Goal: Information Seeking & Learning: Learn about a topic

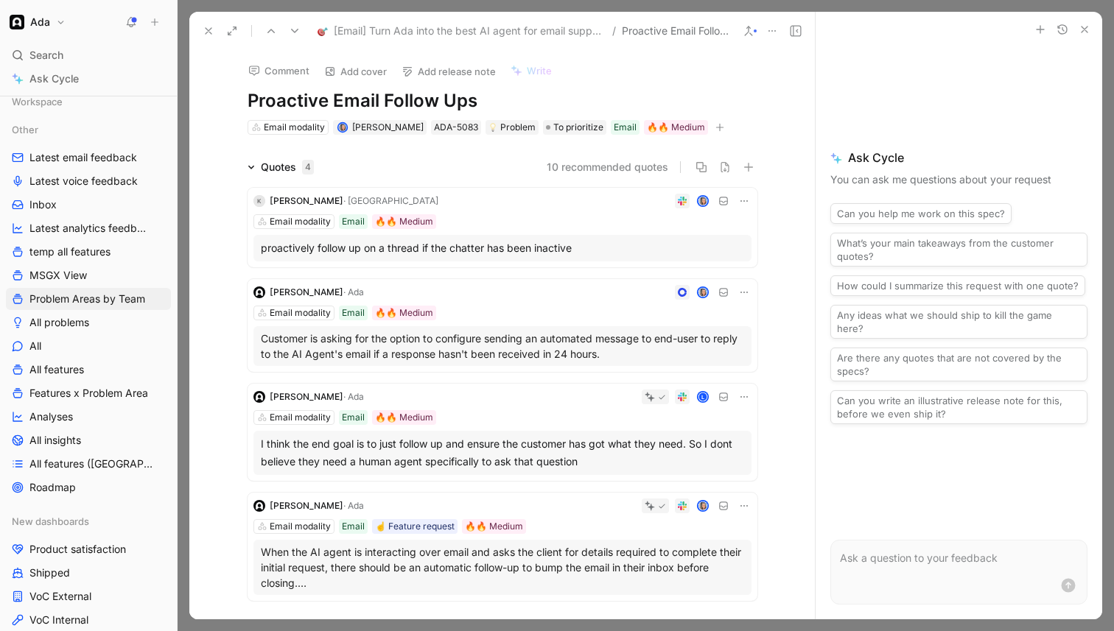
scroll to position [15, 0]
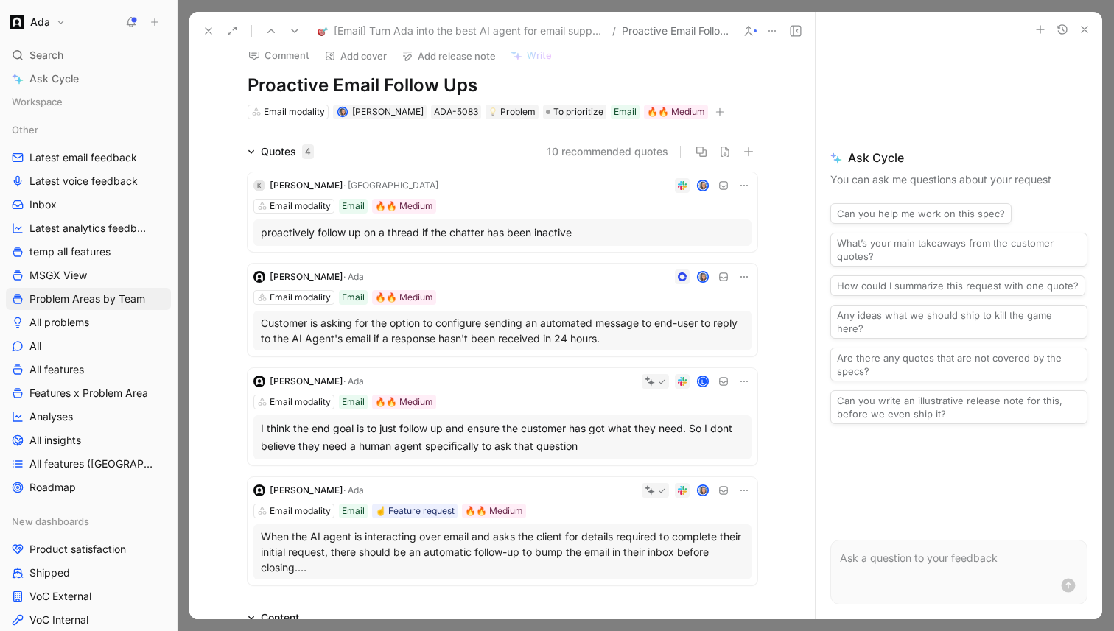
click at [542, 227] on div "proactively follow up on a thread if the chatter has been inactive" at bounding box center [502, 233] width 483 height 18
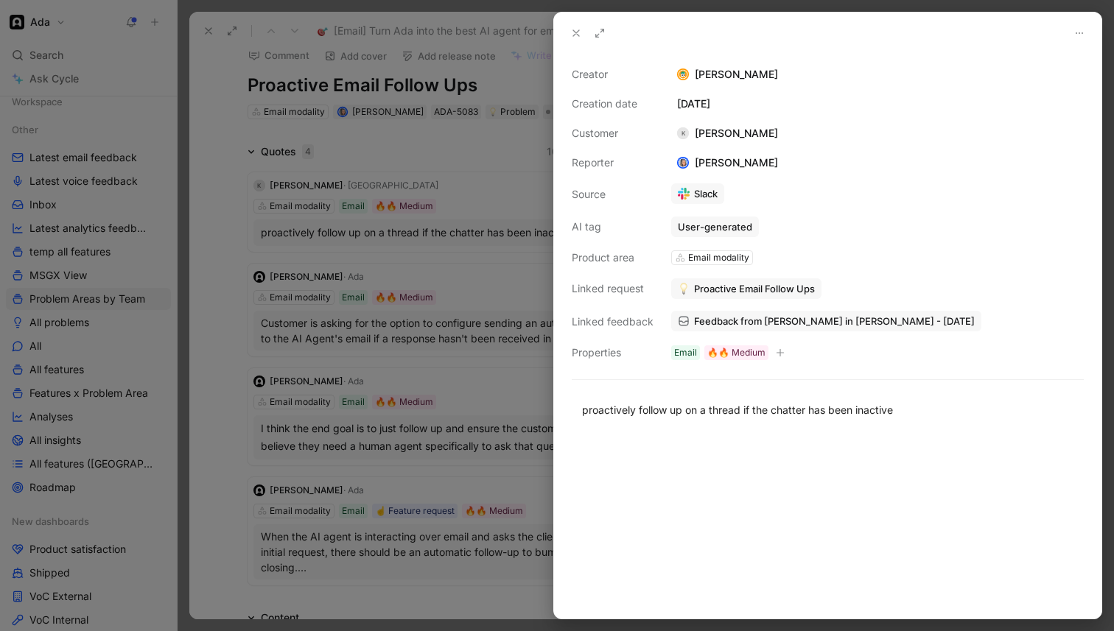
click at [758, 328] on link "Feedback from [PERSON_NAME] in [PERSON_NAME] - [DATE]" at bounding box center [826, 321] width 310 height 21
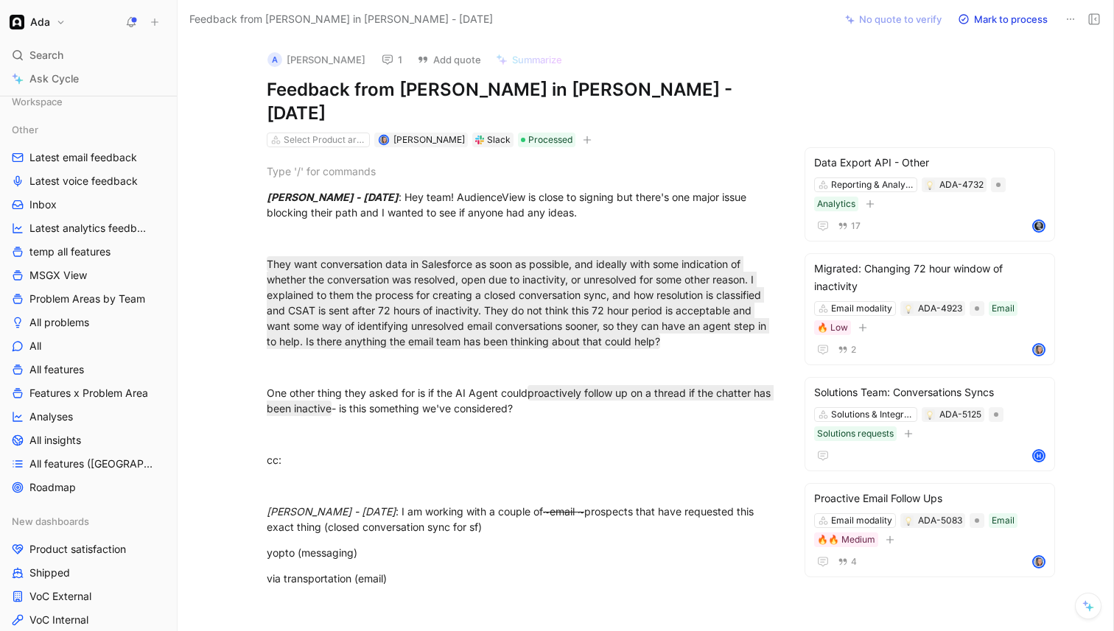
scroll to position [35, 0]
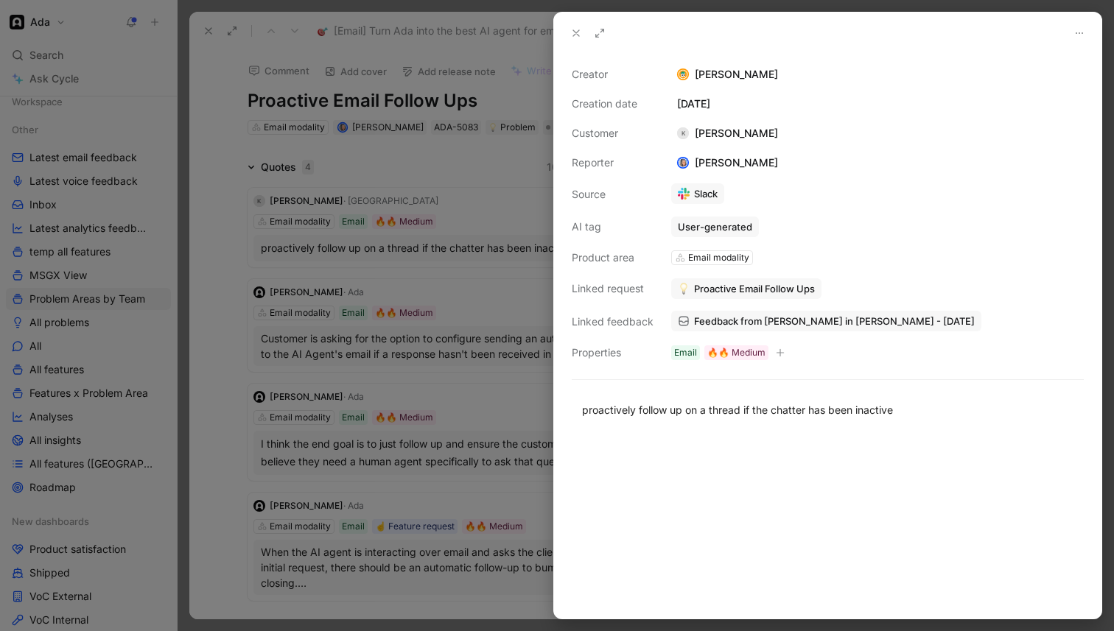
click at [433, 337] on div at bounding box center [557, 315] width 1114 height 631
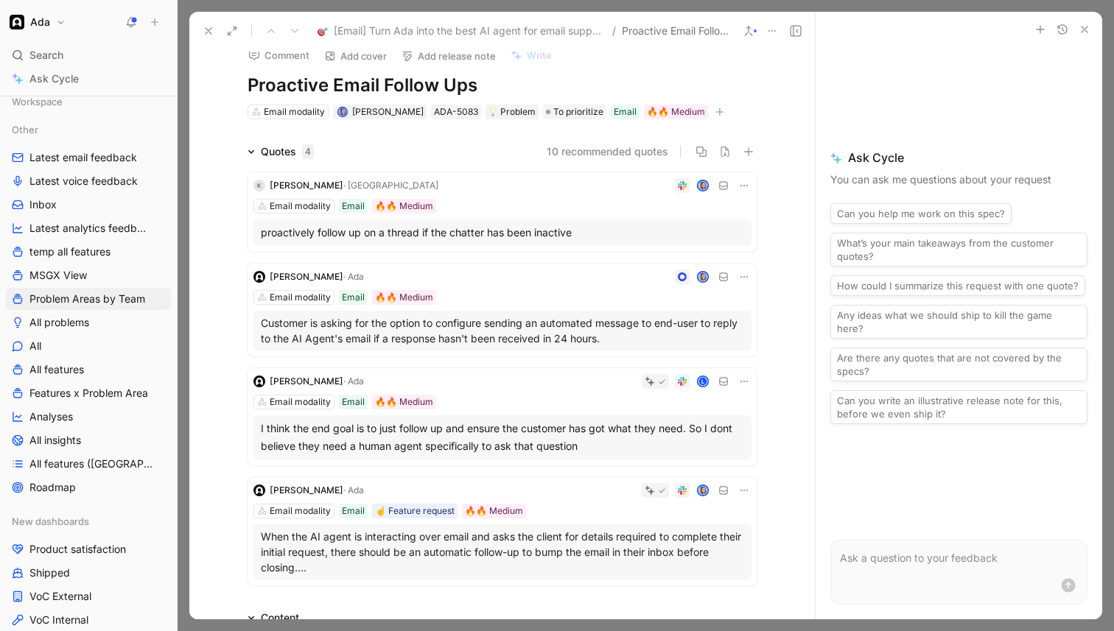
scroll to position [21, 0]
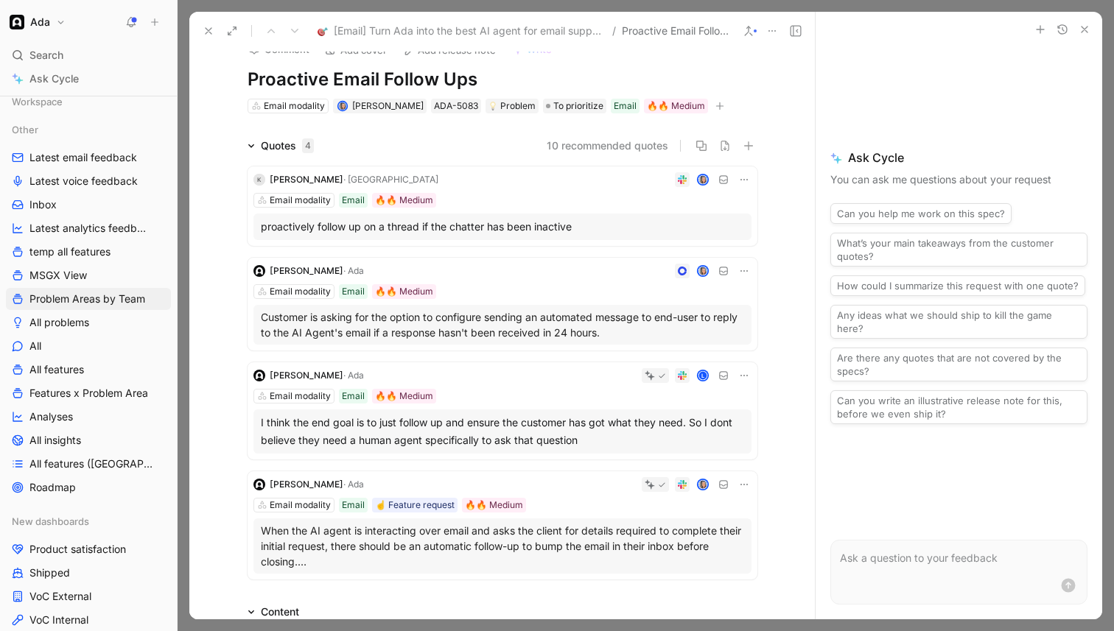
click at [518, 289] on div "Email modality Email 🔥🔥 Medium" at bounding box center [502, 291] width 498 height 15
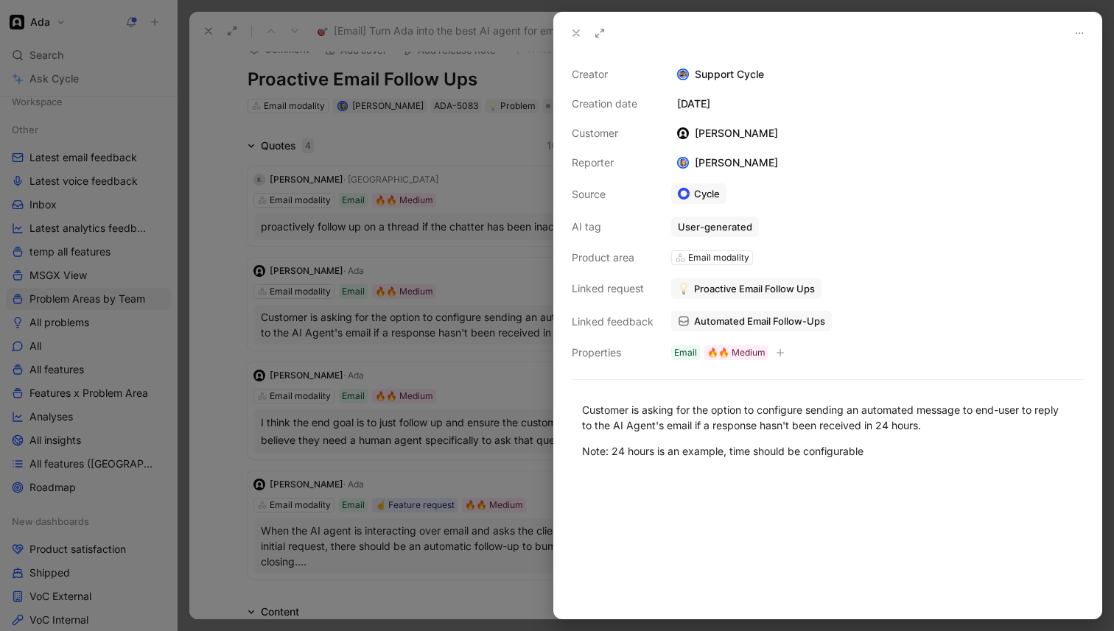
click at [515, 293] on div at bounding box center [557, 315] width 1114 height 631
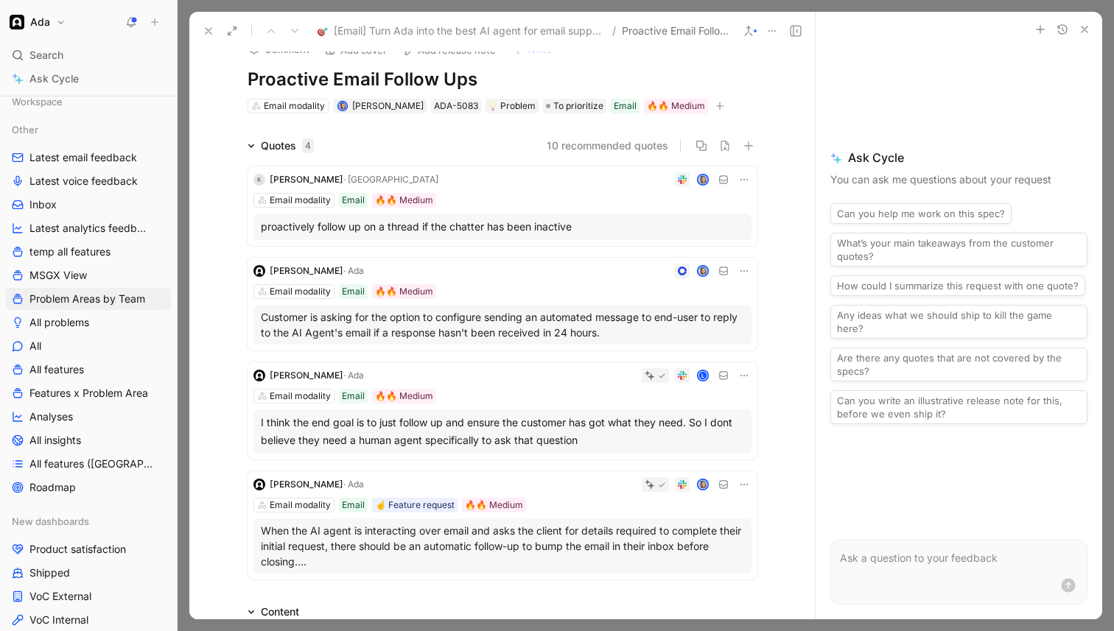
click at [463, 444] on div "I think the end goal is to just follow up and ensure the customer has got what …" at bounding box center [502, 431] width 483 height 35
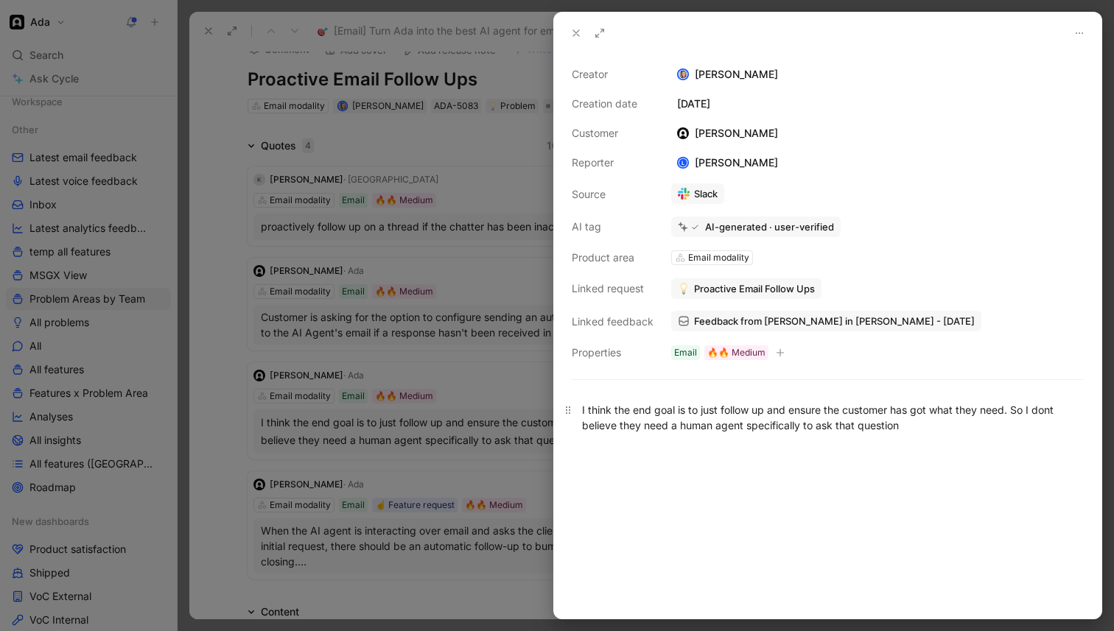
click at [598, 433] on div "I think the end goal is to just follow up and ensure the customer has got what …" at bounding box center [827, 417] width 491 height 31
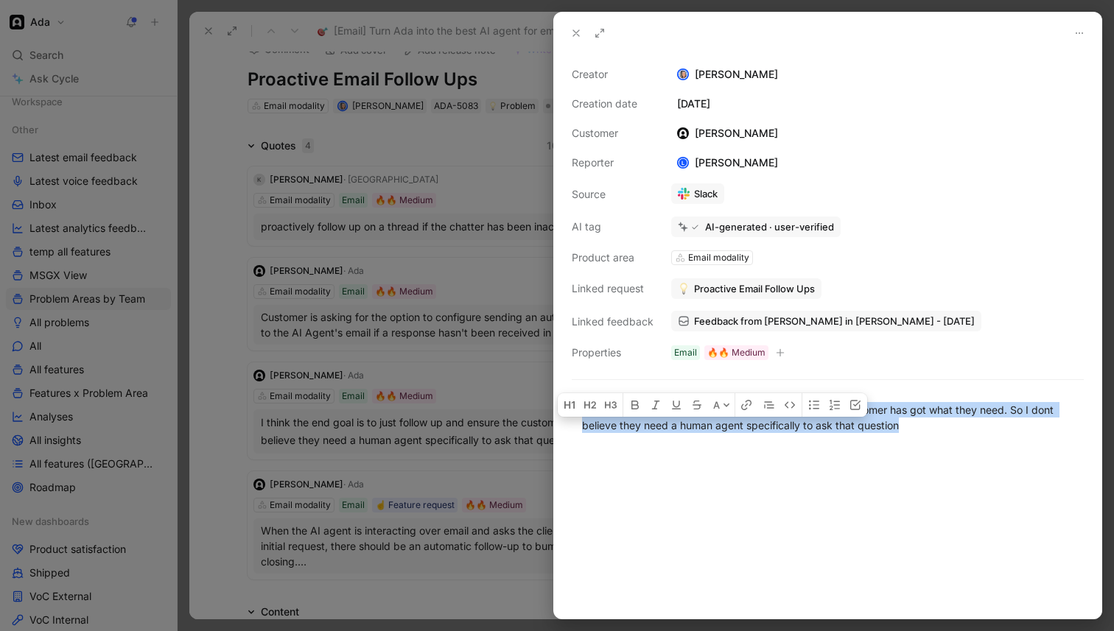
click at [598, 433] on div "I think the end goal is to just follow up and ensure the customer has got what …" at bounding box center [827, 417] width 491 height 31
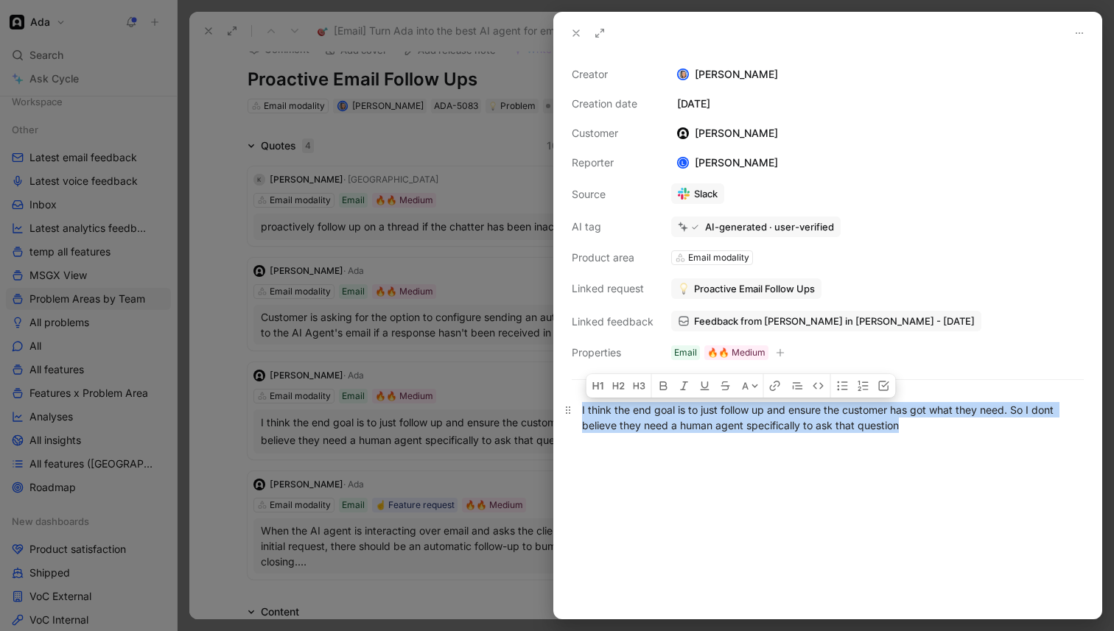
copy div "I think the end goal is to just follow up and ensure the customer has got what …"
click at [695, 323] on span "Feedback from [PERSON_NAME] in [PERSON_NAME] - [DATE]" at bounding box center [834, 321] width 281 height 13
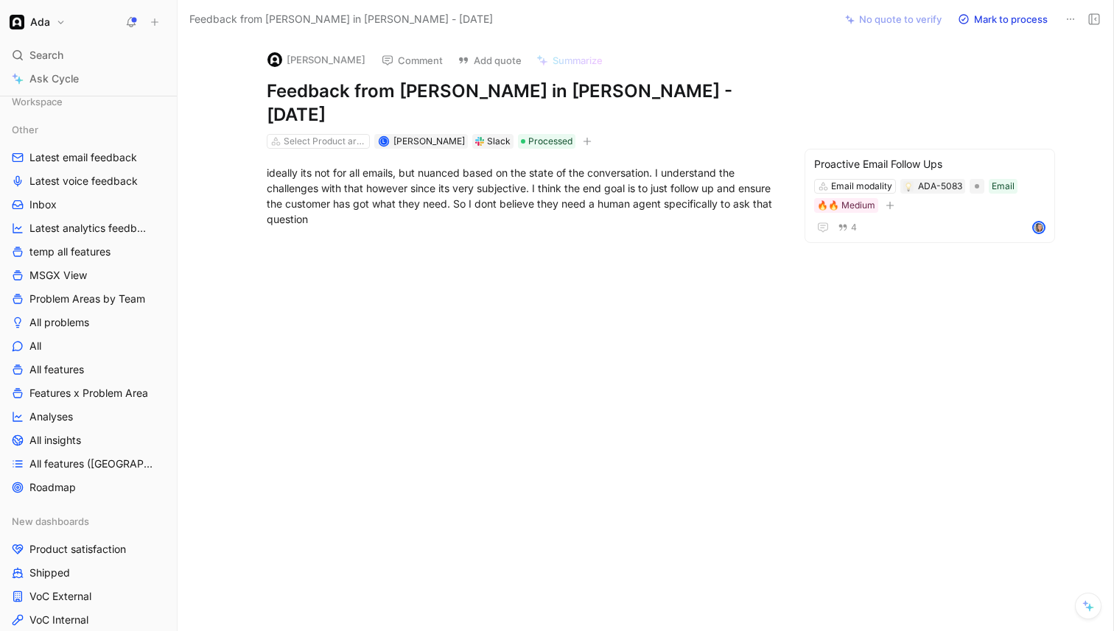
click at [487, 134] on div "Slack" at bounding box center [499, 141] width 24 height 15
click at [472, 134] on div "Slack" at bounding box center [492, 141] width 41 height 15
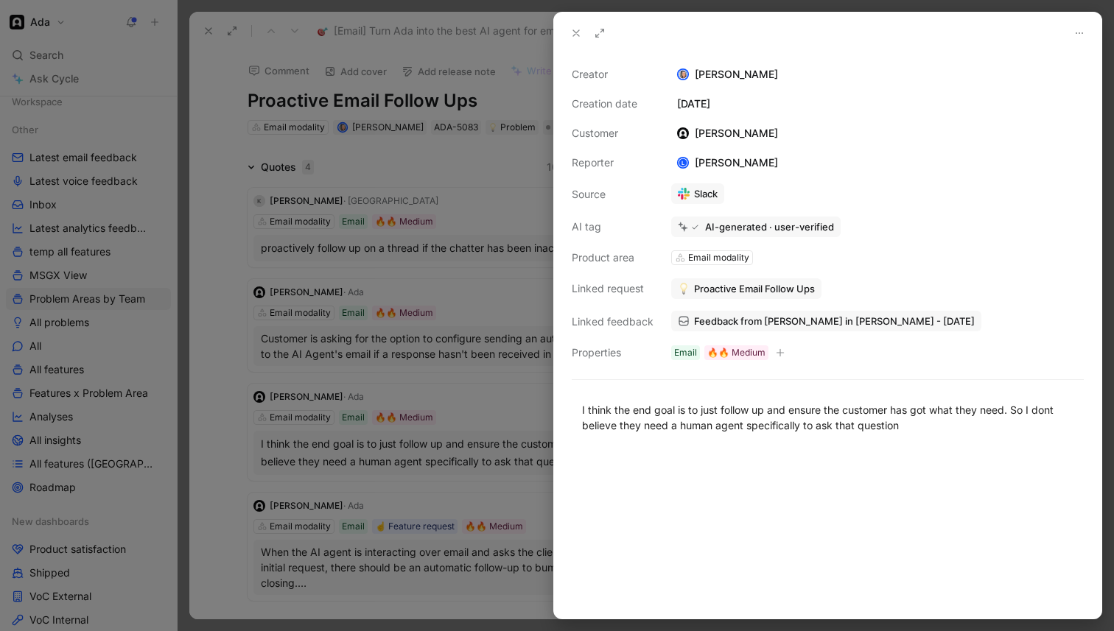
click at [454, 430] on div at bounding box center [557, 315] width 1114 height 631
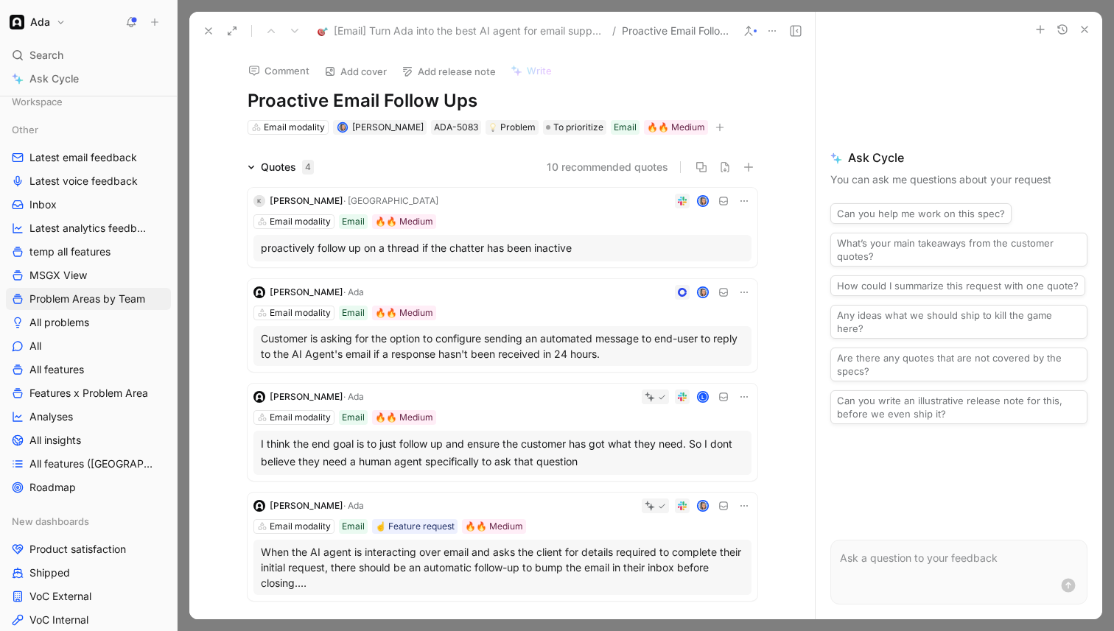
click at [245, 102] on div "Comment Add cover Add release note Write Proactive Email Follow Ups Email modal…" at bounding box center [503, 93] width 566 height 86
click at [248, 102] on h1 "Proactive Email Follow Ups" at bounding box center [503, 101] width 510 height 24
click at [209, 27] on icon at bounding box center [209, 31] width 12 height 12
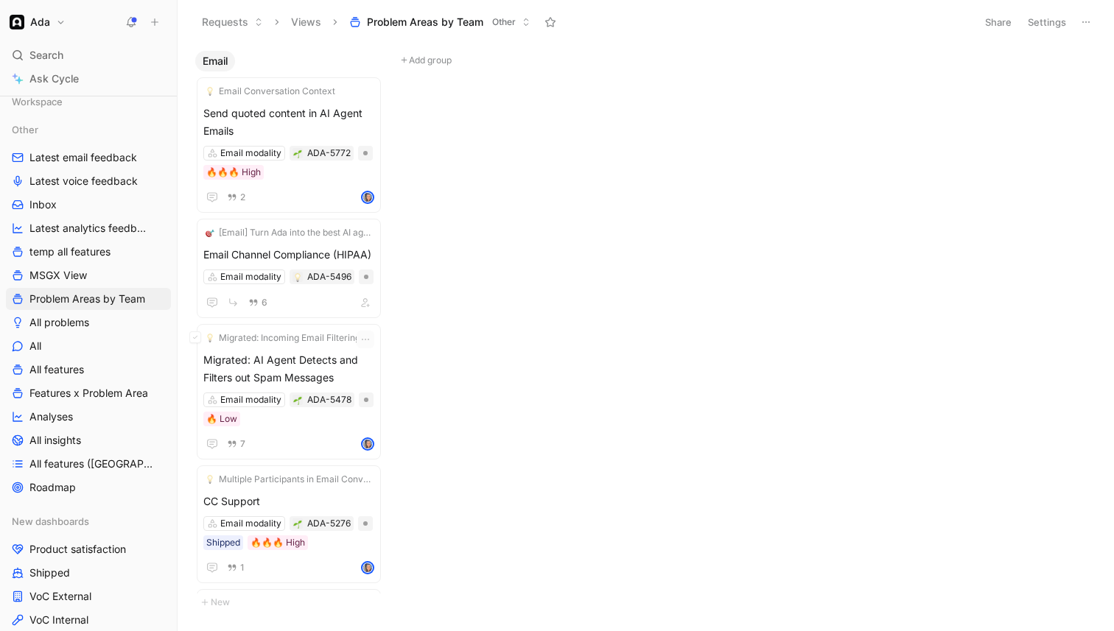
scroll to position [1578, 0]
click at [324, 300] on div "6" at bounding box center [288, 301] width 171 height 18
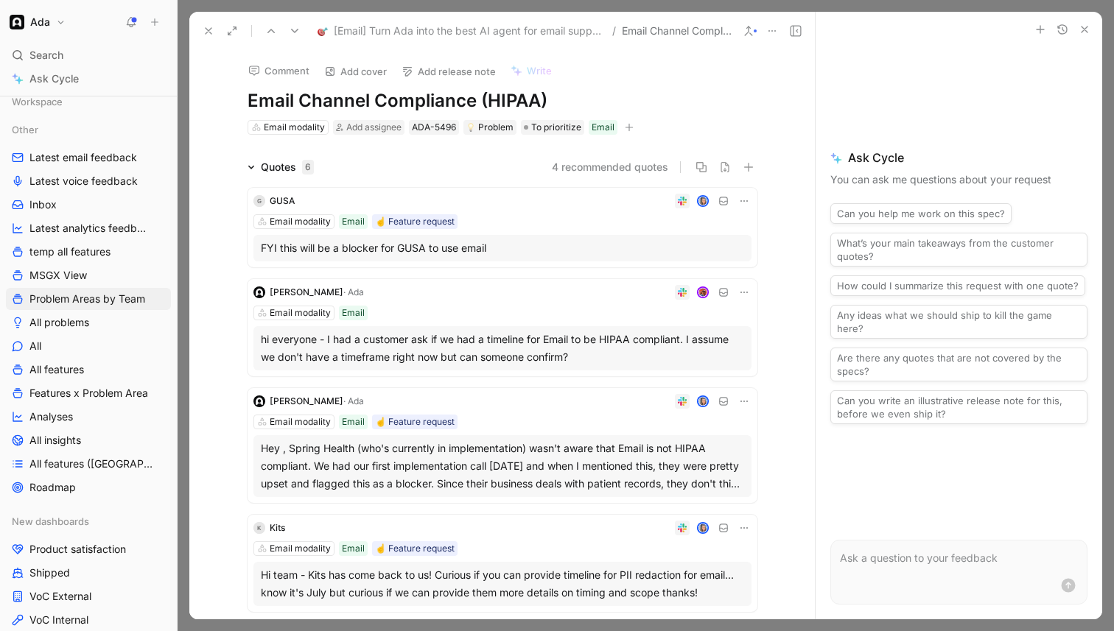
click at [533, 255] on div "FYI this will be a blocker for GUSA to use email" at bounding box center [502, 248] width 483 height 18
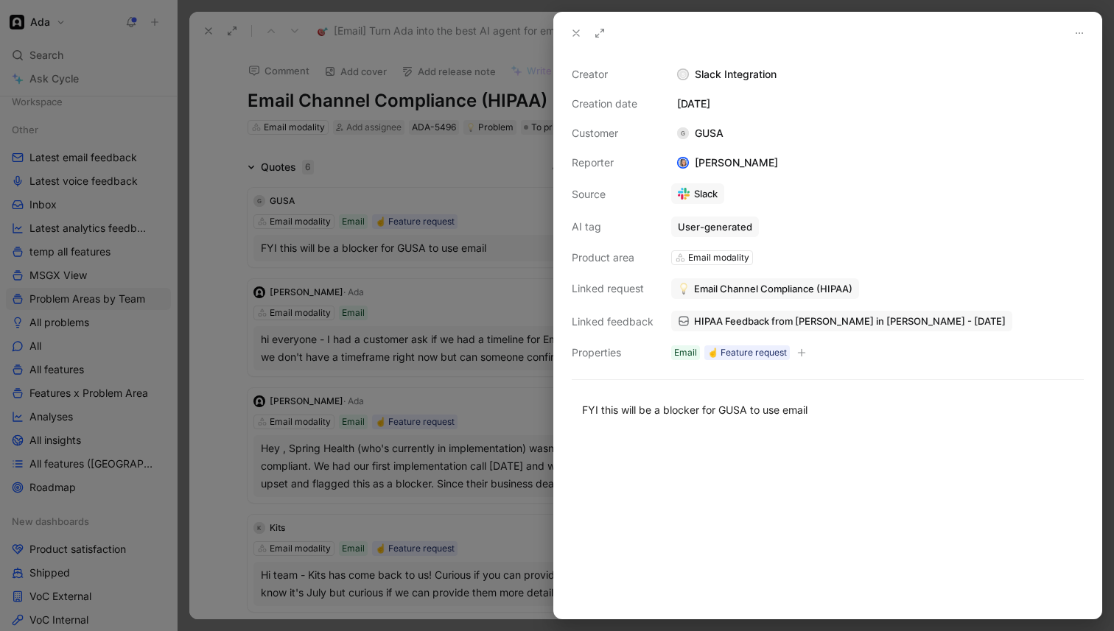
click at [717, 309] on div "HIPAA Feedback from [PERSON_NAME] in [PERSON_NAME] - [DATE]" at bounding box center [878, 321] width 416 height 24
click at [715, 318] on span "HIPAA Feedback from [PERSON_NAME] in [PERSON_NAME] - [DATE]" at bounding box center [850, 321] width 312 height 13
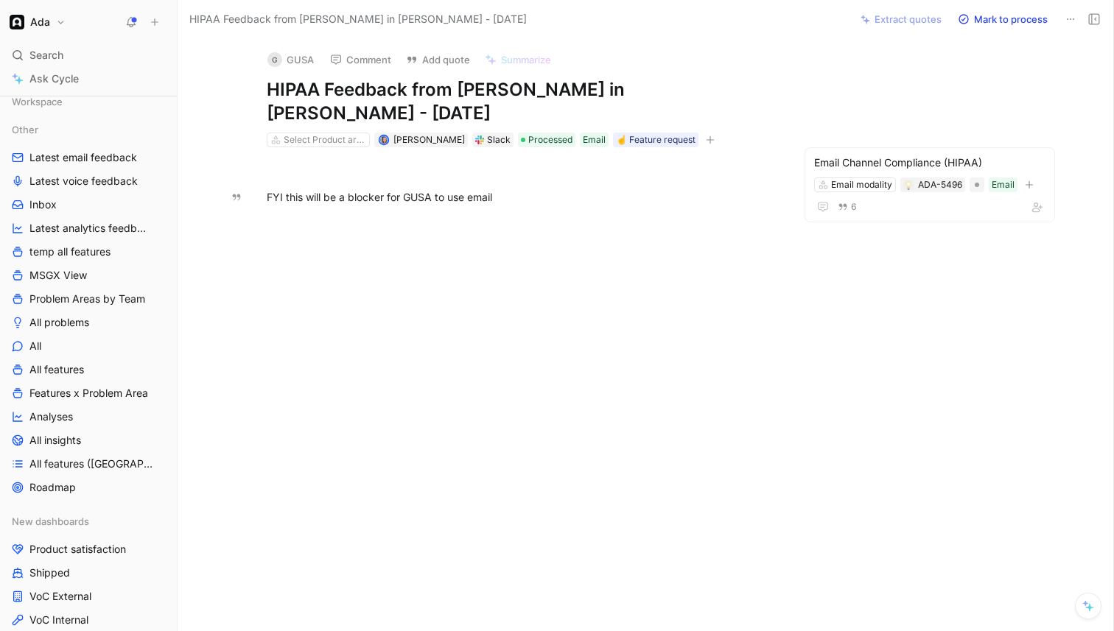
click at [483, 193] on div "FYI this will be a blocker for GUSA to use email" at bounding box center [522, 196] width 510 height 15
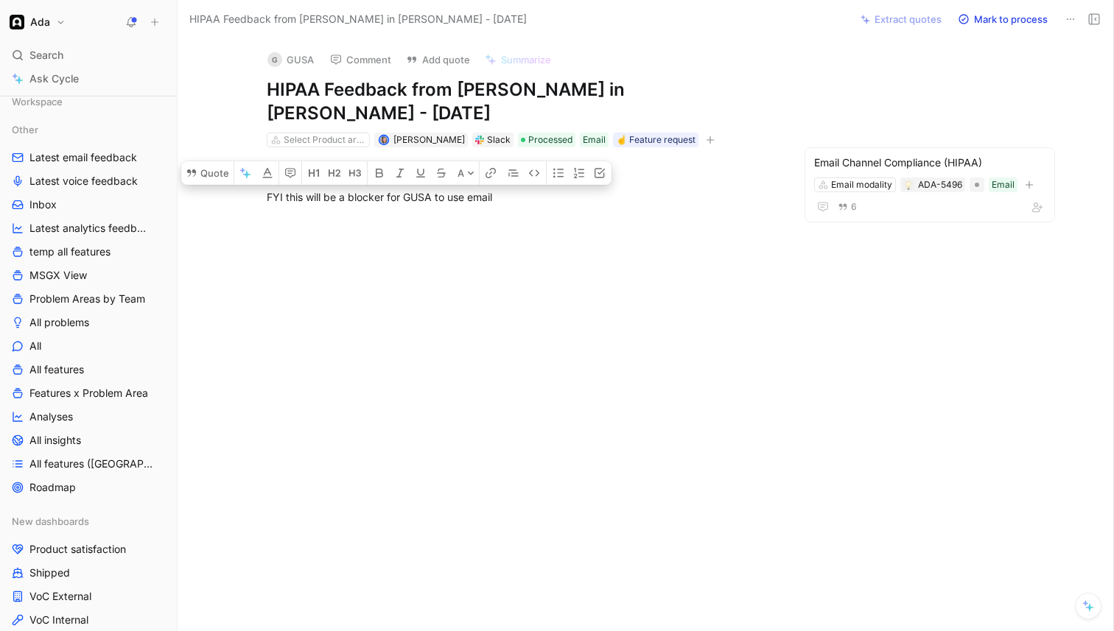
click at [483, 193] on div "FYI this will be a blocker for GUSA to use email" at bounding box center [522, 196] width 510 height 15
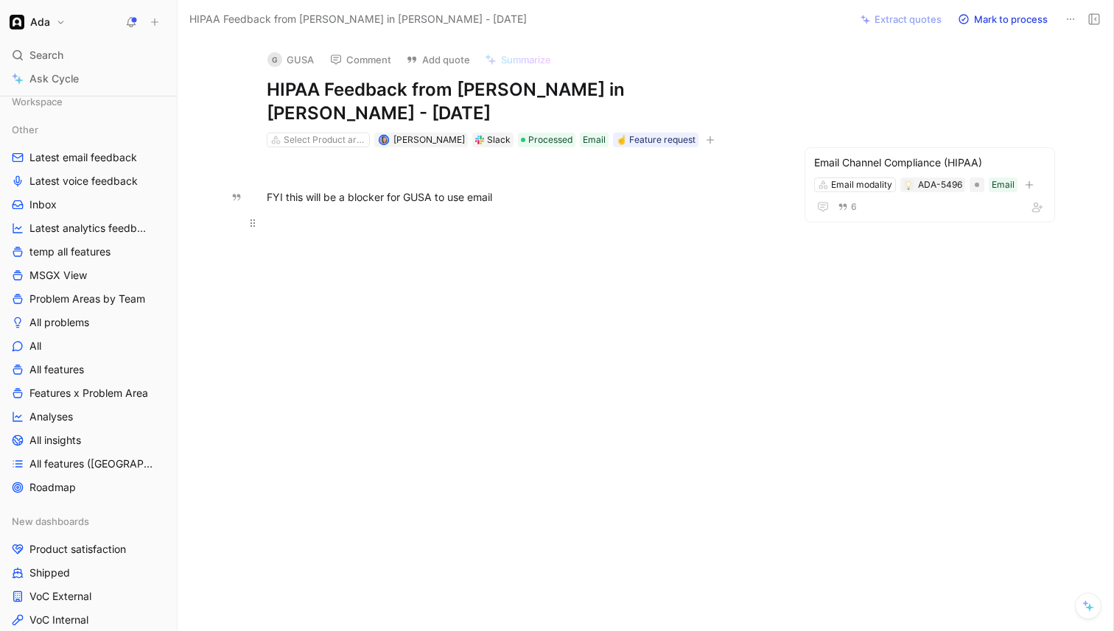
drag, startPoint x: 351, startPoint y: 195, endPoint x: 503, endPoint y: 212, distance: 152.8
click at [503, 212] on div "FYI this will be a blocker for GUSA to use email" at bounding box center [522, 196] width 626 height 99
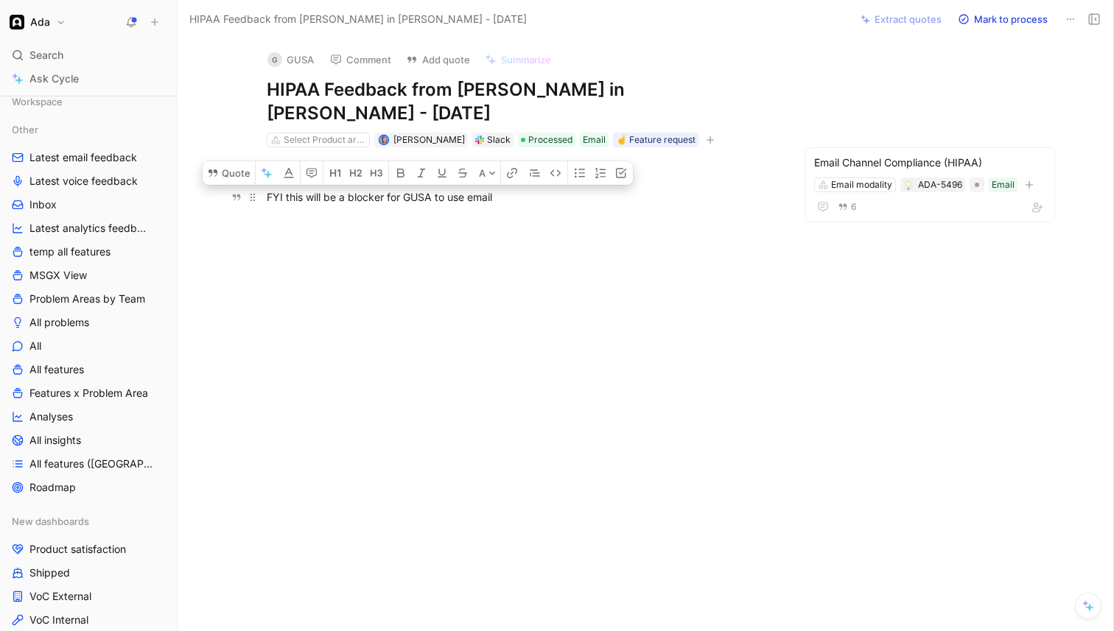
drag, startPoint x: 503, startPoint y: 205, endPoint x: 341, endPoint y: 196, distance: 161.6
click at [341, 196] on p "FYI this will be a blocker for GUSA to use email" at bounding box center [522, 197] width 566 height 24
copy div "a blocker for GUSA to use email"
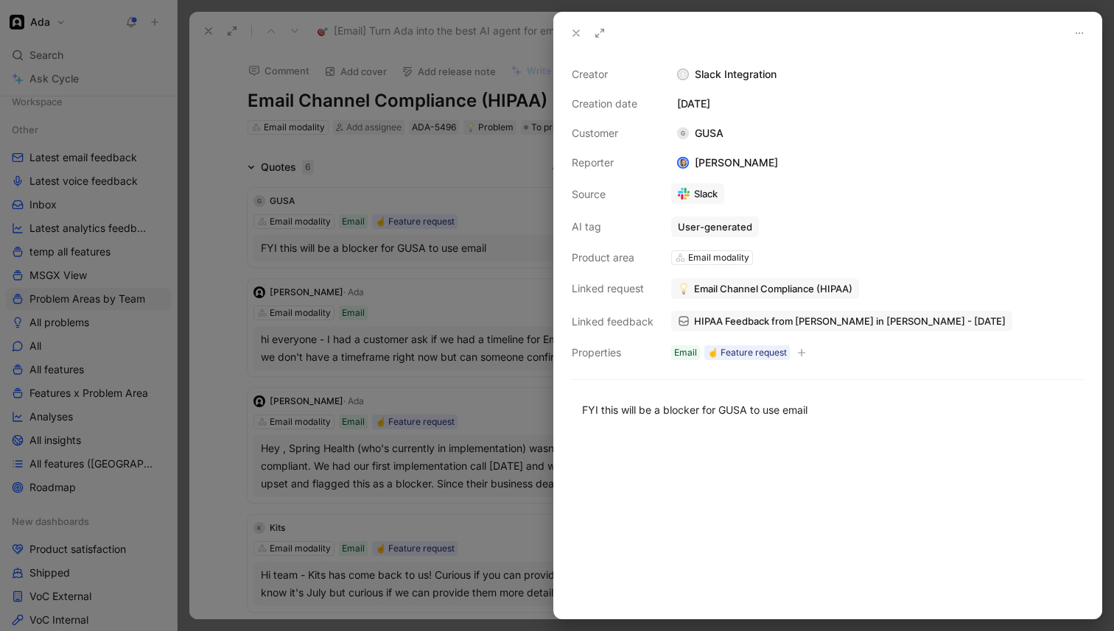
click at [364, 313] on div at bounding box center [557, 315] width 1114 height 631
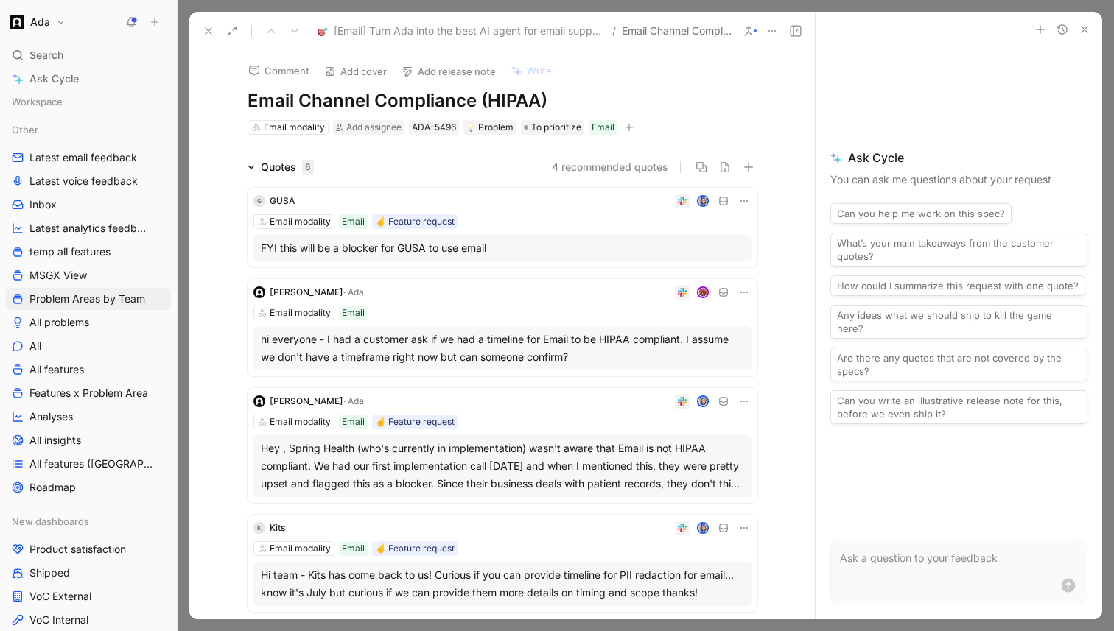
click at [465, 353] on div "hi everyone - I had a customer ask if we had a timeline for Email to be HIPAA c…" at bounding box center [502, 348] width 483 height 35
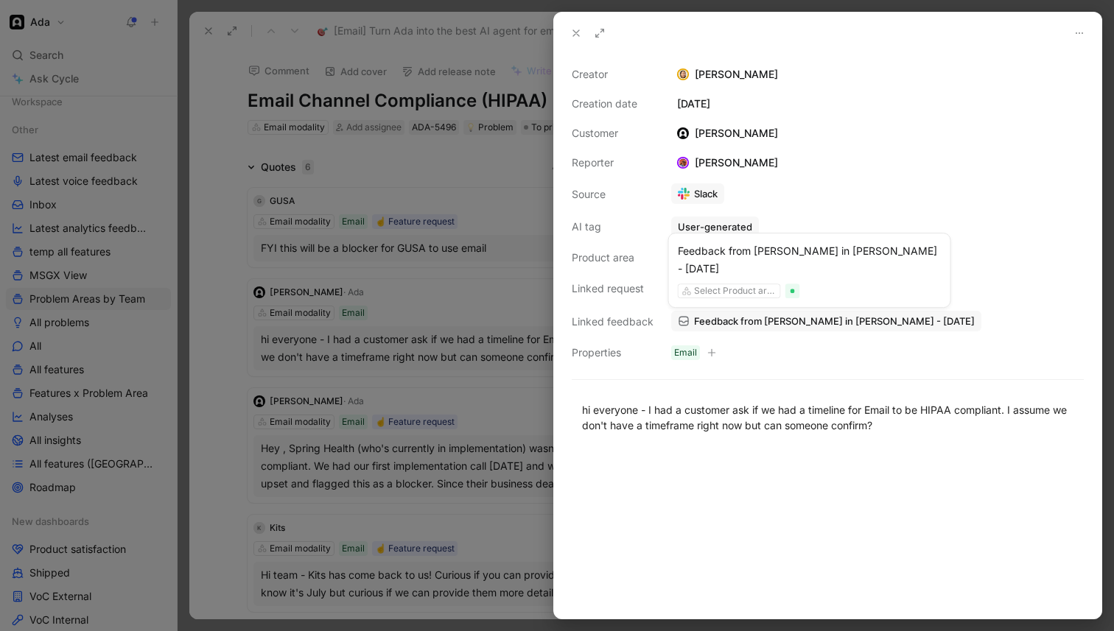
click at [722, 323] on span "Feedback from [PERSON_NAME] in [PERSON_NAME] - [DATE]" at bounding box center [834, 321] width 281 height 13
click at [412, 460] on div at bounding box center [557, 315] width 1114 height 631
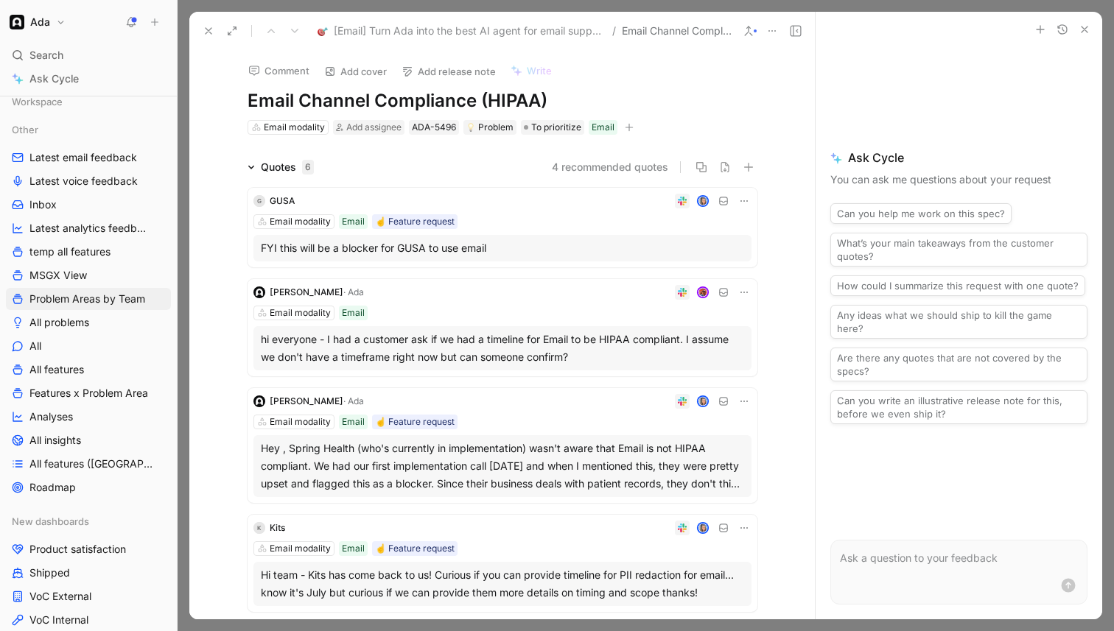
click at [468, 471] on div "Hey , Spring Health (who's currently in implementation) wasn't aware that Email…" at bounding box center [502, 466] width 483 height 53
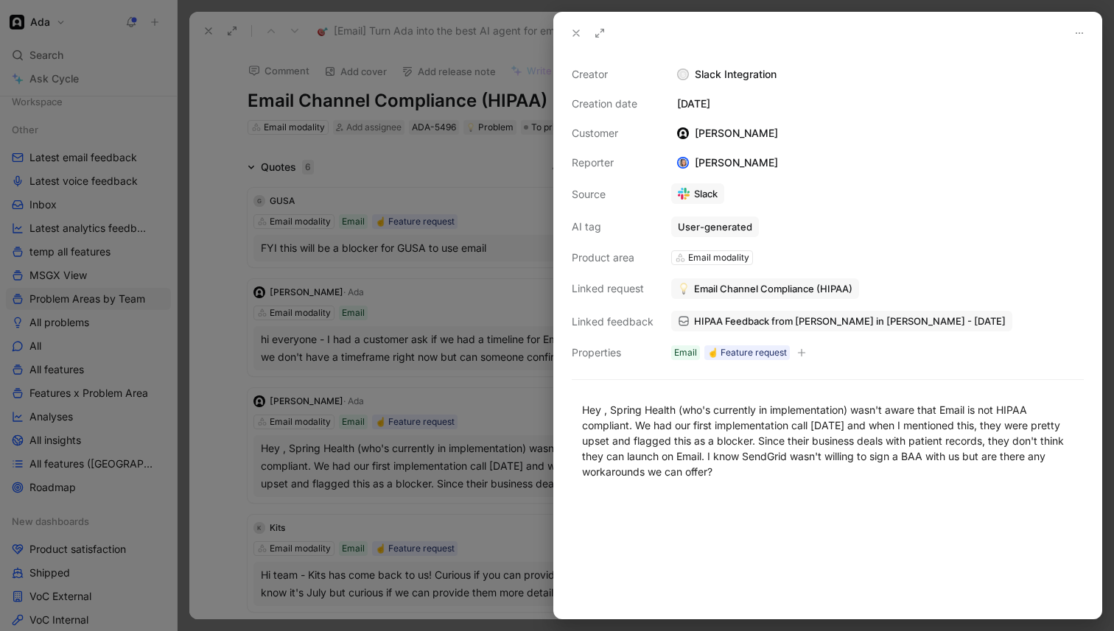
click at [723, 324] on span "HIPAA Feedback from [PERSON_NAME] in [PERSON_NAME] - [DATE]" at bounding box center [850, 321] width 312 height 13
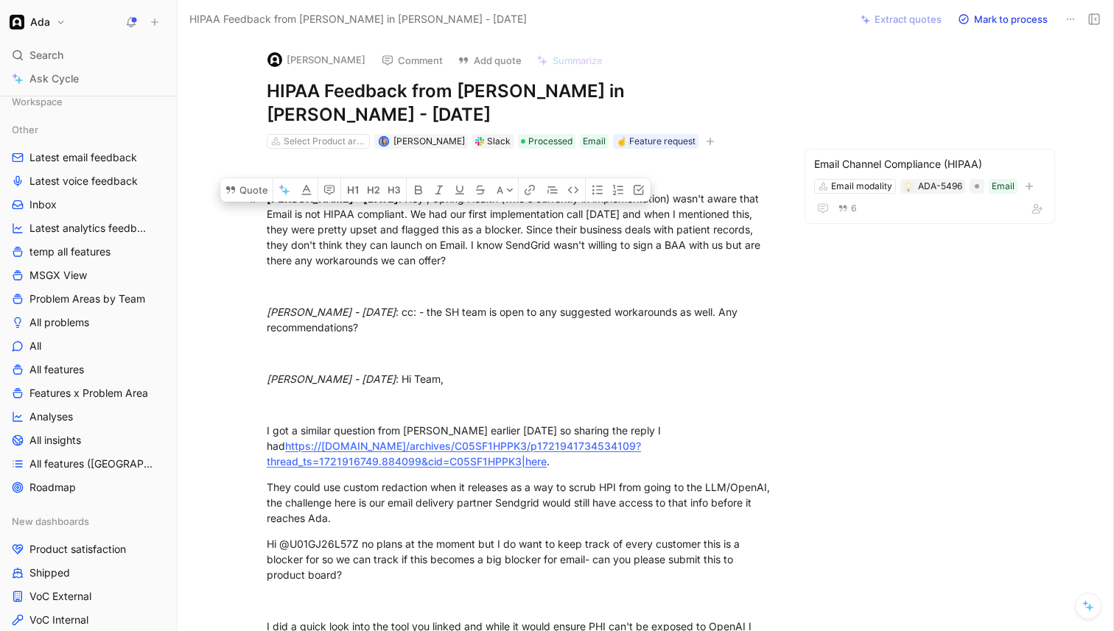
drag, startPoint x: 401, startPoint y: 206, endPoint x: 468, endPoint y: 218, distance: 68.2
copy div "flagged this as a blocker. Since their business deals with patient records, the…"
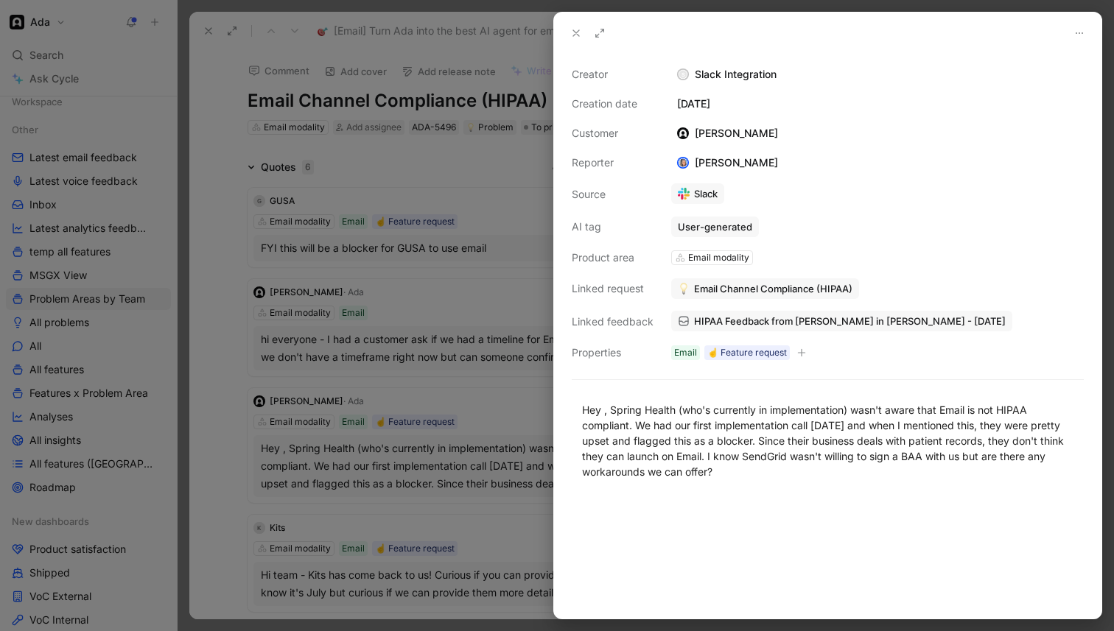
click at [404, 268] on div at bounding box center [557, 315] width 1114 height 631
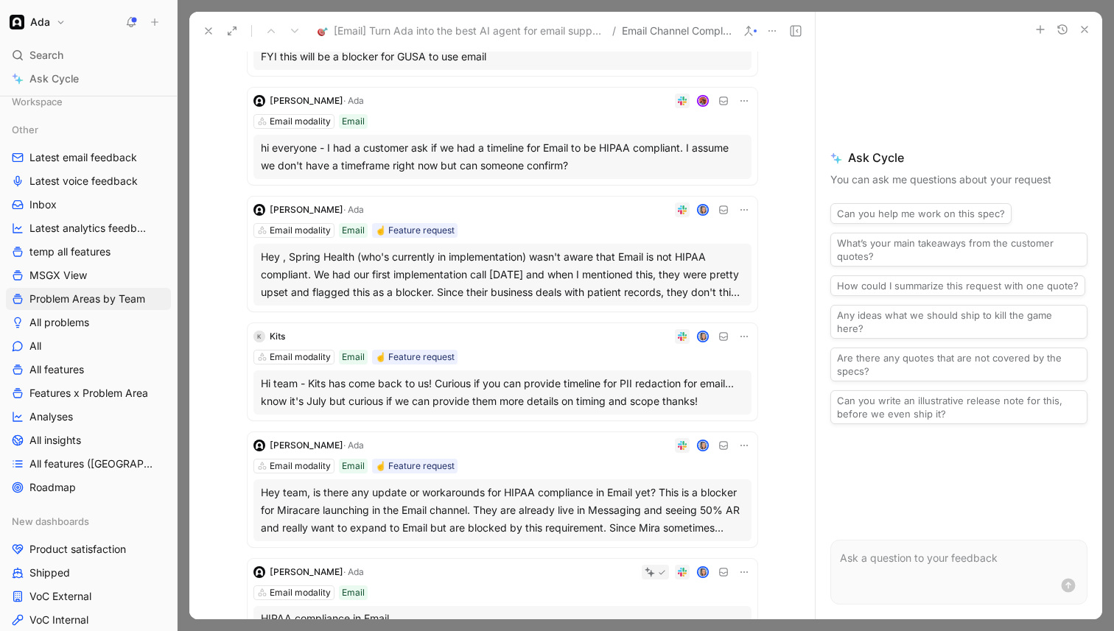
scroll to position [203, 0]
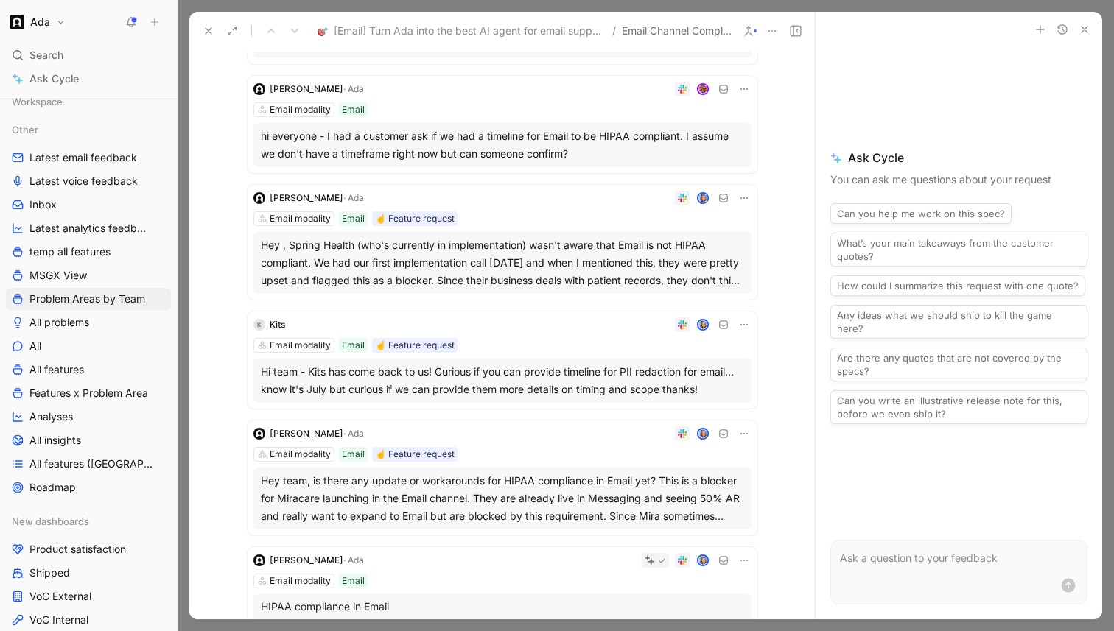
click at [509, 386] on div "Hi team - Kits has come back to us! Curious if you can provide timeline for PII…" at bounding box center [502, 380] width 483 height 35
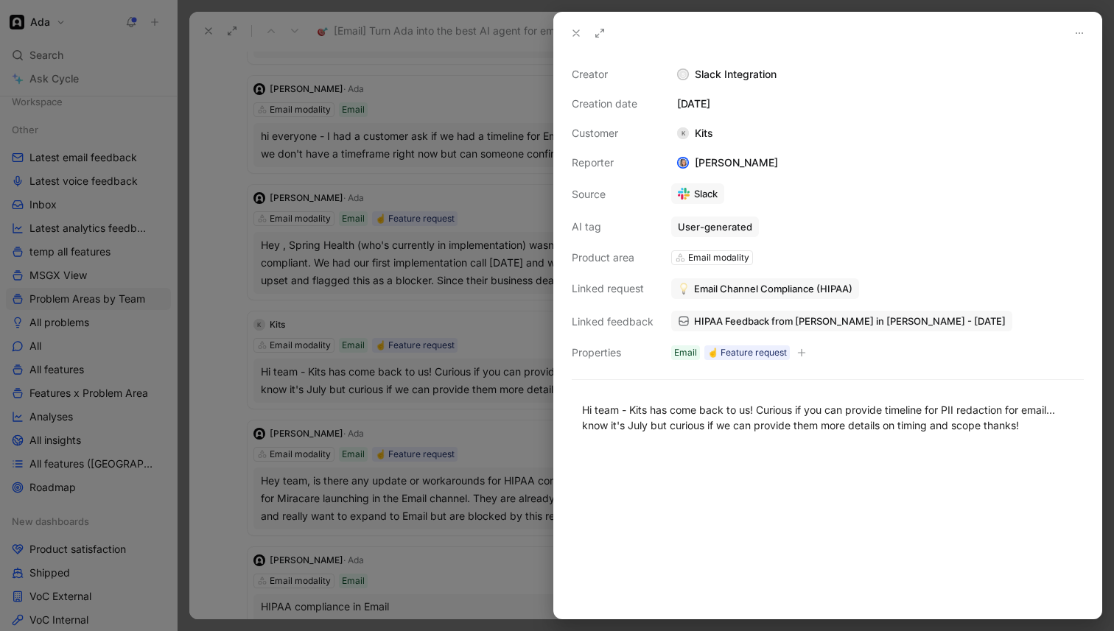
click at [724, 321] on span "HIPAA Feedback from [PERSON_NAME] in [PERSON_NAME] - [DATE]" at bounding box center [850, 321] width 312 height 13
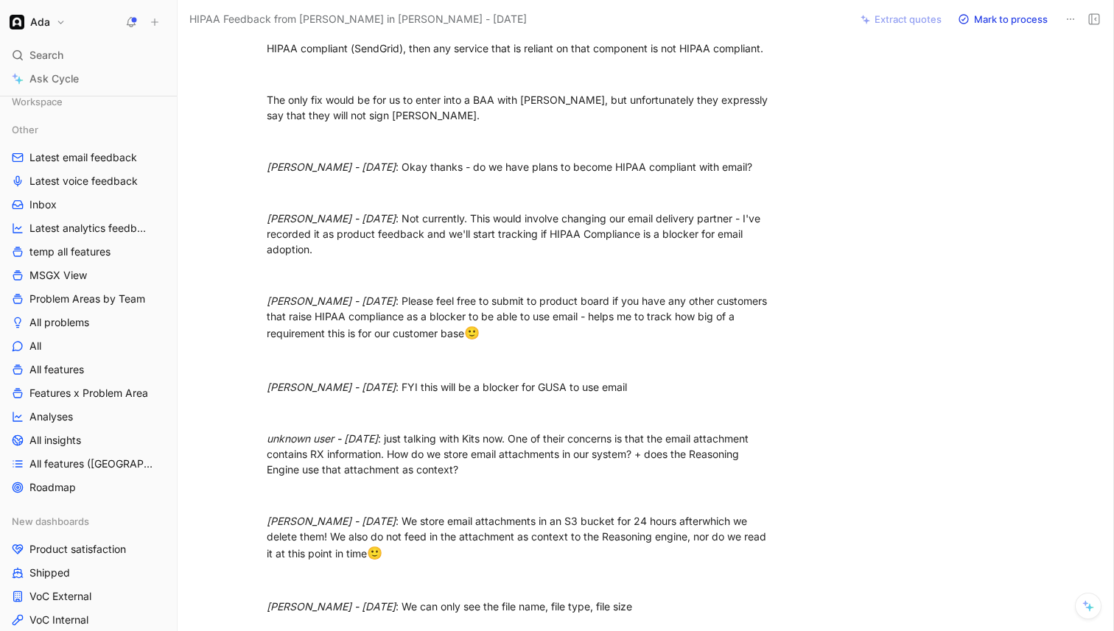
scroll to position [1841, 0]
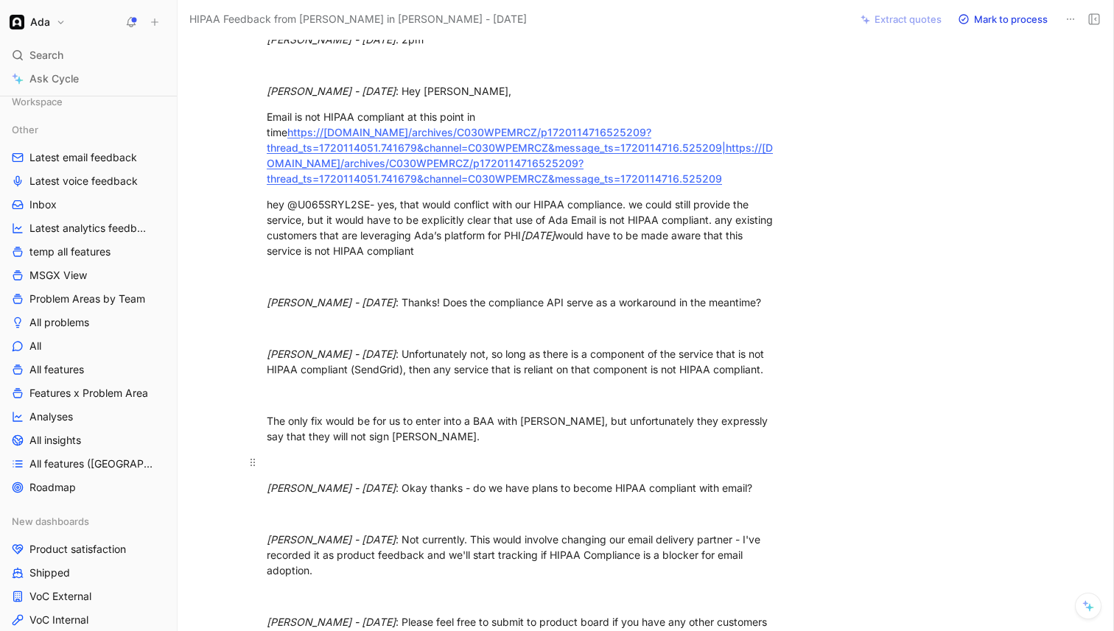
drag, startPoint x: 427, startPoint y: 448, endPoint x: 554, endPoint y: 480, distance: 130.8
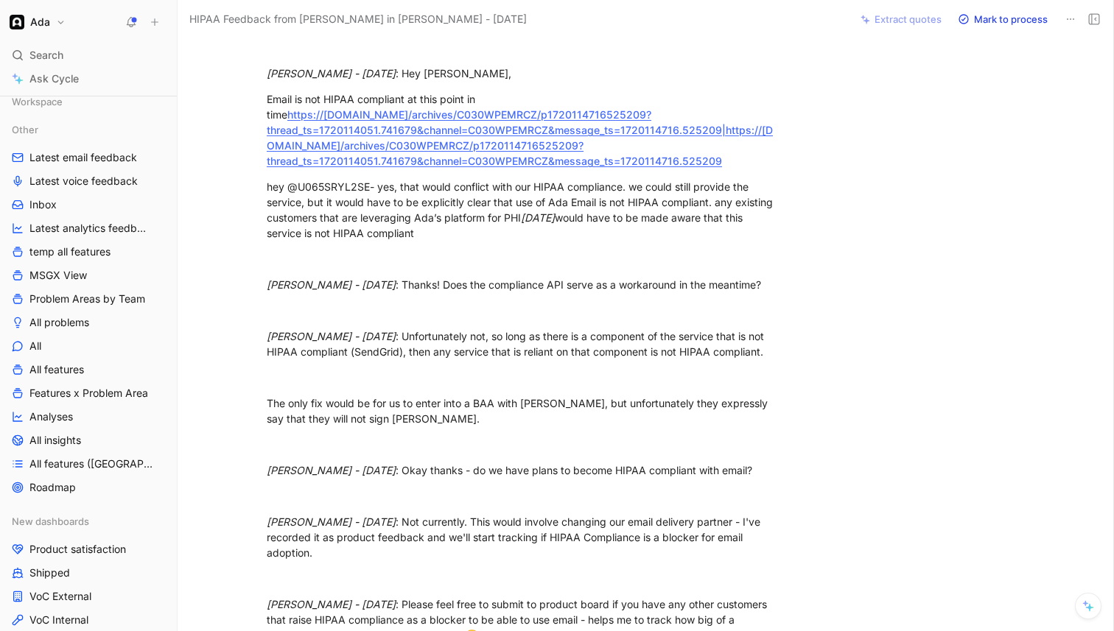
scroll to position [1065, 0]
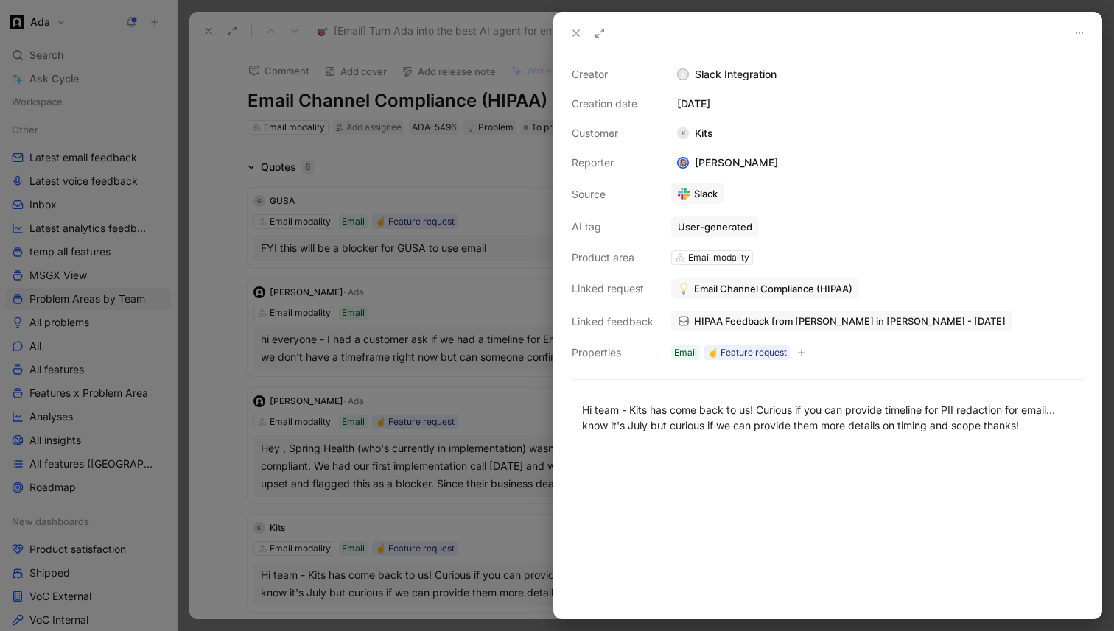
click at [276, 332] on div at bounding box center [557, 315] width 1114 height 631
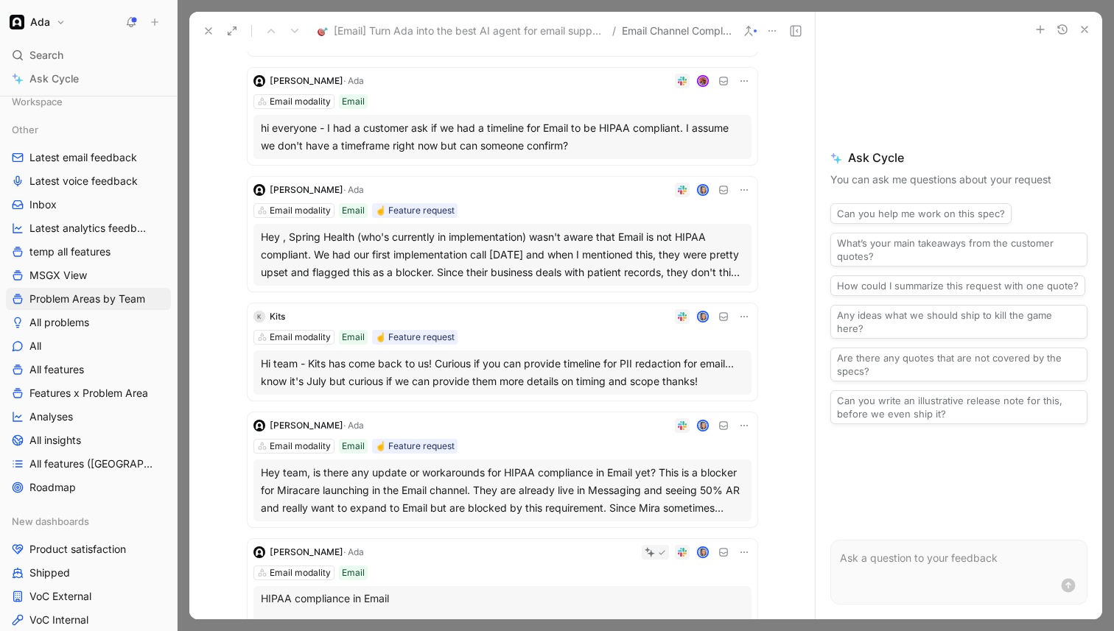
scroll to position [295, 0]
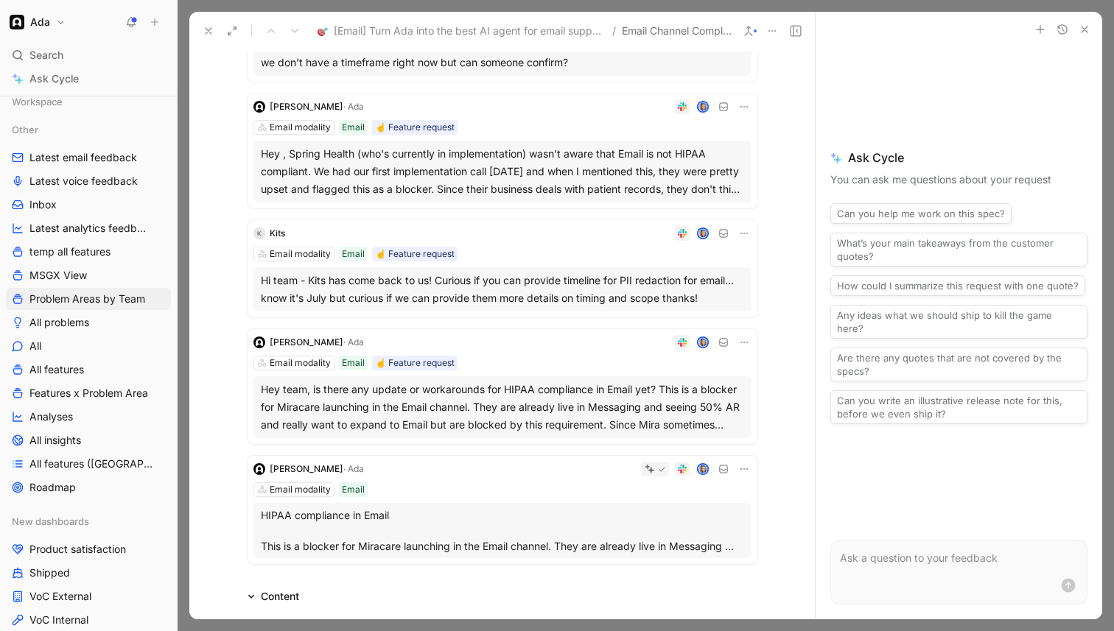
click at [494, 403] on div "Hey team, is there any update or workarounds for HIPAA compliance in Email yet?…" at bounding box center [502, 407] width 483 height 53
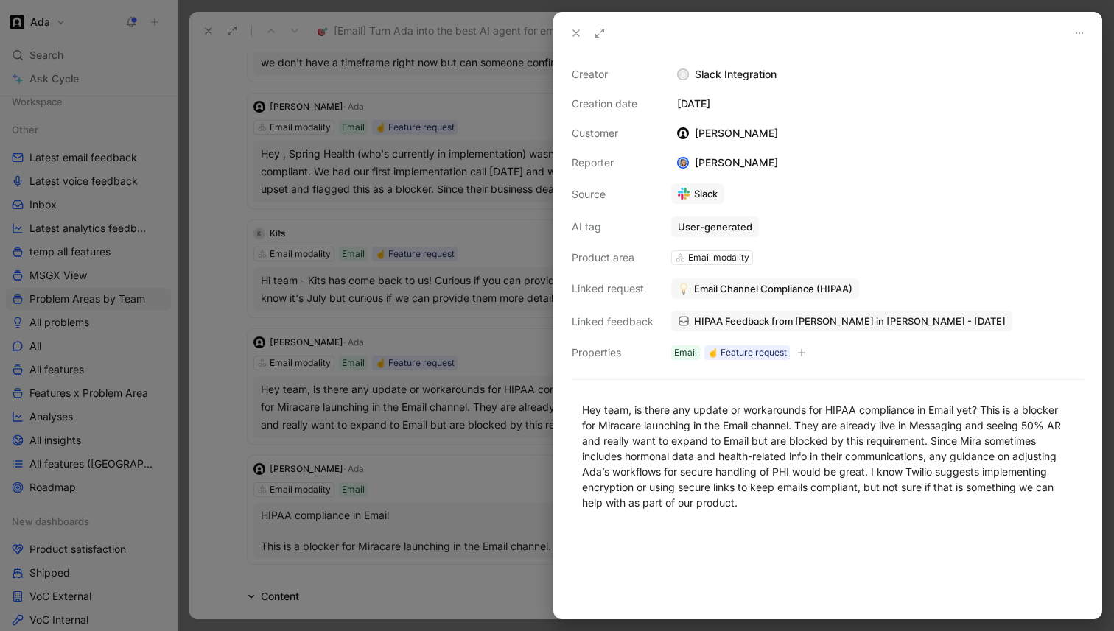
click at [514, 451] on div at bounding box center [557, 315] width 1114 height 631
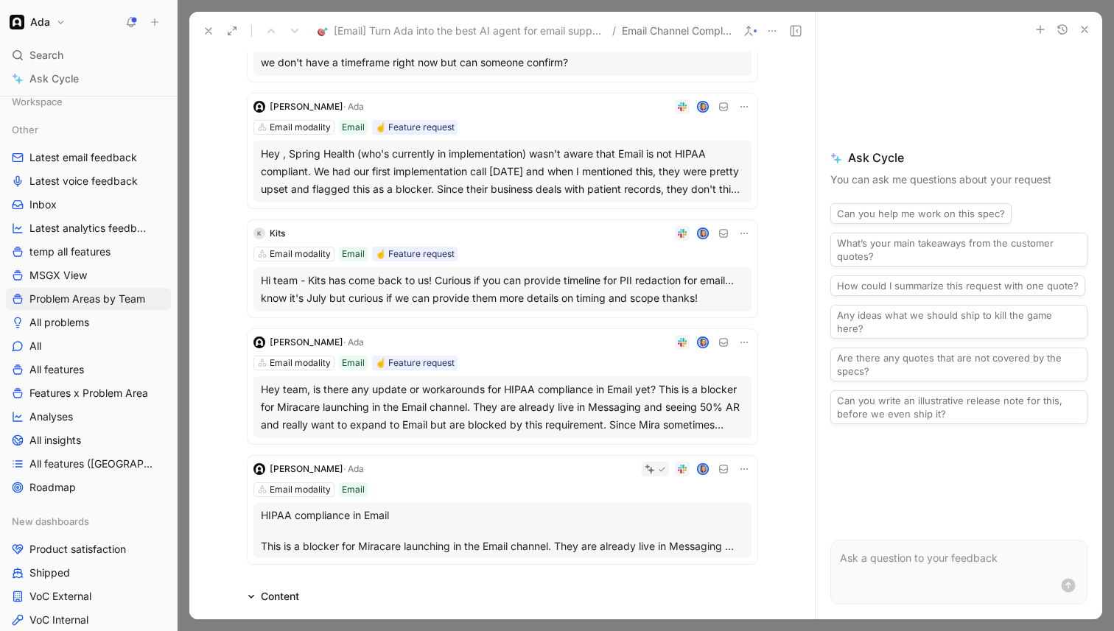
click at [535, 407] on div "Hey team, is there any update or workarounds for HIPAA compliance in Email yet?…" at bounding box center [502, 407] width 483 height 53
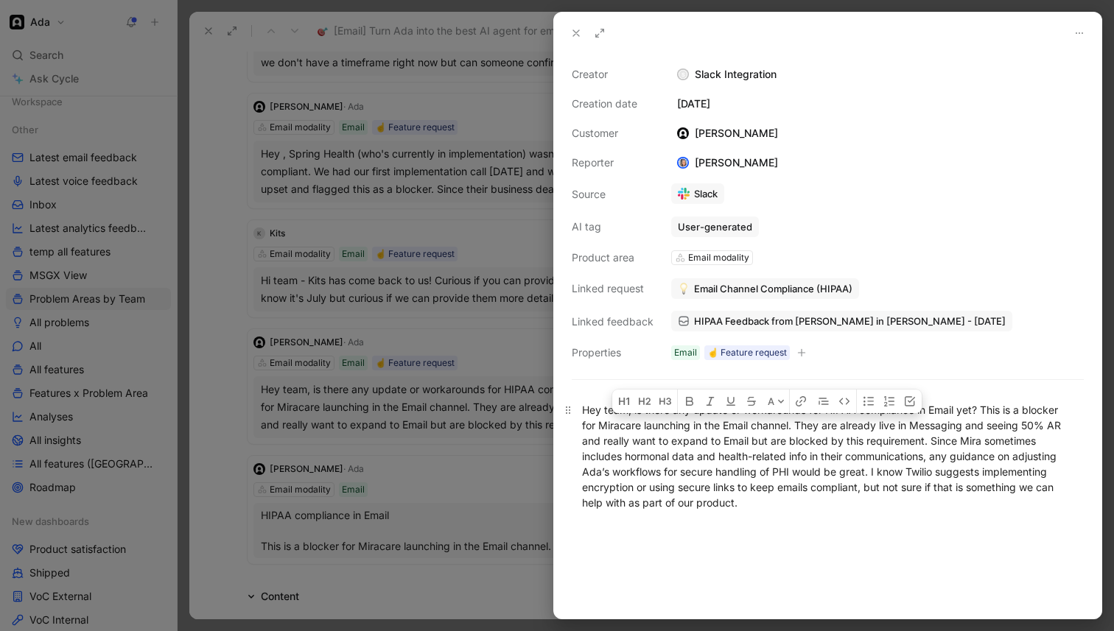
drag, startPoint x: 843, startPoint y: 425, endPoint x: 828, endPoint y: 503, distance: 78.8
click at [828, 503] on div "Hey team, is there any update or workarounds for HIPAA compliance in Email yet?…" at bounding box center [827, 456] width 491 height 108
copy div "They are already live in Messaging and seeing 50% AR and really want to expand …"
click at [447, 368] on div at bounding box center [557, 315] width 1114 height 631
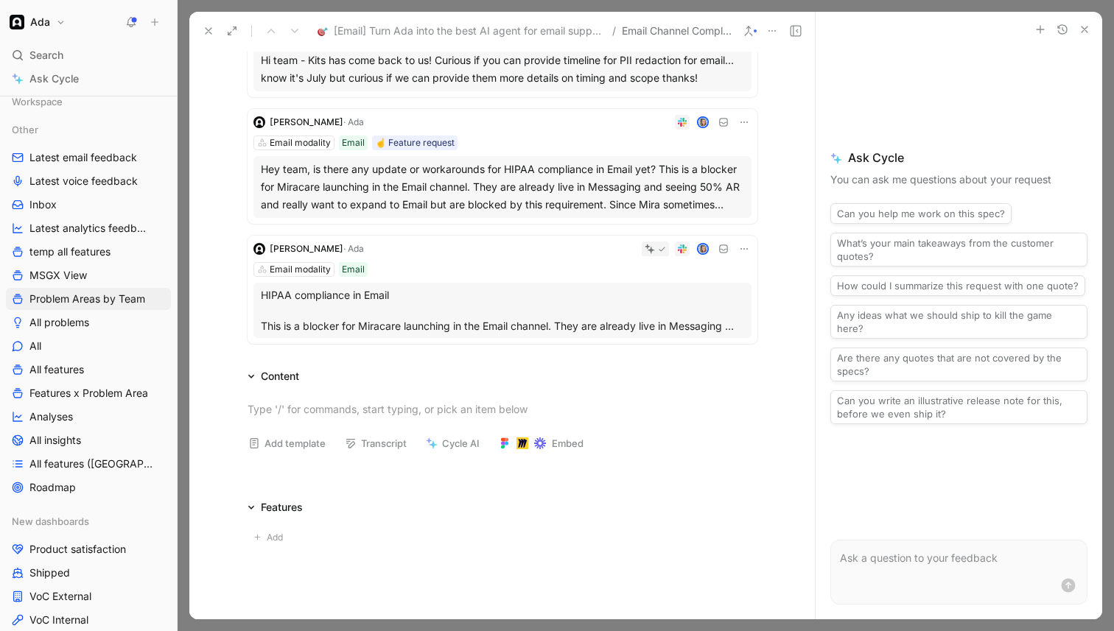
scroll to position [518, 0]
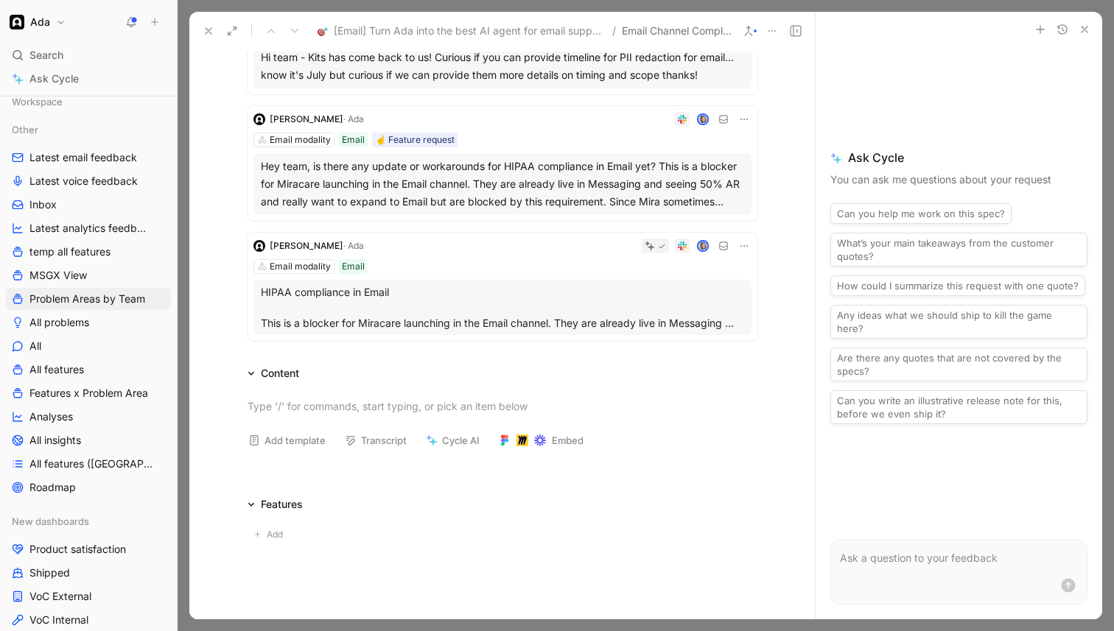
click at [744, 246] on icon at bounding box center [744, 246] width 12 height 12
click at [699, 343] on span "Delete quote" at bounding box center [699, 339] width 62 height 13
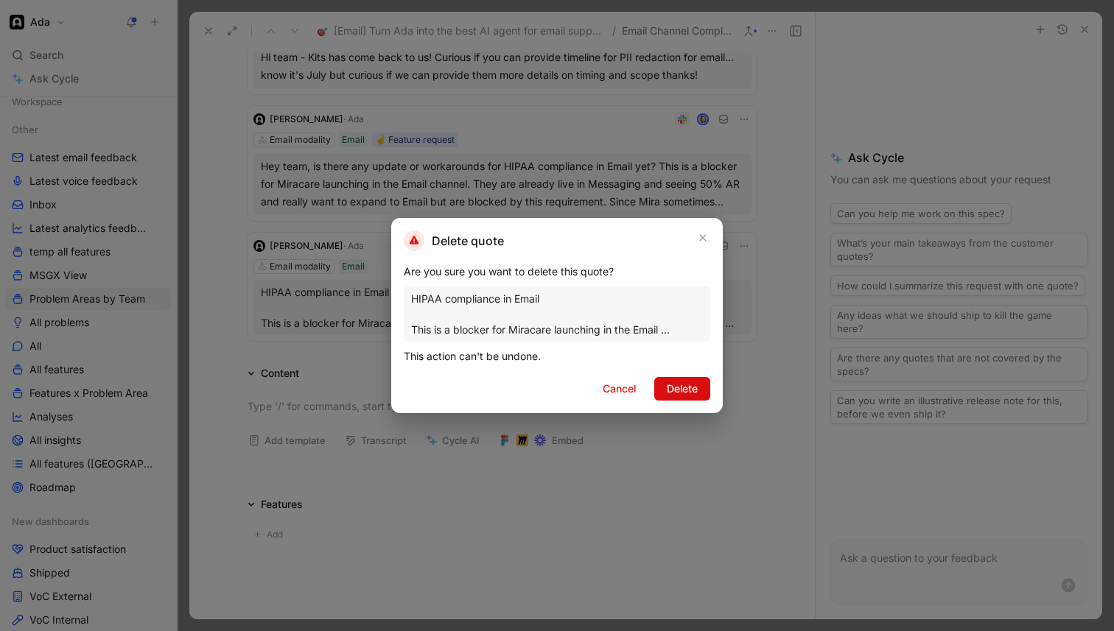
click at [684, 392] on span "Delete" at bounding box center [682, 389] width 31 height 18
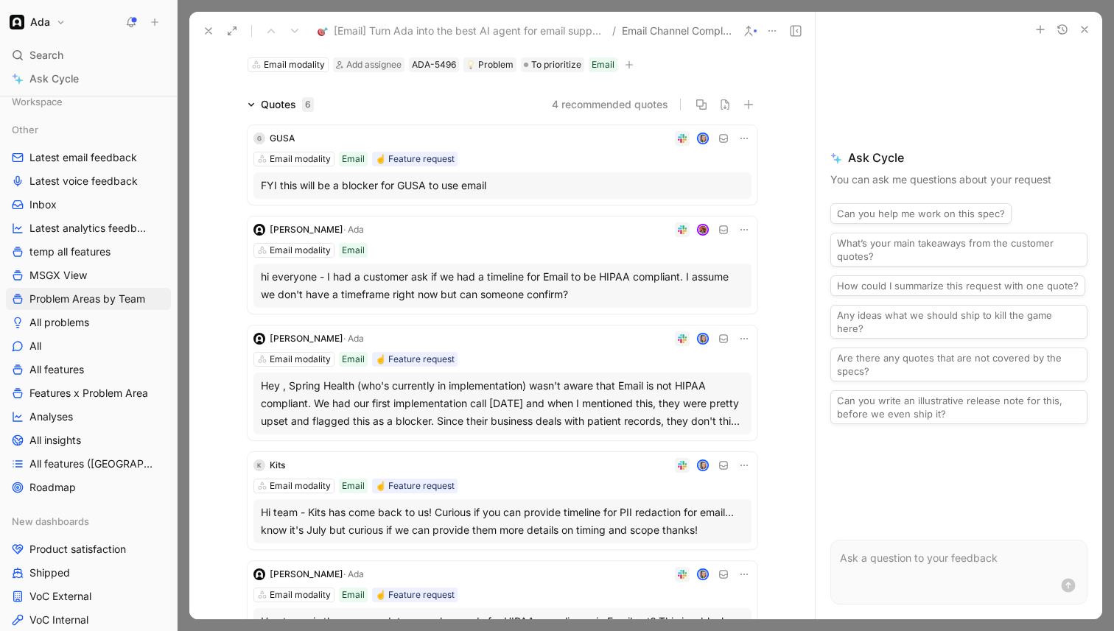
scroll to position [50, 0]
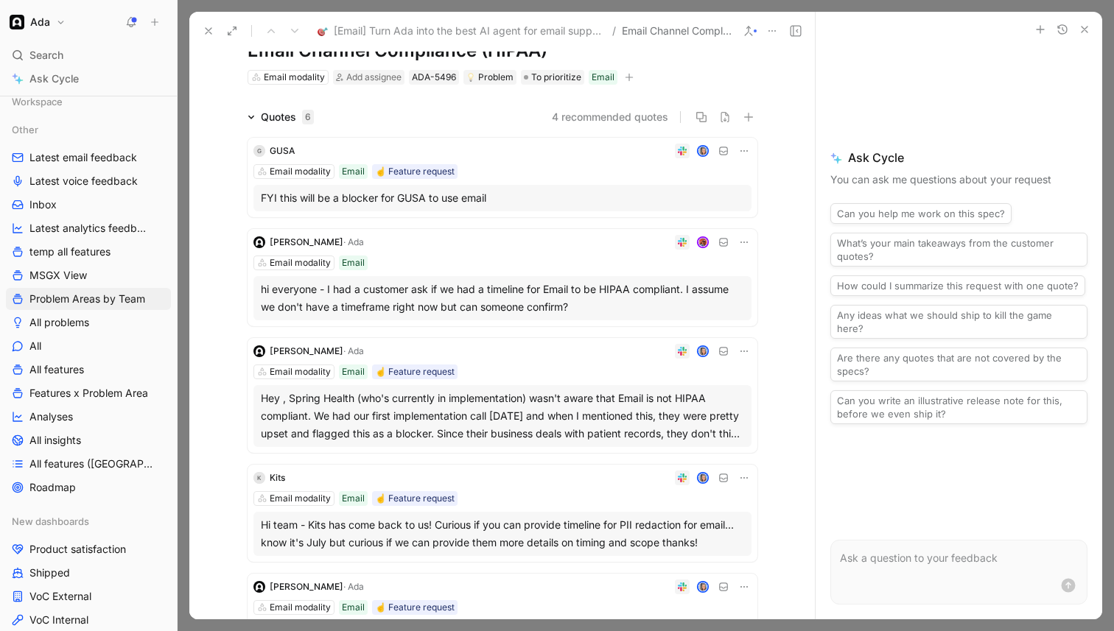
click at [744, 245] on icon at bounding box center [744, 243] width 12 height 12
click at [683, 334] on span "Delete quote" at bounding box center [699, 335] width 62 height 13
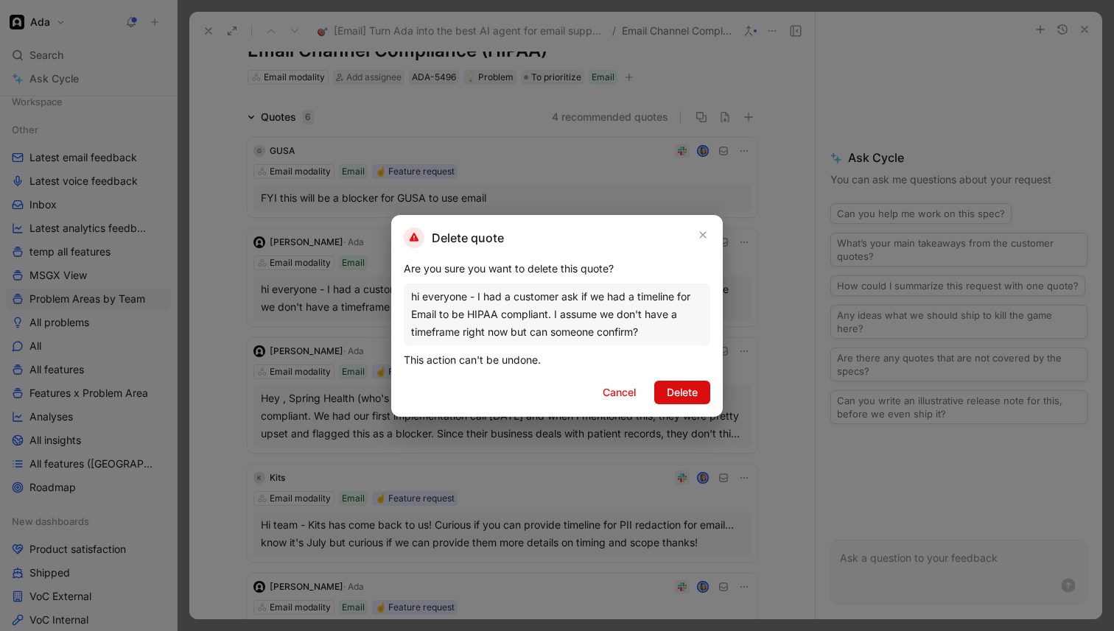
click at [693, 394] on span "Delete" at bounding box center [682, 393] width 31 height 18
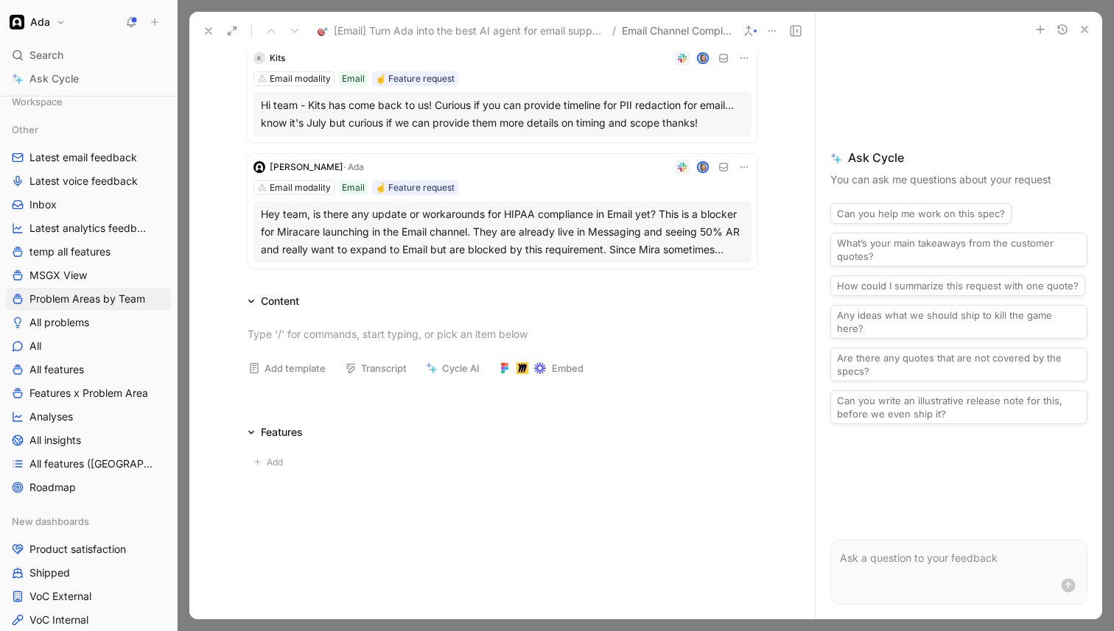
scroll to position [0, 0]
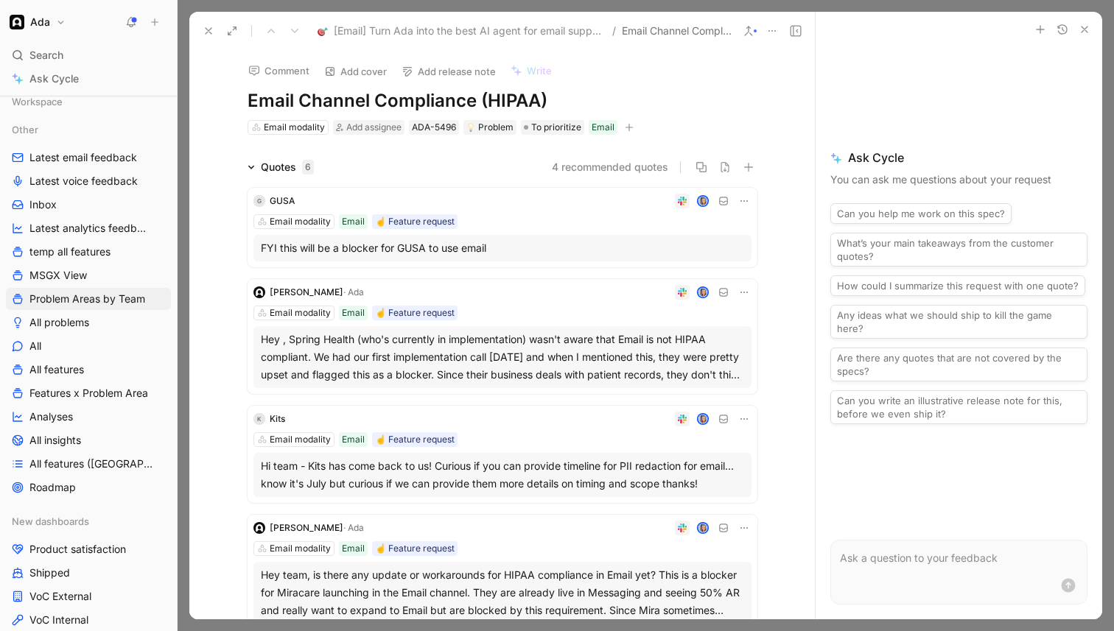
click at [248, 102] on h1 "Email Channel Compliance (HIPAA)" at bounding box center [503, 101] width 510 height 24
click at [212, 29] on icon at bounding box center [209, 31] width 12 height 12
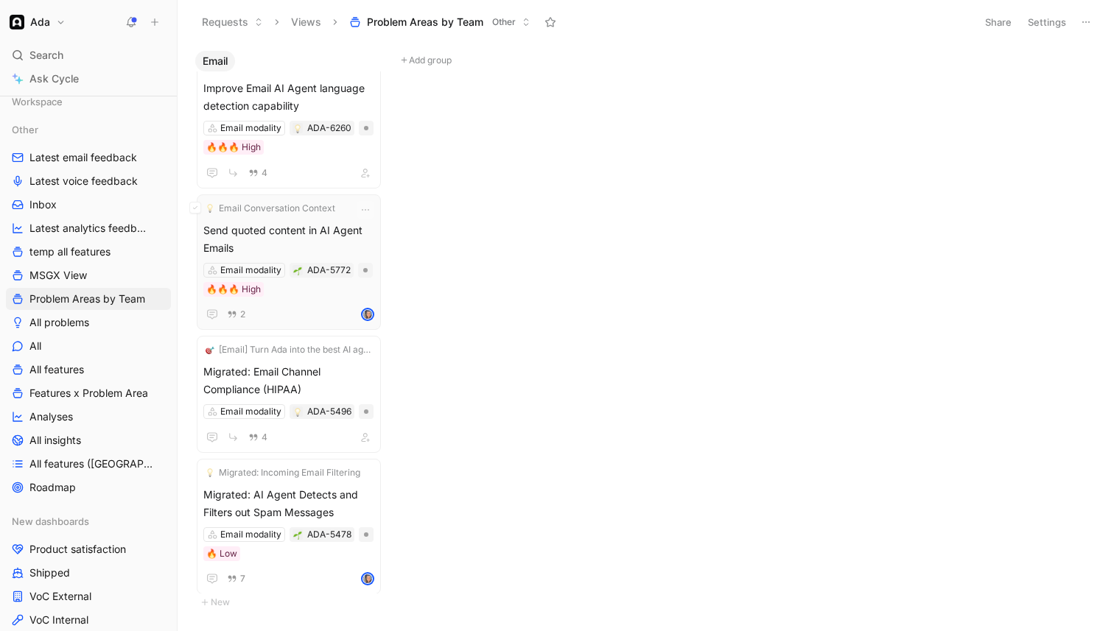
scroll to position [1520, 0]
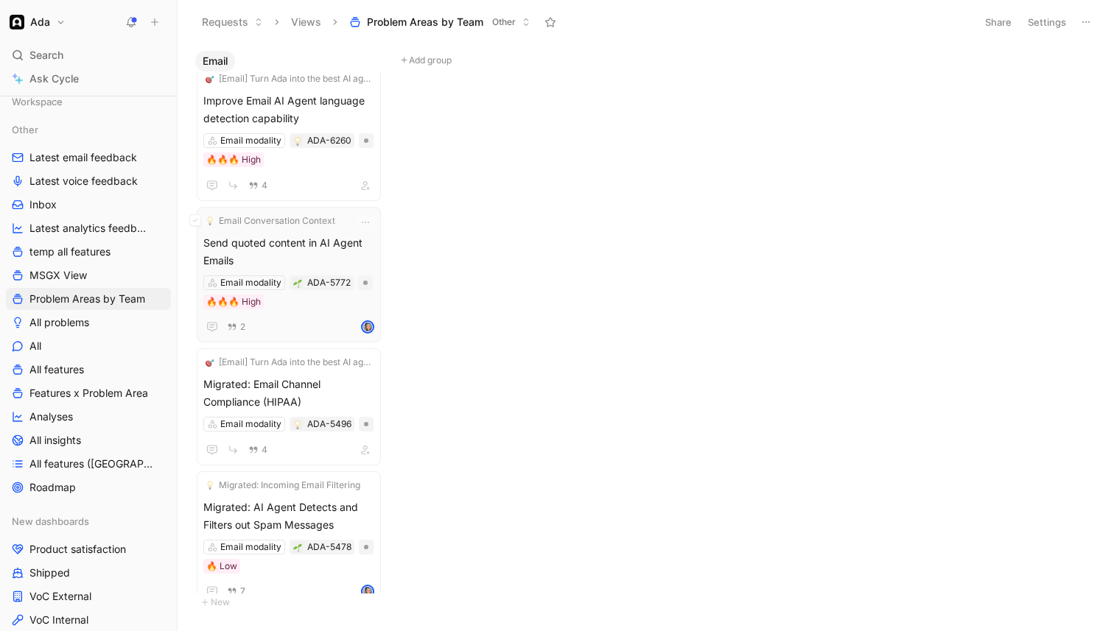
click at [322, 259] on span "Send quoted content in AI Agent Emails" at bounding box center [288, 251] width 171 height 35
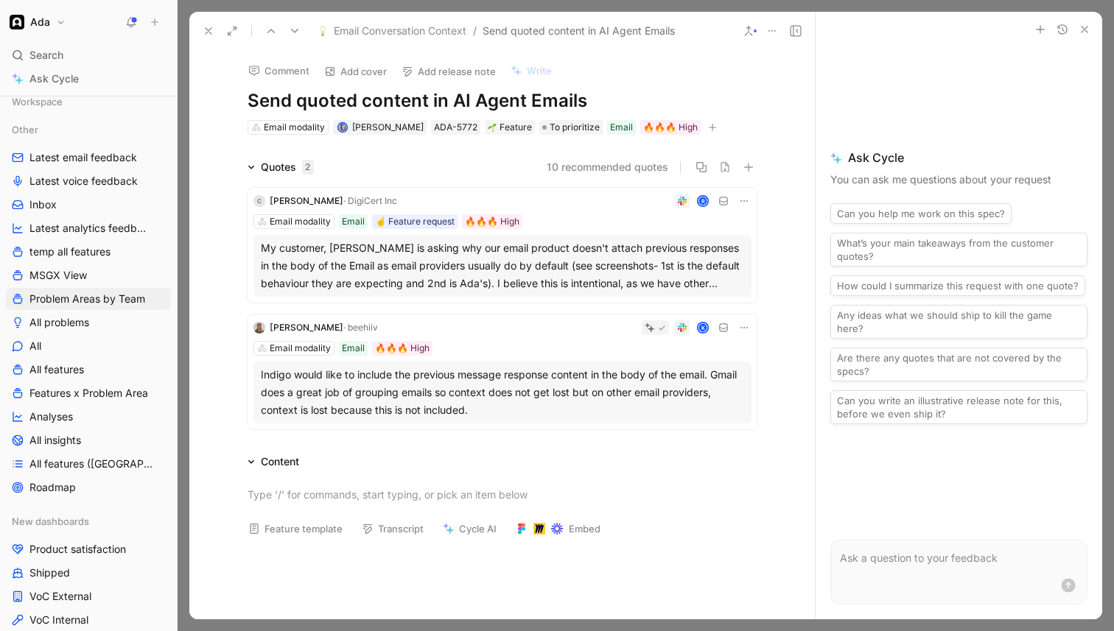
click at [444, 260] on div "My customer, [PERSON_NAME] is asking why our email product doesn't attach previ…" at bounding box center [502, 265] width 483 height 53
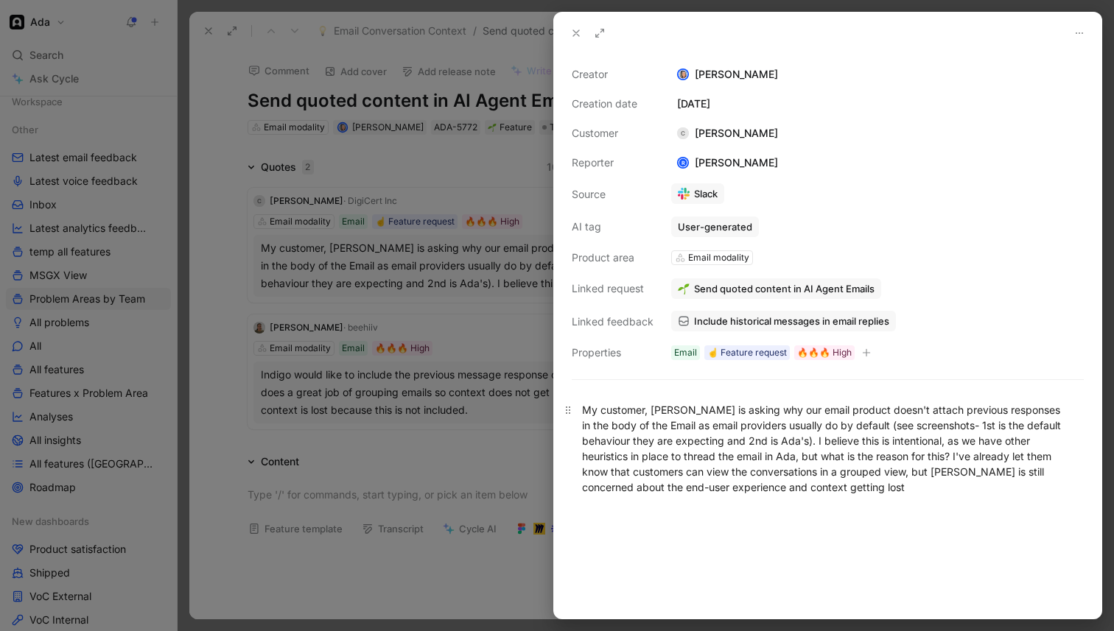
click at [638, 464] on div "My customer, [PERSON_NAME] is asking why our email product doesn't attach previ…" at bounding box center [827, 448] width 491 height 93
click at [652, 446] on div "My customer, [PERSON_NAME] is asking why our email product doesn't attach previ…" at bounding box center [827, 448] width 491 height 93
drag, startPoint x: 587, startPoint y: 412, endPoint x: 749, endPoint y: 405, distance: 162.3
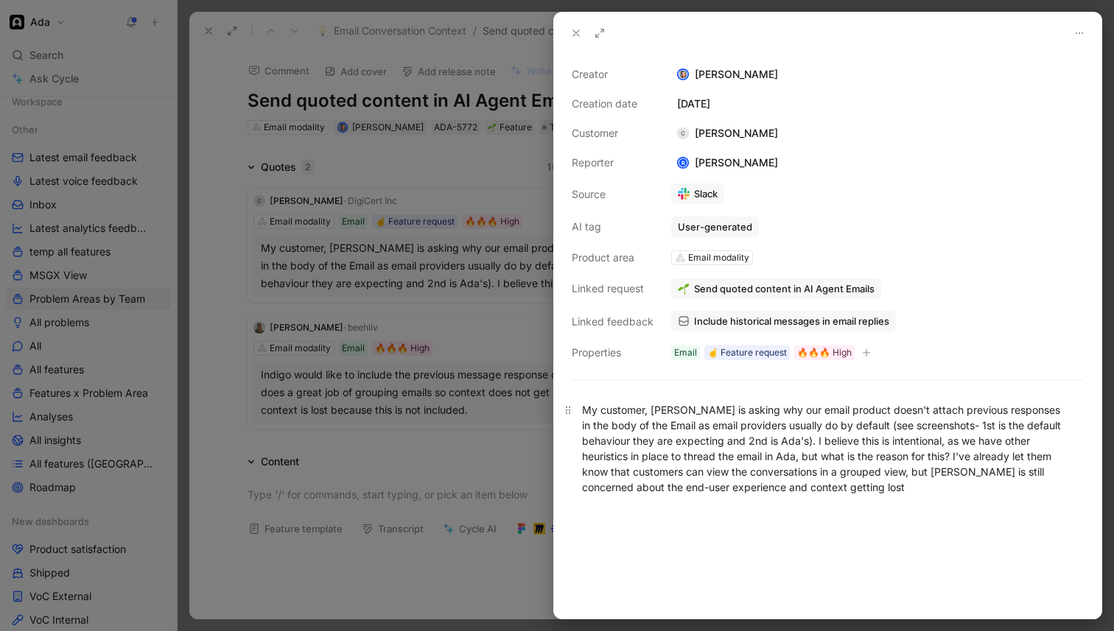
click at [749, 405] on div "My customer, [PERSON_NAME] is asking why our email product doesn't attach previ…" at bounding box center [827, 448] width 491 height 93
click at [763, 455] on div "My customer, [PERSON_NAME] is asking why our email product doesn't attach previ…" at bounding box center [827, 448] width 491 height 93
drag, startPoint x: 650, startPoint y: 409, endPoint x: 839, endPoint y: 457, distance: 195.3
click at [839, 457] on div "My customer, [PERSON_NAME] is asking why our email product doesn't attach previ…" at bounding box center [827, 448] width 491 height 93
click at [878, 462] on div "My customer, [PERSON_NAME] is asking why our email product doesn't attach previ…" at bounding box center [827, 448] width 491 height 93
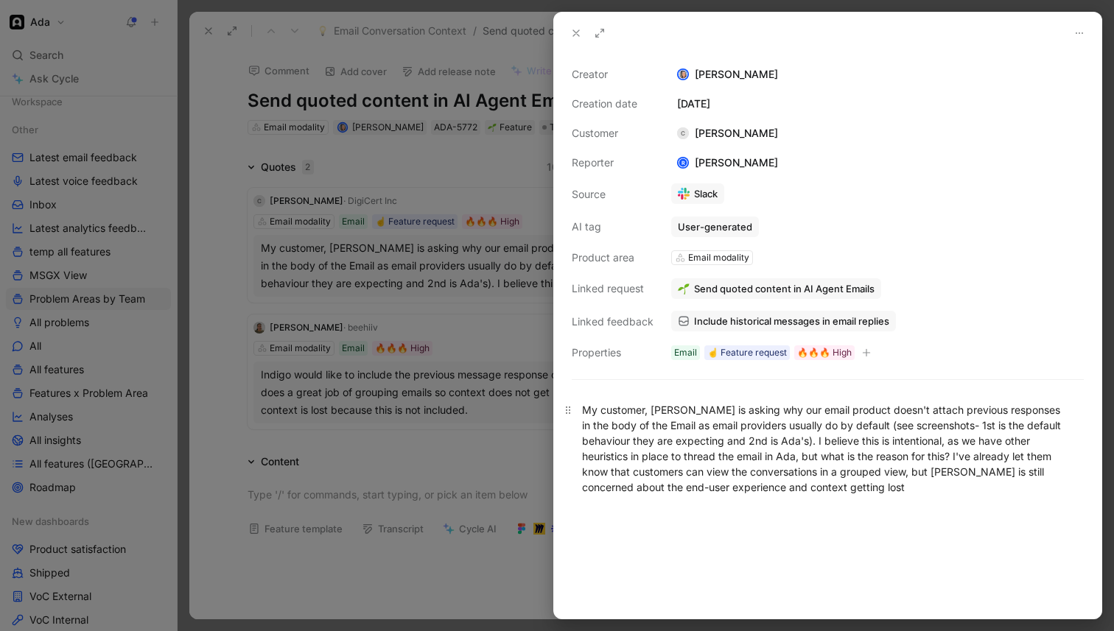
drag, startPoint x: 929, startPoint y: 471, endPoint x: 934, endPoint y: 487, distance: 16.8
click at [934, 487] on div "My customer, [PERSON_NAME] is asking why our email product doesn't attach previ…" at bounding box center [827, 448] width 491 height 93
copy div "DigiCert is still concerned about the end-user experience and context getting l…"
click at [700, 424] on div "My customer, [PERSON_NAME] is asking why our email product doesn't attach previ…" at bounding box center [827, 448] width 491 height 93
click at [693, 410] on div "My customer, [PERSON_NAME] is asking why our email product doesn't attach previ…" at bounding box center [827, 448] width 491 height 93
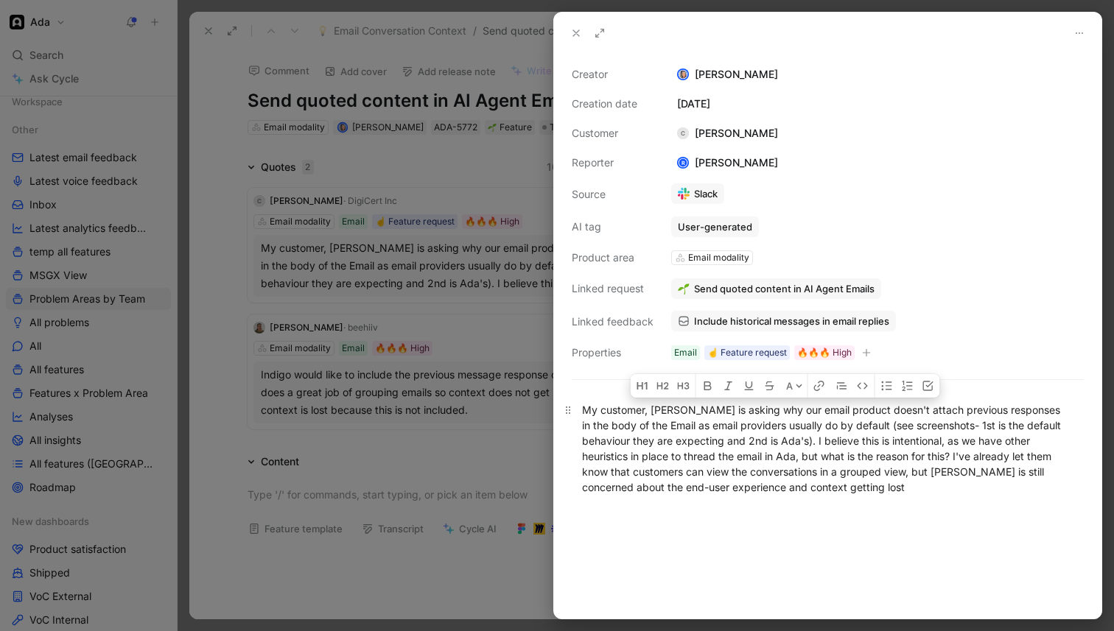
drag, startPoint x: 705, startPoint y: 410, endPoint x: 866, endPoint y: 421, distance: 161.0
click at [866, 421] on div "My customer, [PERSON_NAME] is asking why our email product doesn't attach previ…" at bounding box center [827, 448] width 491 height 93
copy div "asking why our email product doesn't attach previous responses in the body of t…"
click at [513, 450] on div at bounding box center [557, 315] width 1114 height 631
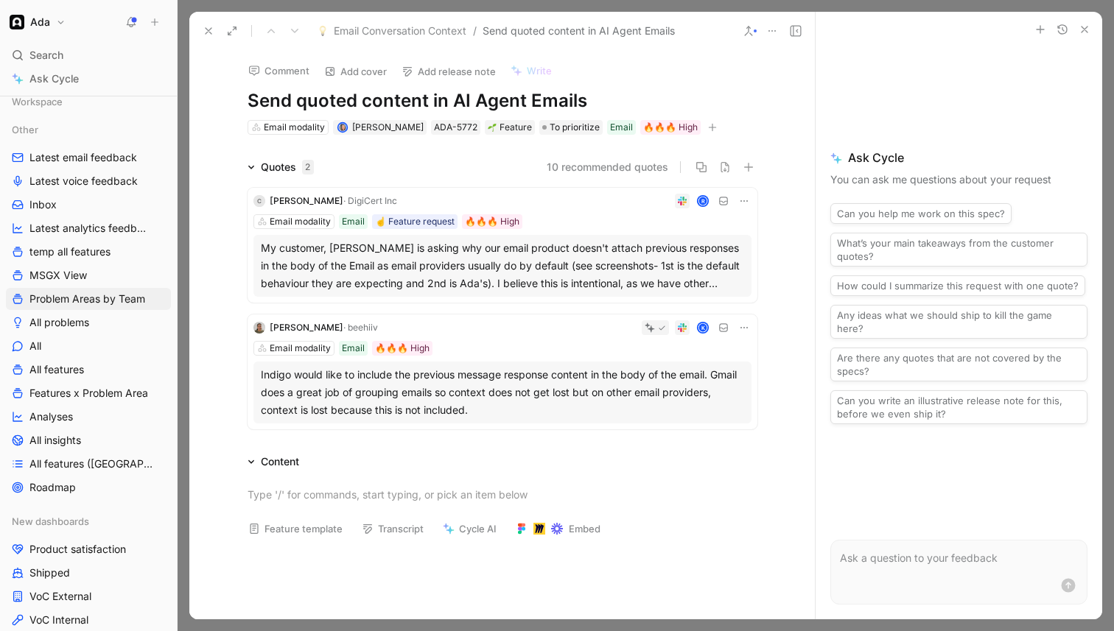
click at [508, 389] on div "Indigo would like to include the previous message response content in the body …" at bounding box center [502, 392] width 483 height 53
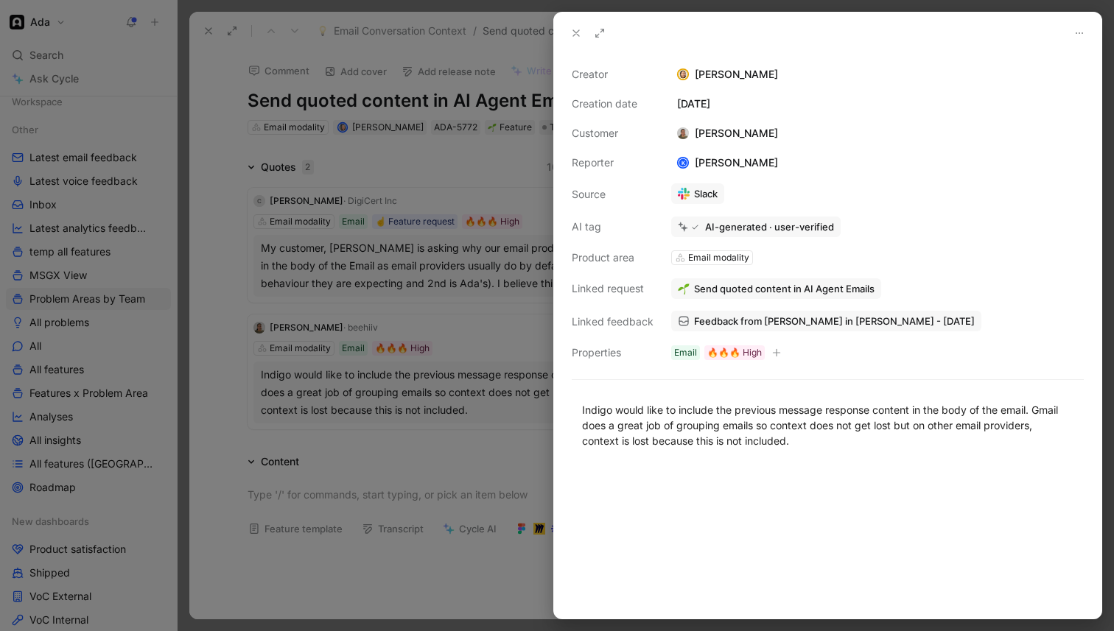
click at [433, 398] on div at bounding box center [557, 315] width 1114 height 631
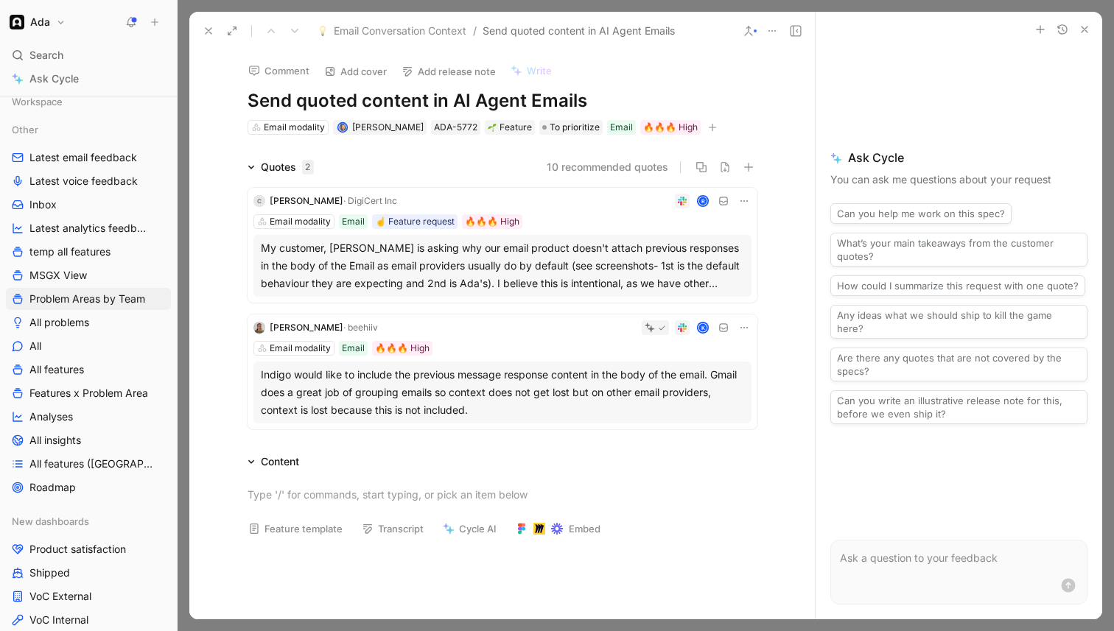
click at [433, 398] on div "Indigo would like to include the previous message response content in the body …" at bounding box center [502, 392] width 483 height 53
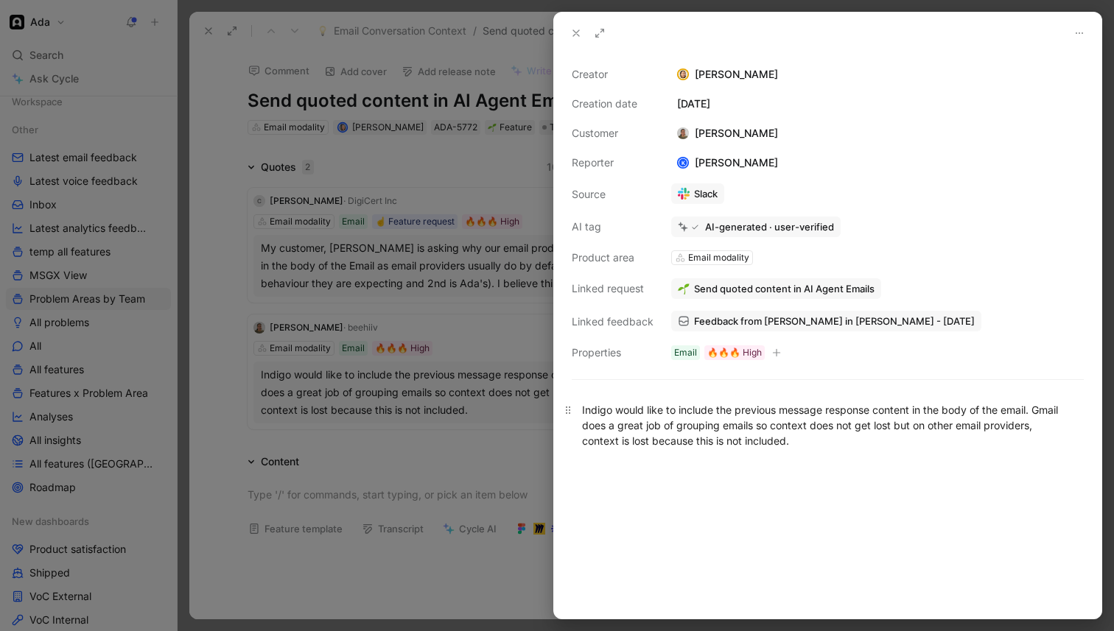
click at [696, 425] on div "Indigo would like to include the previous message response content in the body …" at bounding box center [827, 425] width 491 height 46
copy div "Indigo would like to include the previous message response content in the body …"
click at [436, 307] on div at bounding box center [557, 315] width 1114 height 631
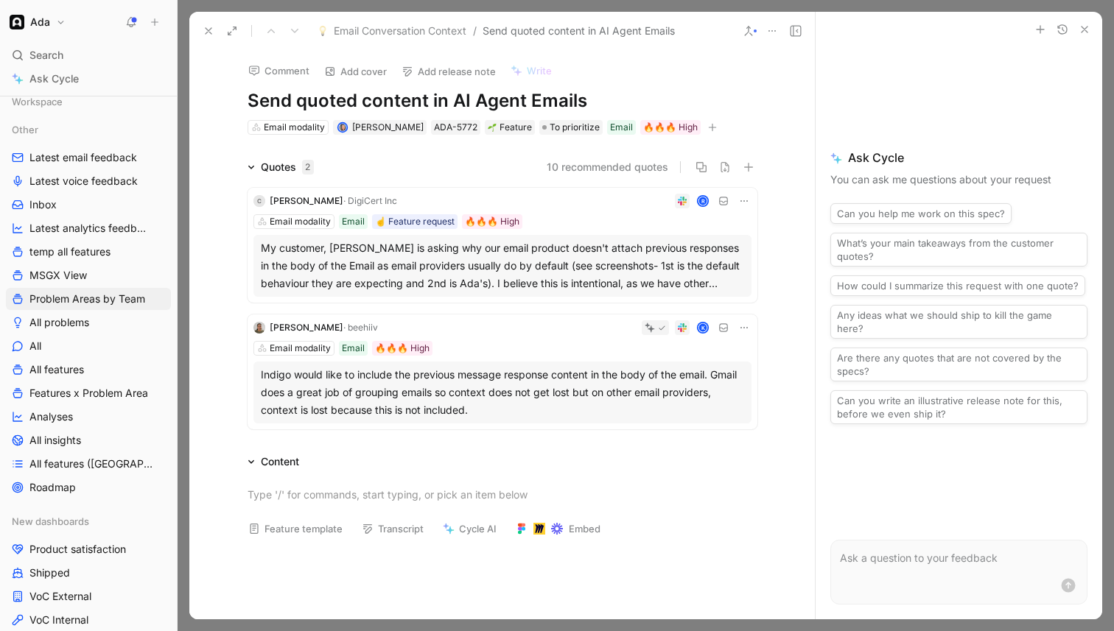
click at [205, 27] on icon at bounding box center [209, 31] width 12 height 12
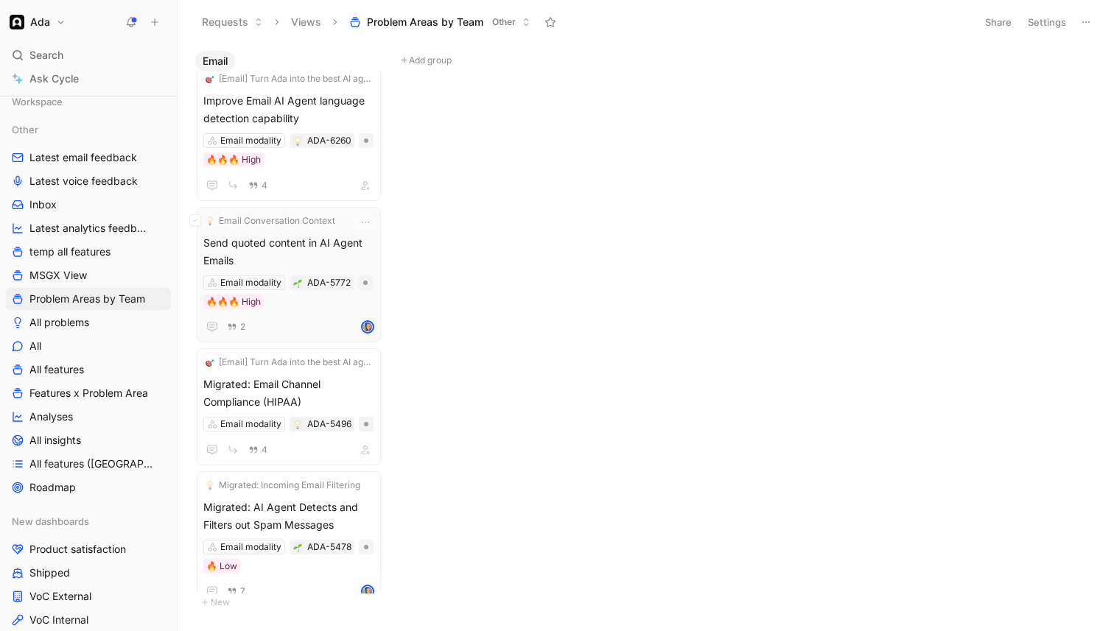
click at [318, 247] on span "Send quoted content in AI Agent Emails" at bounding box center [288, 251] width 171 height 35
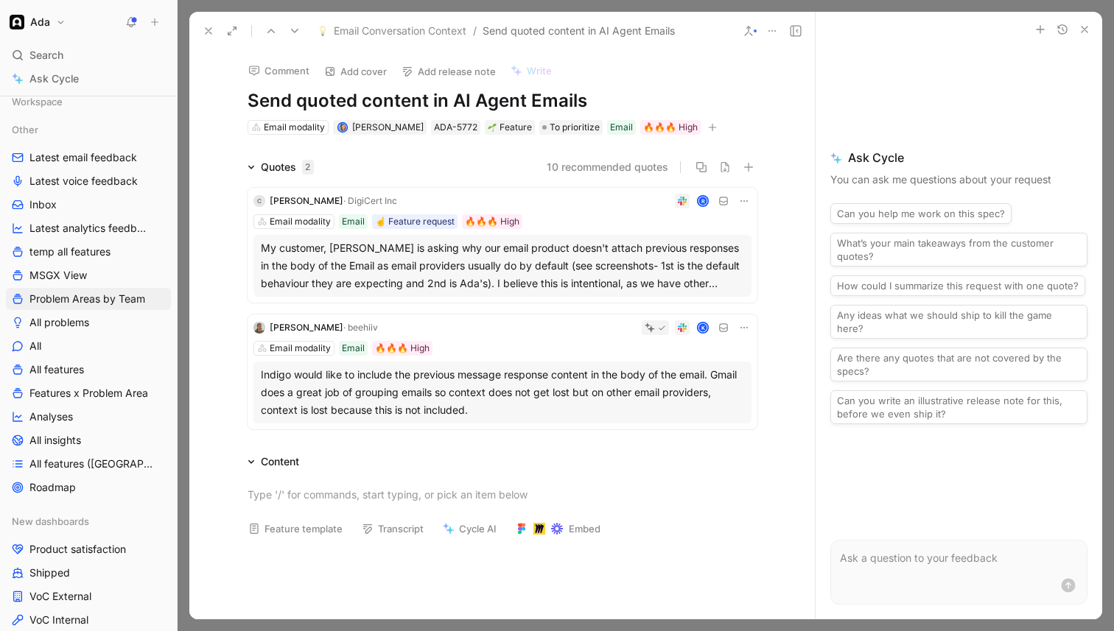
click at [250, 104] on h1 "Send quoted content in AI Agent Emails" at bounding box center [503, 101] width 510 height 24
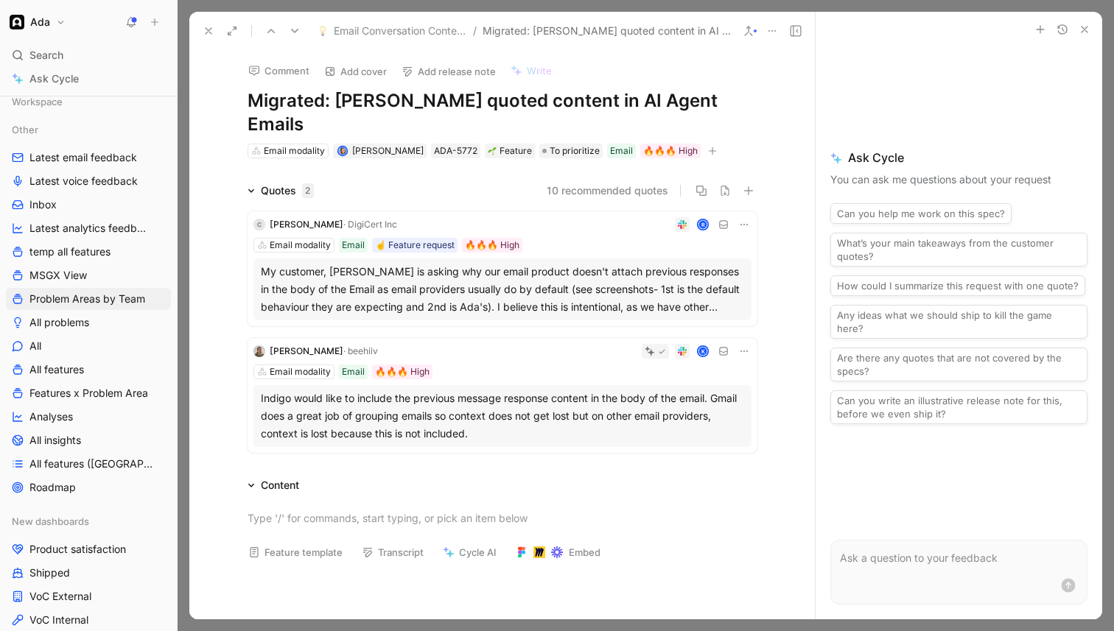
click at [211, 27] on icon at bounding box center [209, 31] width 12 height 12
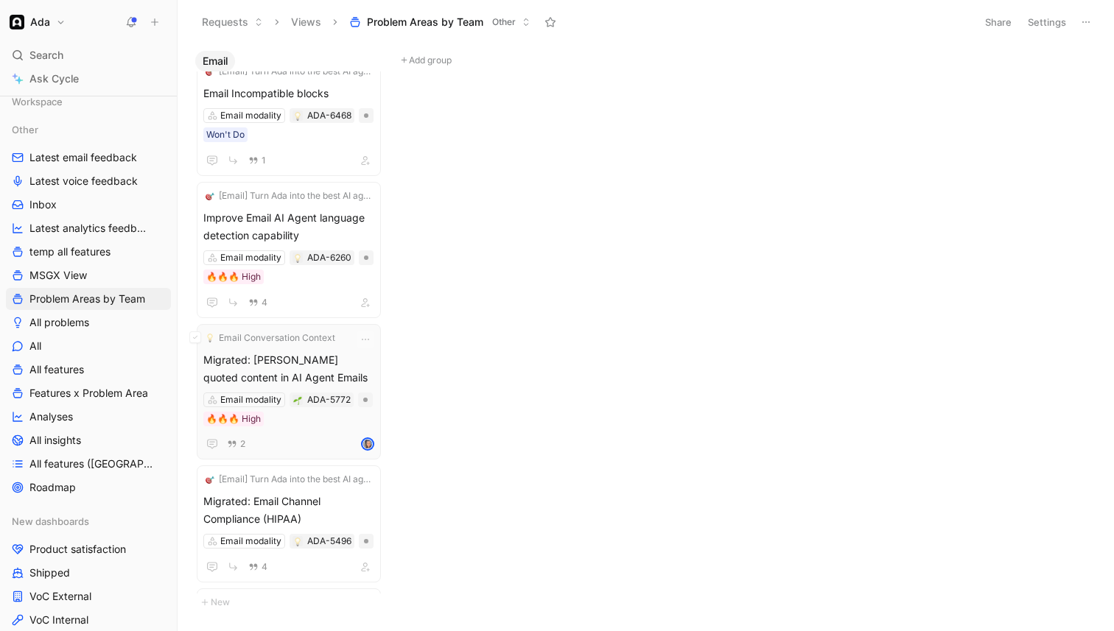
scroll to position [1401, 0]
click at [320, 232] on span "Improve Email AI Agent language detection capability" at bounding box center [288, 228] width 171 height 35
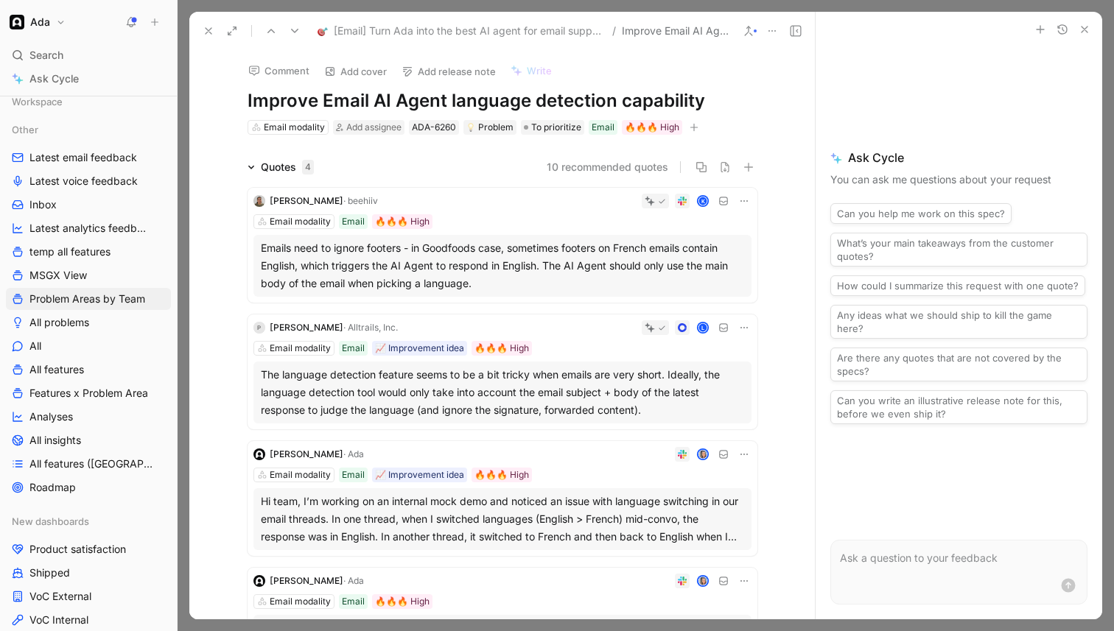
click at [444, 275] on div "Emails need to ignore footers - in Goodfoods case, sometimes footers on French …" at bounding box center [502, 265] width 483 height 53
click at [444, 275] on div at bounding box center [557, 315] width 1114 height 631
click at [444, 275] on div "Emails need to ignore footers - in Goodfoods case, sometimes footers on French …" at bounding box center [502, 265] width 483 height 53
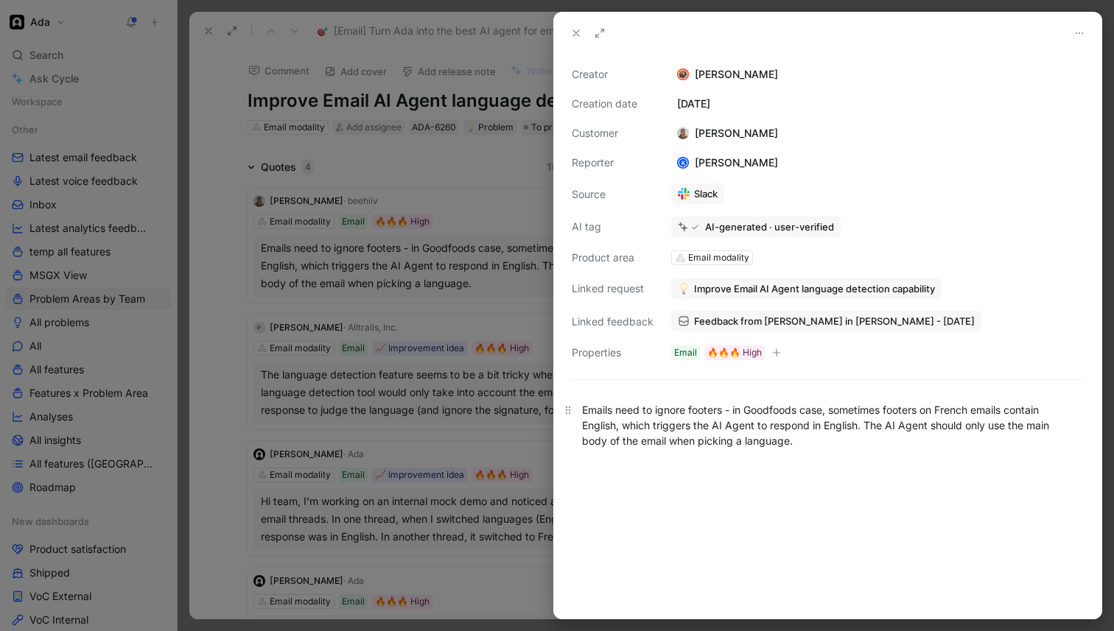
click at [670, 401] on p "Emails need to ignore footers - in Goodfoods case, sometimes footers on French …" at bounding box center [827, 425] width 547 height 55
click at [670, 401] on div "Emails need to ignore footers - in Goodfoods case, sometimes footers on French …" at bounding box center [827, 425] width 547 height 79
click at [670, 410] on div "Emails need to ignore footers - in Goodfoods case, sometimes footers on French …" at bounding box center [827, 425] width 491 height 46
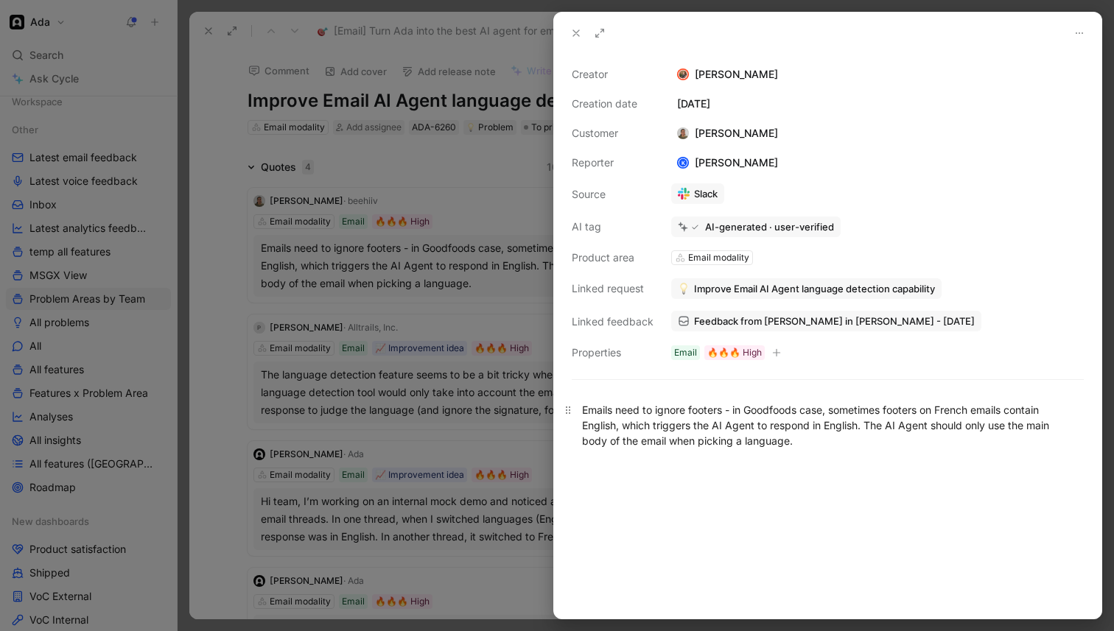
click at [670, 410] on div "Emails need to ignore footers - in Goodfoods case, sometimes footers on French …" at bounding box center [827, 425] width 491 height 46
copy div "Emails need to ignore footers - in Goodfoods case, sometimes footers on French …"
click at [466, 449] on div at bounding box center [557, 315] width 1114 height 631
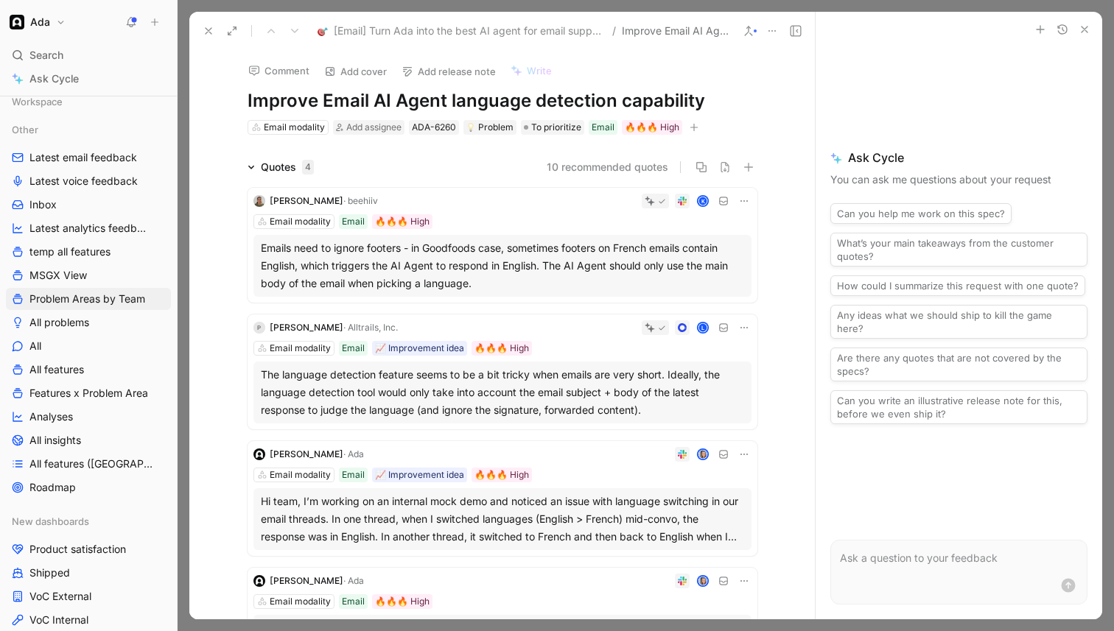
click at [500, 391] on div "The language detection feature seems to be a bit tricky when emails are very sh…" at bounding box center [502, 392] width 483 height 53
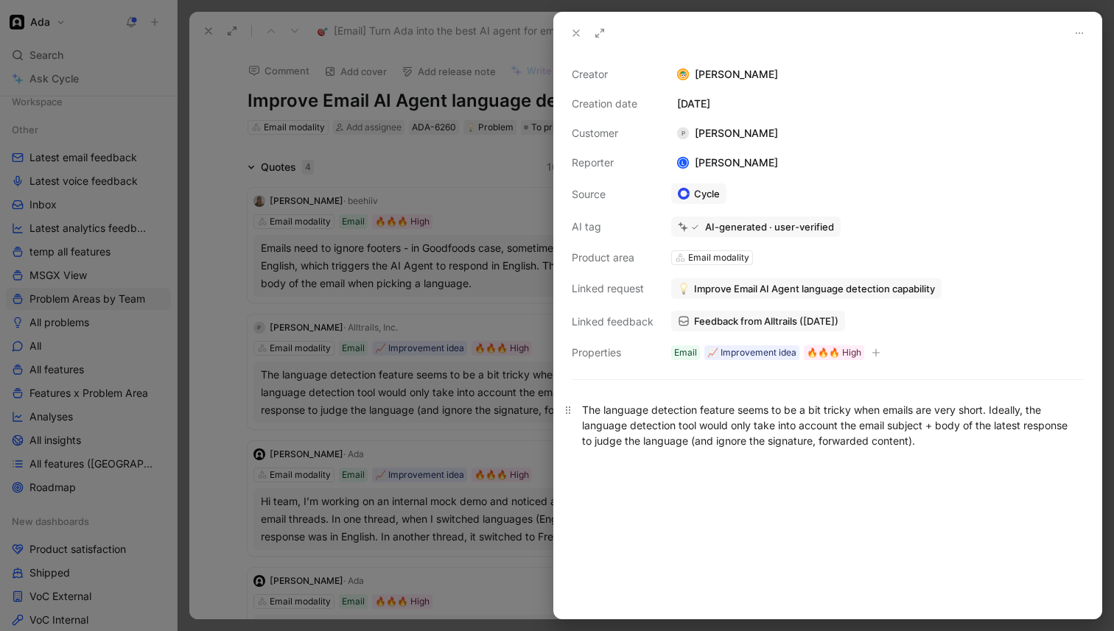
click at [637, 433] on div "The language detection feature seems to be a bit tricky when emails are very sh…" at bounding box center [827, 425] width 491 height 46
copy div "The language detection feature seems to be a bit tricky when emails are very sh…"
click at [708, 321] on span "Feedback from Alltrails ([DATE])" at bounding box center [766, 321] width 144 height 13
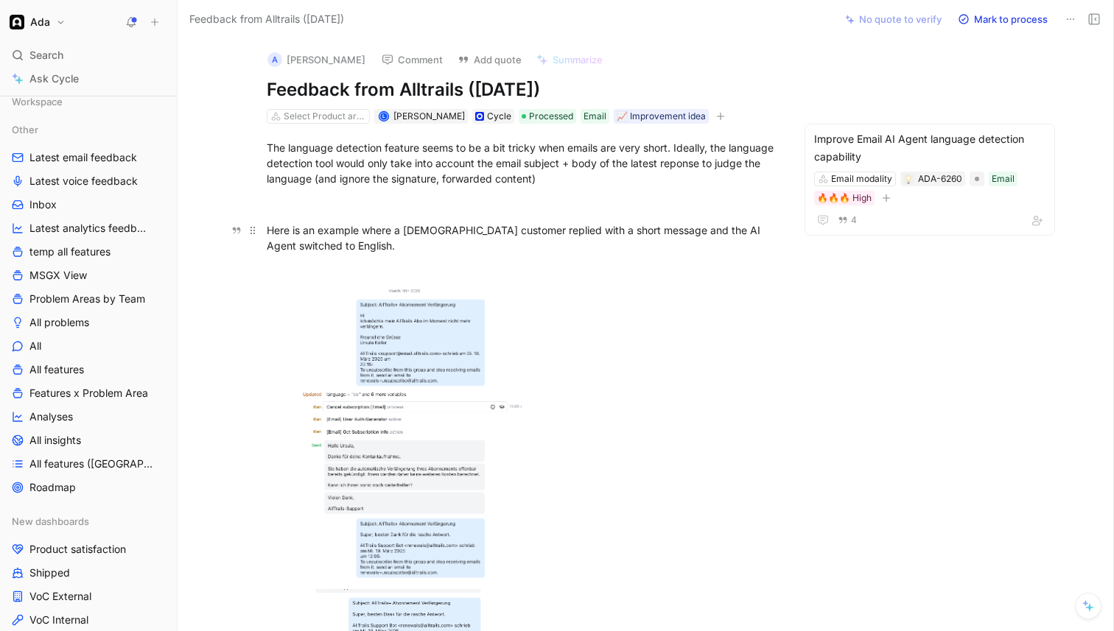
click at [531, 229] on div "Here is an example where a [DEMOGRAPHIC_DATA] customer replied with a short mes…" at bounding box center [522, 238] width 510 height 31
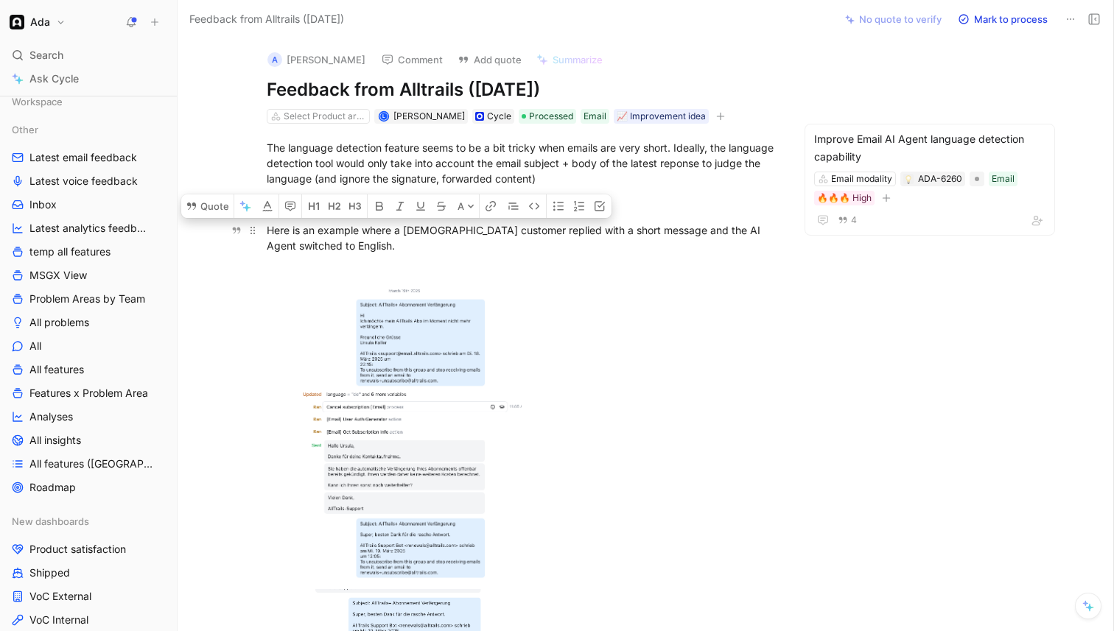
copy div "Here is an example where a [DEMOGRAPHIC_DATA] customer replied with a short mes…"
click at [421, 359] on body "Ada Search ⌘ K Ask Cycle Workspace Other Latest email feedback Latest voice fee…" at bounding box center [557, 315] width 1114 height 631
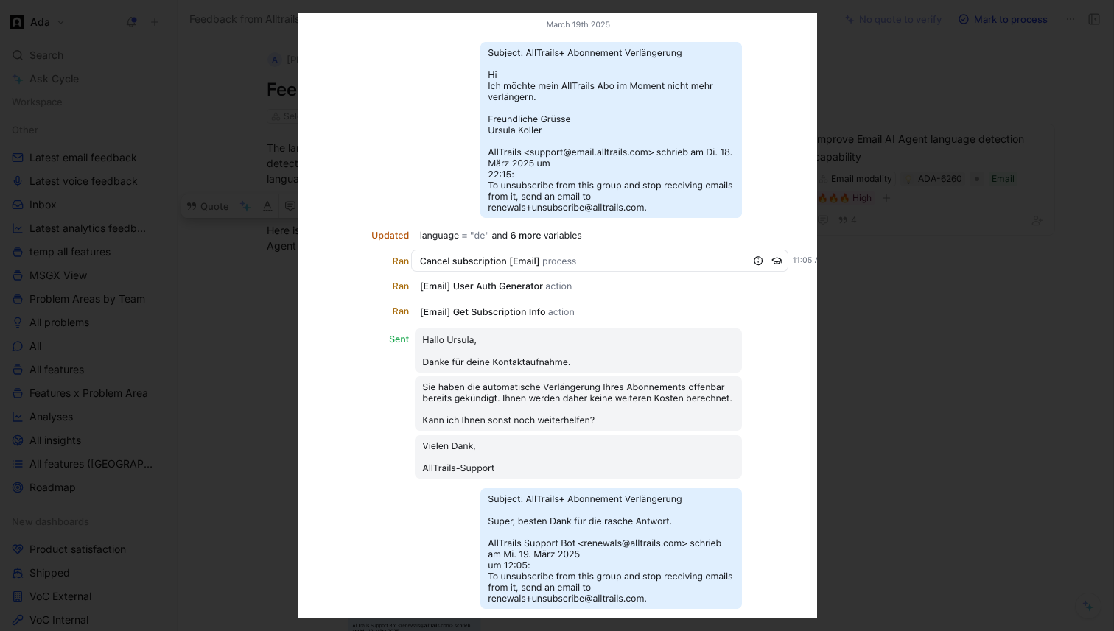
click at [741, 631] on div at bounding box center [557, 631] width 1114 height 0
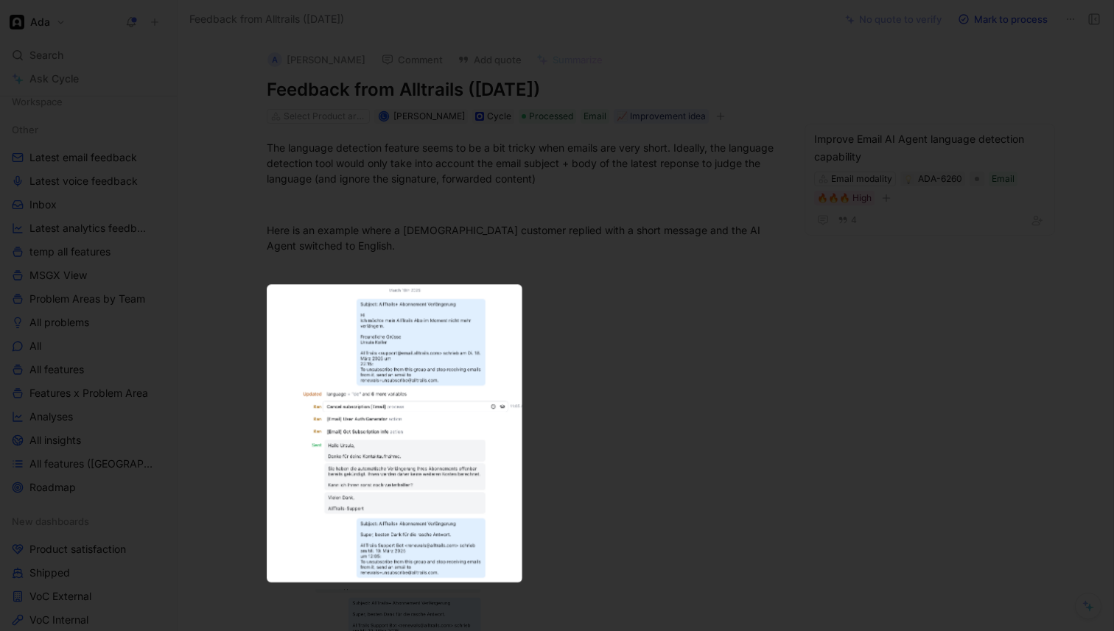
click at [433, 380] on img at bounding box center [395, 433] width 256 height 298
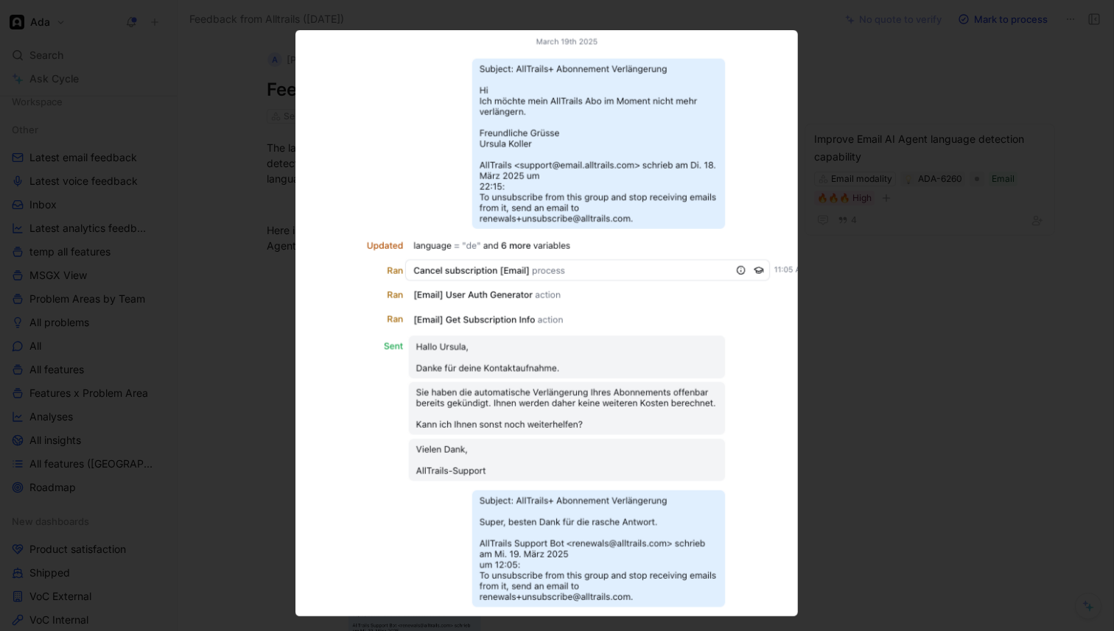
click at [932, 631] on div at bounding box center [557, 631] width 1114 height 0
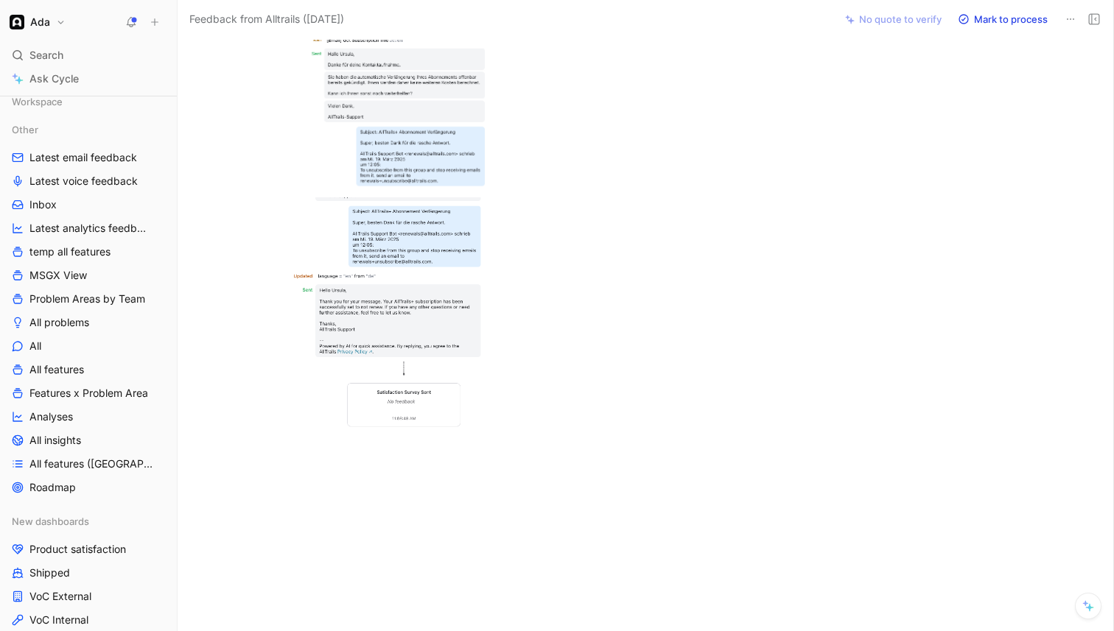
scroll to position [428, 0]
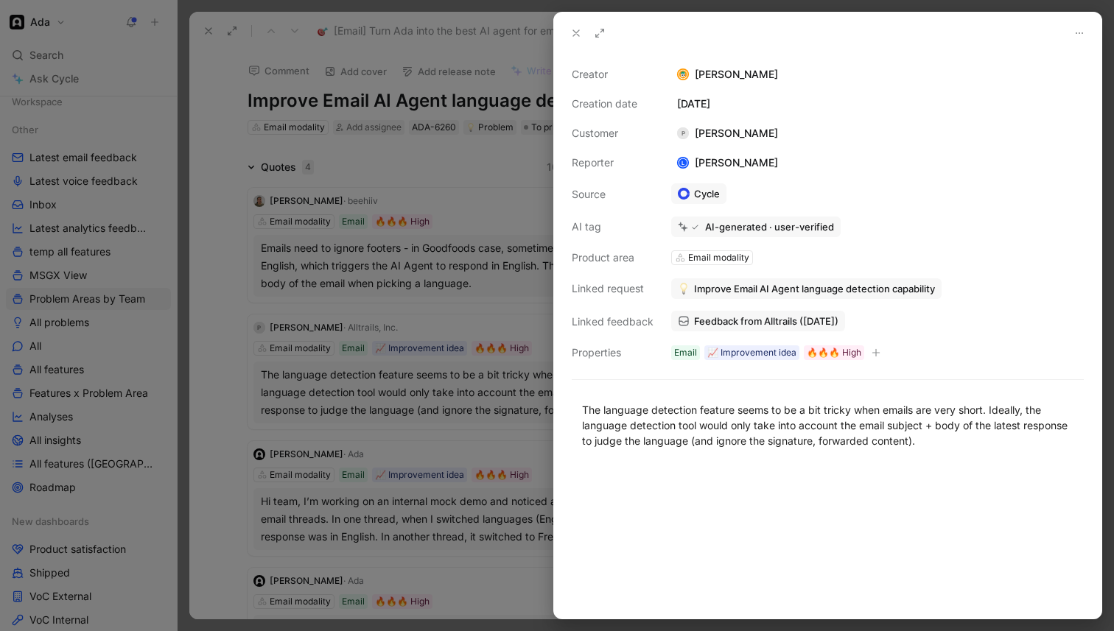
click at [385, 305] on div at bounding box center [557, 315] width 1114 height 631
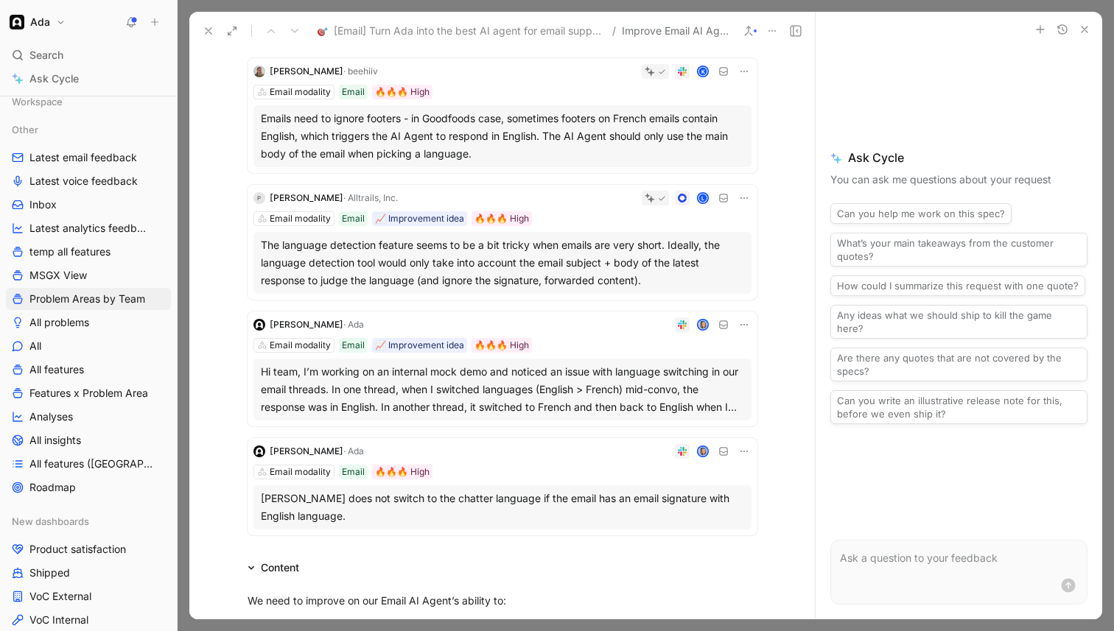
scroll to position [137, 0]
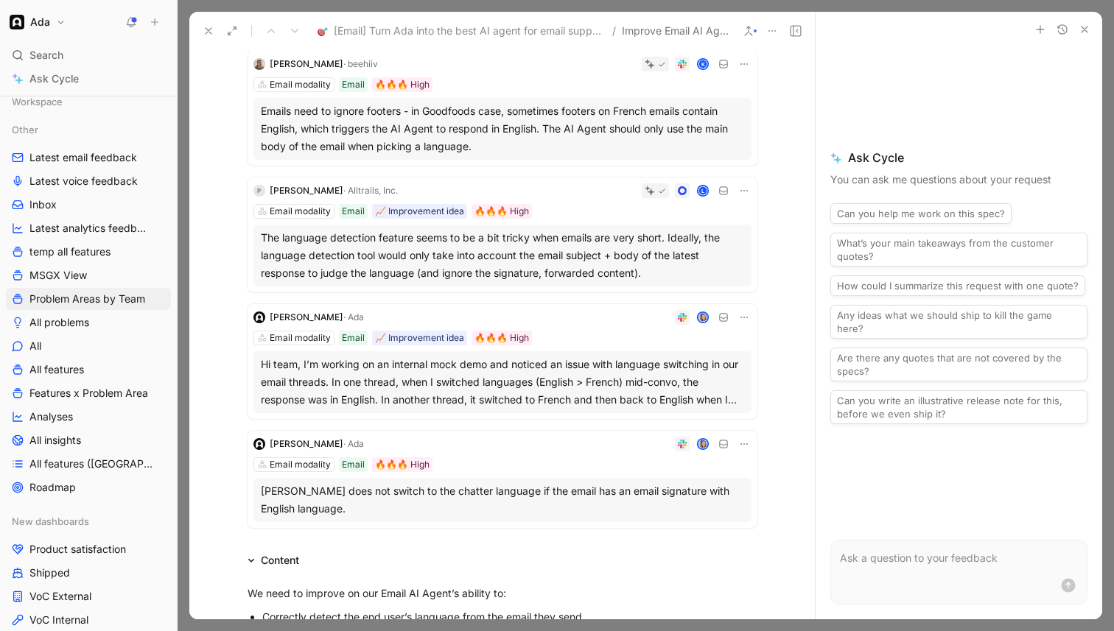
click at [422, 377] on div "Hi team, I’m working on an internal mock demo and noticed an issue with languag…" at bounding box center [502, 382] width 483 height 53
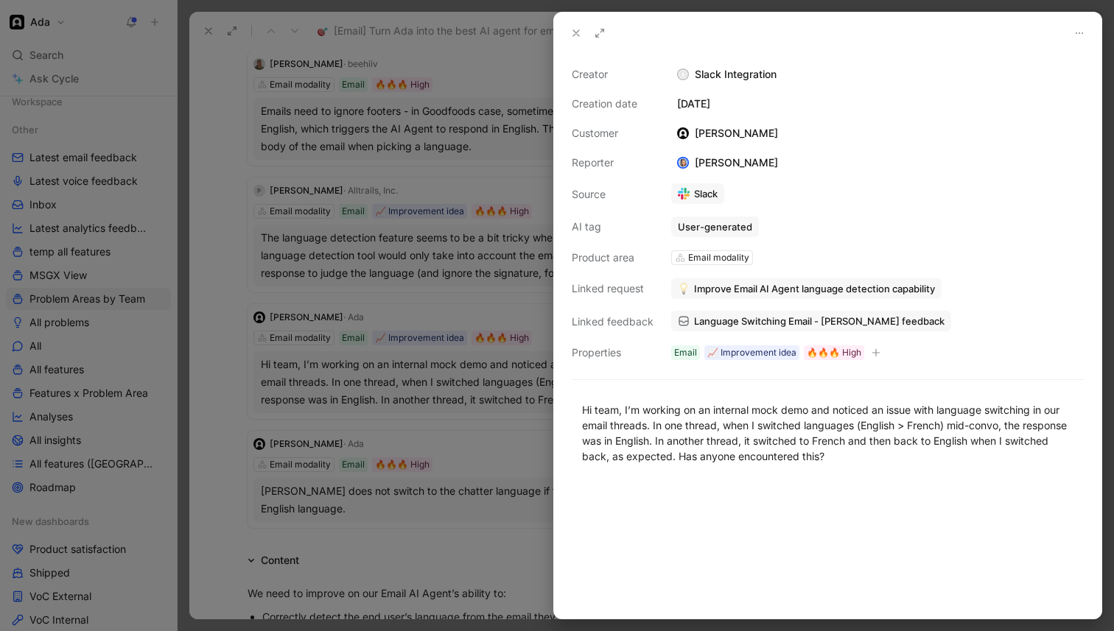
click at [765, 324] on span "Language Switching Email - [PERSON_NAME] feedback" at bounding box center [819, 321] width 251 height 13
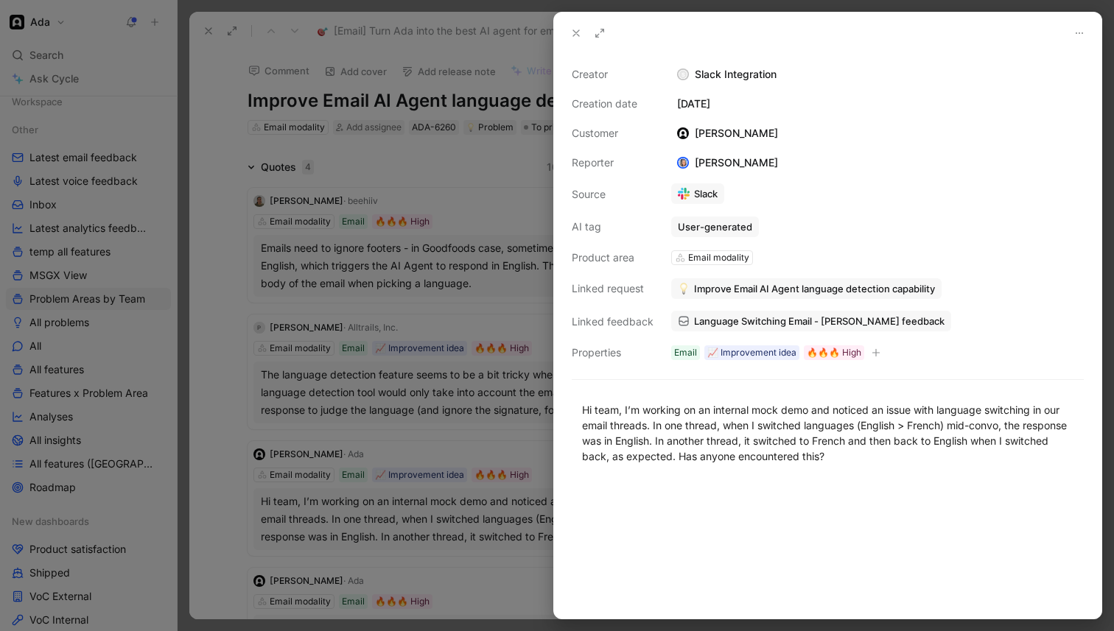
click at [383, 364] on div at bounding box center [557, 315] width 1114 height 631
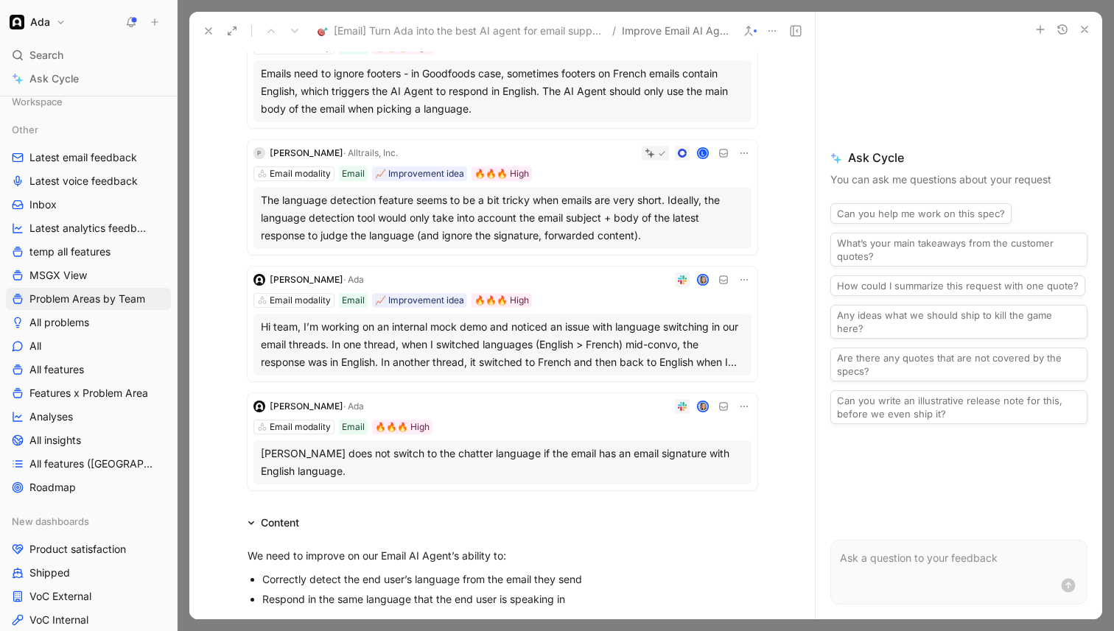
scroll to position [178, 0]
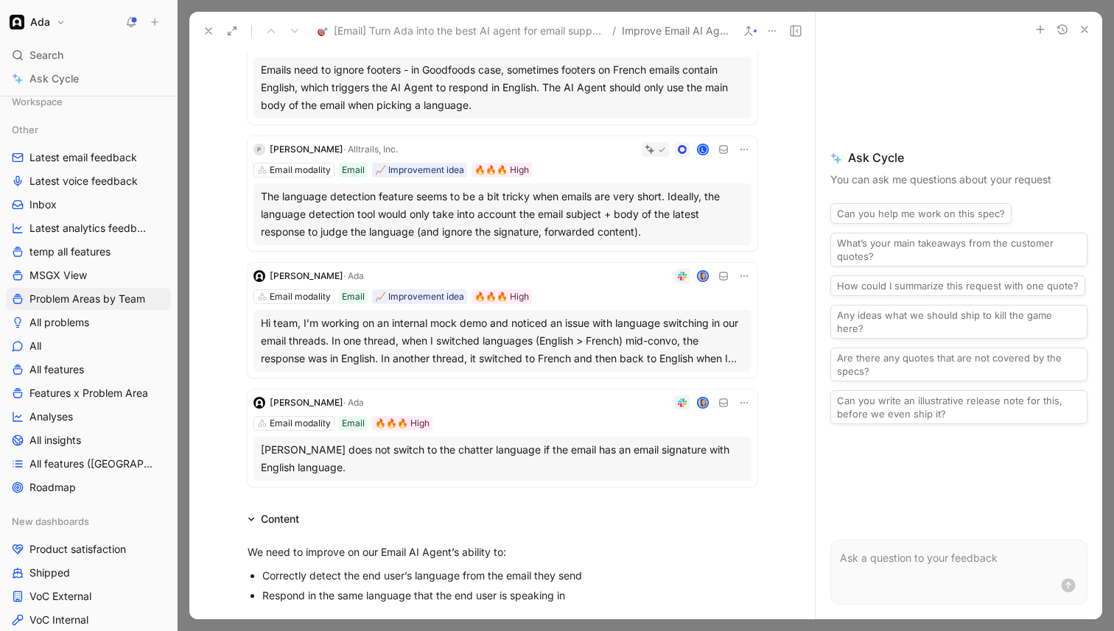
click at [746, 273] on icon at bounding box center [744, 276] width 12 height 12
click at [670, 373] on span "Delete quote" at bounding box center [699, 369] width 62 height 13
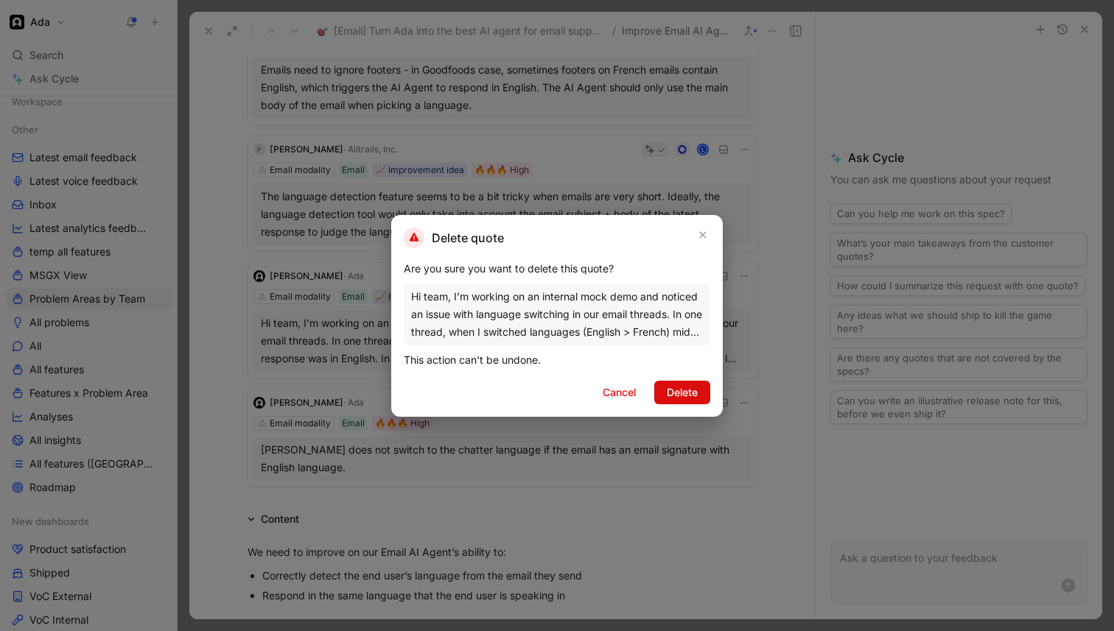
click at [681, 391] on span "Delete" at bounding box center [682, 393] width 31 height 18
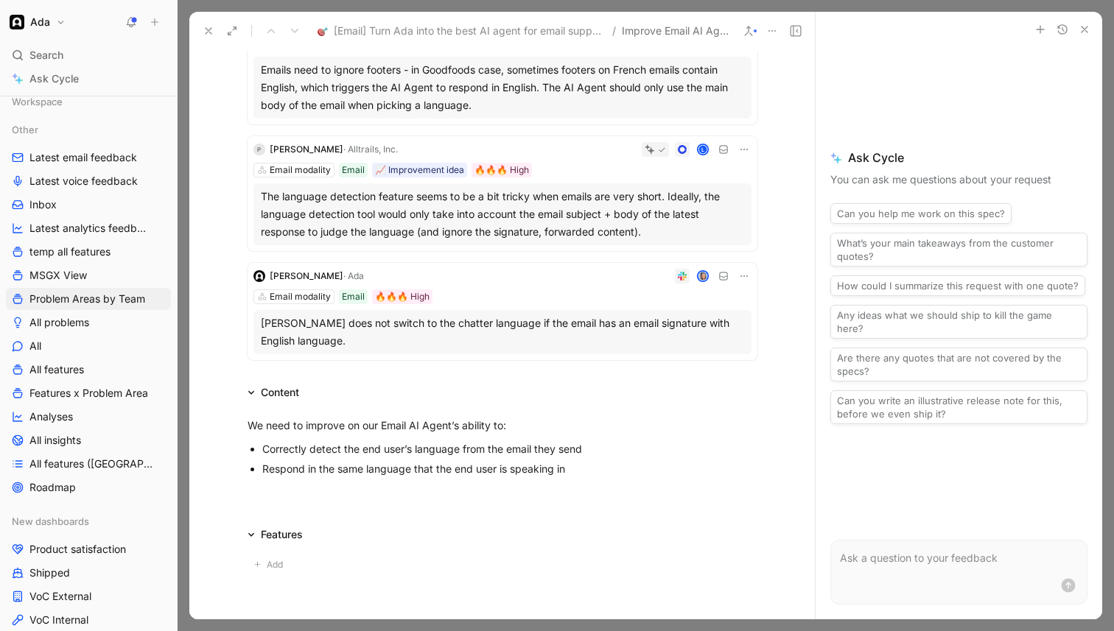
click at [598, 335] on div "[PERSON_NAME] does not switch to the chatter language if the email has an email…" at bounding box center [502, 332] width 483 height 35
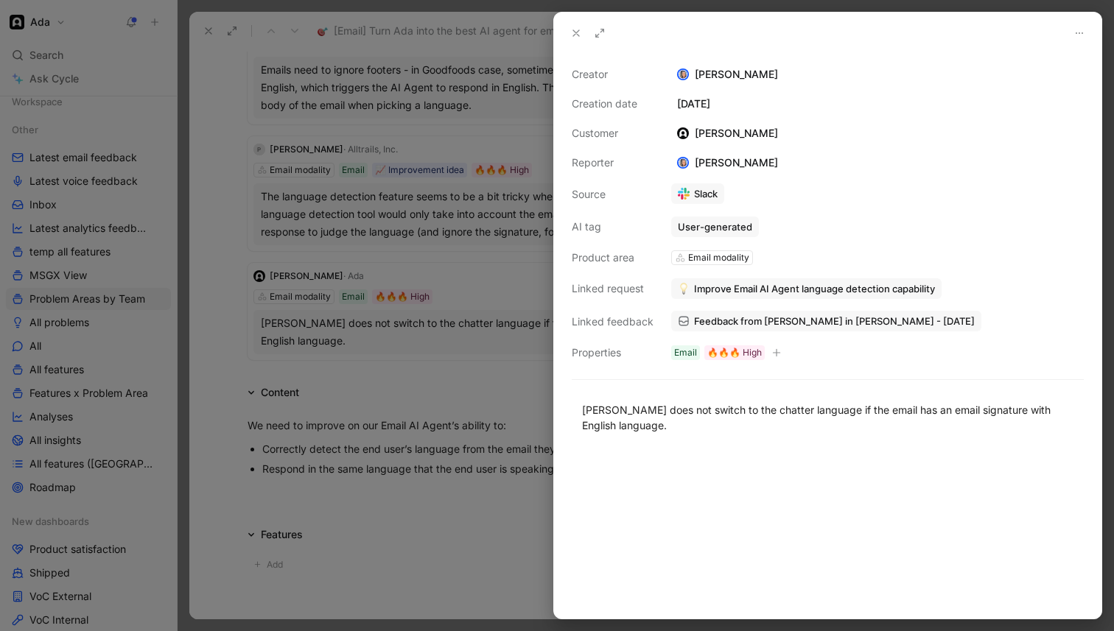
click at [776, 322] on span "Feedback from [PERSON_NAME] in [PERSON_NAME] - [DATE]" at bounding box center [834, 321] width 281 height 13
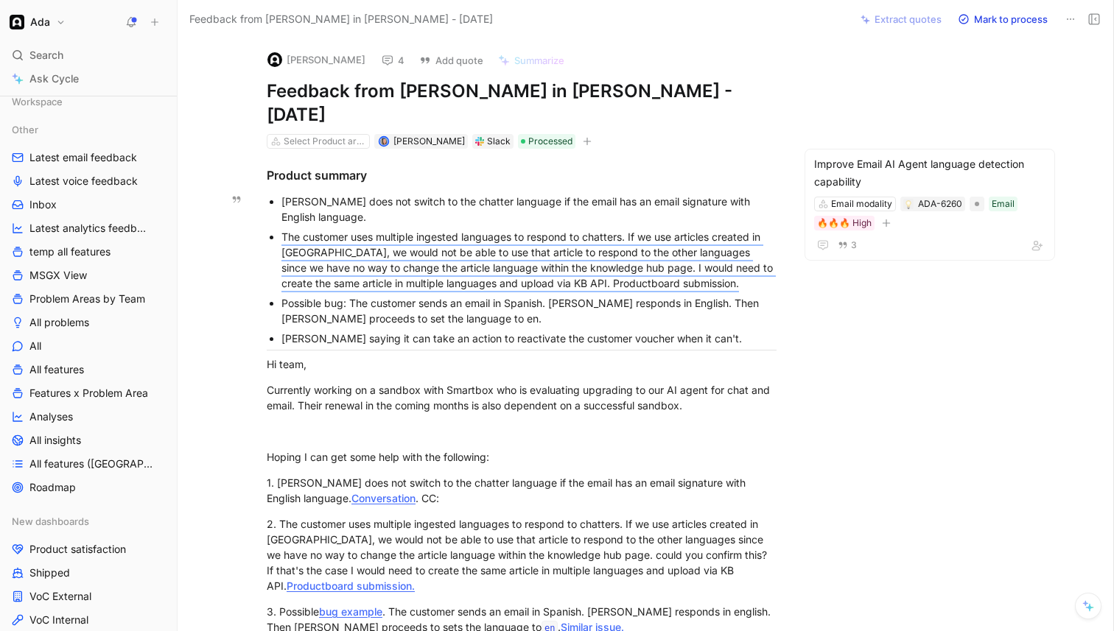
click at [665, 194] on div "[PERSON_NAME] does not switch to the chatter language if the email has an email…" at bounding box center [528, 209] width 495 height 31
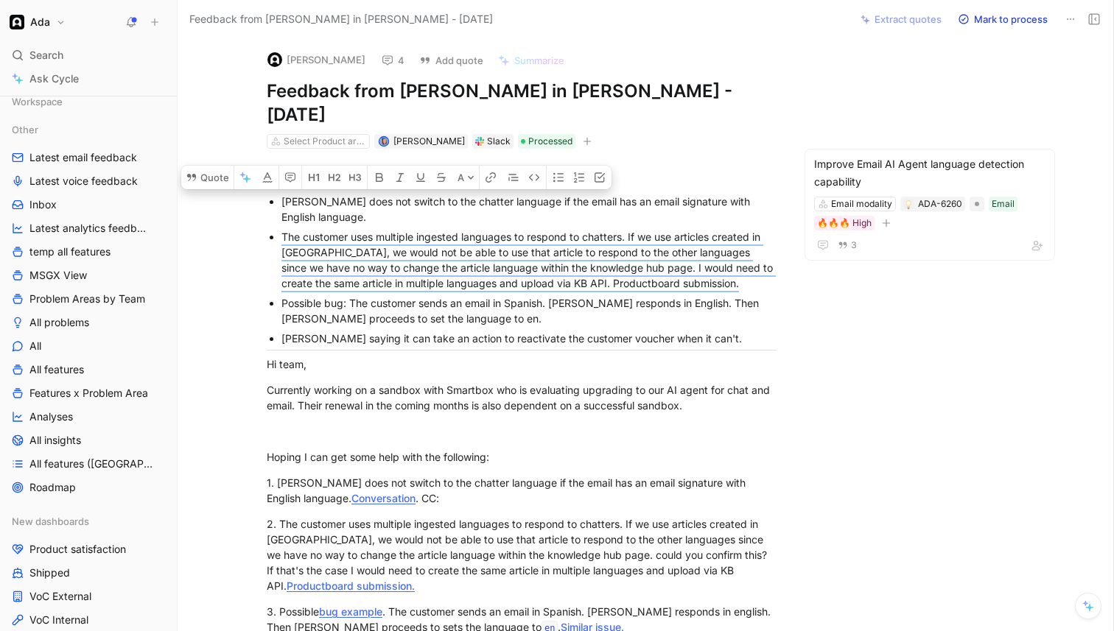
scroll to position [44, 0]
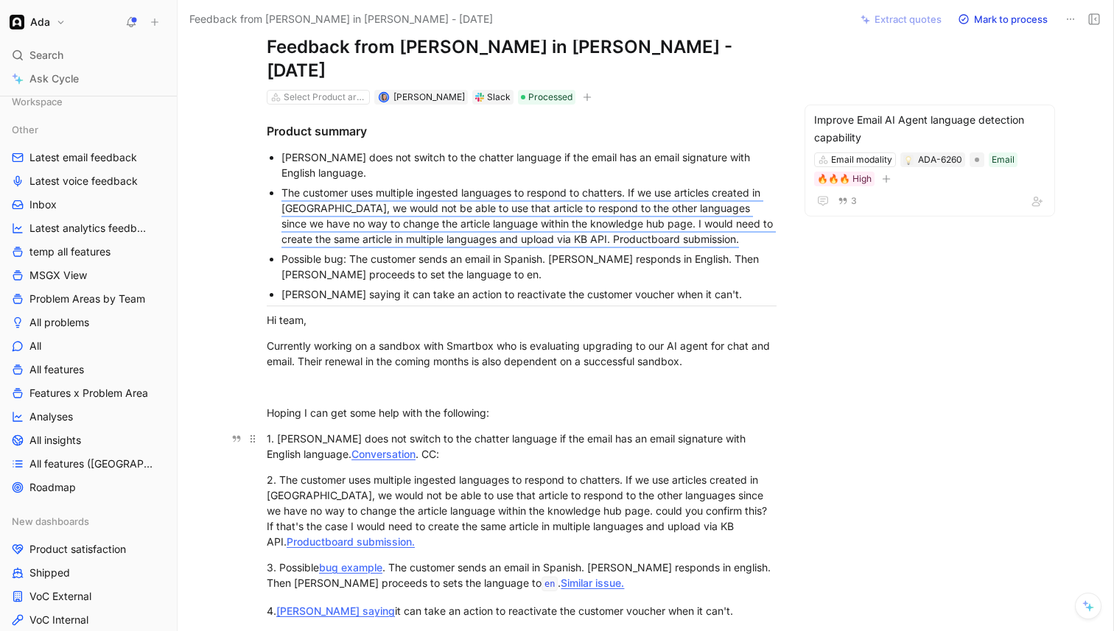
click at [351, 448] on link "Conversation" at bounding box center [383, 454] width 64 height 13
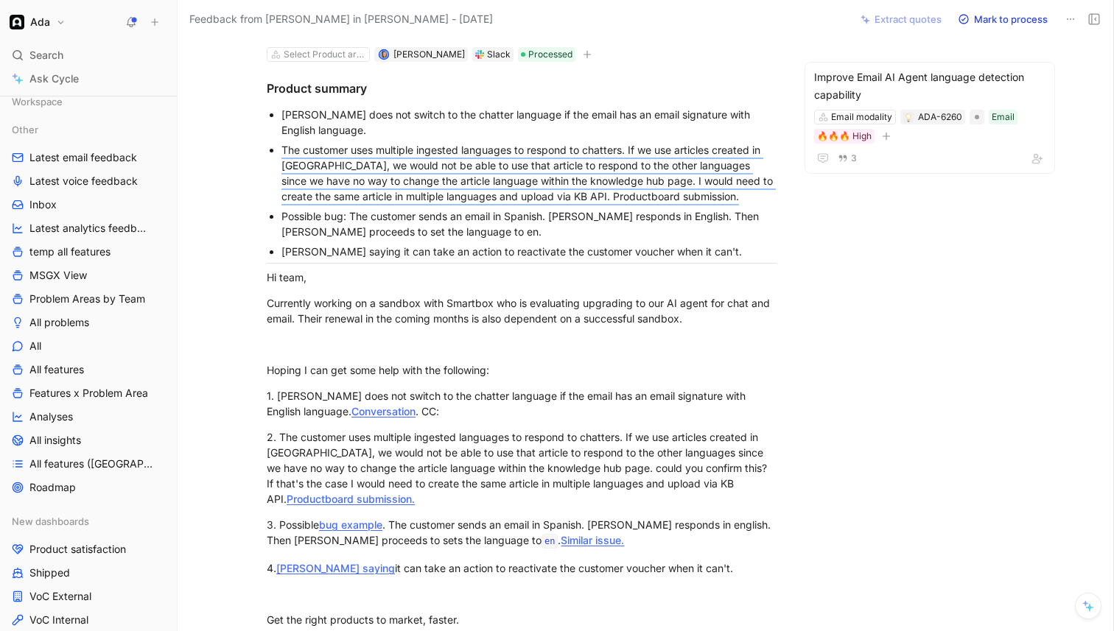
scroll to position [88, 0]
click at [560, 437] on div "2. The customer uses multiple ingested languages to respond to chatters. If we …" at bounding box center [522, 467] width 510 height 77
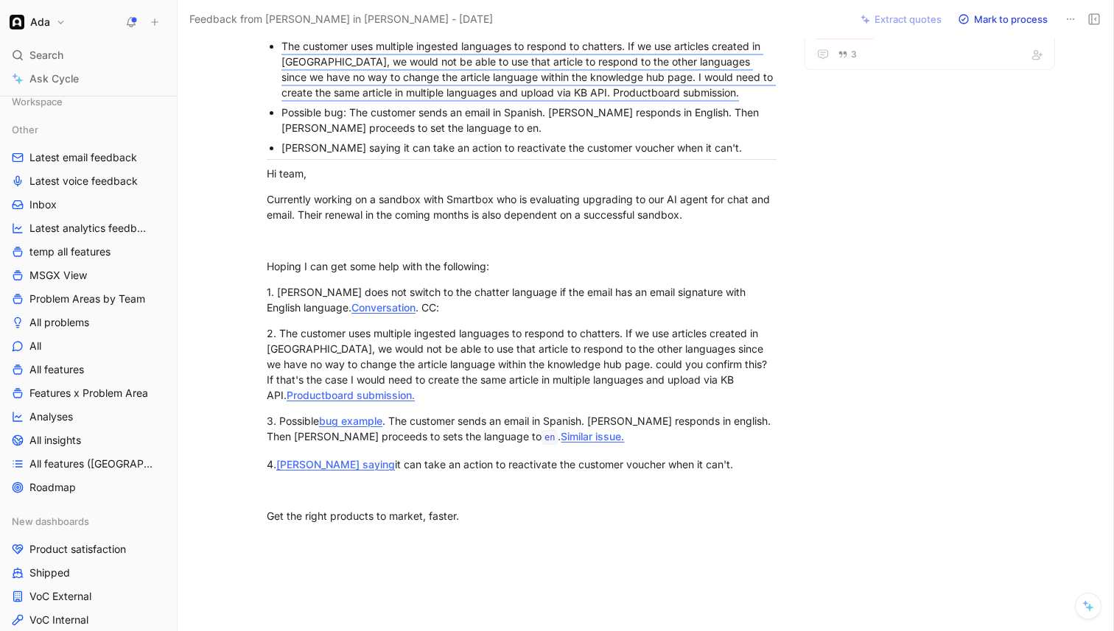
scroll to position [192, 0]
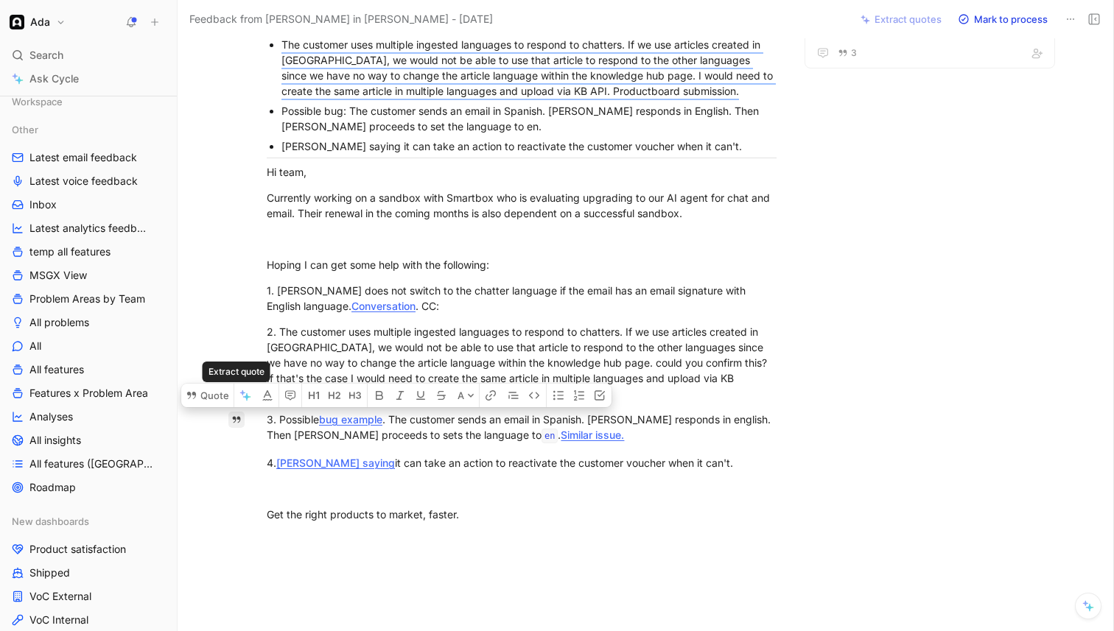
drag, startPoint x: 543, startPoint y: 409, endPoint x: 242, endPoint y: 396, distance: 300.9
click at [242, 396] on div "Improve Email AI Agent language detection capability Email modality ADA-6260 Em…" at bounding box center [522, 368] width 626 height 823
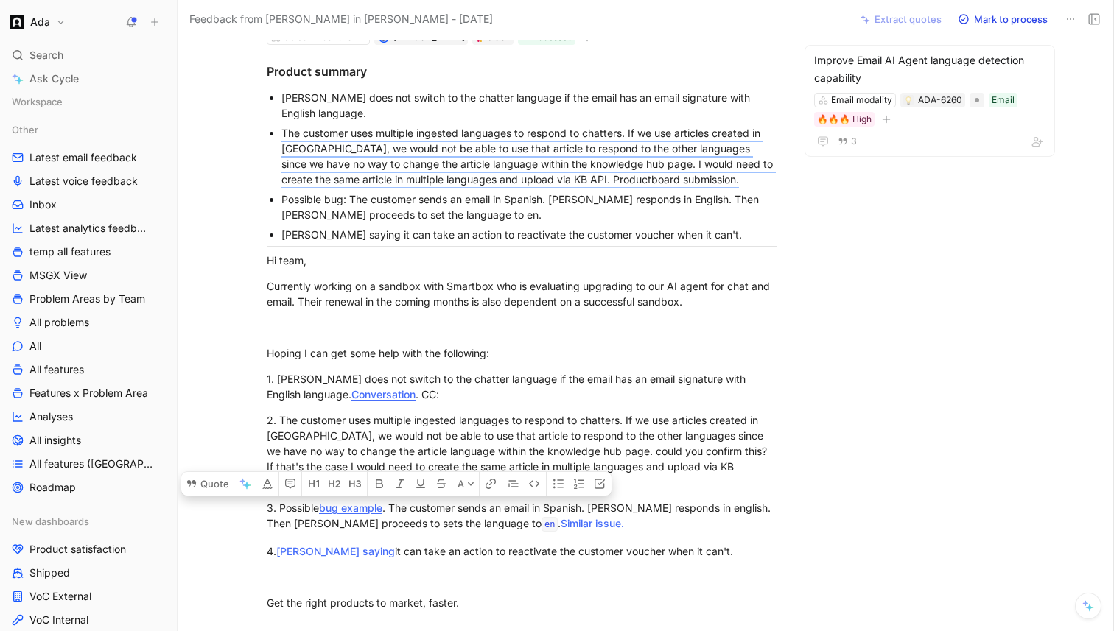
scroll to position [100, 0]
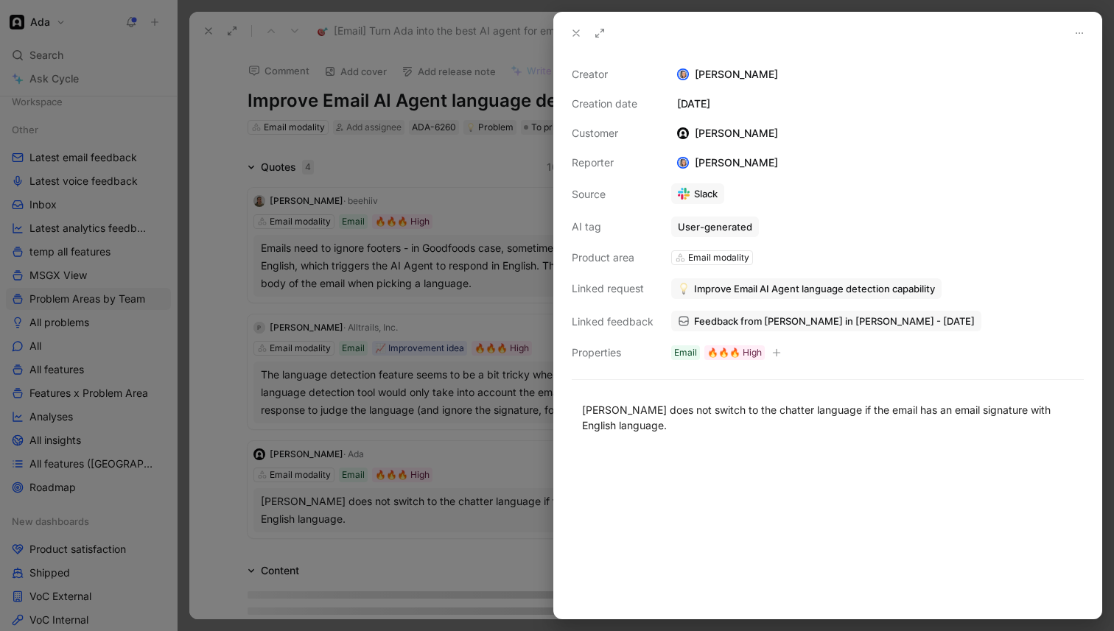
click at [350, 192] on div at bounding box center [557, 315] width 1114 height 631
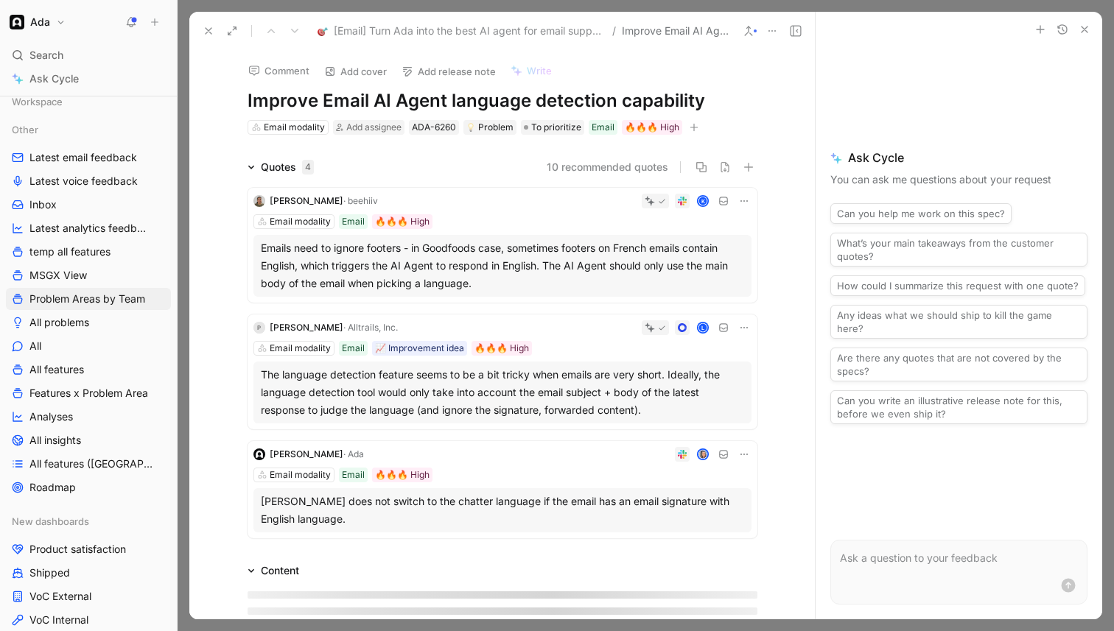
click at [246, 99] on div "Comment Add cover Add release note Write Improve Email AI Agent language detect…" at bounding box center [503, 93] width 566 height 86
click at [252, 102] on h1 "Improve Email AI Agent language detection capability" at bounding box center [503, 101] width 510 height 24
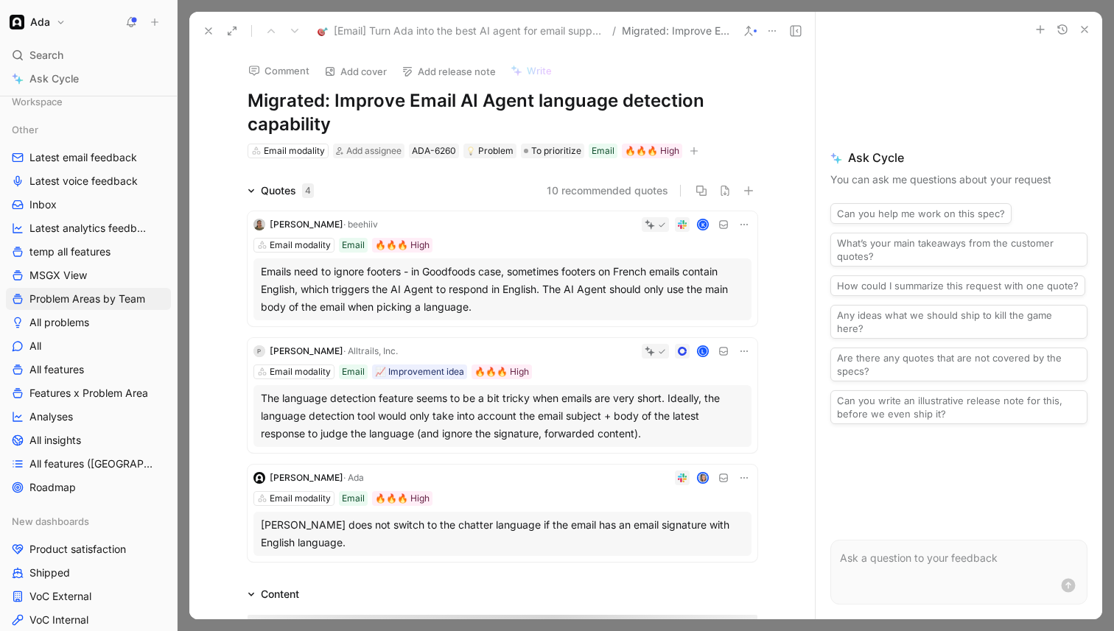
click at [203, 26] on icon at bounding box center [209, 31] width 12 height 12
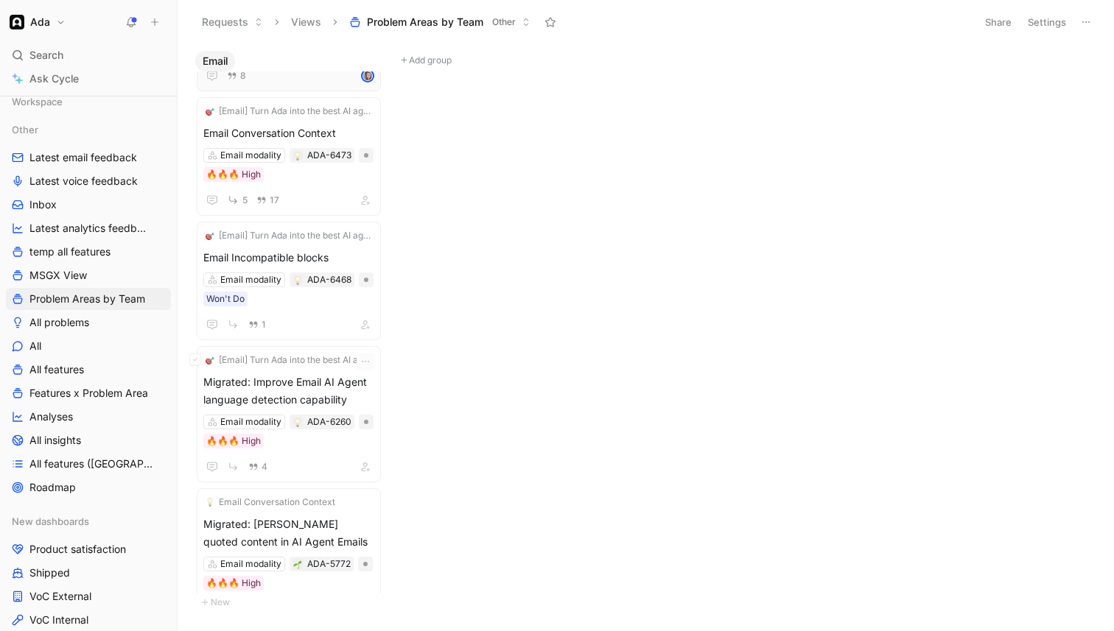
scroll to position [1238, 0]
click at [331, 316] on div "1" at bounding box center [288, 325] width 171 height 18
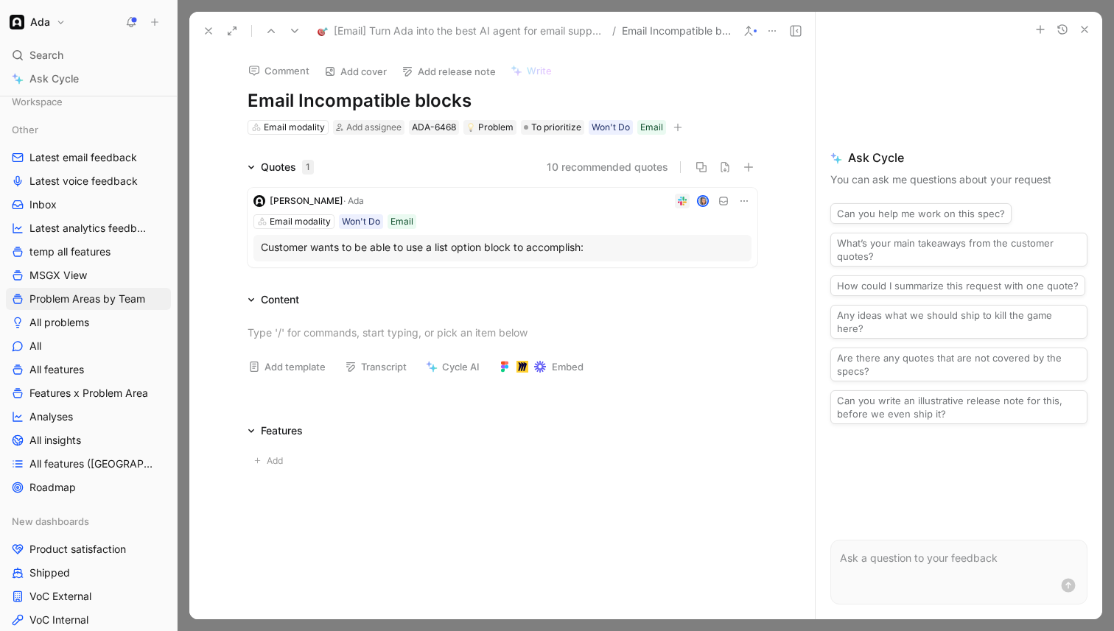
click at [204, 32] on icon at bounding box center [209, 31] width 12 height 12
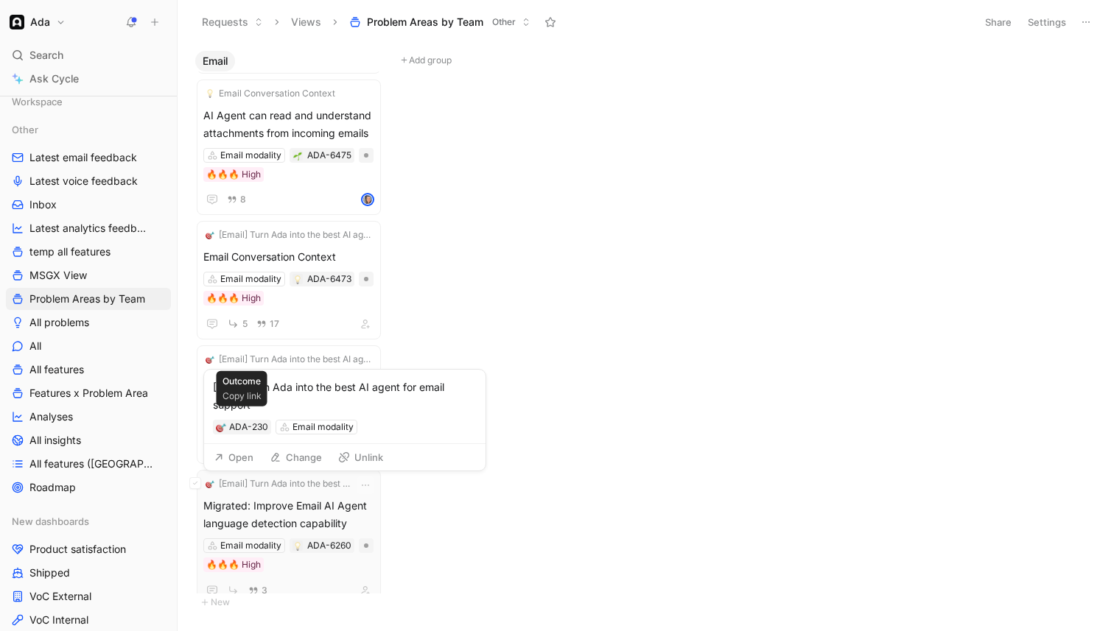
scroll to position [1111, 0]
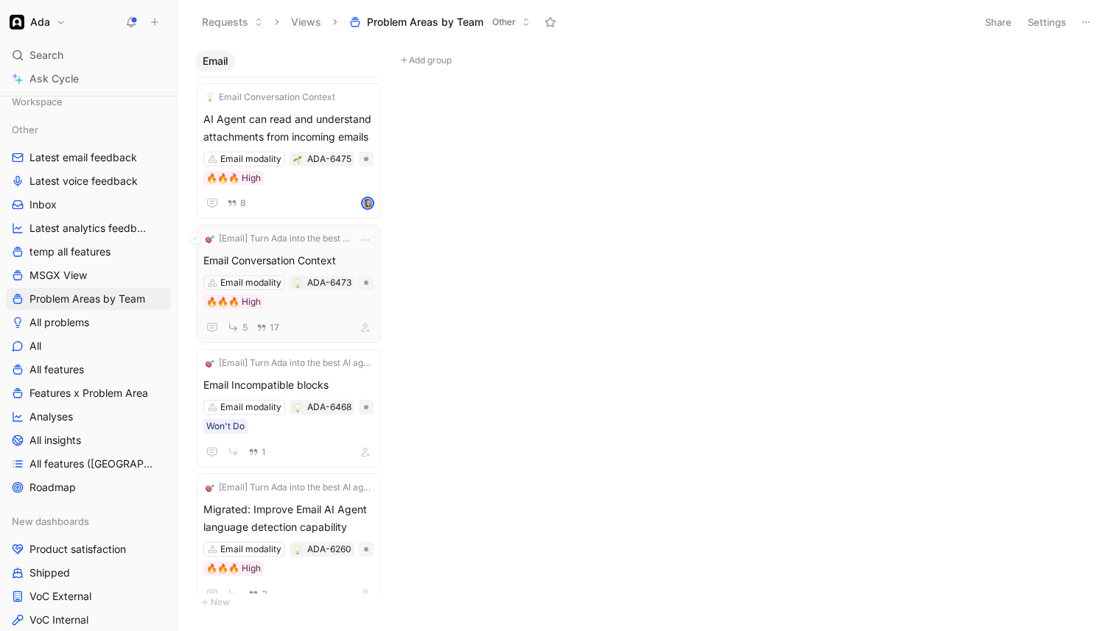
click at [315, 320] on div "5 17" at bounding box center [288, 327] width 171 height 18
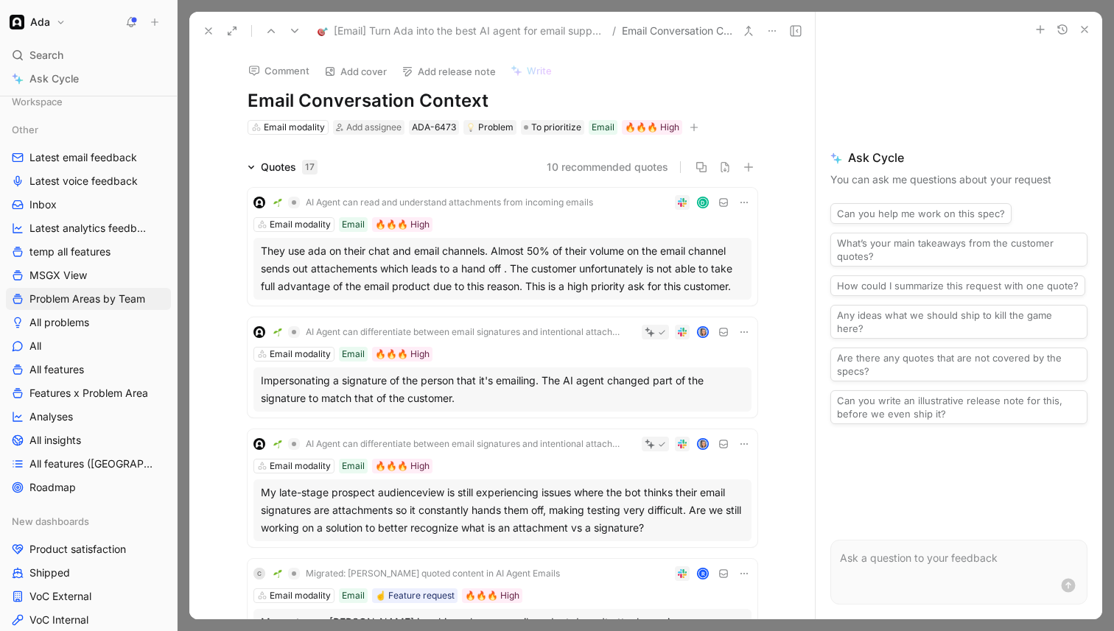
click at [692, 363] on div "AI Agent can differentiate between email signatures and intentional attachments…" at bounding box center [503, 368] width 510 height 100
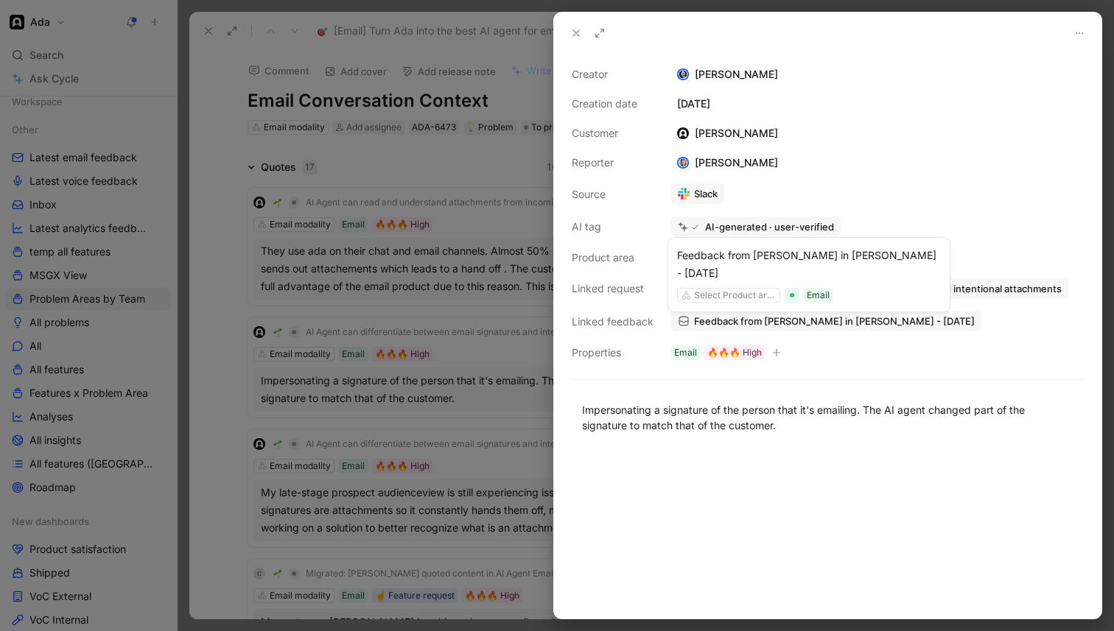
click at [715, 322] on span "Feedback from [PERSON_NAME] in [PERSON_NAME] - [DATE]" at bounding box center [834, 321] width 281 height 13
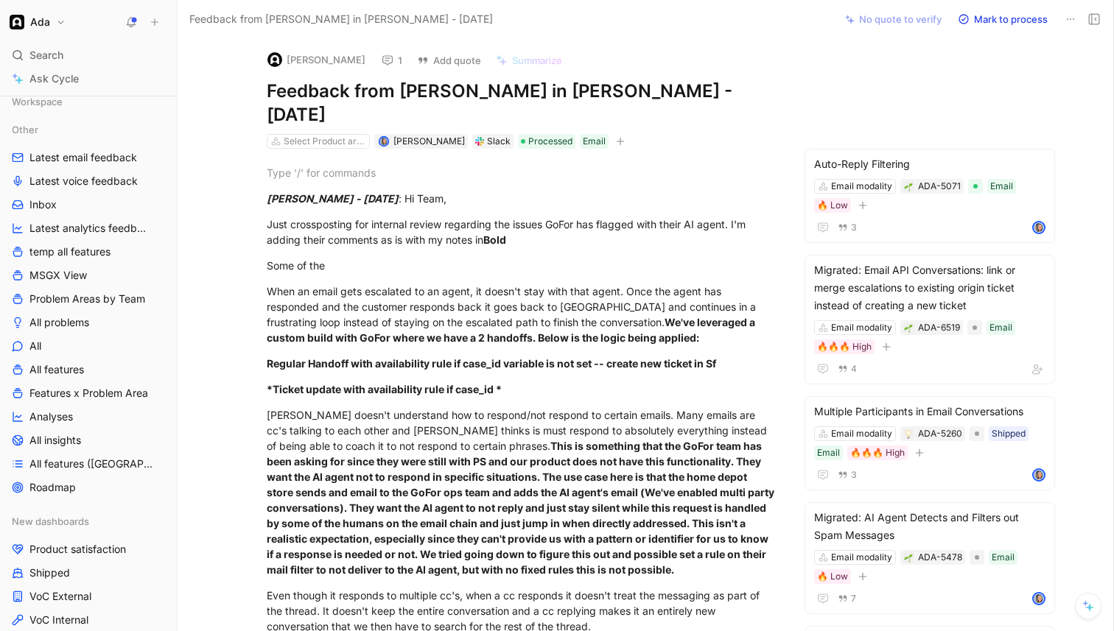
click at [382, 65] on icon at bounding box center [388, 61] width 12 height 12
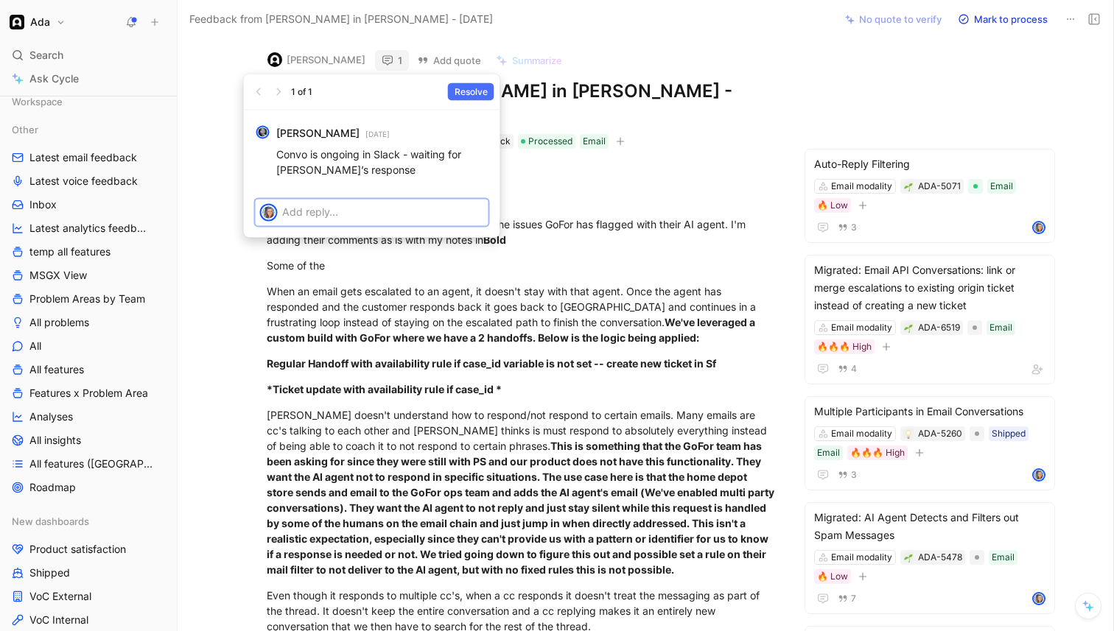
click at [354, 202] on div at bounding box center [385, 212] width 206 height 24
drag, startPoint x: 393, startPoint y: 153, endPoint x: 645, endPoint y: 155, distance: 251.3
click at [640, 155] on body "Ada Search ⌘ K Ask Cycle Workspace Other Latest email feedback Latest voice fee…" at bounding box center [557, 315] width 1114 height 631
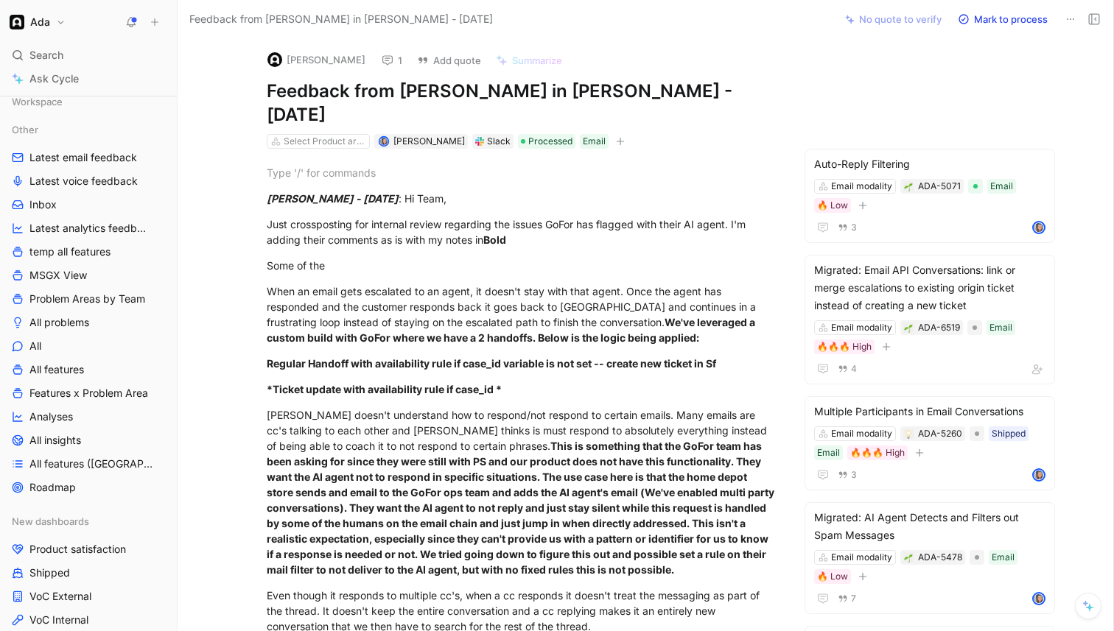
click at [487, 134] on div "Slack" at bounding box center [499, 141] width 24 height 15
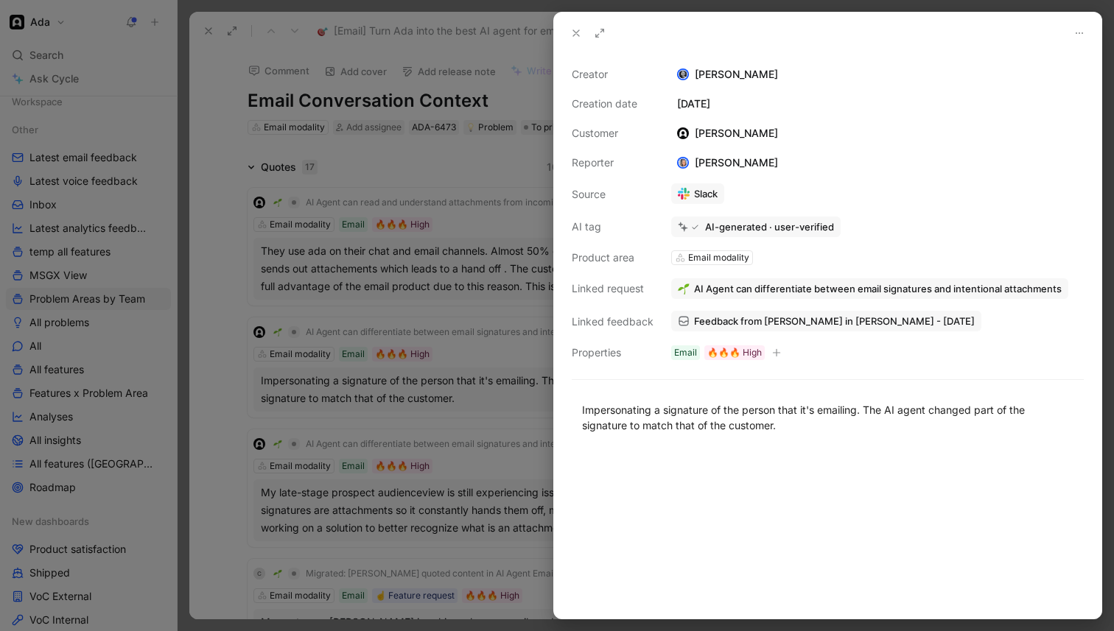
click at [380, 323] on div at bounding box center [557, 315] width 1114 height 631
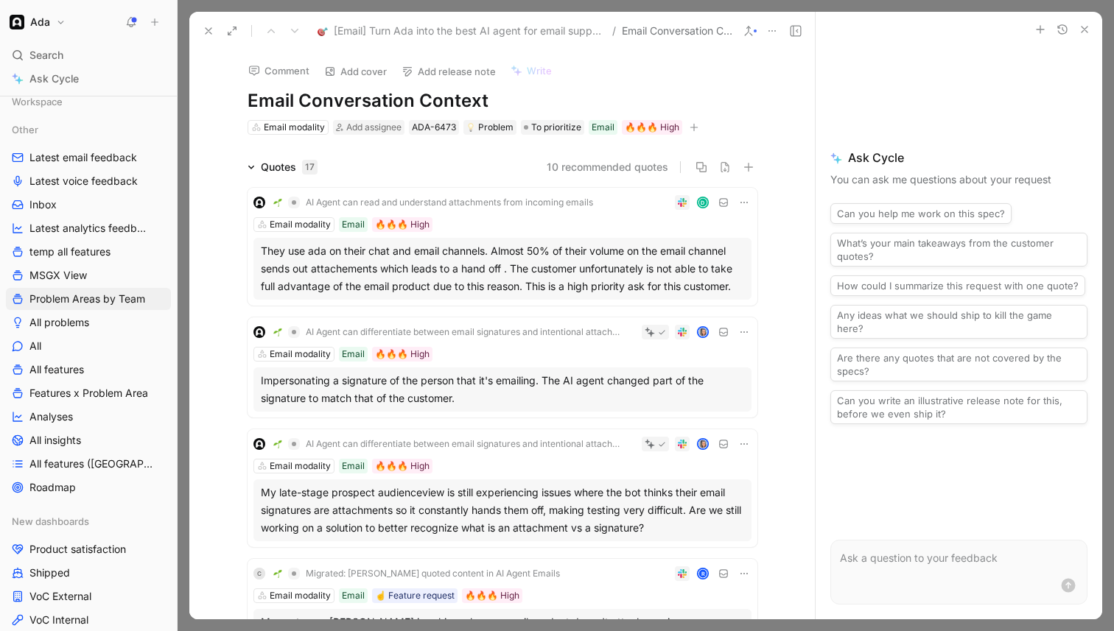
click at [470, 285] on div "They use ada on their chat and email channels. Almost 50% of their volume on th…" at bounding box center [502, 268] width 483 height 53
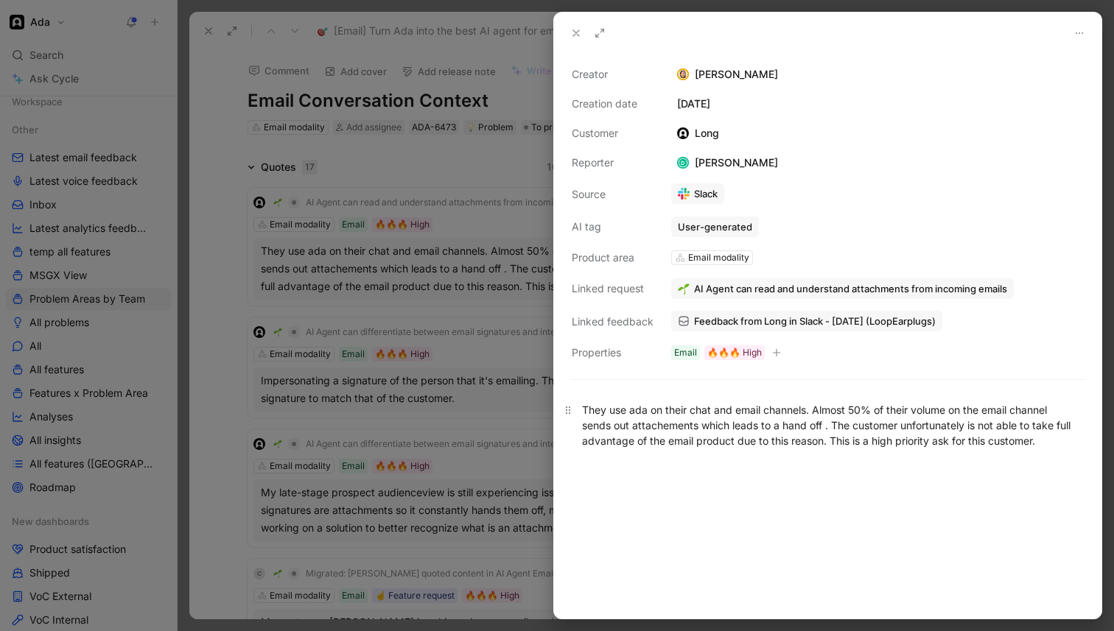
click at [609, 417] on div "They use ada on their chat and email channels. Almost 50% of their volume on th…" at bounding box center [827, 425] width 491 height 46
click at [725, 328] on link "Feedback from Long in Slack - [DATE] (LoopEarplugs)" at bounding box center [806, 321] width 271 height 21
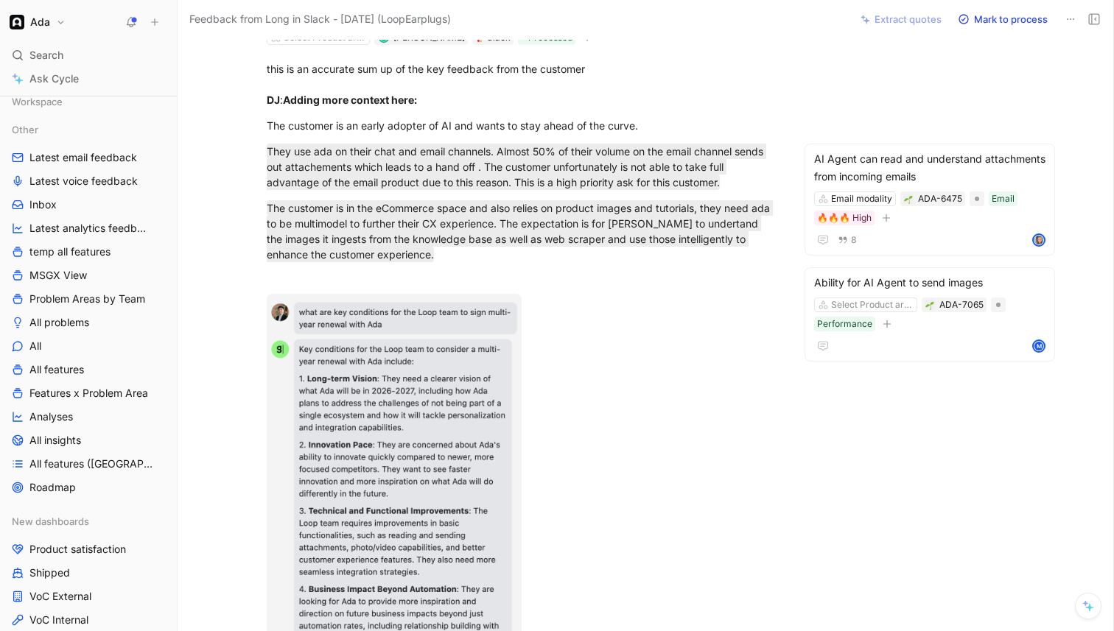
scroll to position [36, 0]
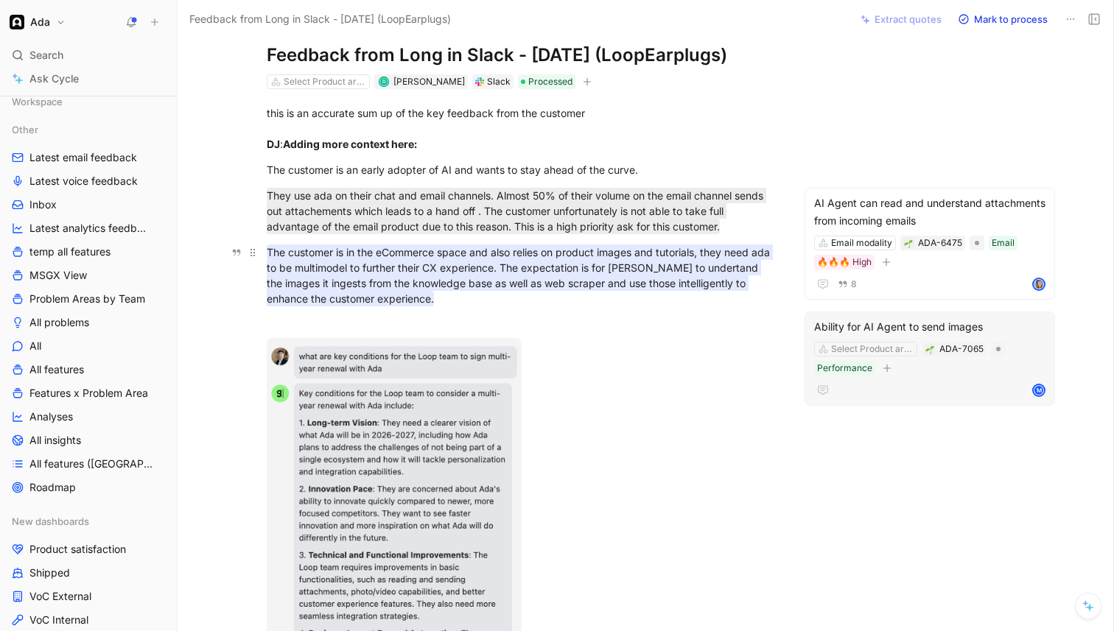
click at [440, 288] on mark "The customer is in the eCommerce space and also relies on product images and tu…" at bounding box center [520, 276] width 506 height 62
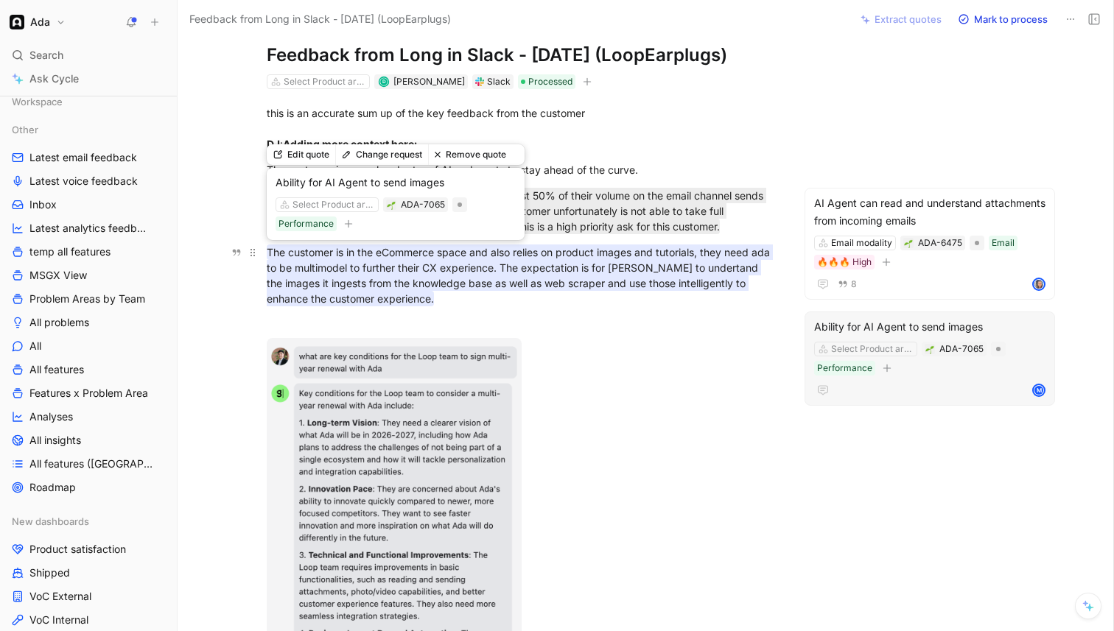
click at [411, 284] on mark "The customer is in the eCommerce space and also relies on product images and tu…" at bounding box center [520, 276] width 506 height 62
click at [630, 263] on mark "The customer is in the eCommerce space and also relies on product images and tu…" at bounding box center [520, 276] width 506 height 62
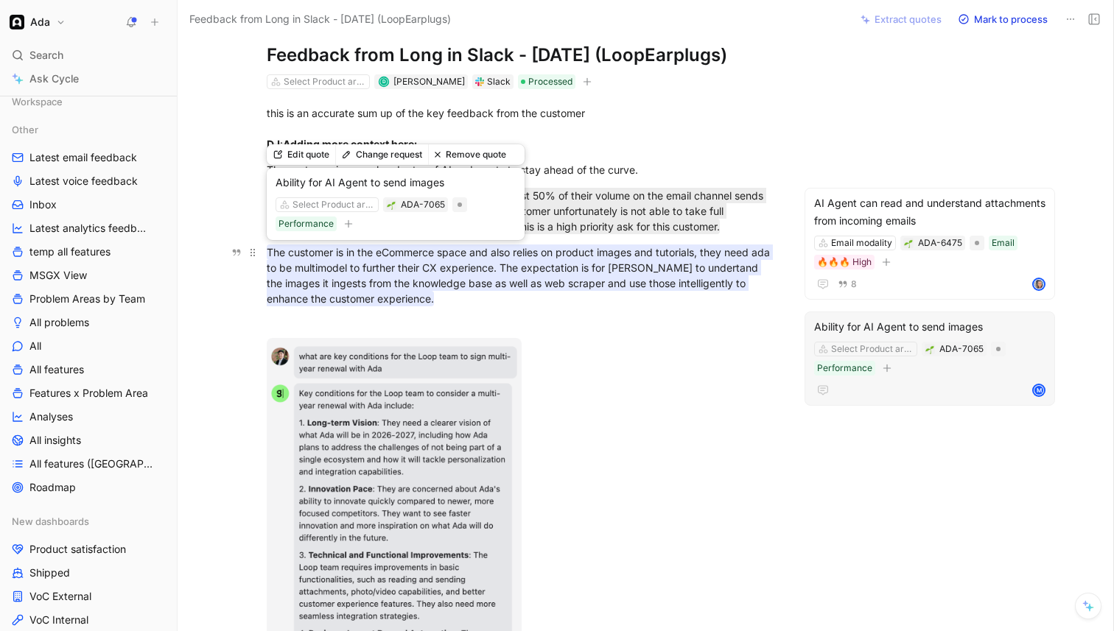
click at [630, 263] on mark "The customer is in the eCommerce space and also relies on product images and tu…" at bounding box center [520, 276] width 506 height 62
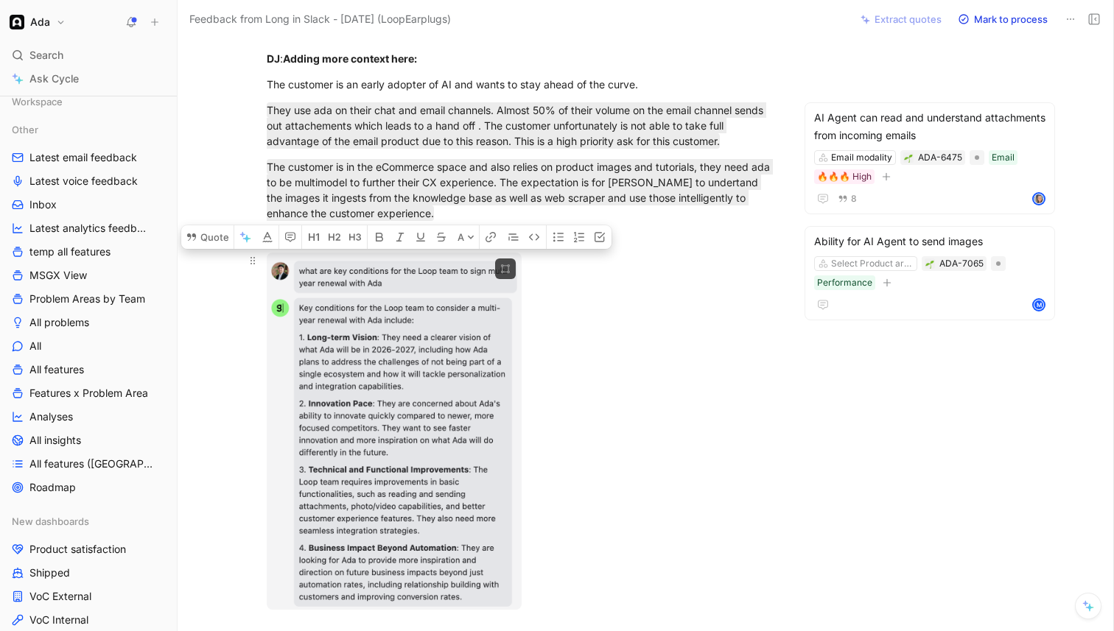
scroll to position [280, 0]
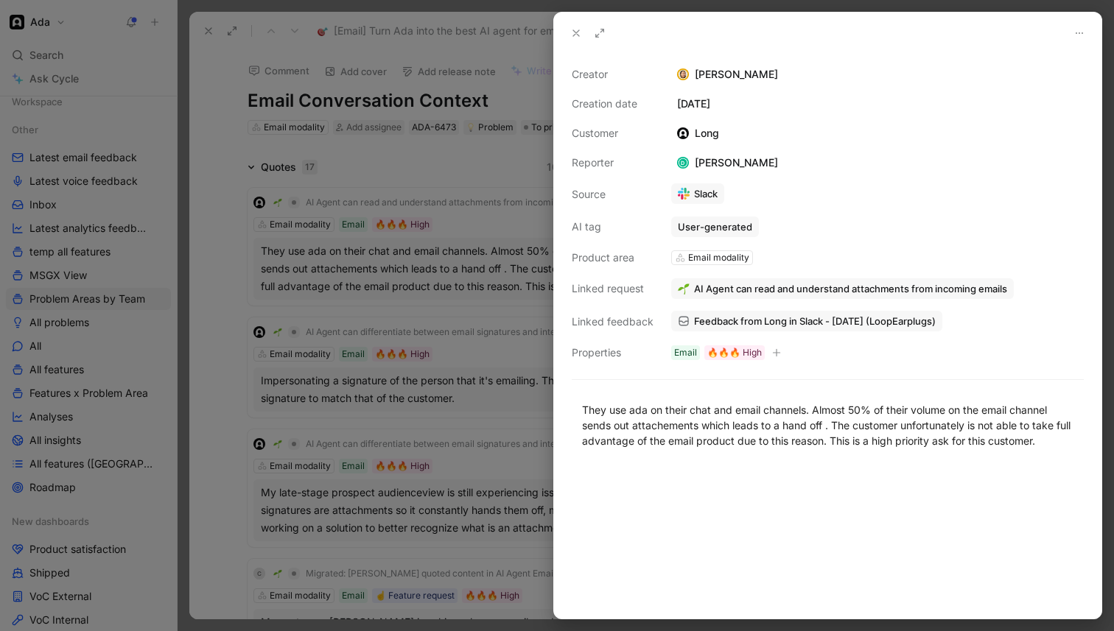
click at [392, 315] on div at bounding box center [557, 315] width 1114 height 631
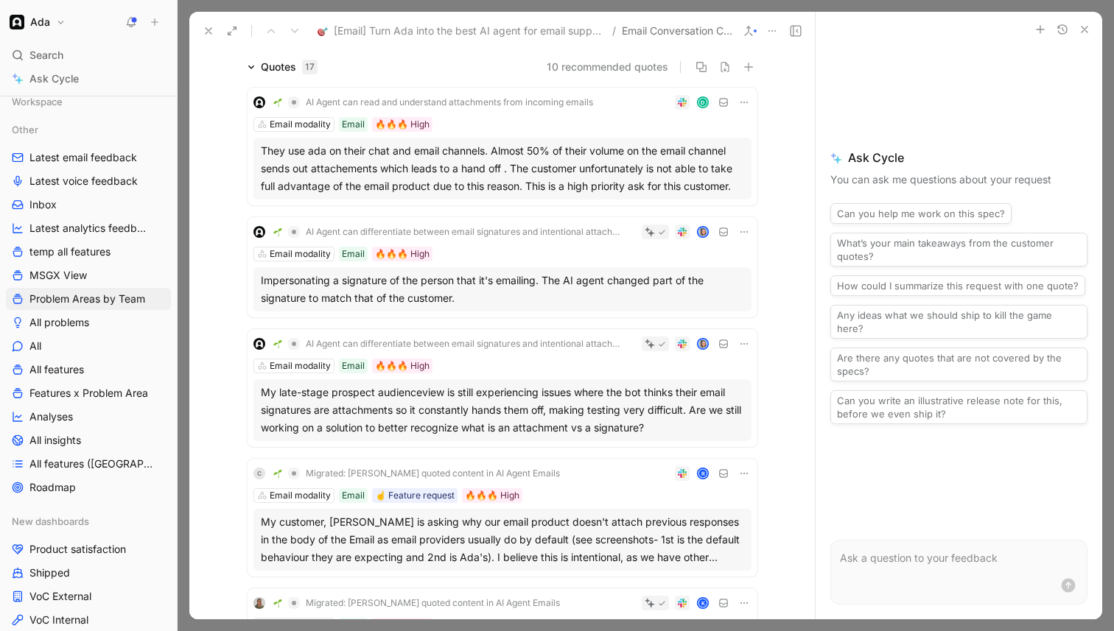
scroll to position [121, 0]
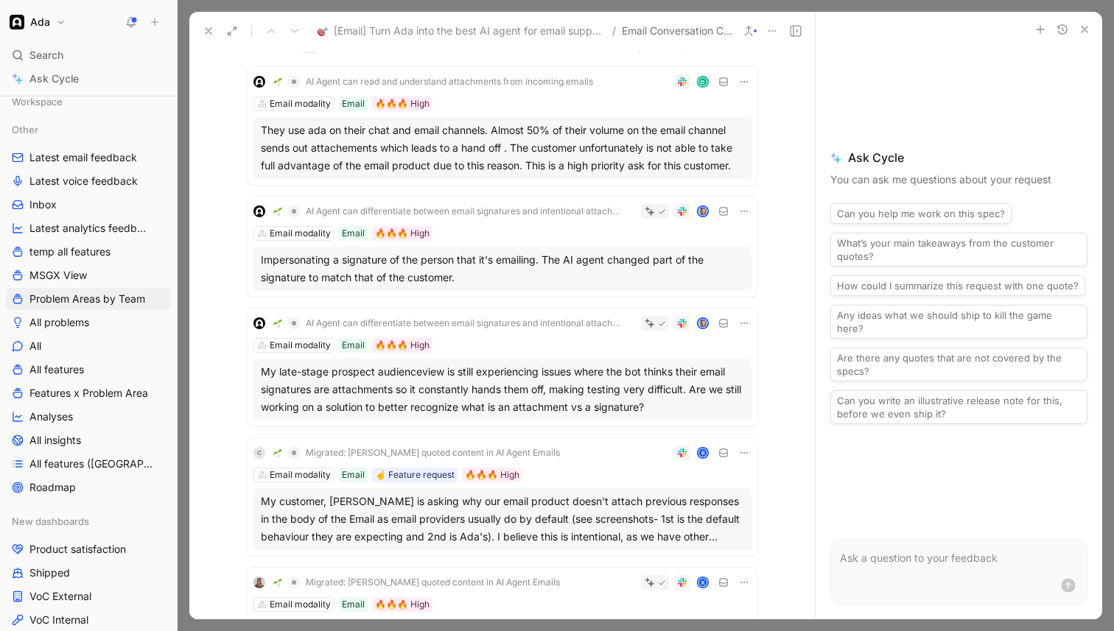
click at [497, 382] on div "My late-stage prospect audienceview is still experiencing issues where the bot …" at bounding box center [502, 389] width 483 height 53
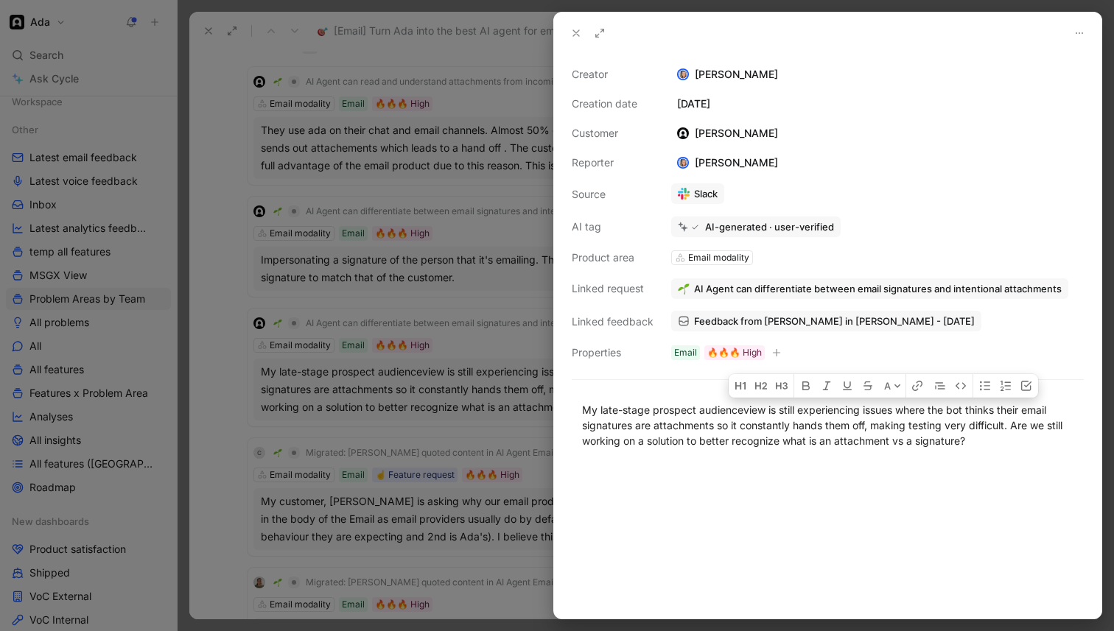
drag, startPoint x: 797, startPoint y: 409, endPoint x: 848, endPoint y: 453, distance: 67.4
click at [848, 453] on div "My late-stage prospect audienceview is still experiencing issues where the bot …" at bounding box center [827, 425] width 547 height 79
click at [487, 382] on div at bounding box center [557, 315] width 1114 height 631
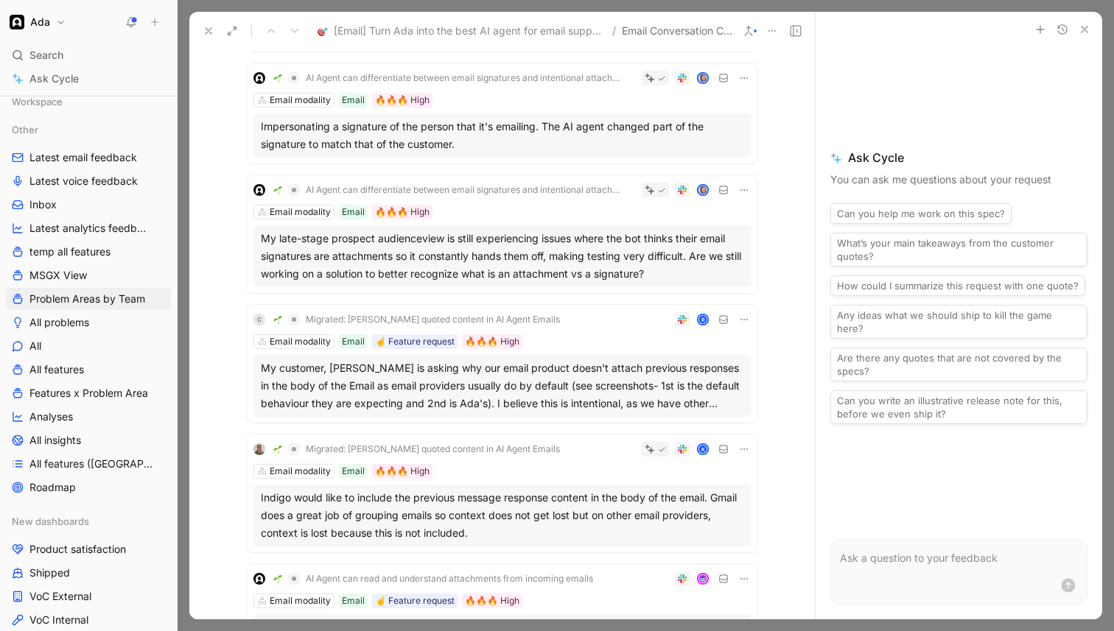
scroll to position [253, 0]
click at [487, 382] on div "My customer, [PERSON_NAME] is asking why our email product doesn't attach previ…" at bounding box center [502, 387] width 483 height 53
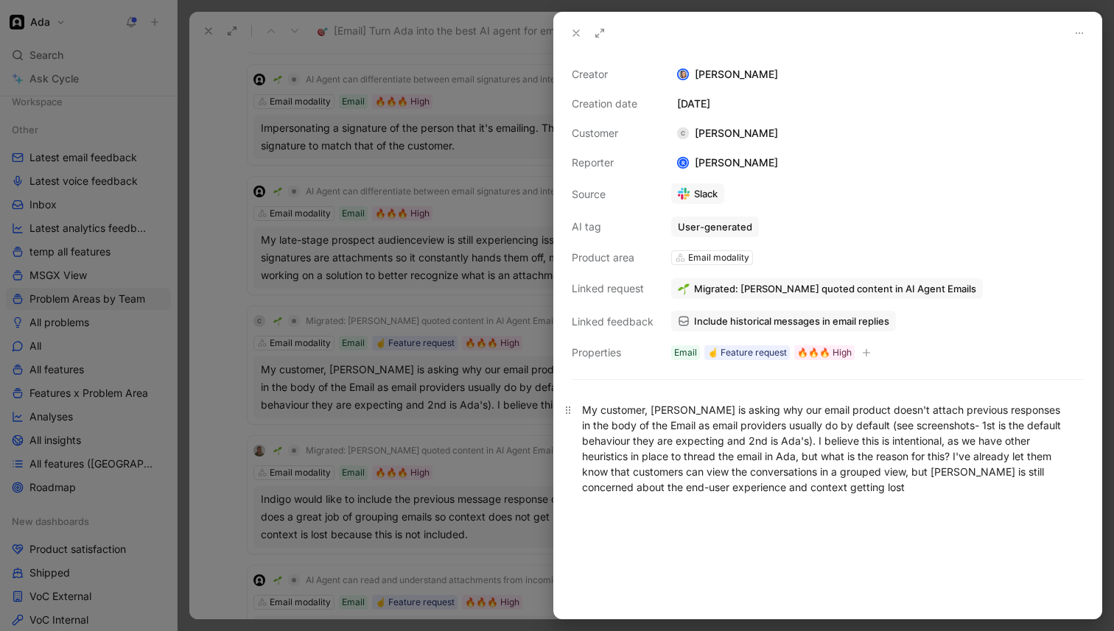
click at [606, 425] on div "My customer, [PERSON_NAME] is asking why our email product doesn't attach previ…" at bounding box center [827, 448] width 491 height 93
drag, startPoint x: 584, startPoint y: 409, endPoint x: 865, endPoint y: 426, distance: 282.0
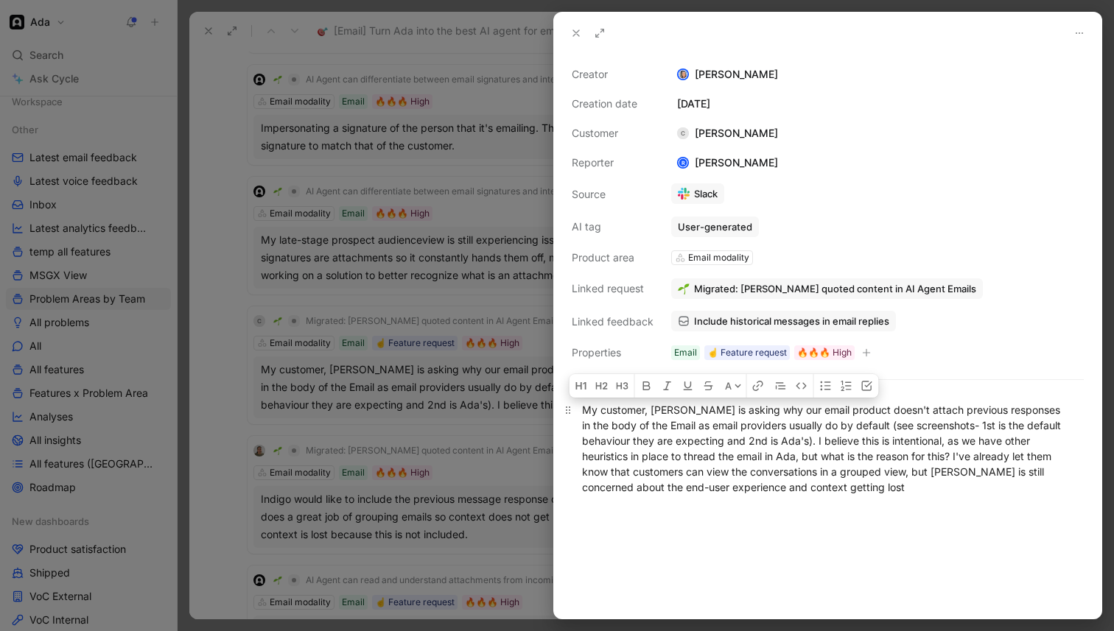
click at [865, 426] on div "My customer, [PERSON_NAME] is asking why our email product doesn't attach previ…" at bounding box center [827, 448] width 491 height 93
click at [465, 387] on div at bounding box center [557, 315] width 1114 height 631
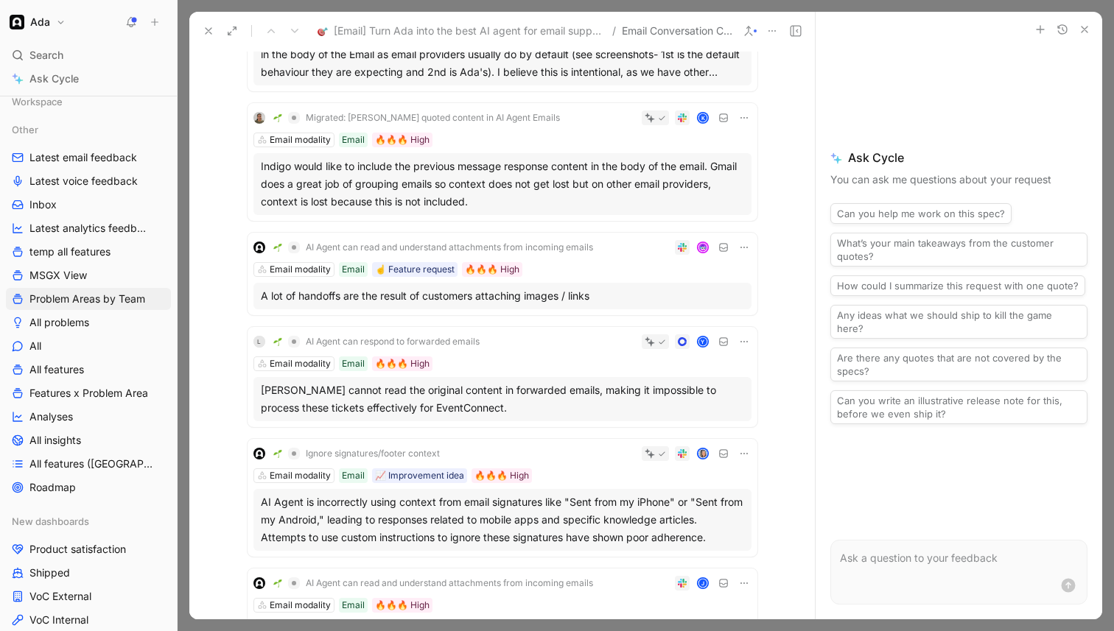
scroll to position [603, 0]
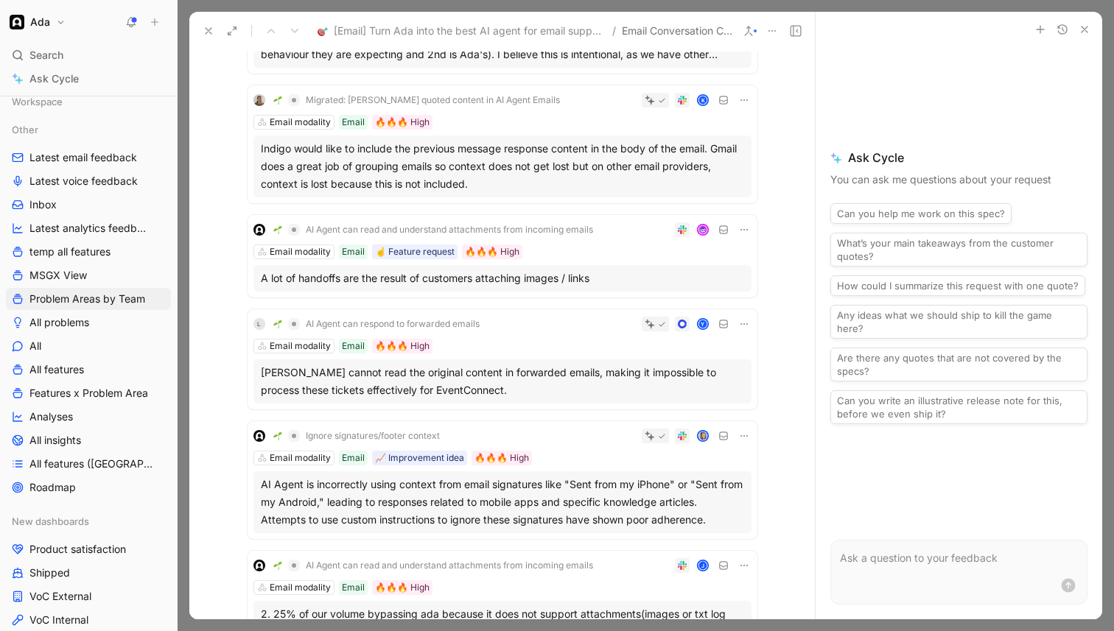
click at [462, 278] on div "A lot of handoffs are the result of customers attaching images / links" at bounding box center [502, 279] width 483 height 18
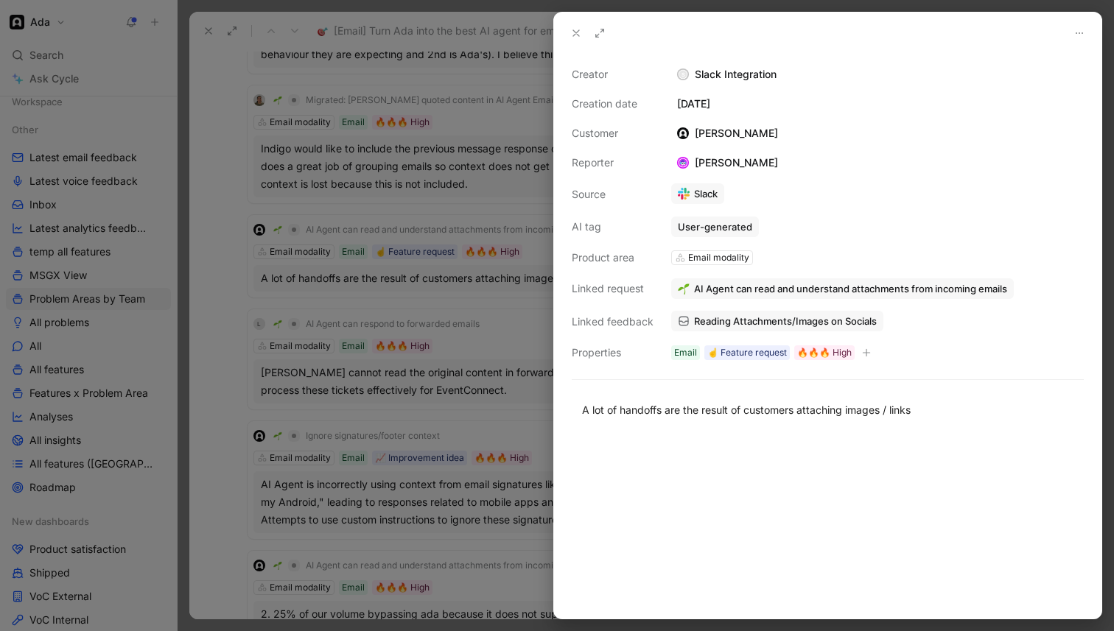
click at [731, 329] on link "Reading Attachments/Images on Socials" at bounding box center [777, 321] width 212 height 21
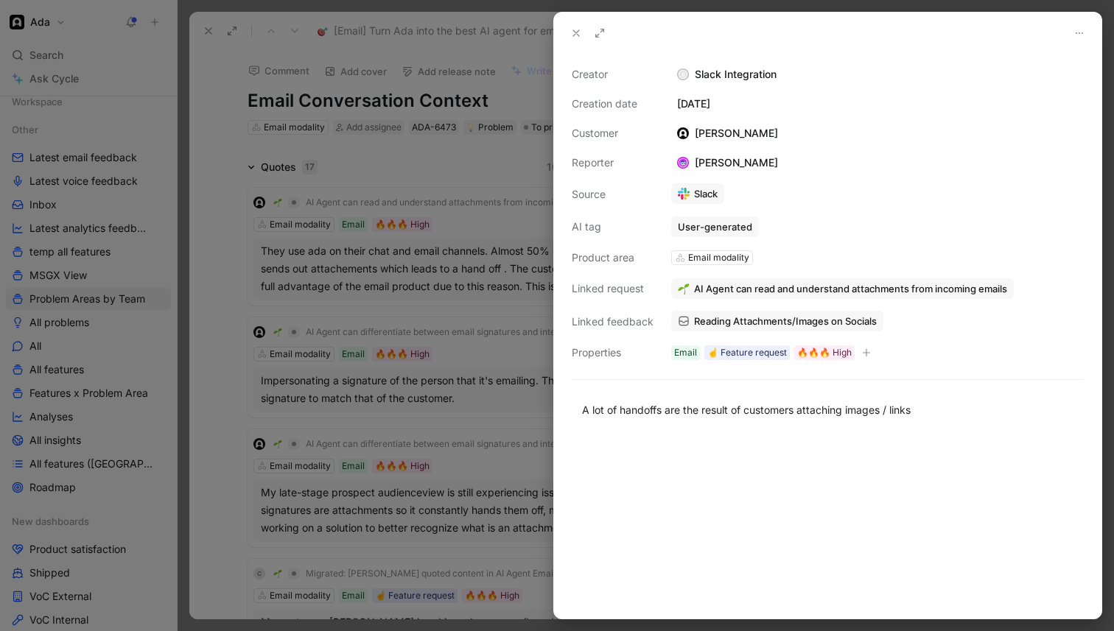
click at [449, 441] on div at bounding box center [557, 315] width 1114 height 631
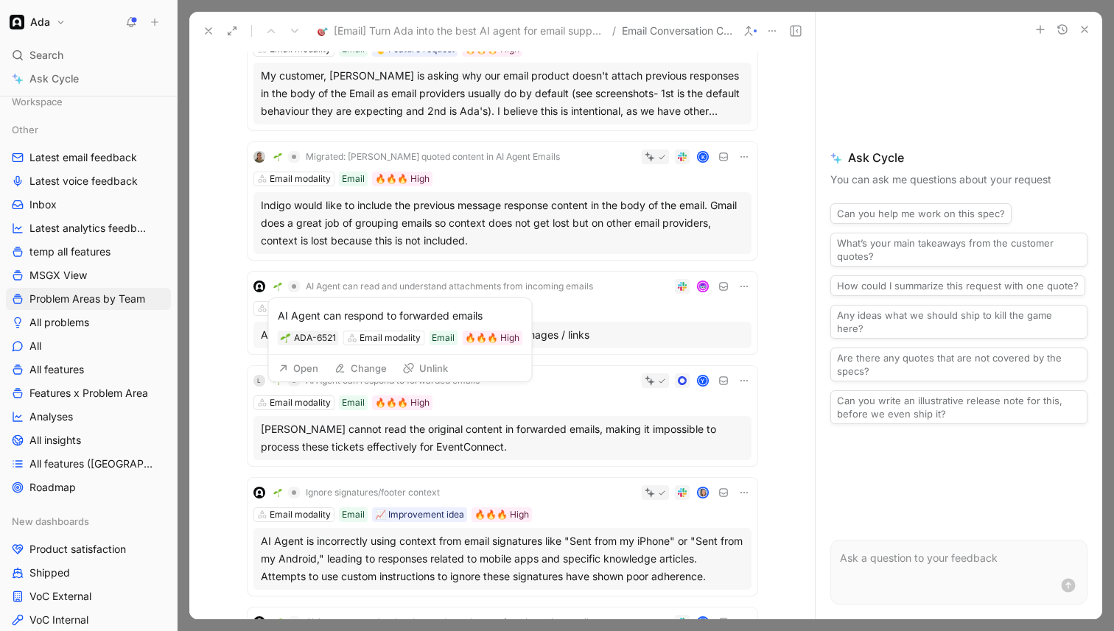
scroll to position [547, 0]
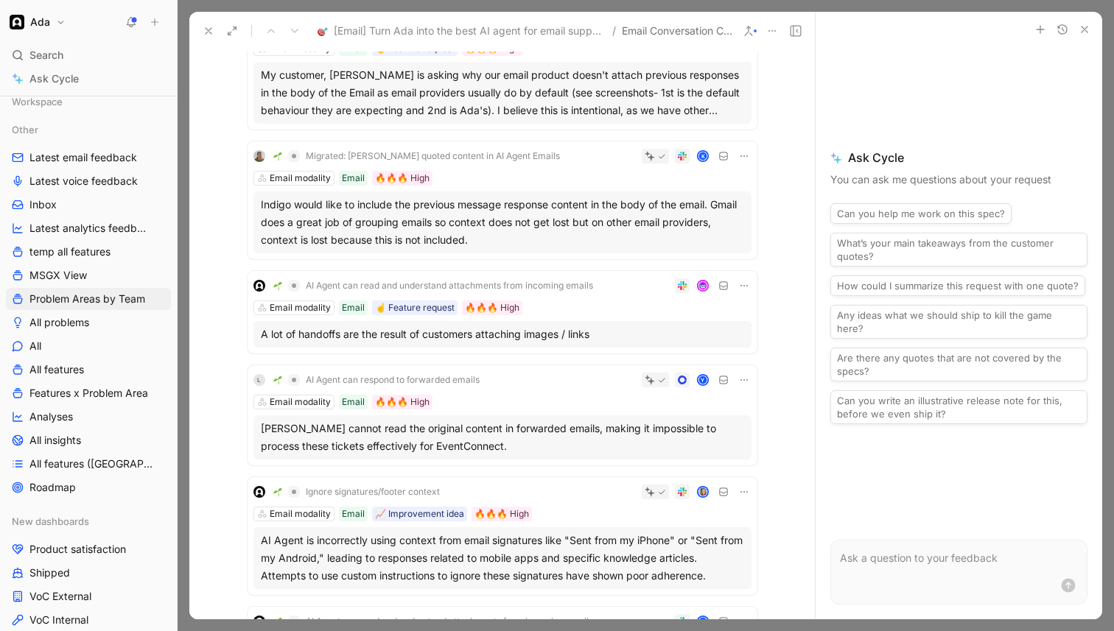
click at [455, 438] on div "[PERSON_NAME] cannot read the original content in forwarded emails, making it i…" at bounding box center [502, 437] width 483 height 35
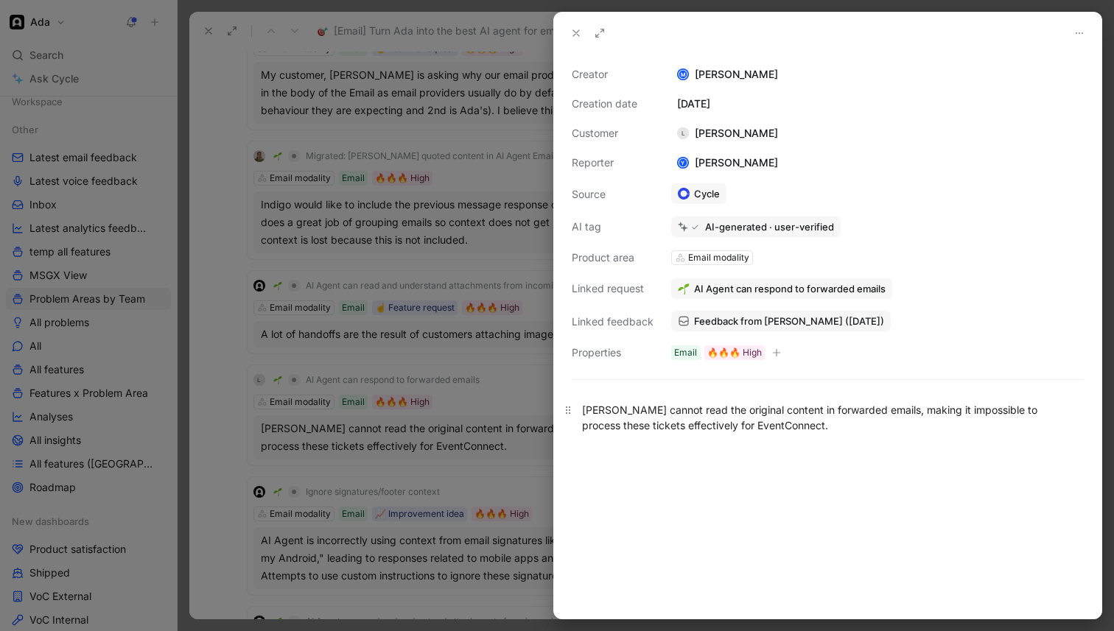
click at [660, 422] on div "[PERSON_NAME] cannot read the original content in forwarded emails, making it i…" at bounding box center [827, 417] width 491 height 31
click at [745, 316] on span "Feedback from [PERSON_NAME] ([DATE])" at bounding box center [789, 321] width 190 height 13
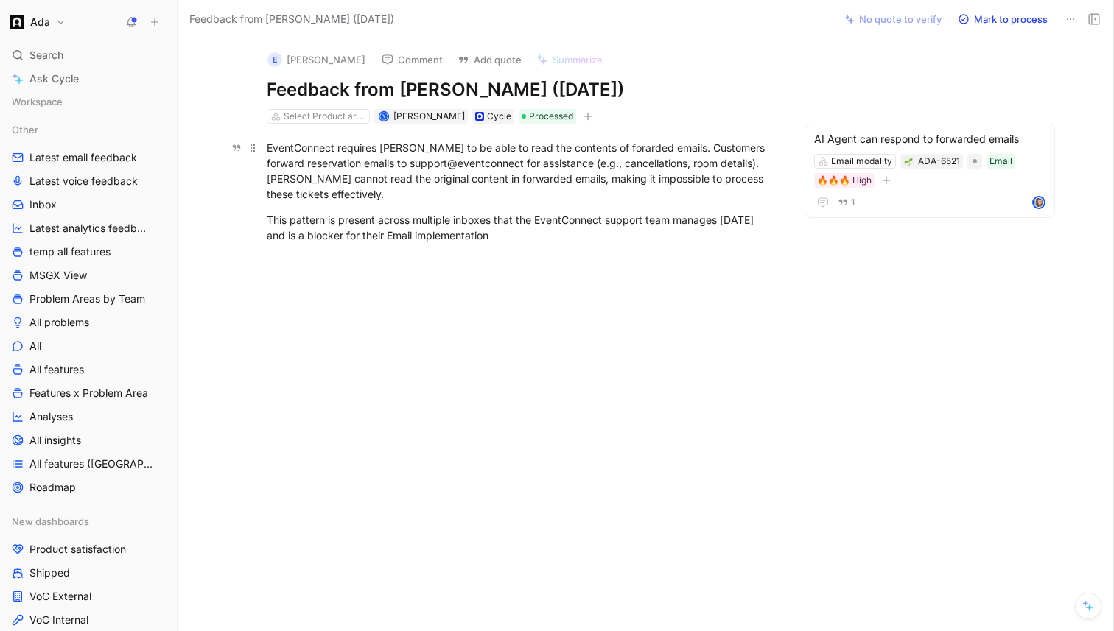
click at [617, 179] on div "EventConnect requires [PERSON_NAME] to be able to read the contents of forarded…" at bounding box center [522, 171] width 510 height 62
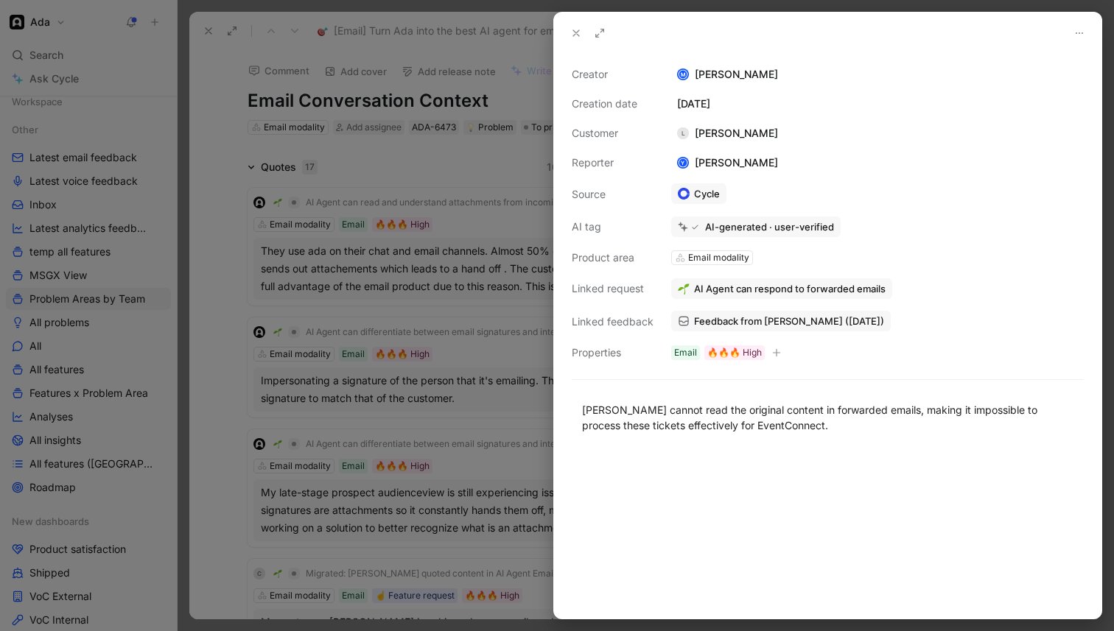
click at [449, 393] on div at bounding box center [557, 315] width 1114 height 631
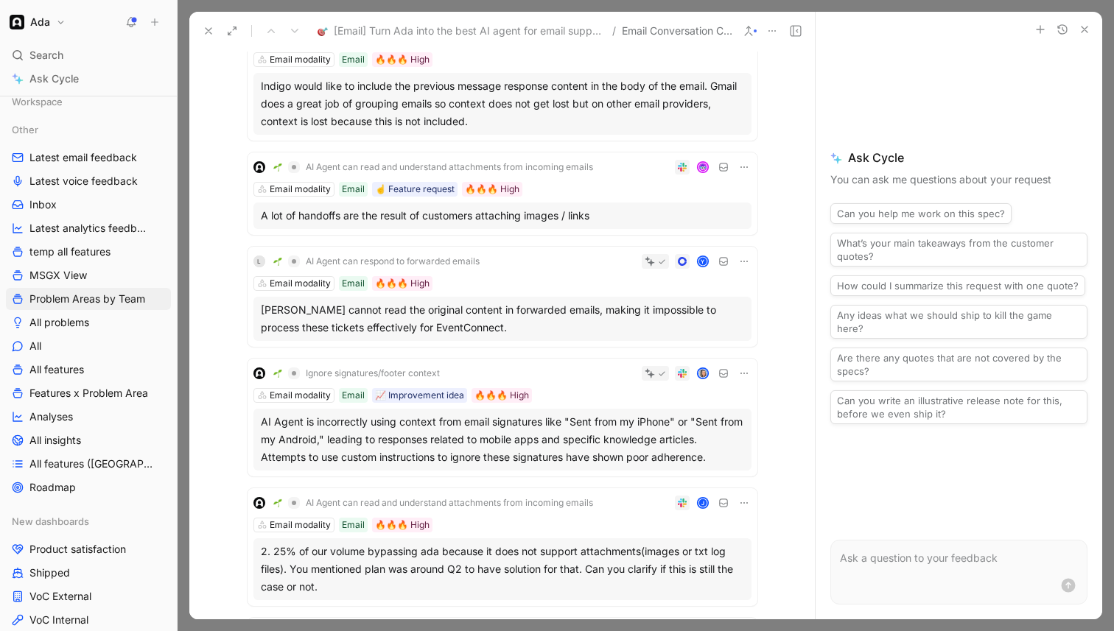
scroll to position [690, 0]
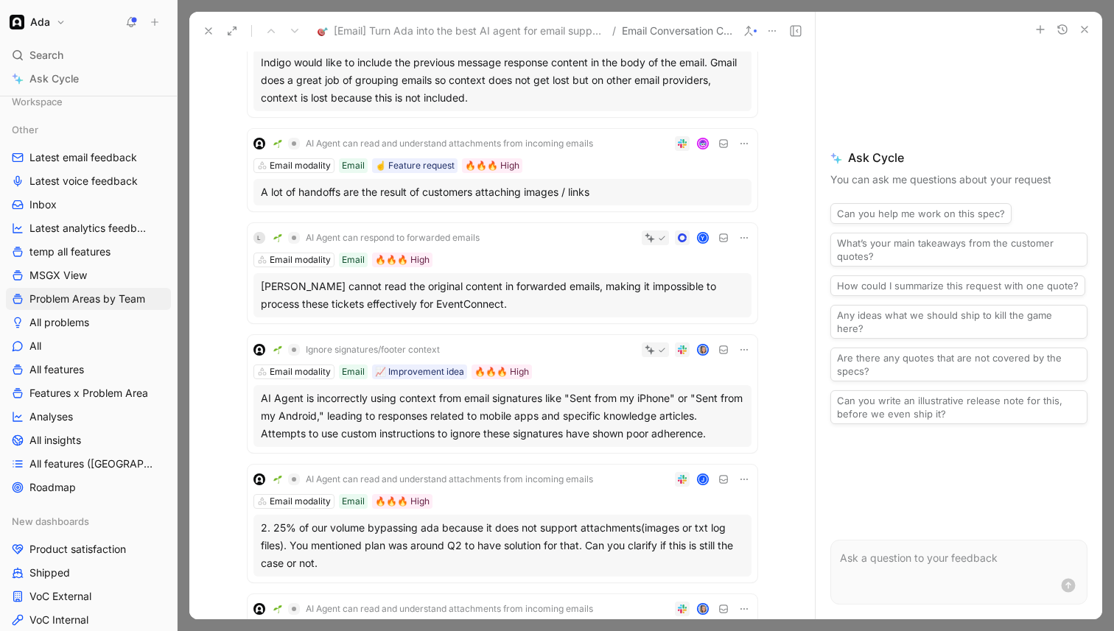
click at [449, 416] on div "AI Agent is incorrectly using context from email signatures like "Sent from my …" at bounding box center [502, 416] width 483 height 53
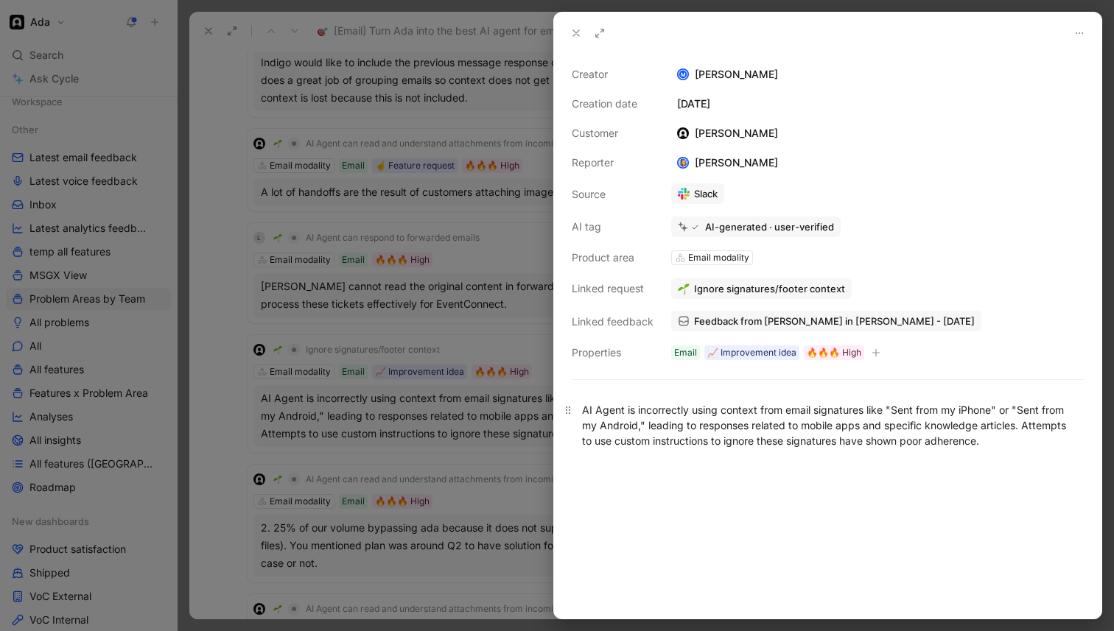
click at [715, 421] on div "AI Agent is incorrectly using context from email signatures like "Sent from my …" at bounding box center [827, 425] width 491 height 46
click at [725, 288] on span "Ignore signatures/footer context" at bounding box center [769, 288] width 151 height 13
click at [771, 312] on link "Feedback from [PERSON_NAME] in [PERSON_NAME] - [DATE]" at bounding box center [826, 321] width 310 height 21
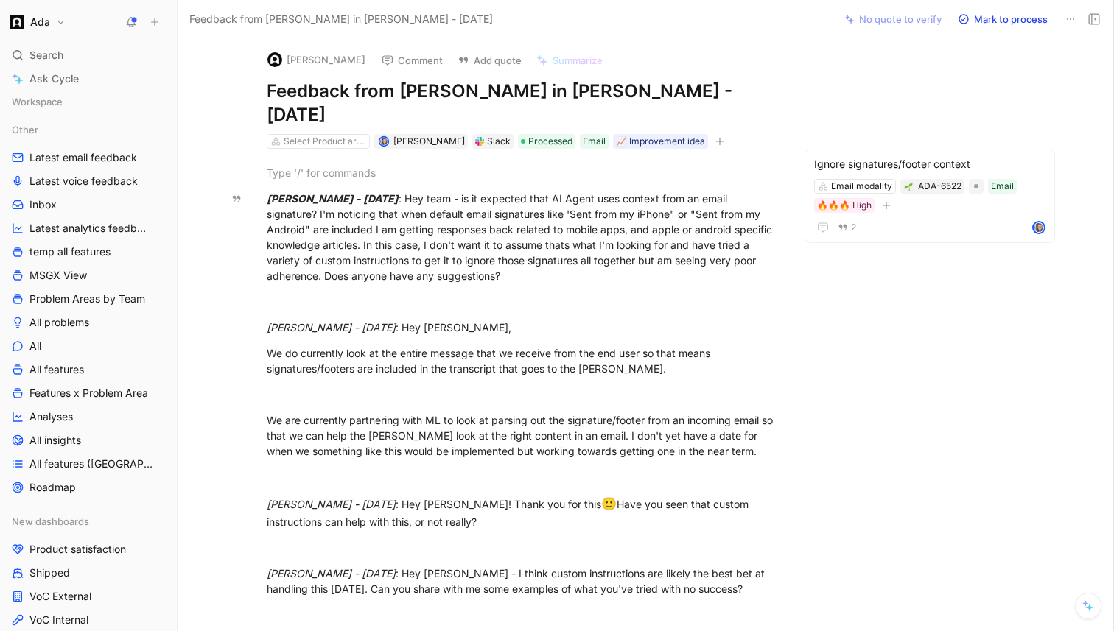
click at [396, 55] on button "Comment" at bounding box center [412, 60] width 74 height 21
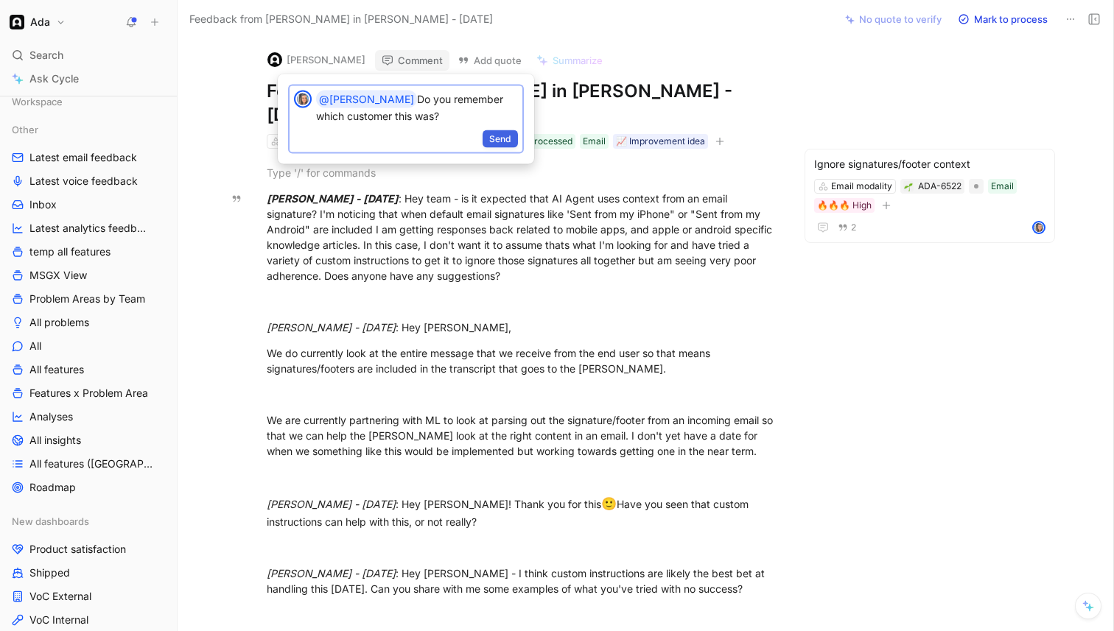
click at [503, 139] on span "Send" at bounding box center [500, 139] width 22 height 15
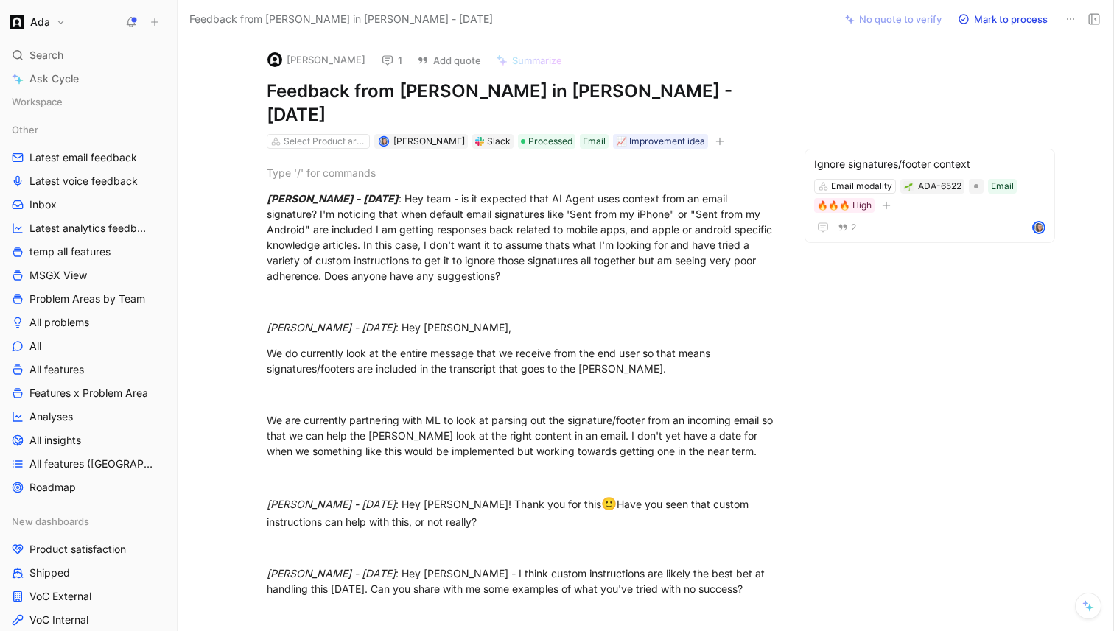
click at [487, 134] on div "Slack" at bounding box center [499, 141] width 24 height 15
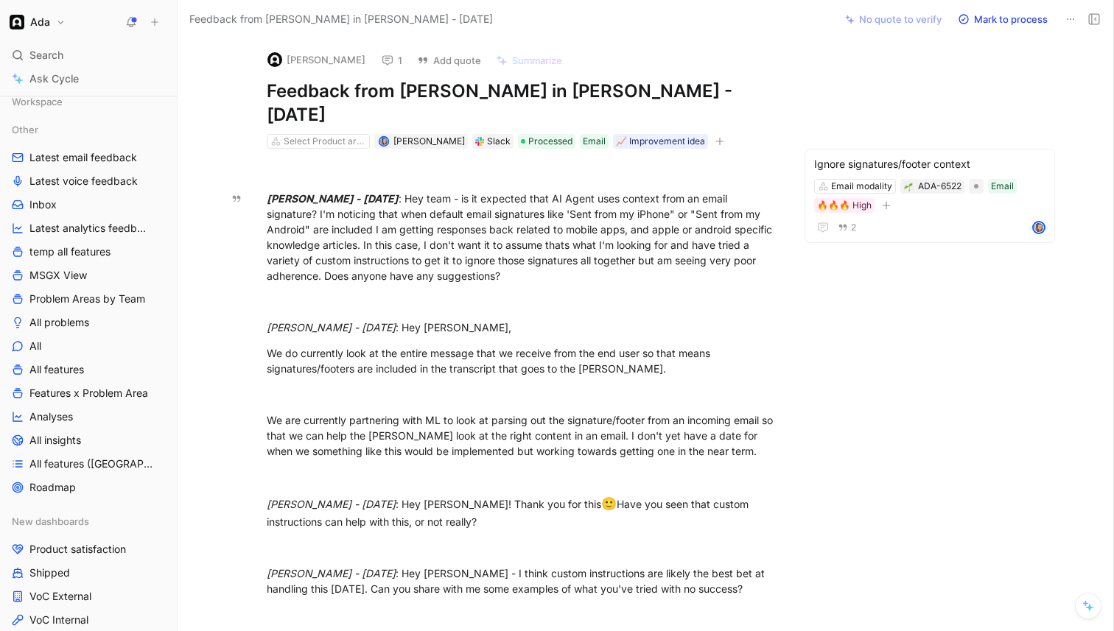
click at [487, 134] on div "Slack" at bounding box center [499, 141] width 24 height 15
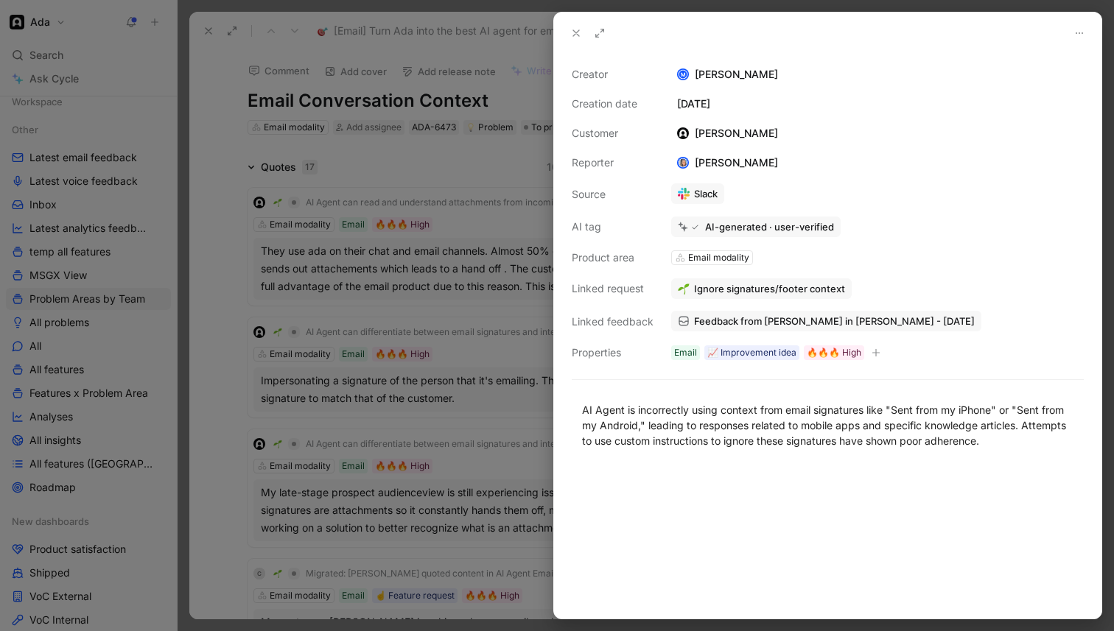
click at [435, 341] on div at bounding box center [557, 315] width 1114 height 631
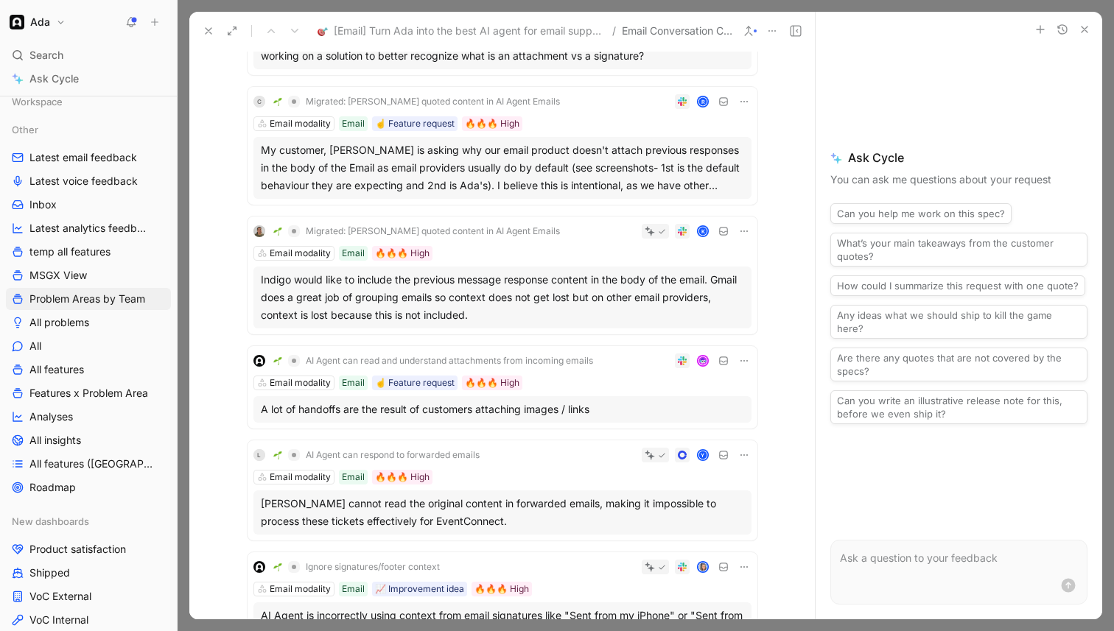
scroll to position [492, 0]
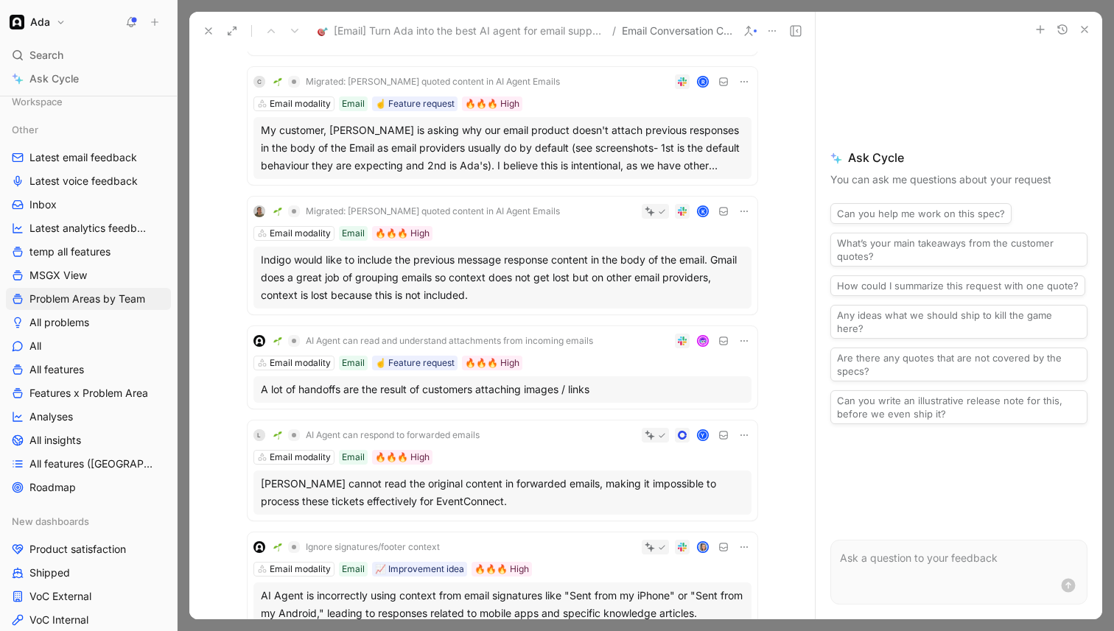
click at [442, 399] on div "A lot of handoffs are the result of customers attaching images / links" at bounding box center [502, 390] width 498 height 27
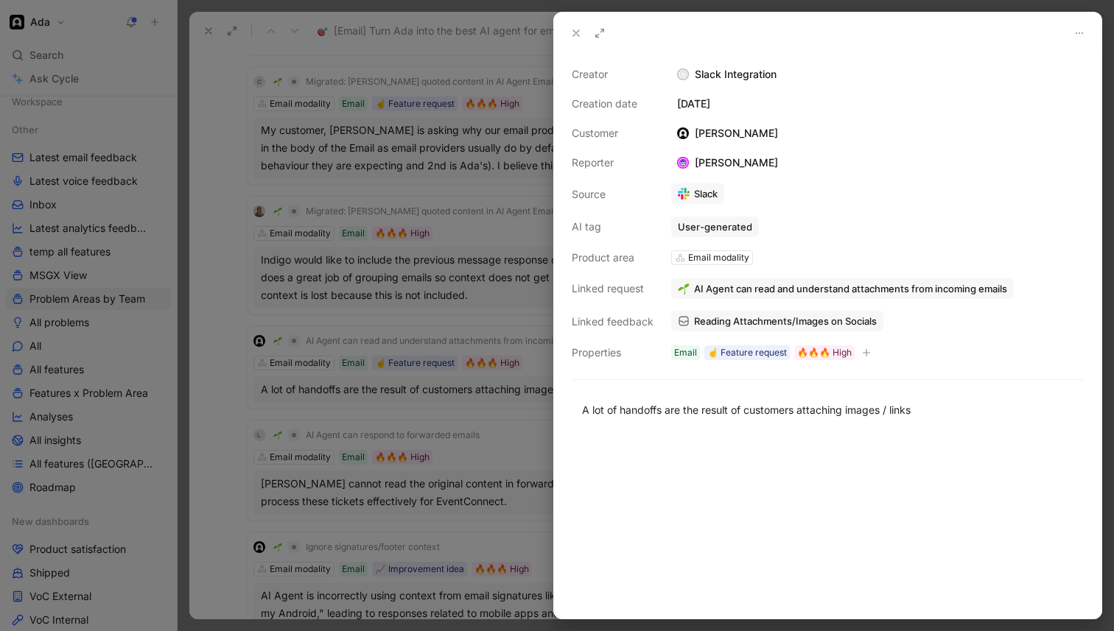
click at [710, 324] on span "Reading Attachments/Images on Socials" at bounding box center [785, 321] width 183 height 13
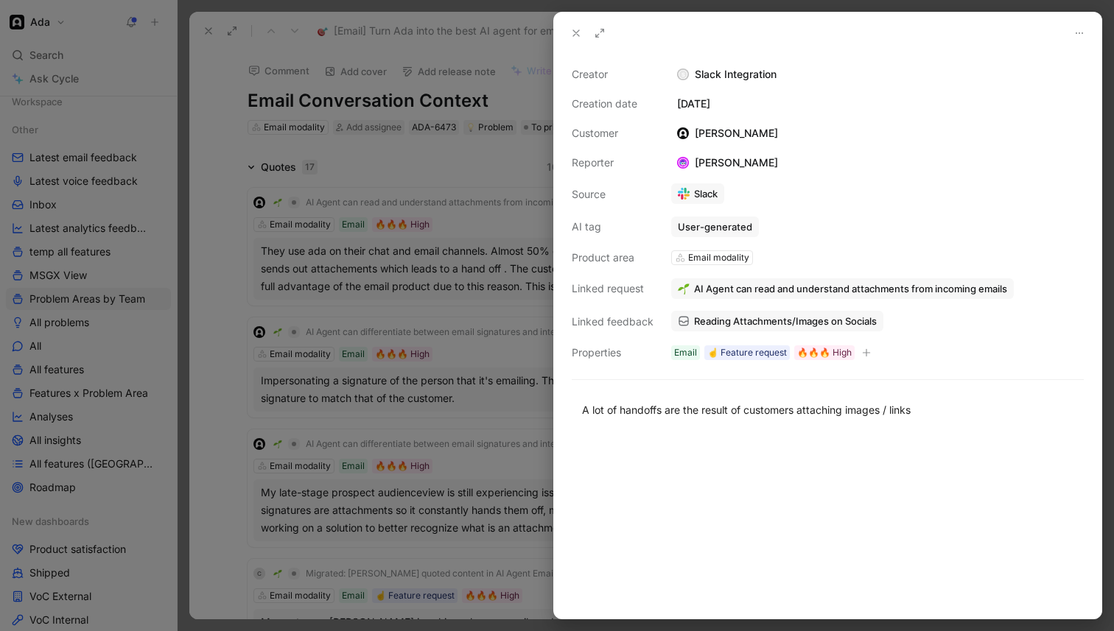
click at [276, 292] on div at bounding box center [557, 315] width 1114 height 631
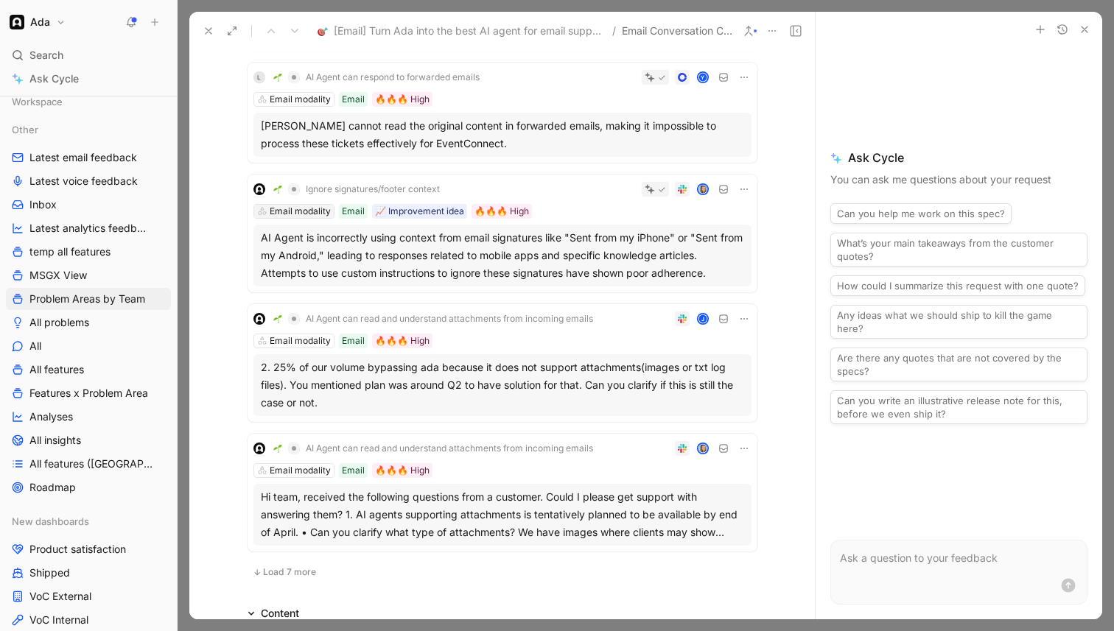
scroll to position [852, 0]
click at [388, 391] on div "2. 25% of our volume bypassing ada because it does not support attachments(imag…" at bounding box center [502, 383] width 483 height 53
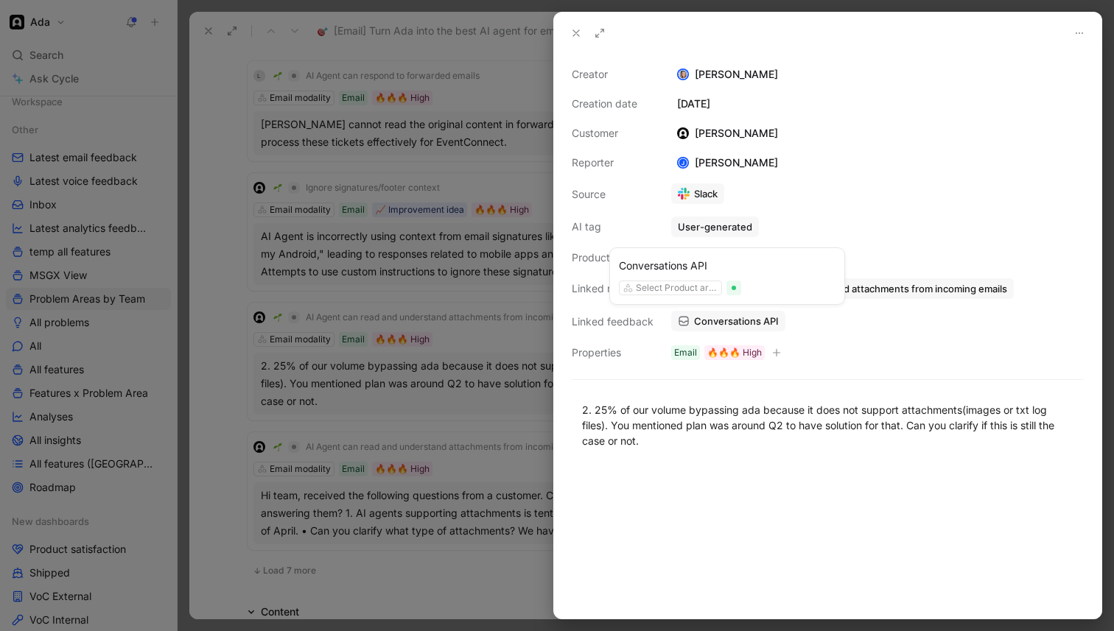
click at [727, 320] on span "Conversations API" at bounding box center [736, 321] width 85 height 13
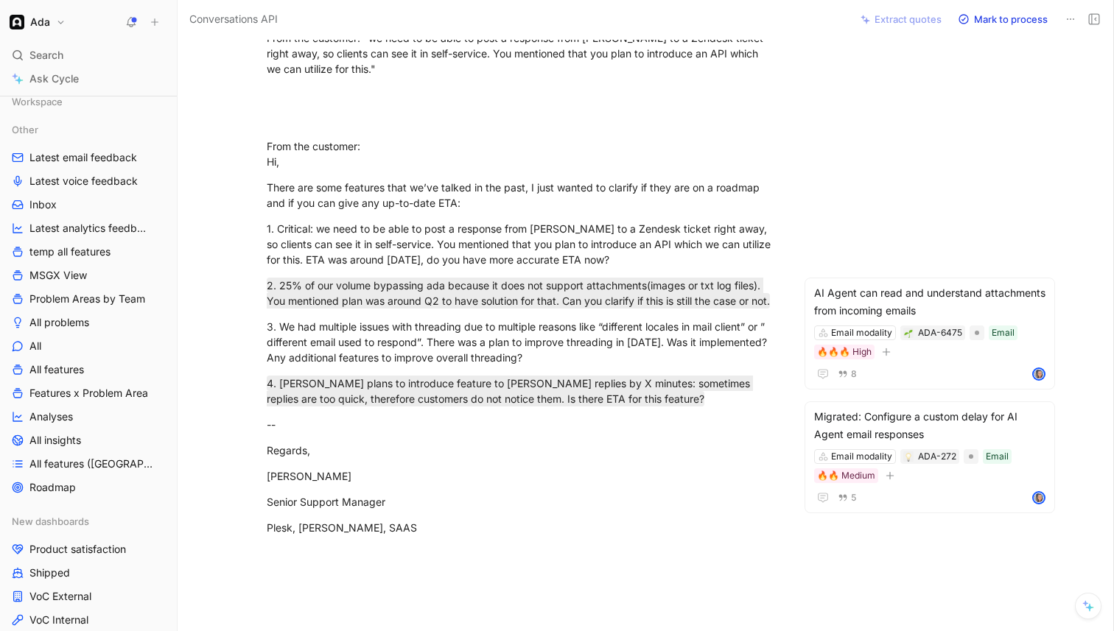
scroll to position [122, 0]
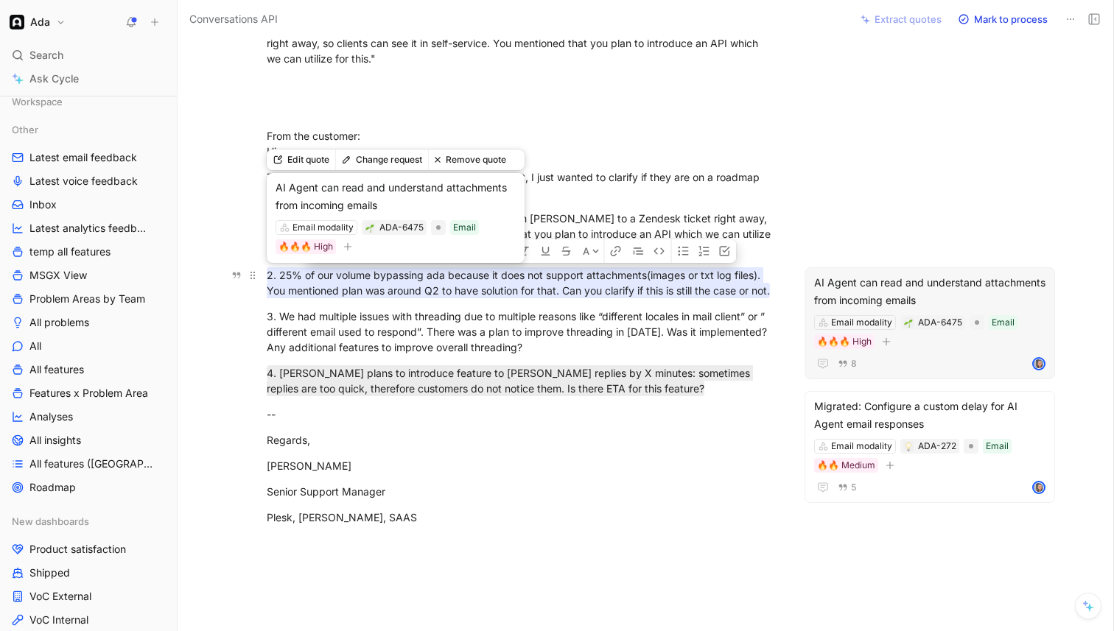
drag, startPoint x: 279, startPoint y: 275, endPoint x: 762, endPoint y: 280, distance: 482.7
click at [762, 280] on mark "2. 25% of our volume bypassing ada because it does not support attachments(imag…" at bounding box center [518, 282] width 503 height 31
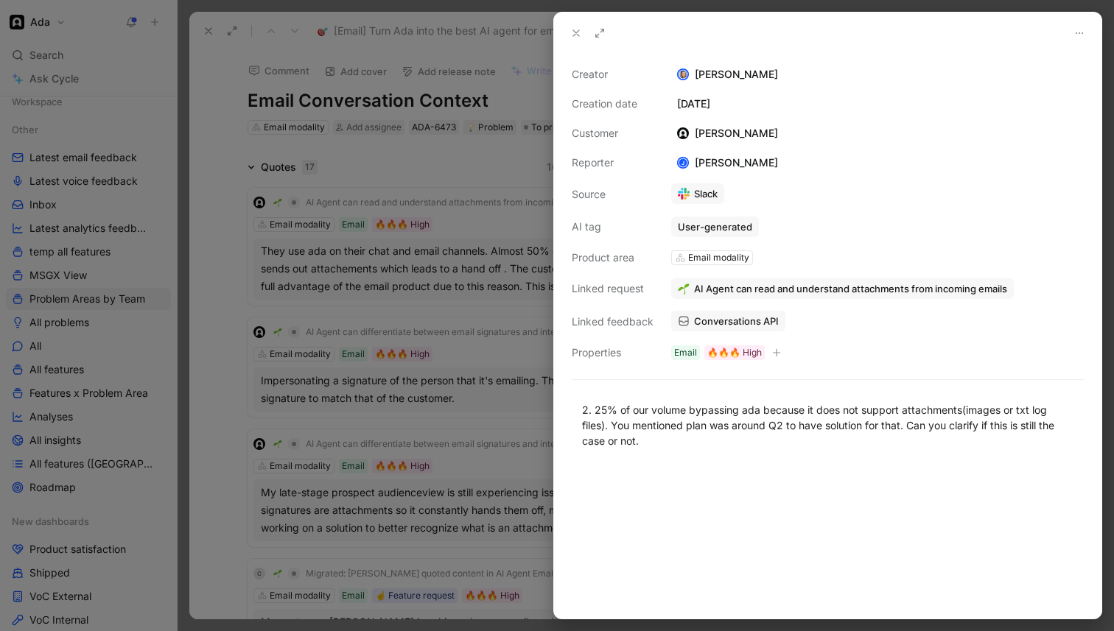
click at [374, 262] on div at bounding box center [557, 315] width 1114 height 631
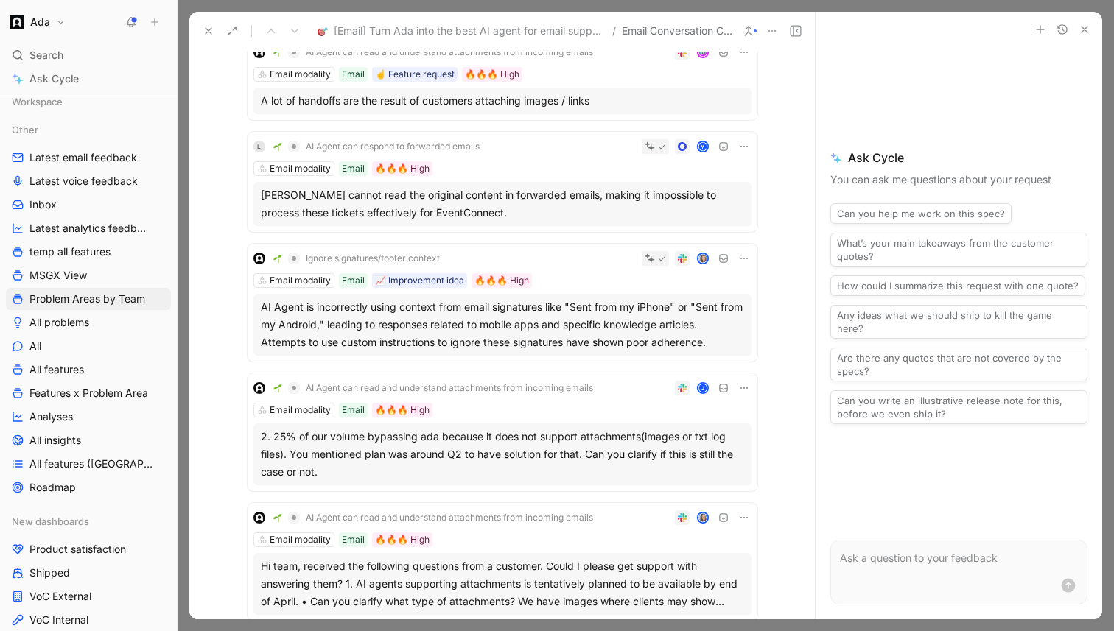
scroll to position [903, 0]
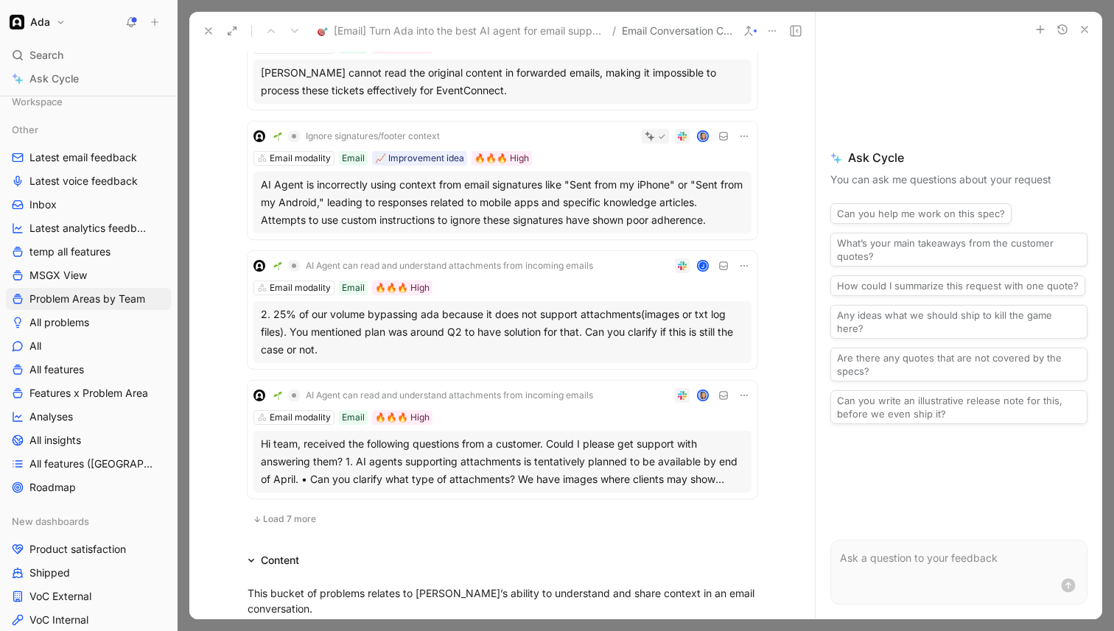
click at [414, 472] on div "Hi team, received the following questions from a customer. Could I please get s…" at bounding box center [502, 461] width 483 height 53
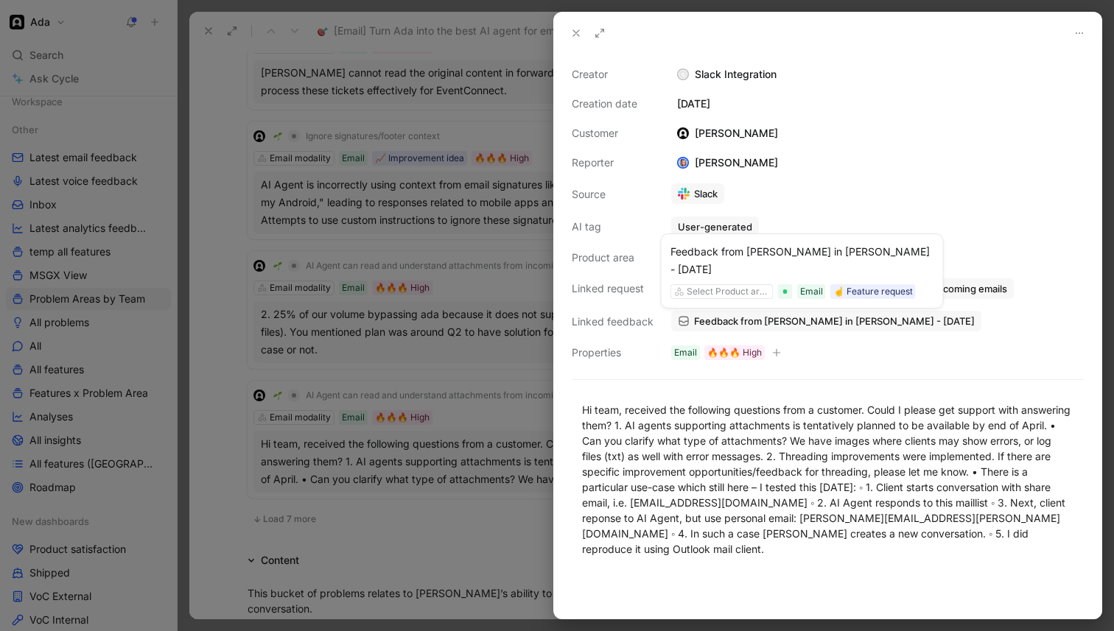
click at [743, 318] on span "Feedback from [PERSON_NAME] in [PERSON_NAME] - [DATE]" at bounding box center [834, 321] width 281 height 13
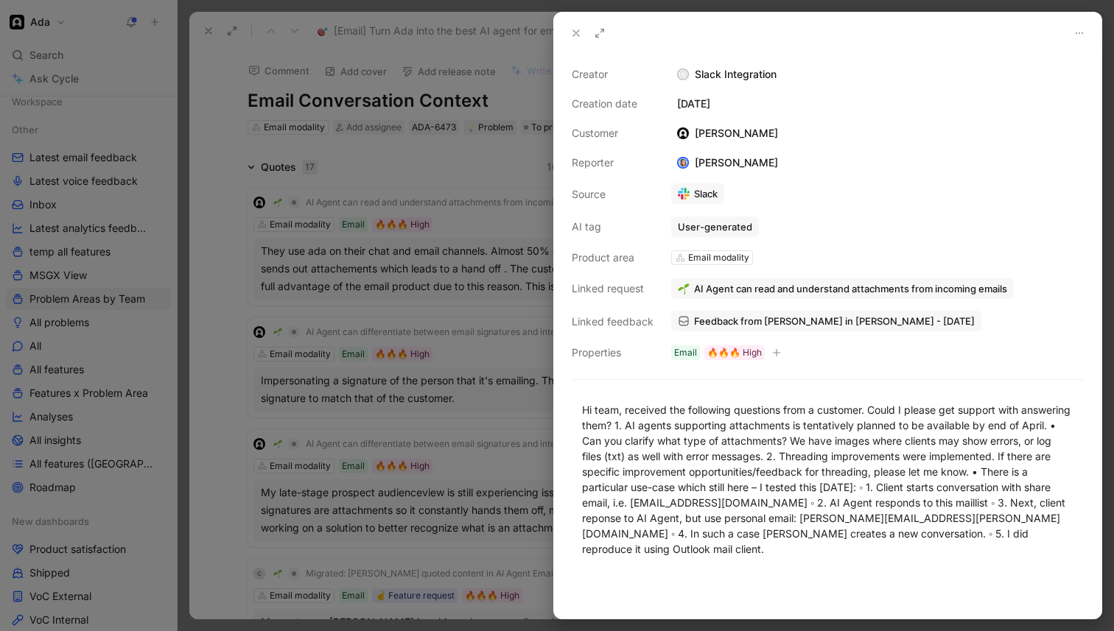
click at [387, 143] on div at bounding box center [557, 315] width 1114 height 631
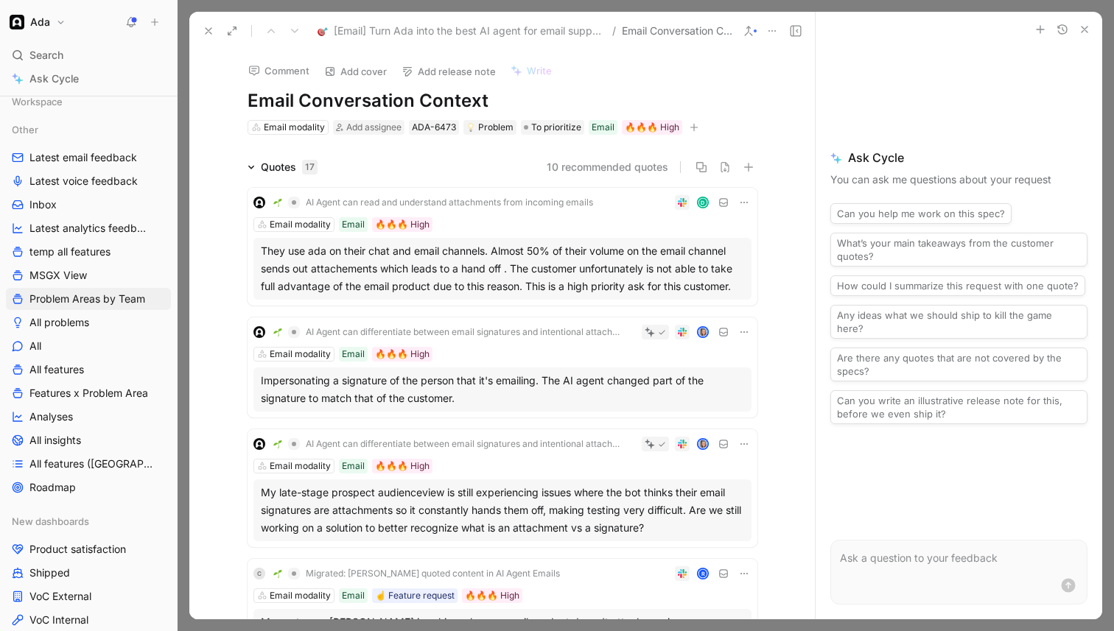
click at [253, 98] on h1 "Email Conversation Context" at bounding box center [503, 101] width 510 height 24
click at [248, 100] on h1 "Email Conversation Context" at bounding box center [503, 101] width 510 height 24
click at [207, 31] on icon at bounding box center [209, 31] width 12 height 12
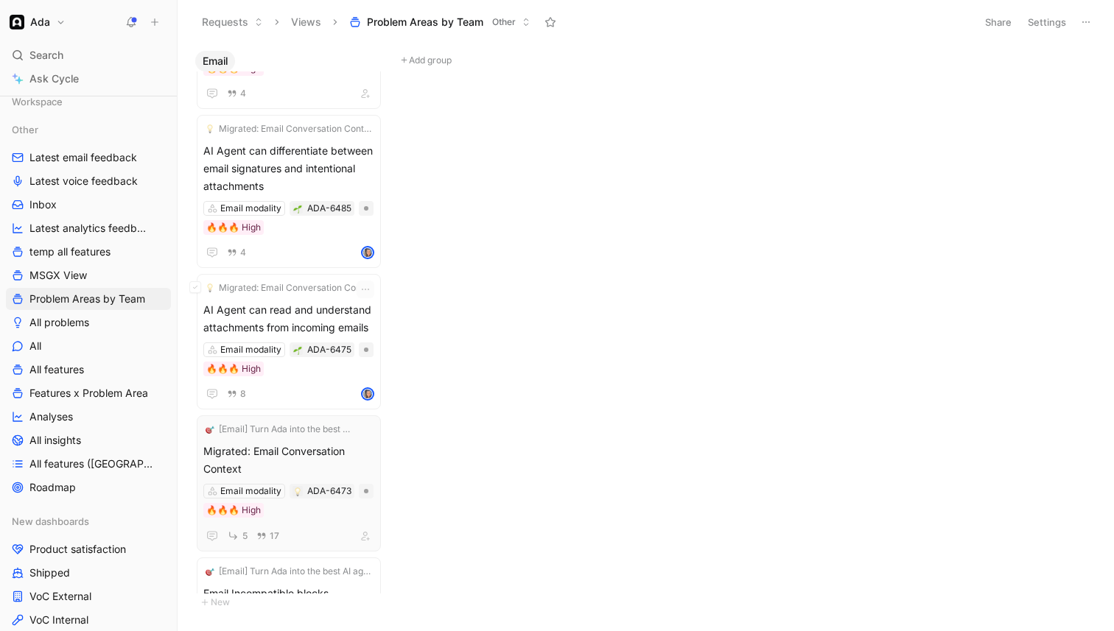
scroll to position [917, 0]
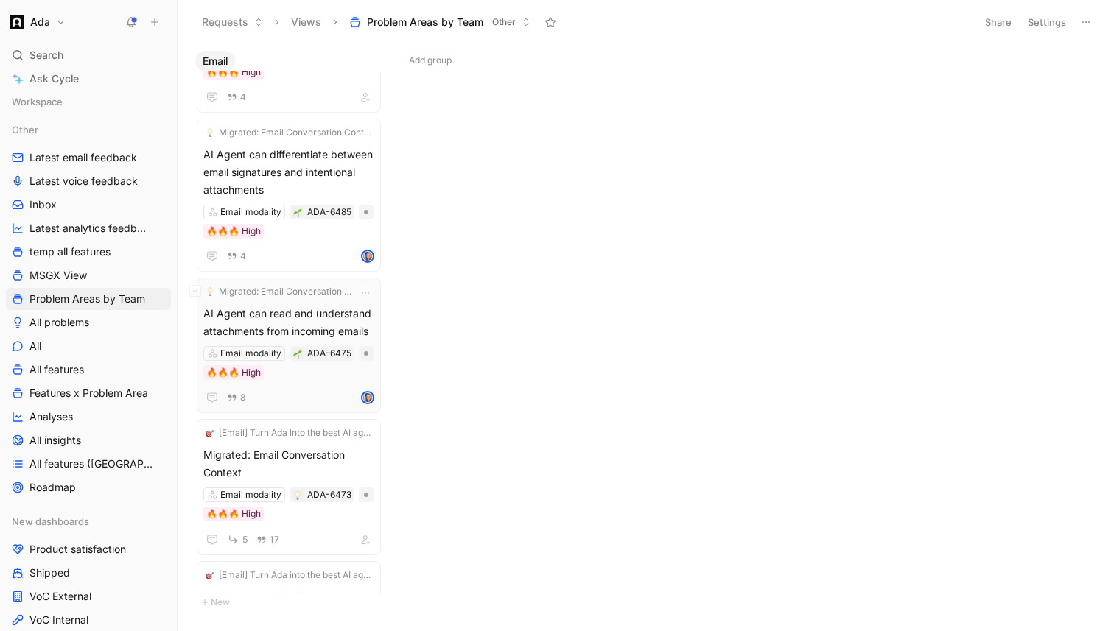
click at [292, 321] on span "AI Agent can read and understand attachments from incoming emails" at bounding box center [288, 322] width 171 height 35
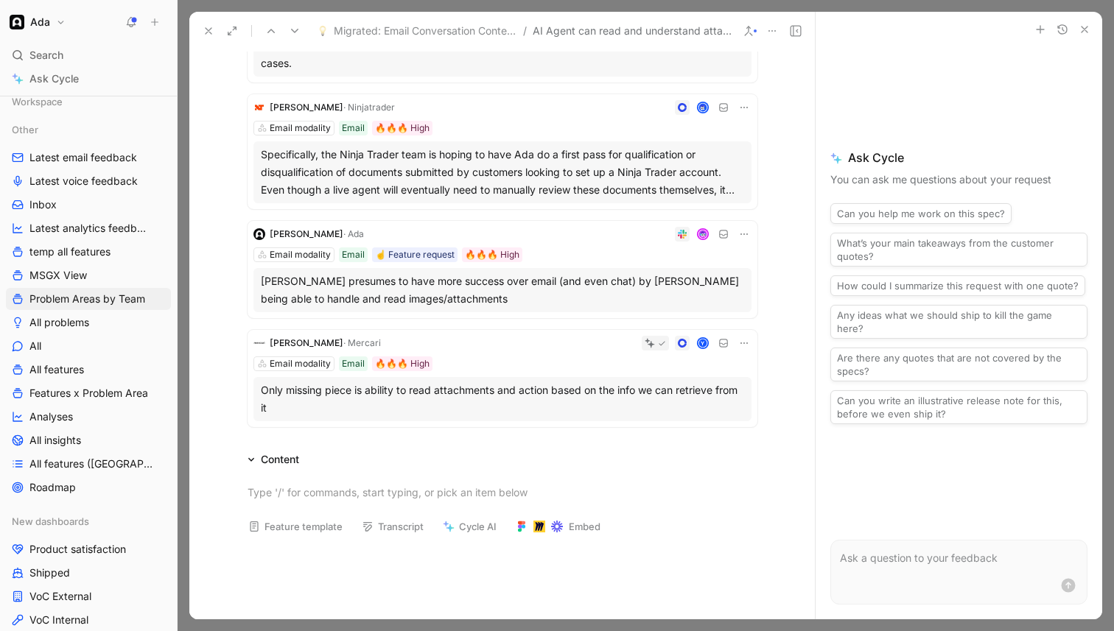
scroll to position [752, 0]
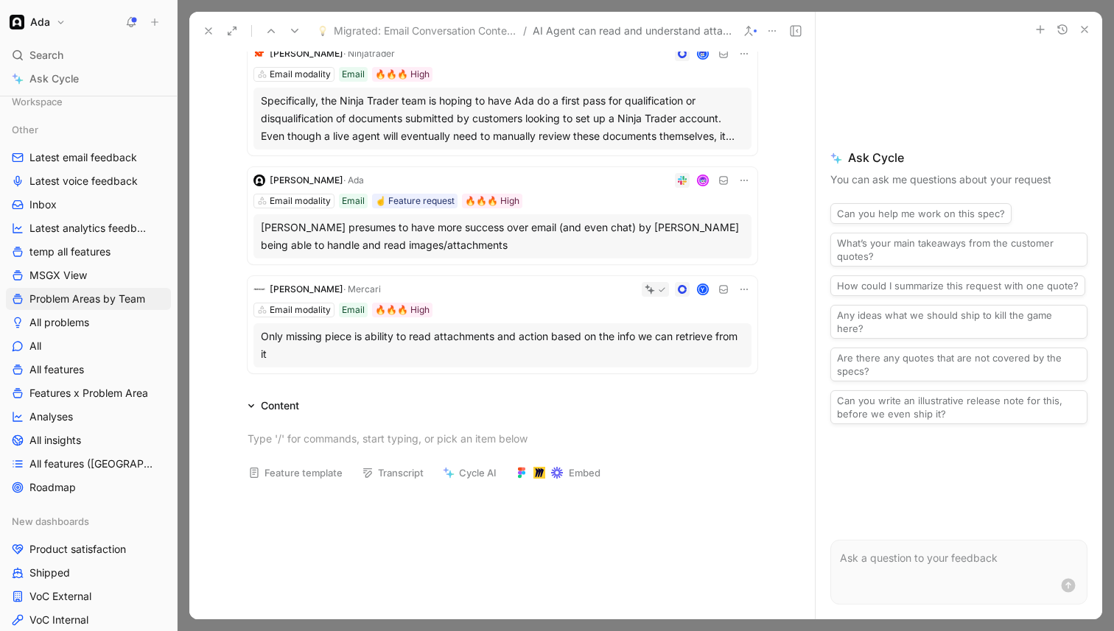
click at [519, 328] on div "Only missing piece is ability to read attachments and action based on the info …" at bounding box center [502, 345] width 483 height 35
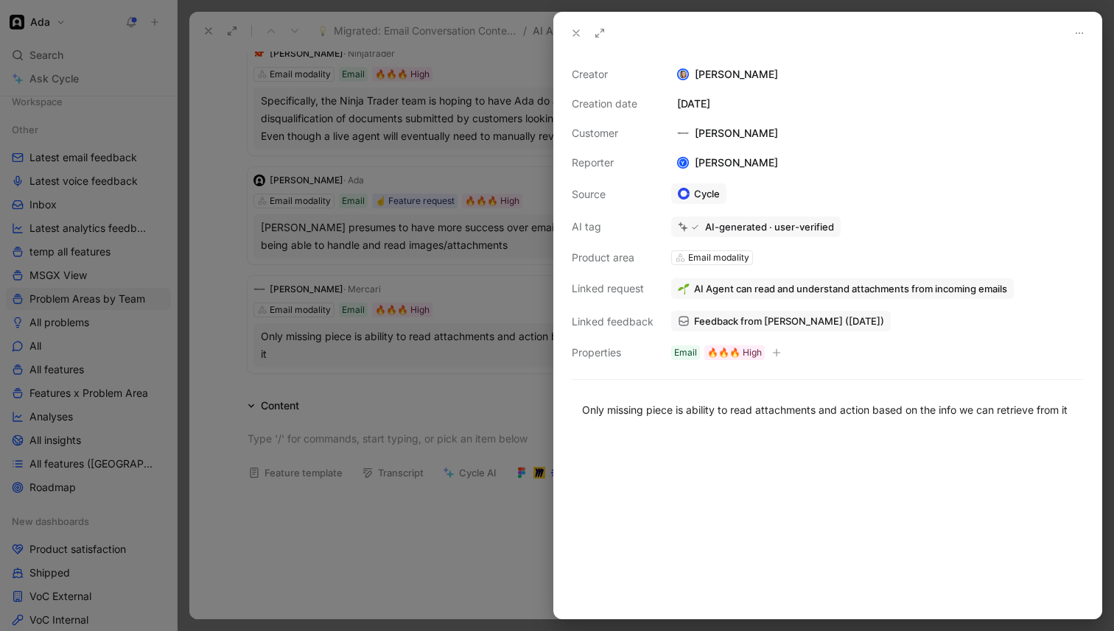
click at [789, 321] on span "Feedback from [PERSON_NAME] ([DATE])" at bounding box center [789, 321] width 190 height 13
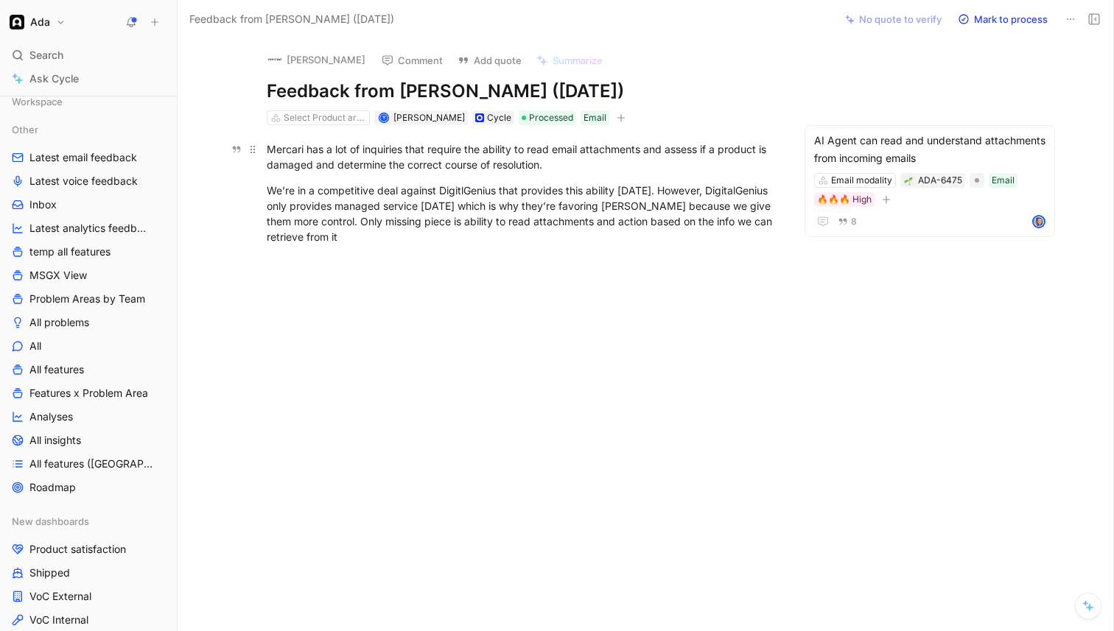
click at [477, 160] on div "Mercari has a lot of inquiries that require the ability to read email attachmen…" at bounding box center [522, 156] width 510 height 31
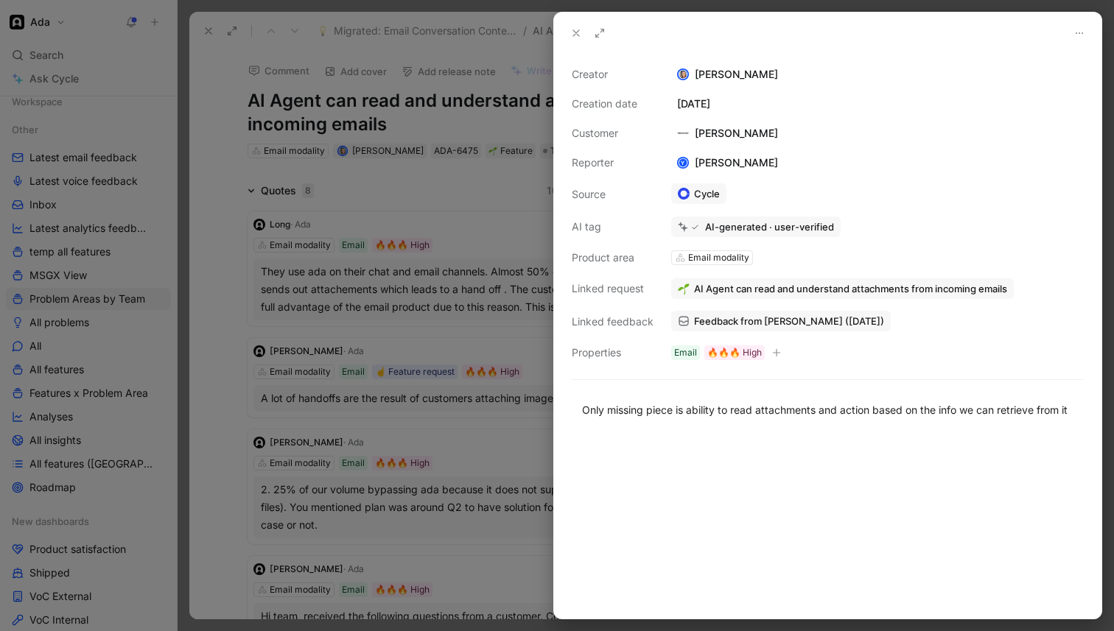
click at [420, 426] on div at bounding box center [557, 315] width 1114 height 631
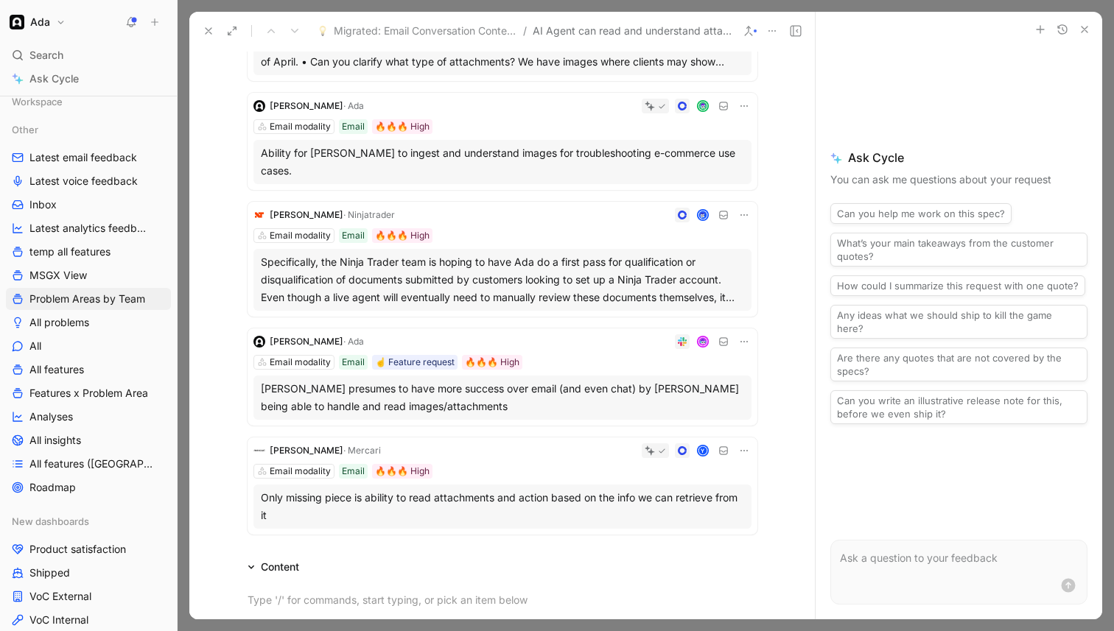
scroll to position [600, 0]
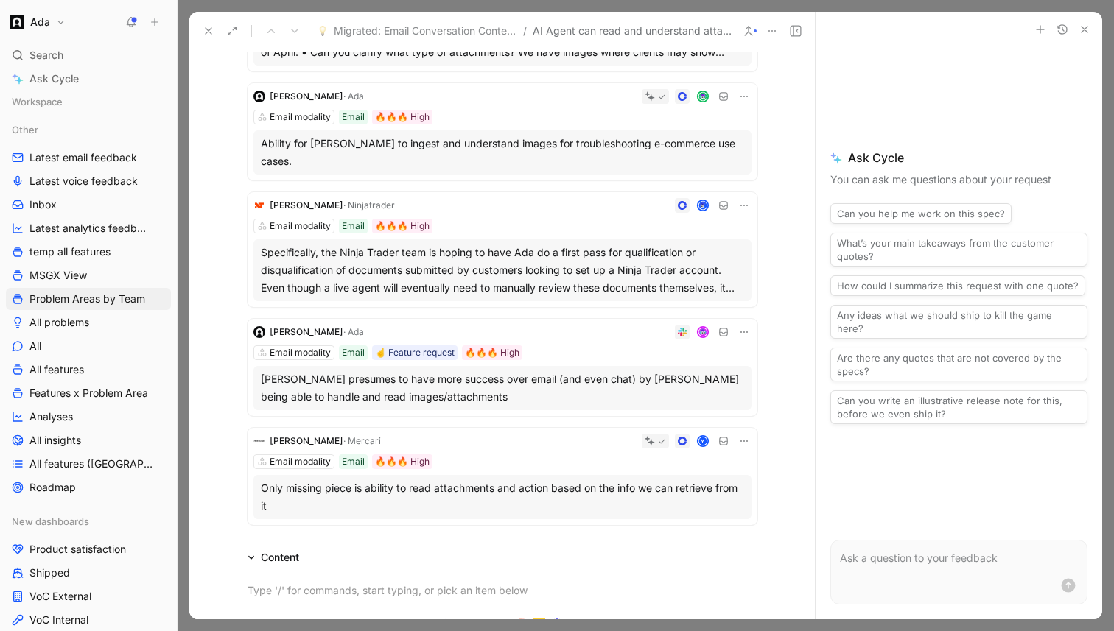
click at [438, 373] on div "[PERSON_NAME] presumes to have more success over email (and even chat) by [PERS…" at bounding box center [502, 388] width 483 height 35
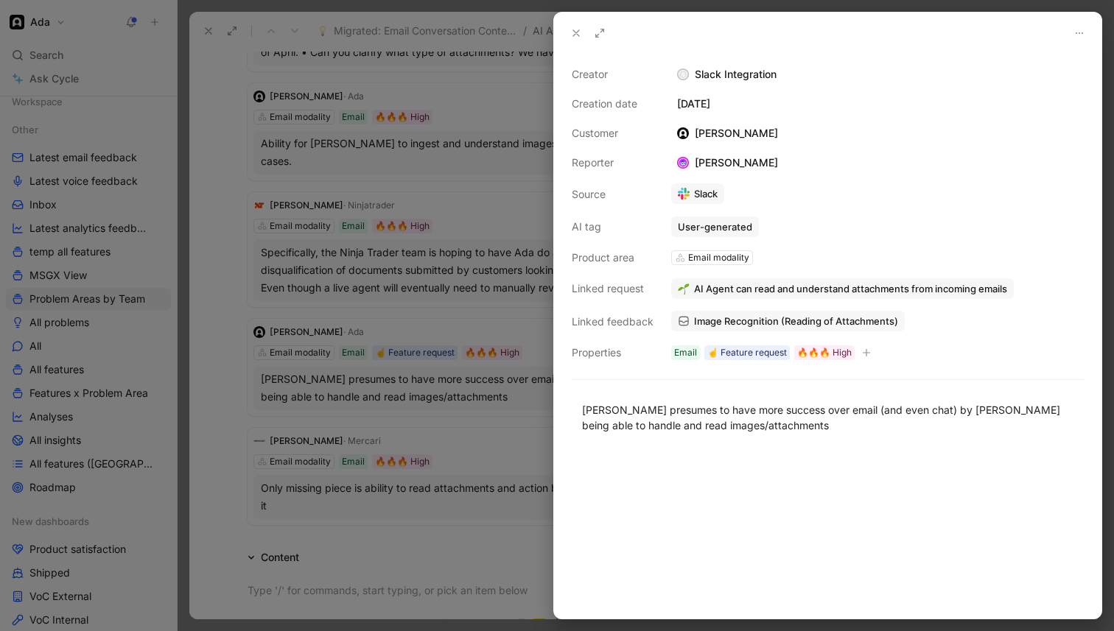
click at [721, 326] on span "Image Recognition (Reading of Attachments)" at bounding box center [796, 321] width 204 height 13
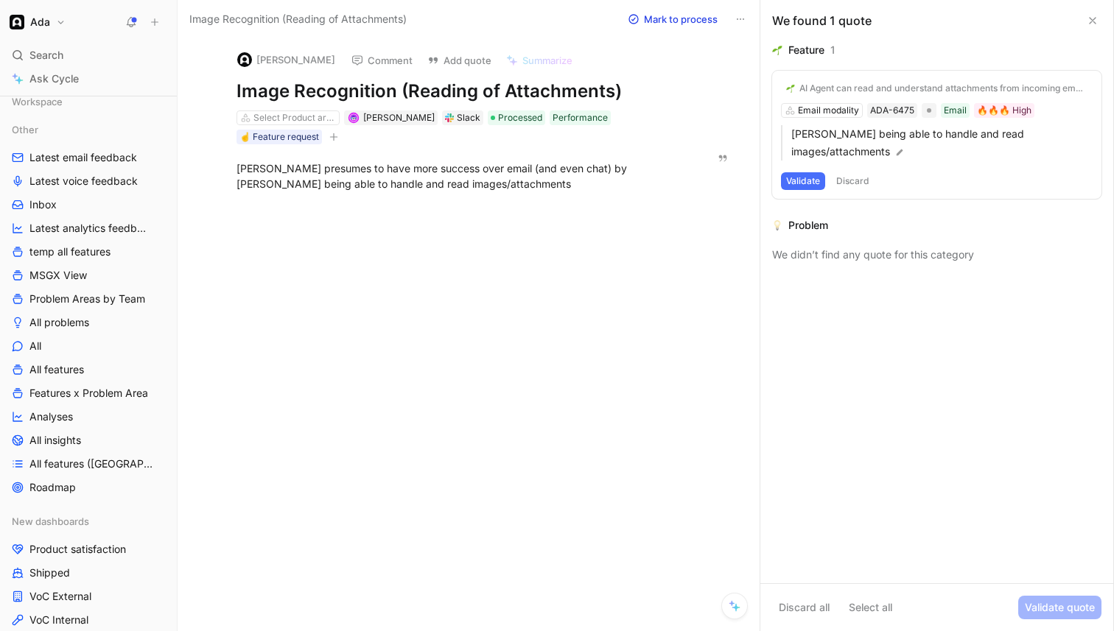
click at [460, 174] on div "[PERSON_NAME] presumes to have more success over email (and even chat) by [PERS…" at bounding box center [461, 176] width 449 height 31
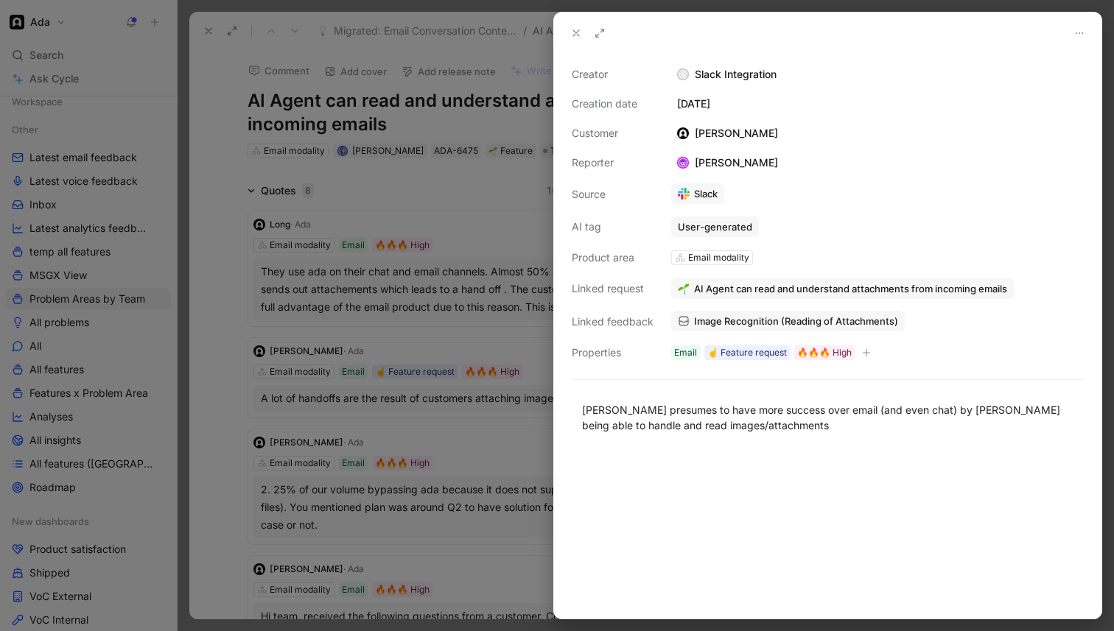
click at [385, 189] on div at bounding box center [557, 315] width 1114 height 631
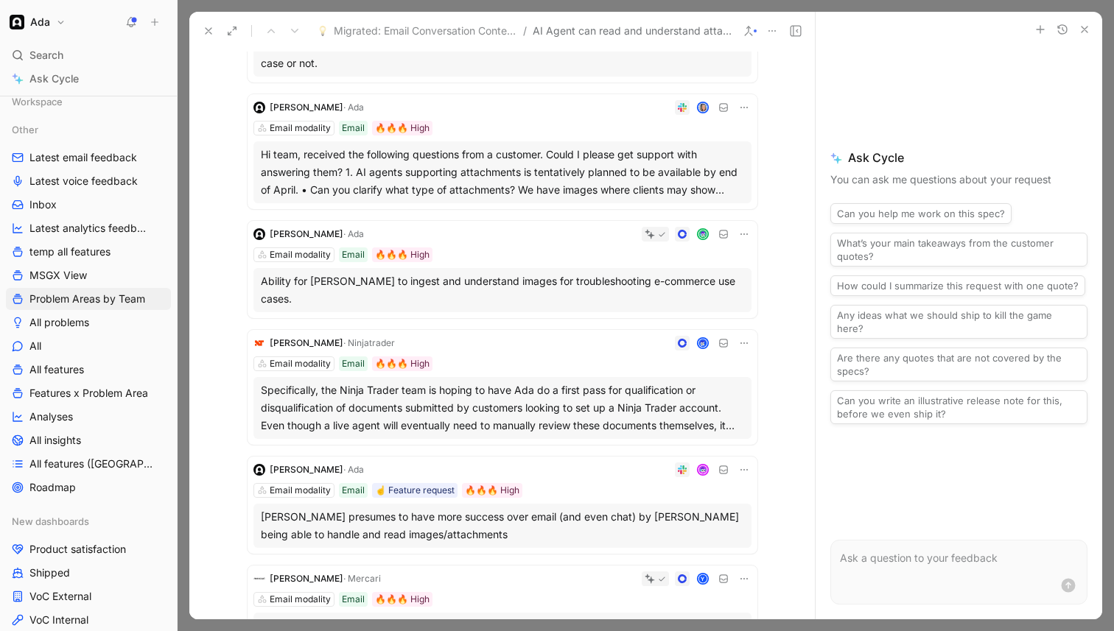
scroll to position [491, 0]
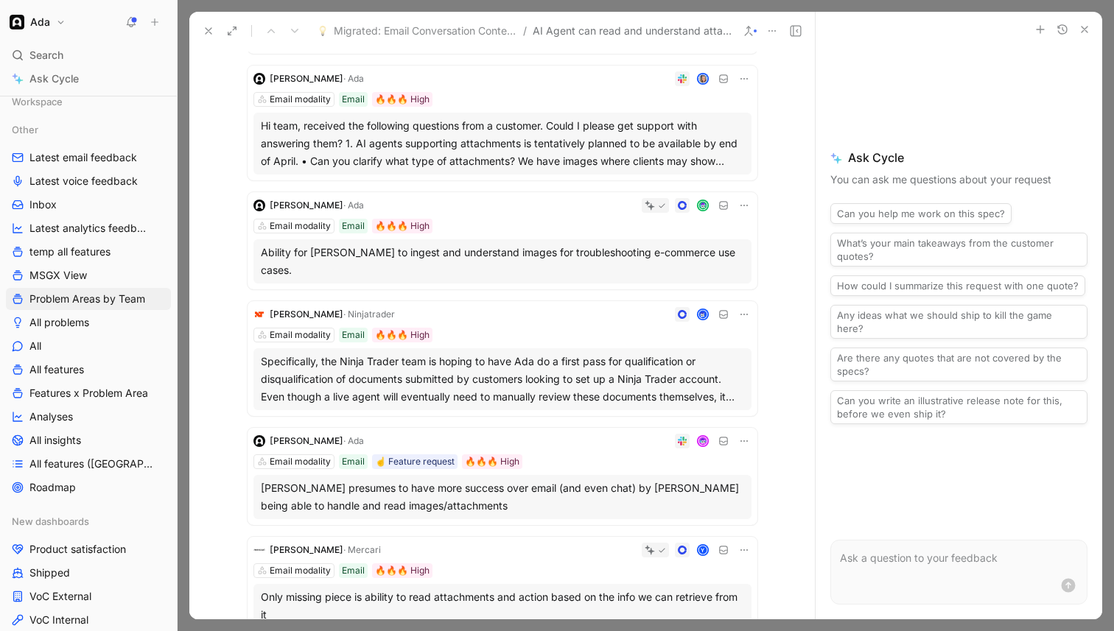
click at [599, 374] on div "Specifically, the Ninja Trader team is hoping to have Ada do a first pass for q…" at bounding box center [502, 379] width 483 height 53
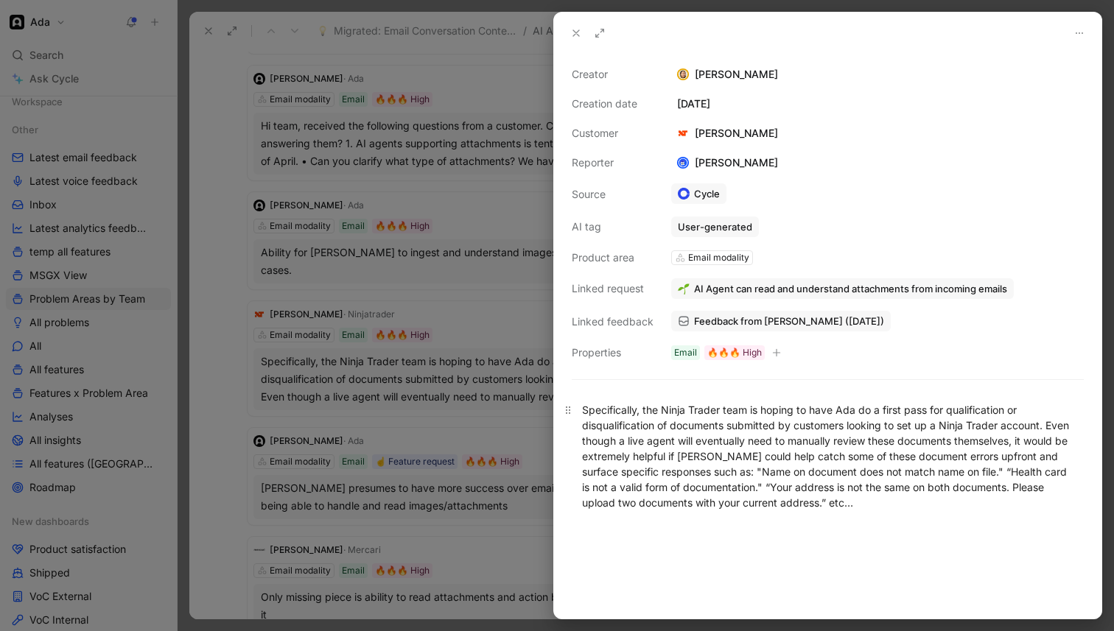
click at [673, 456] on div "Specifically, the Ninja Trader team is hoping to have Ada do a first pass for q…" at bounding box center [827, 456] width 491 height 108
click at [533, 455] on div at bounding box center [557, 315] width 1114 height 631
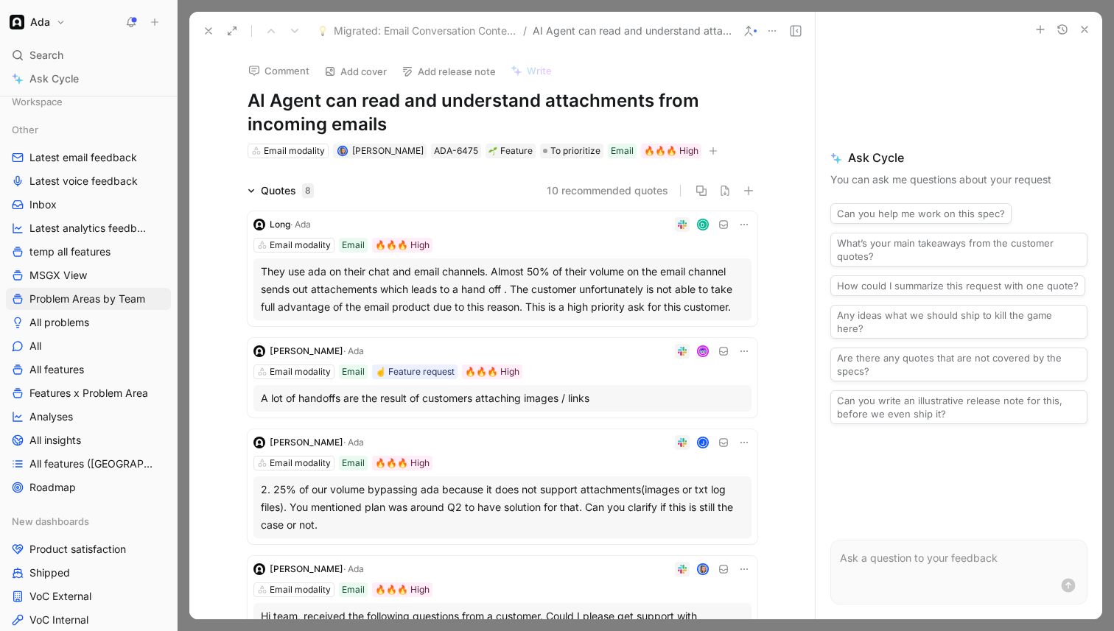
click at [248, 100] on h1 "AI Agent can read and understand attachments from incoming emails" at bounding box center [503, 112] width 510 height 47
click at [211, 30] on icon at bounding box center [209, 31] width 12 height 12
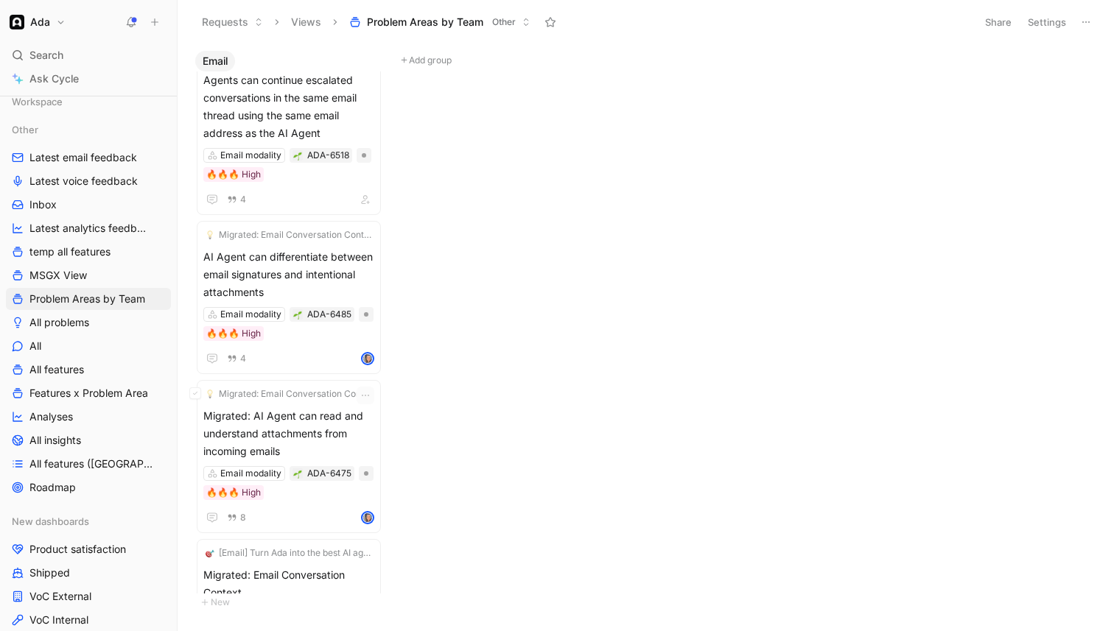
scroll to position [803, 0]
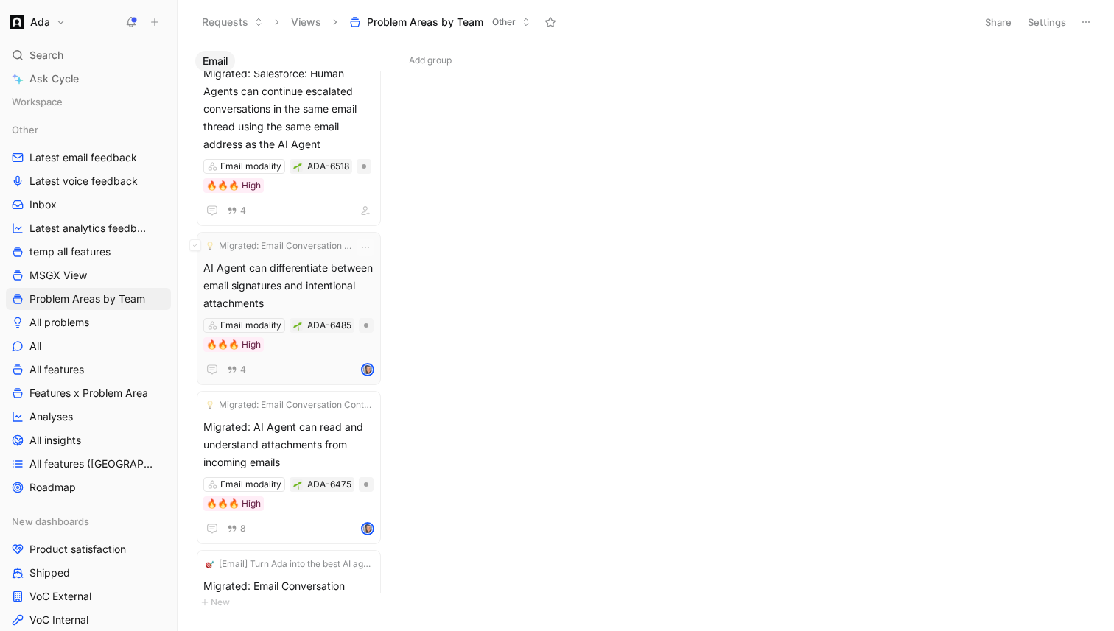
click at [339, 287] on span "AI Agent can differentiate between email signatures and intentional attachments" at bounding box center [288, 285] width 171 height 53
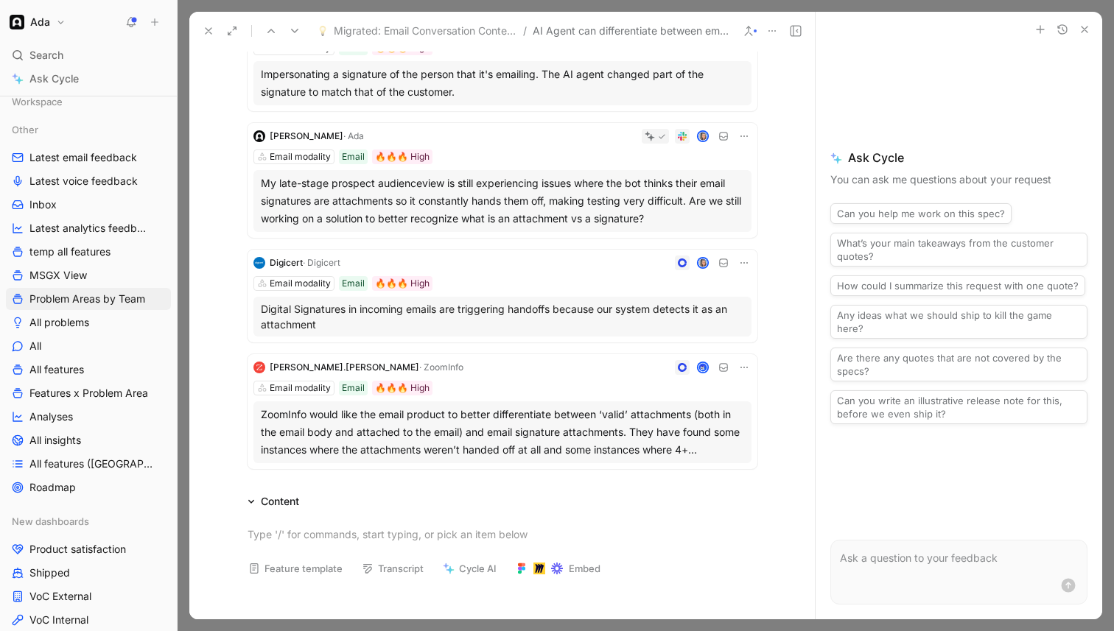
scroll to position [214, 0]
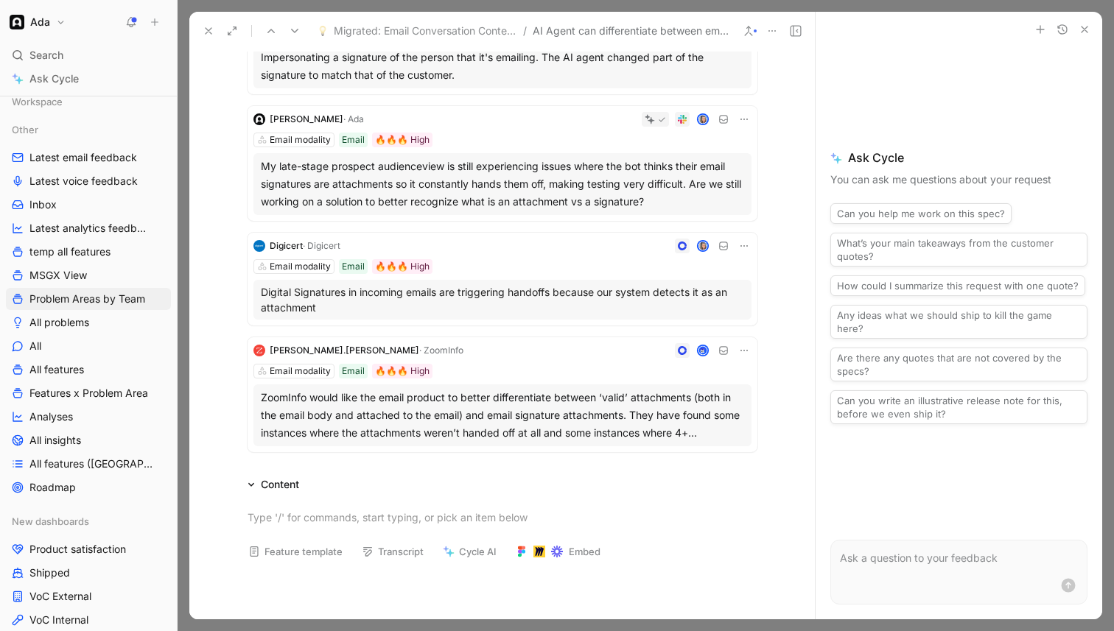
click at [478, 416] on div "ZoomInfo would like the email product to better differentiate between ‘valid’ a…" at bounding box center [502, 415] width 483 height 53
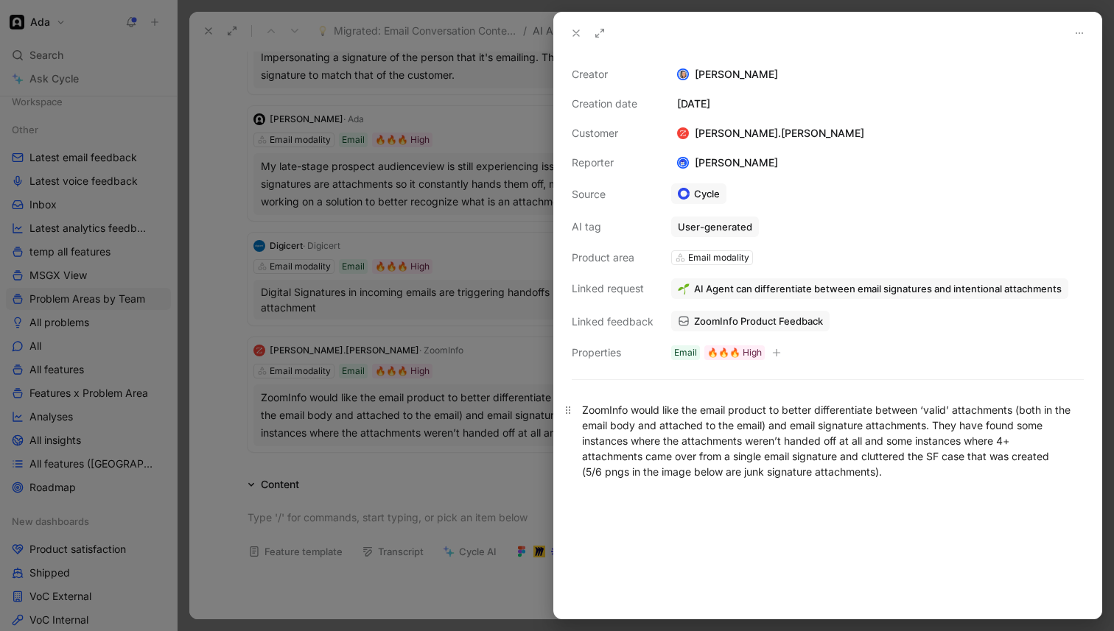
click at [615, 440] on div "ZoomInfo would like the email product to better differentiate between ‘valid’ a…" at bounding box center [827, 440] width 491 height 77
click at [503, 486] on div at bounding box center [557, 315] width 1114 height 631
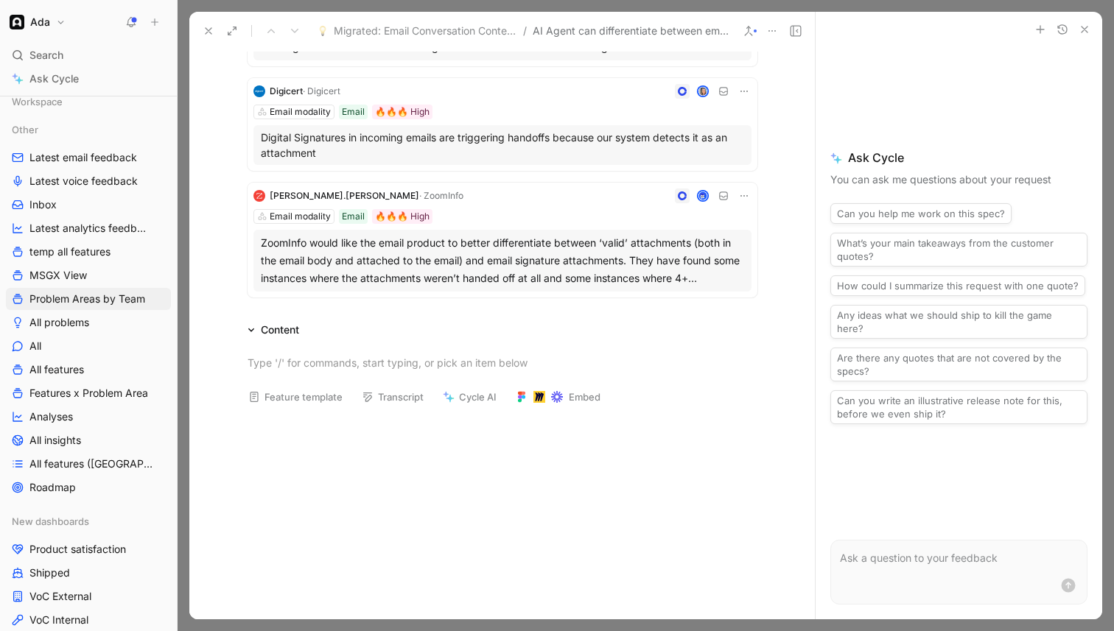
scroll to position [491, 0]
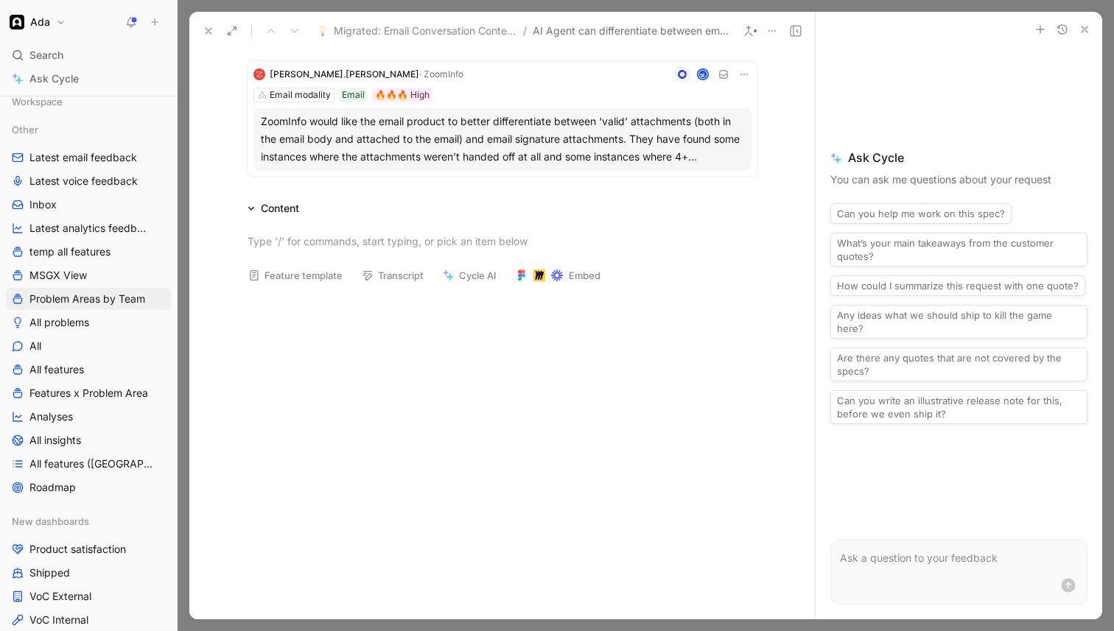
click at [248, 209] on icon at bounding box center [251, 208] width 7 height 7
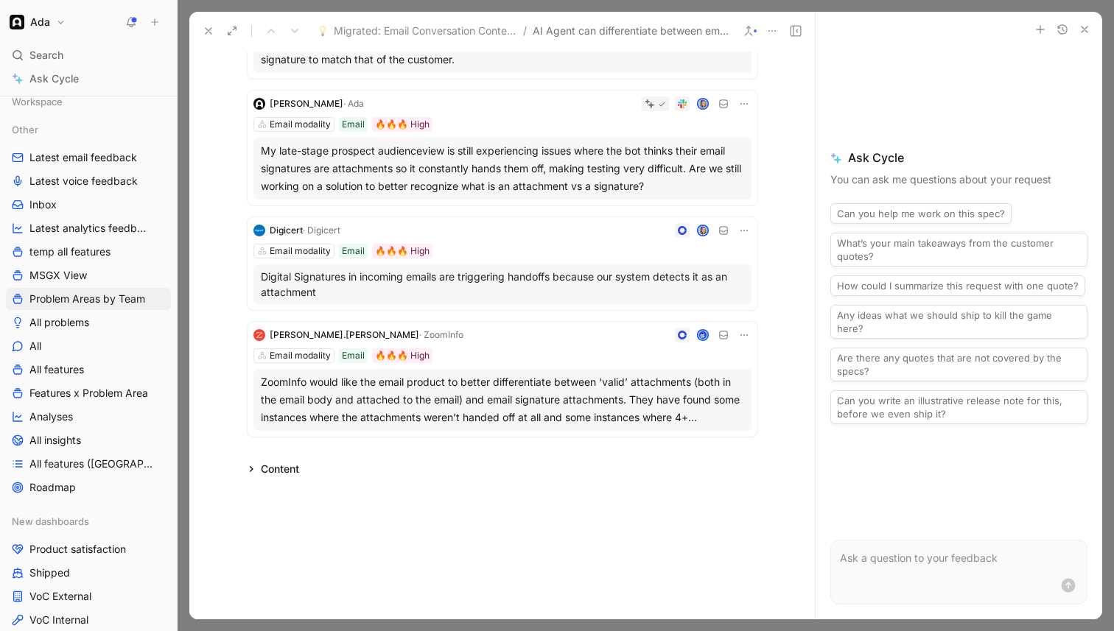
scroll to position [0, 0]
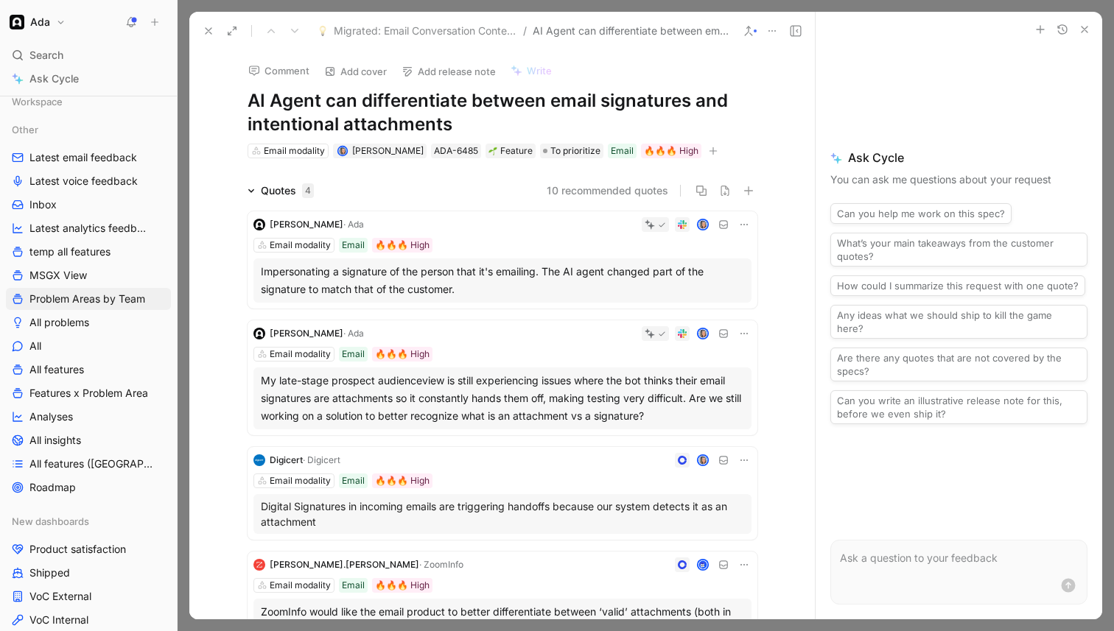
click at [249, 110] on h1 "AI Agent can differentiate between email signatures and intentional attachments" at bounding box center [503, 112] width 510 height 47
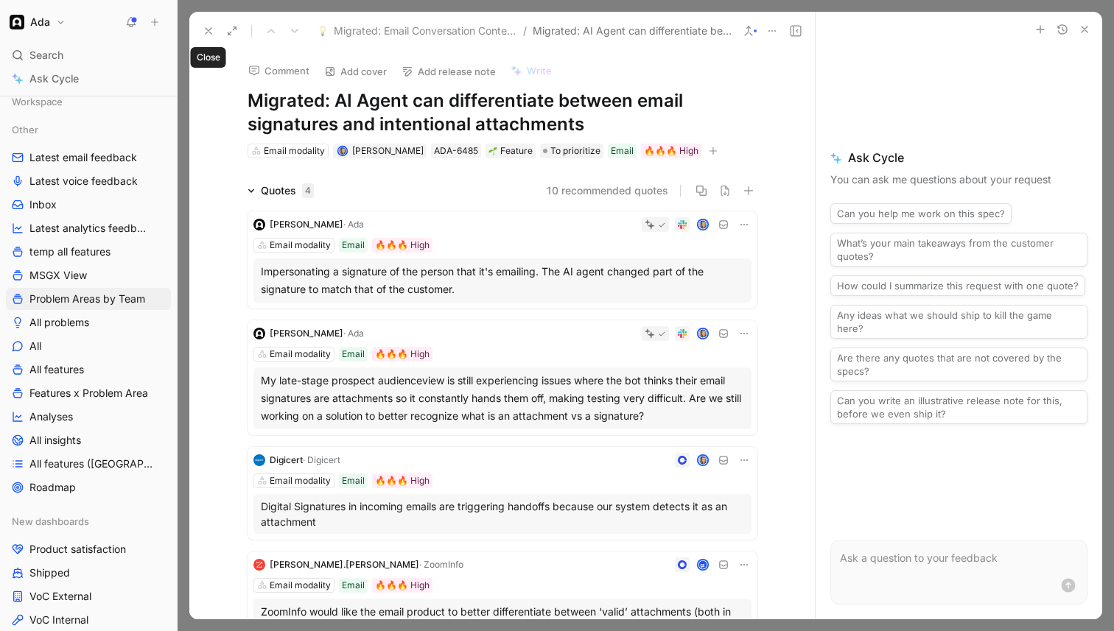
click at [210, 33] on use at bounding box center [209, 31] width 6 height 6
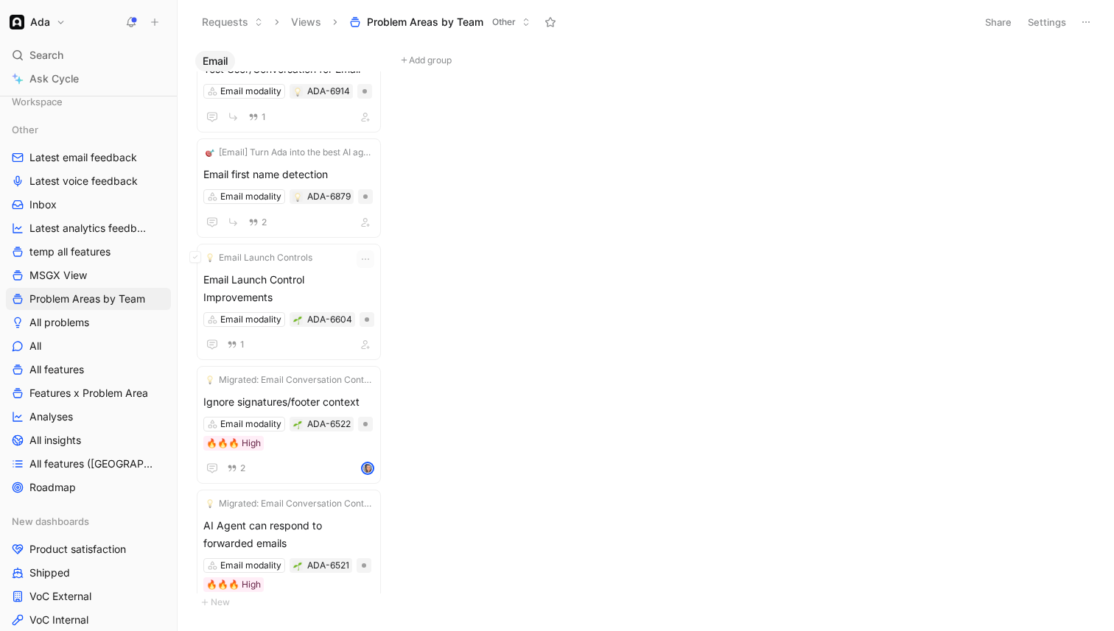
scroll to position [47, 0]
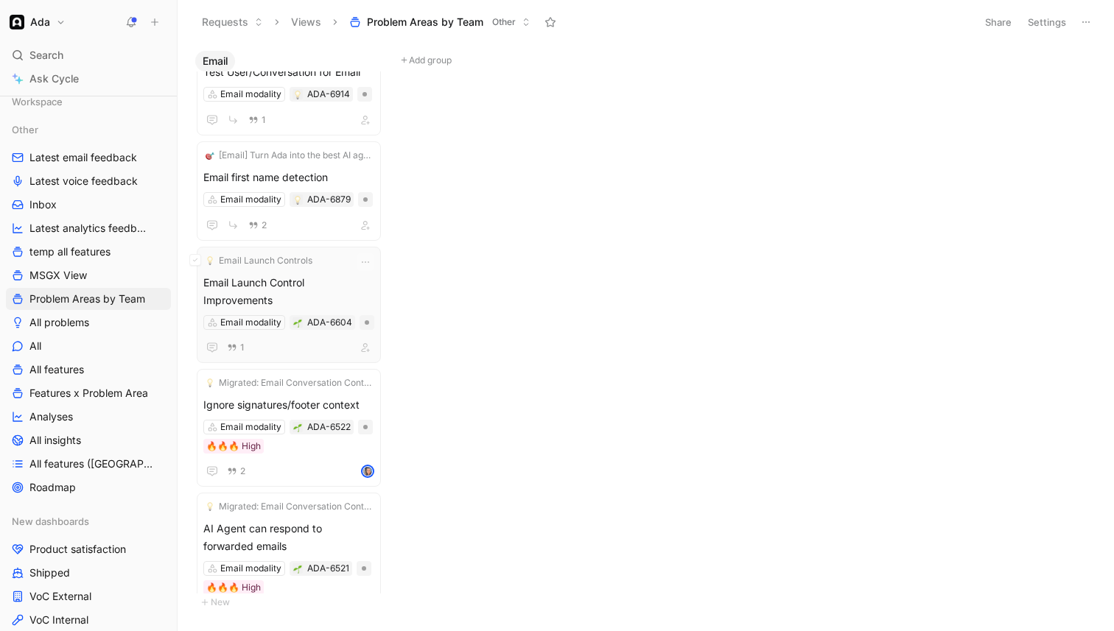
click at [310, 339] on div "1" at bounding box center [288, 348] width 171 height 18
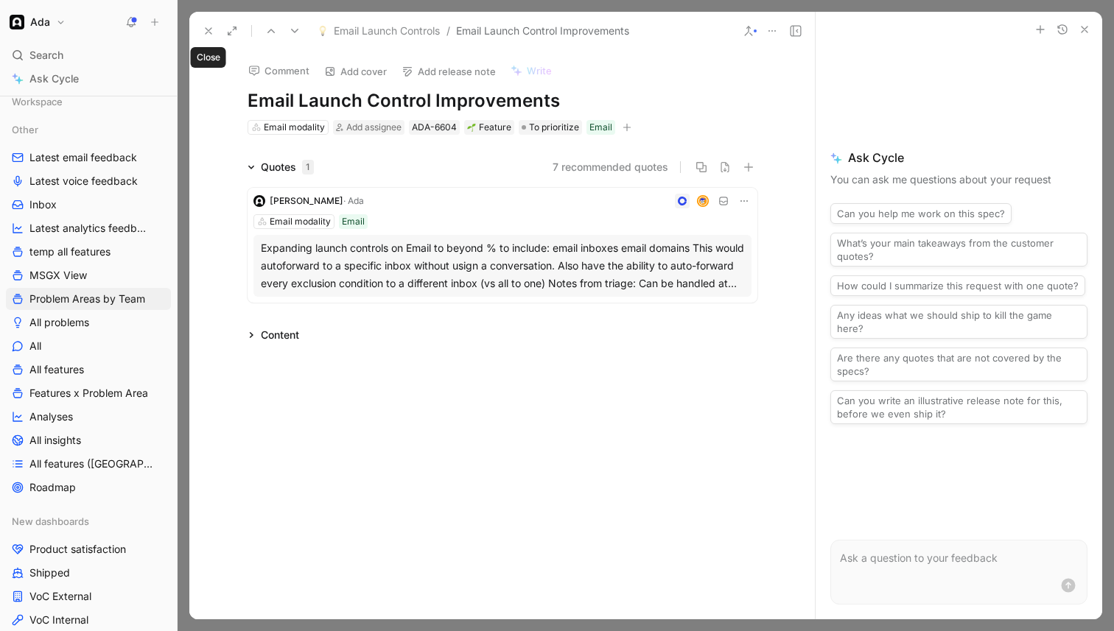
click at [203, 34] on icon at bounding box center [209, 31] width 12 height 12
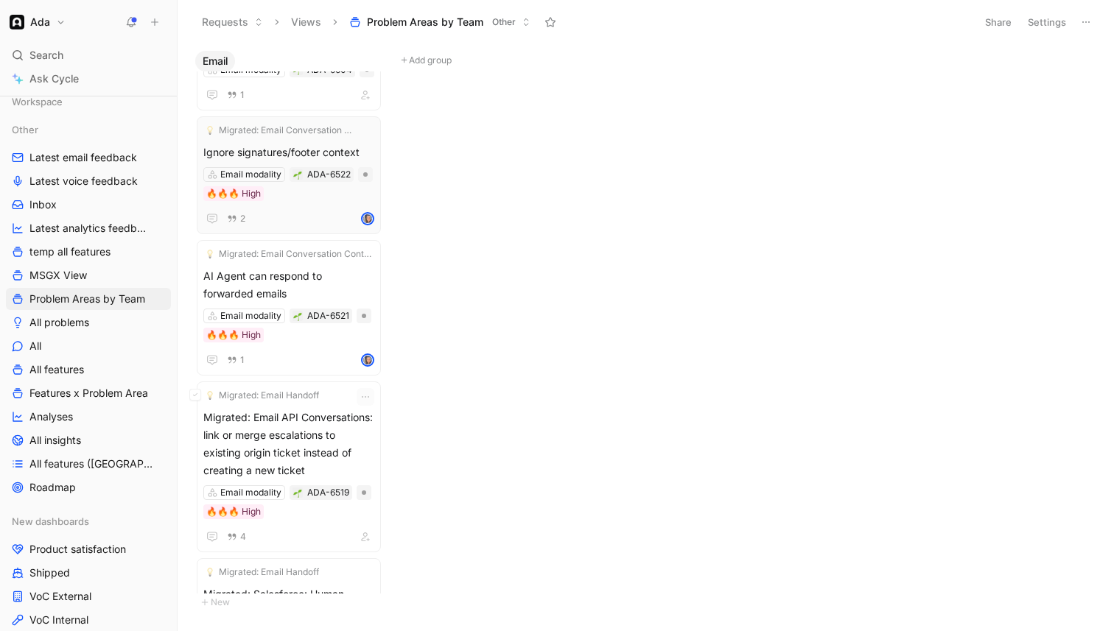
scroll to position [301, 0]
click at [312, 323] on div "Email modality ADA-6521 🔥🔥🔥 High" at bounding box center [288, 325] width 171 height 34
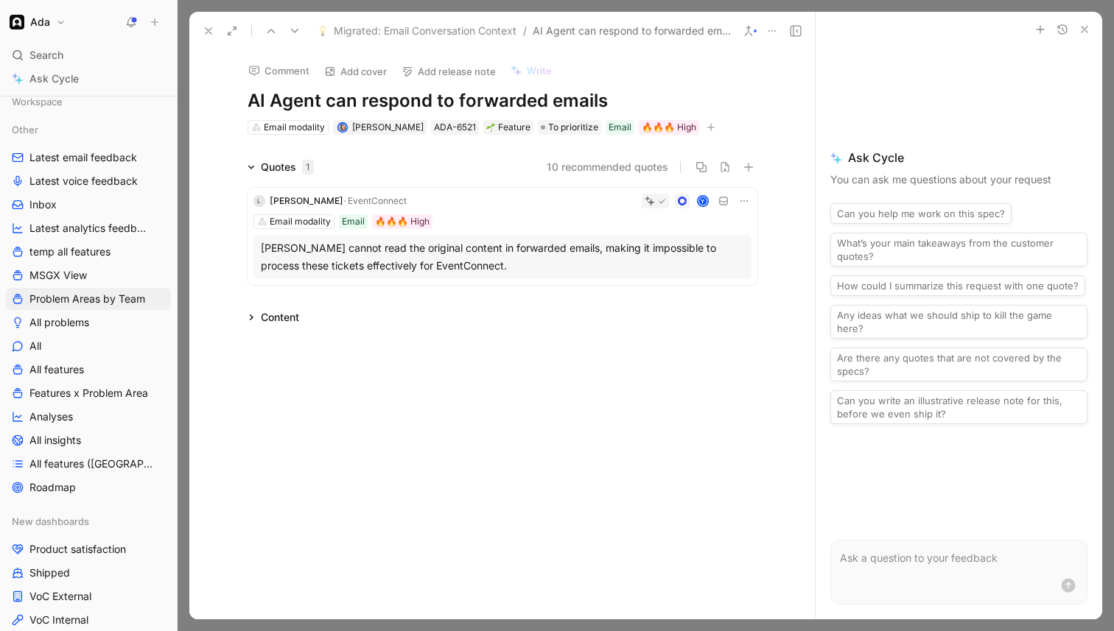
click at [248, 101] on h1 "AI Agent can respond to forwarded emails" at bounding box center [503, 101] width 510 height 24
click at [207, 35] on icon at bounding box center [209, 31] width 12 height 12
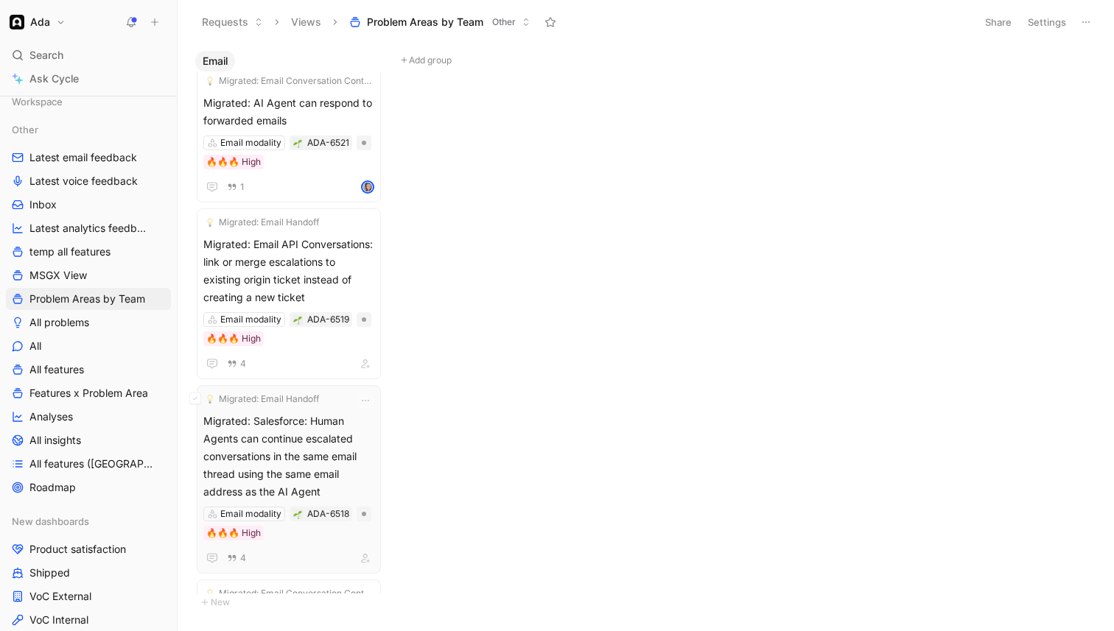
scroll to position [503, 0]
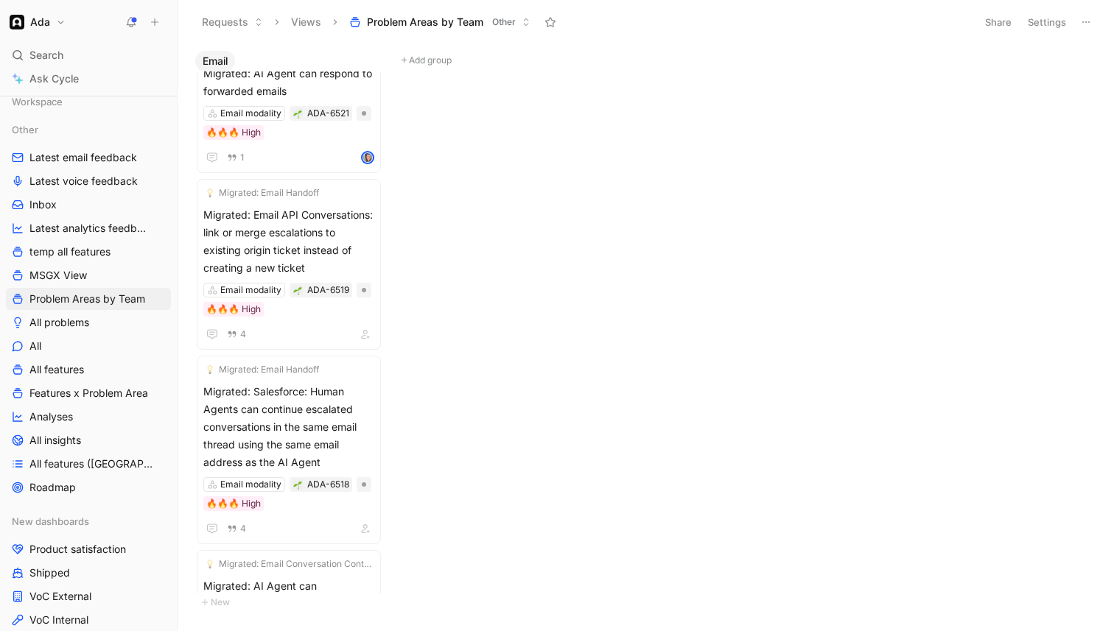
click at [1061, 21] on button "Settings" at bounding box center [1047, 22] width 52 height 21
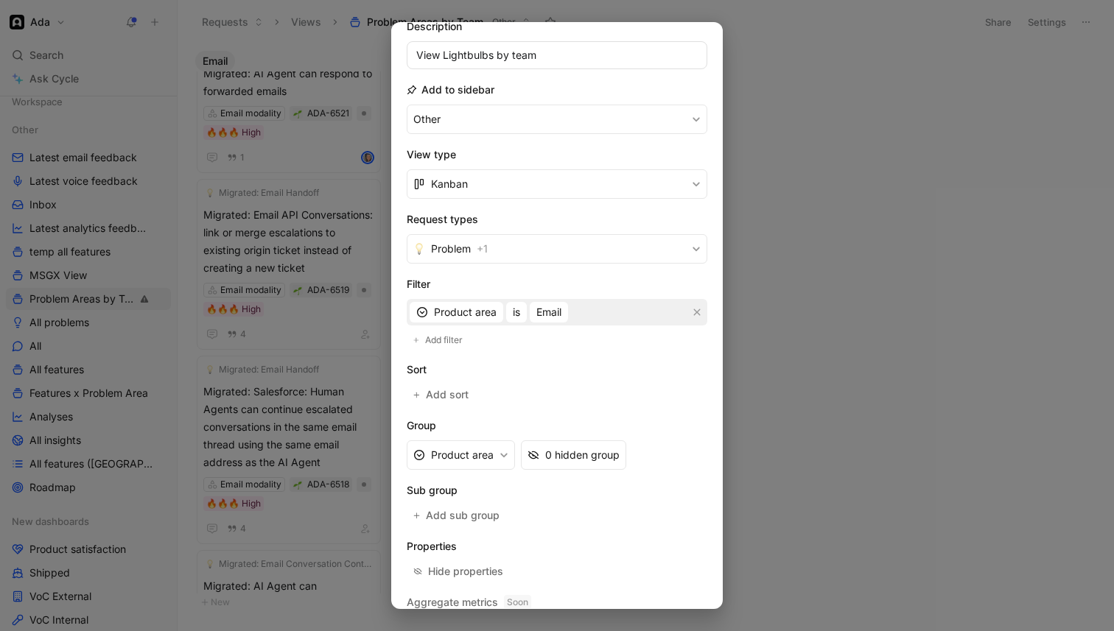
scroll to position [141, 0]
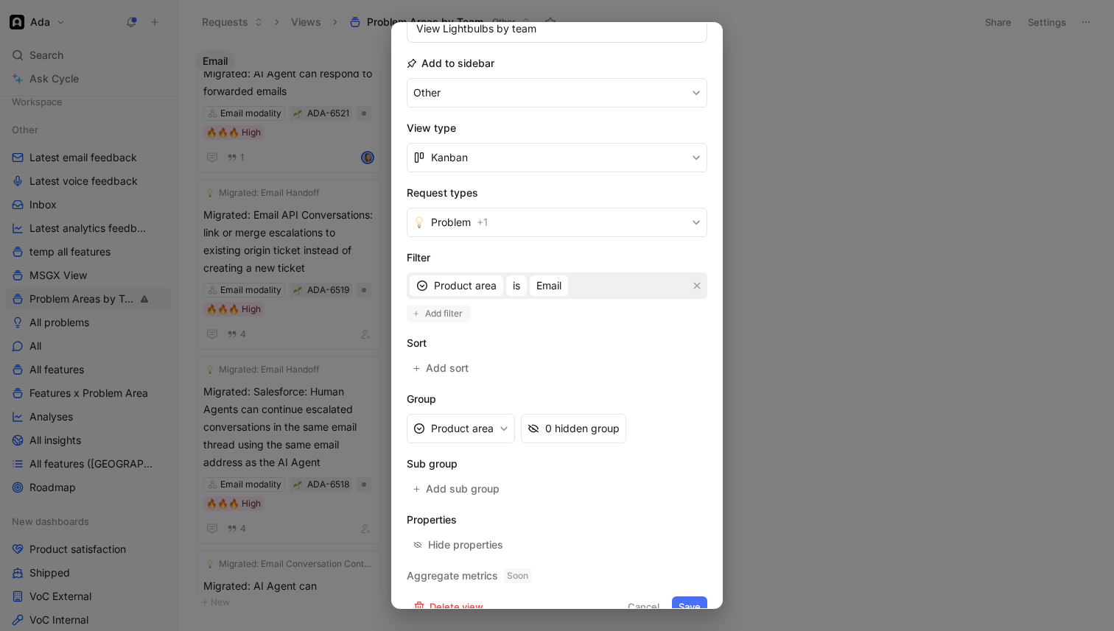
click at [455, 312] on span "Add filter" at bounding box center [444, 314] width 39 height 15
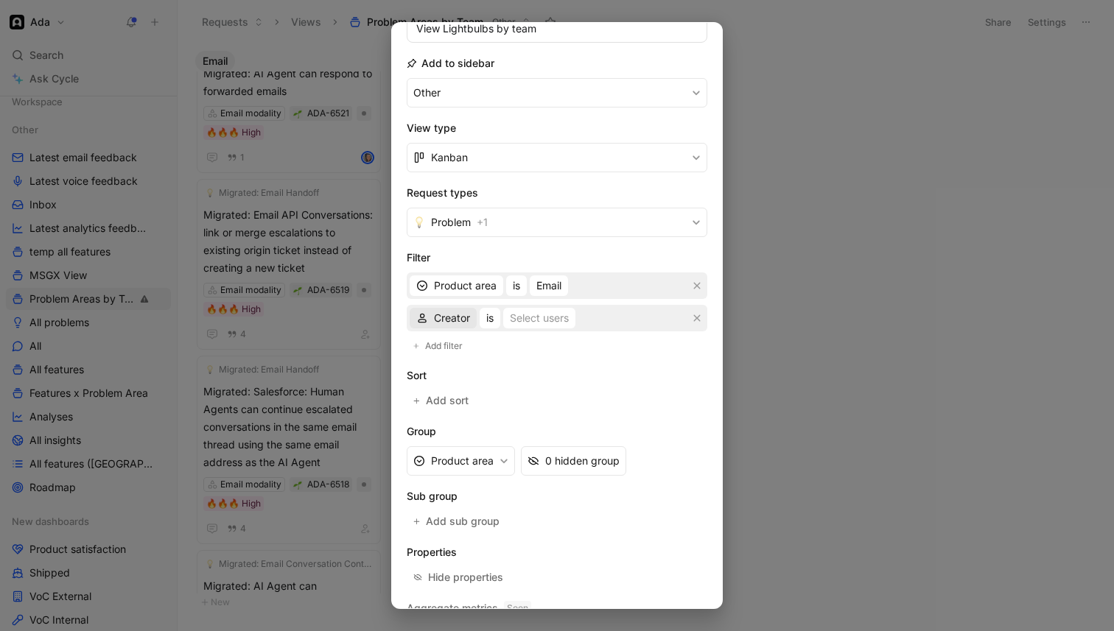
click at [447, 319] on span "Creator" at bounding box center [452, 318] width 36 height 18
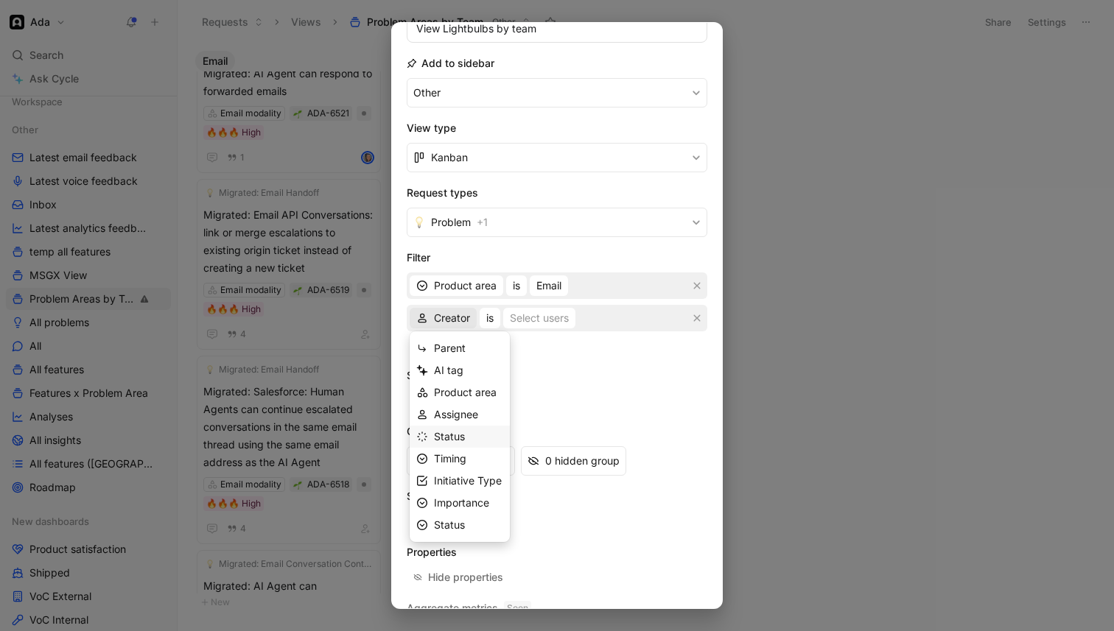
click at [444, 433] on span "Status" at bounding box center [449, 436] width 31 height 13
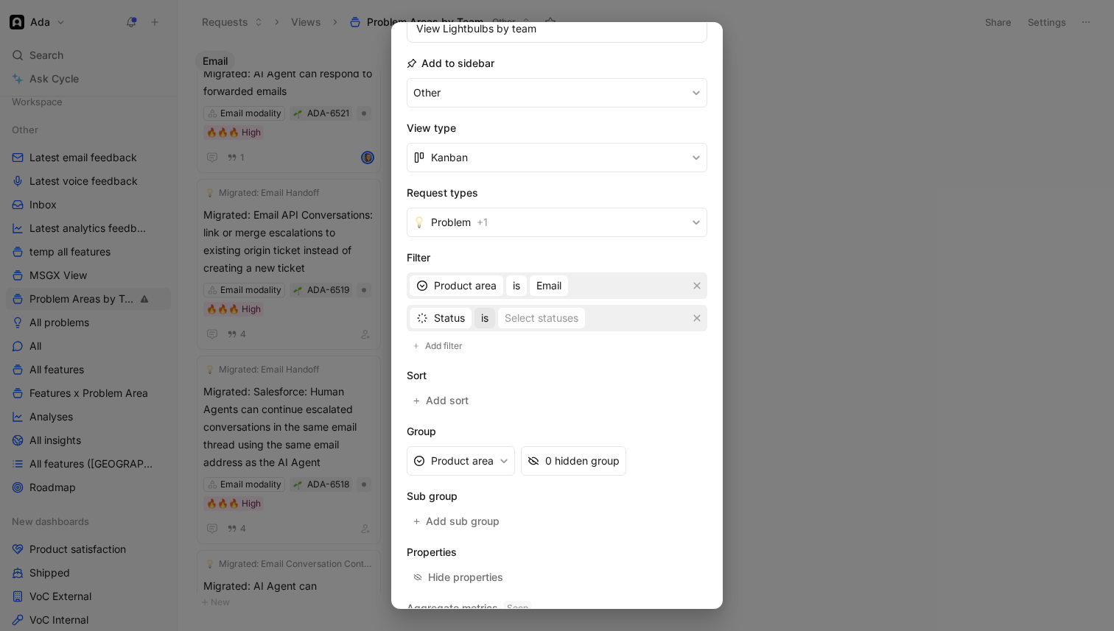
click at [491, 317] on button "is" at bounding box center [485, 318] width 21 height 21
click at [490, 375] on span "is not" at bounding box center [494, 370] width 26 height 13
click at [543, 312] on div "Select statuses" at bounding box center [546, 318] width 74 height 18
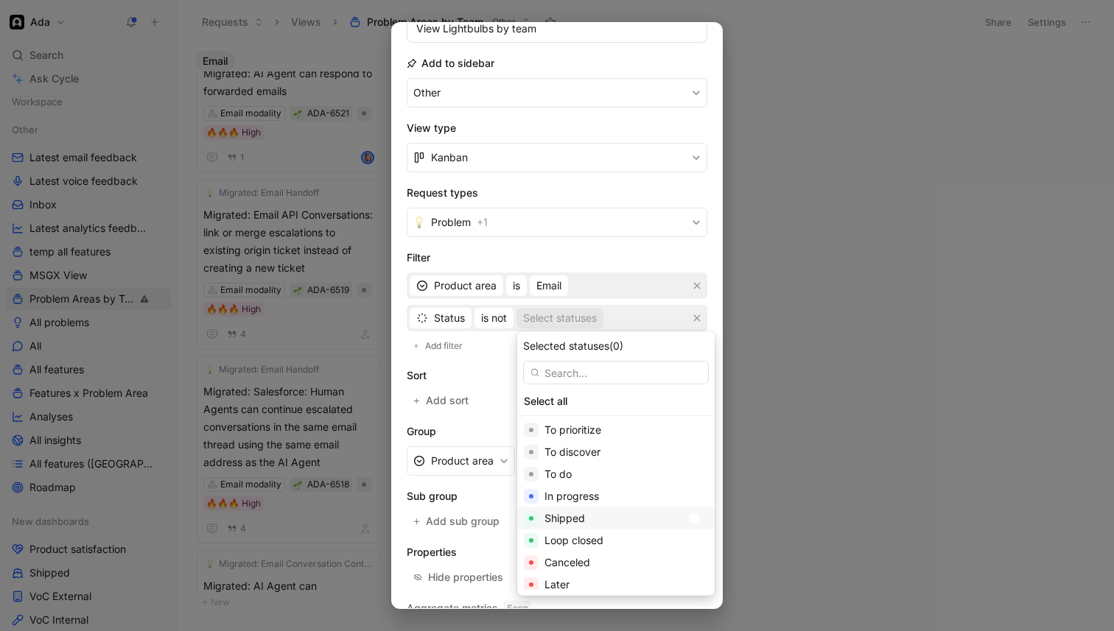
click at [689, 519] on div at bounding box center [694, 519] width 10 height 10
click at [689, 561] on div at bounding box center [694, 563] width 10 height 10
click at [689, 581] on div at bounding box center [694, 579] width 10 height 10
click at [687, 534] on div at bounding box center [697, 534] width 21 height 13
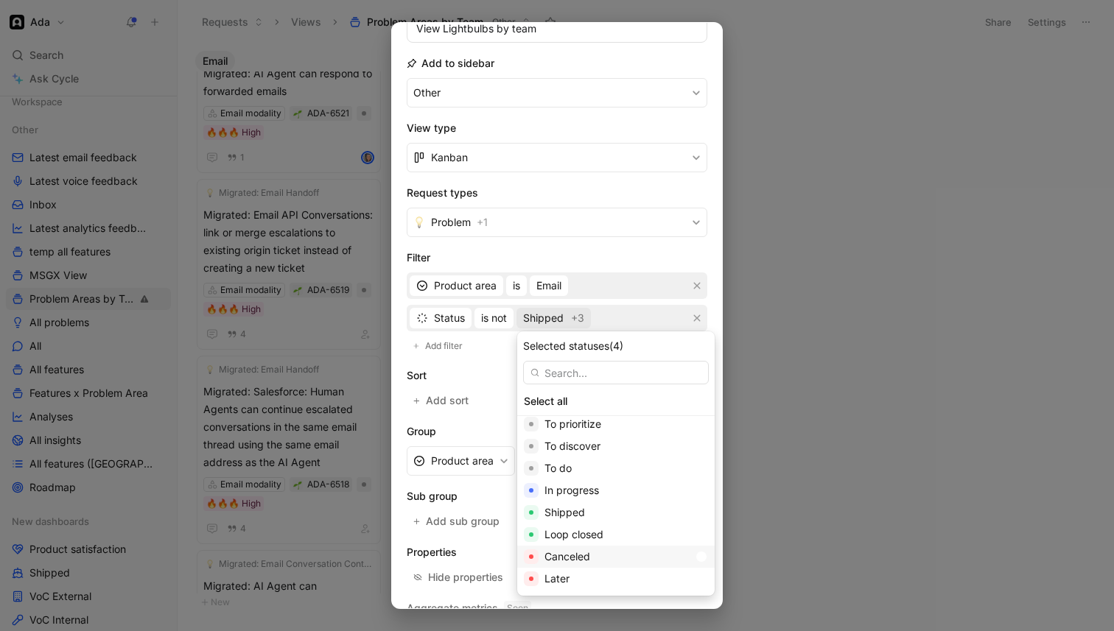
scroll to position [0, 0]
click at [624, 373] on input "text" at bounding box center [616, 373] width 186 height 24
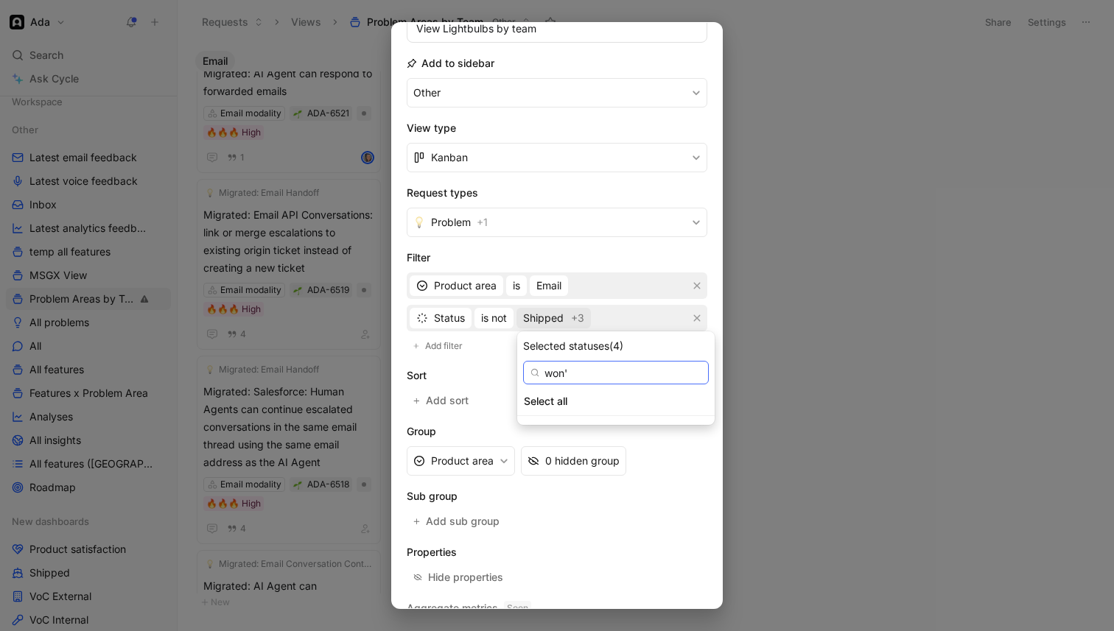
type input "won't"
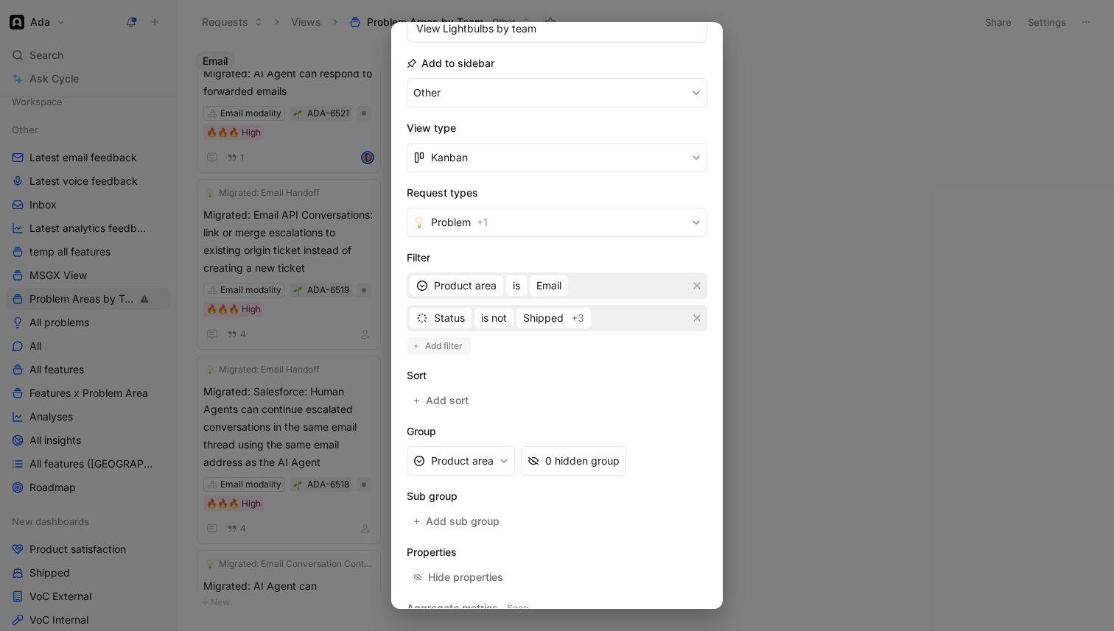
click at [438, 340] on span "Add filter" at bounding box center [444, 346] width 39 height 15
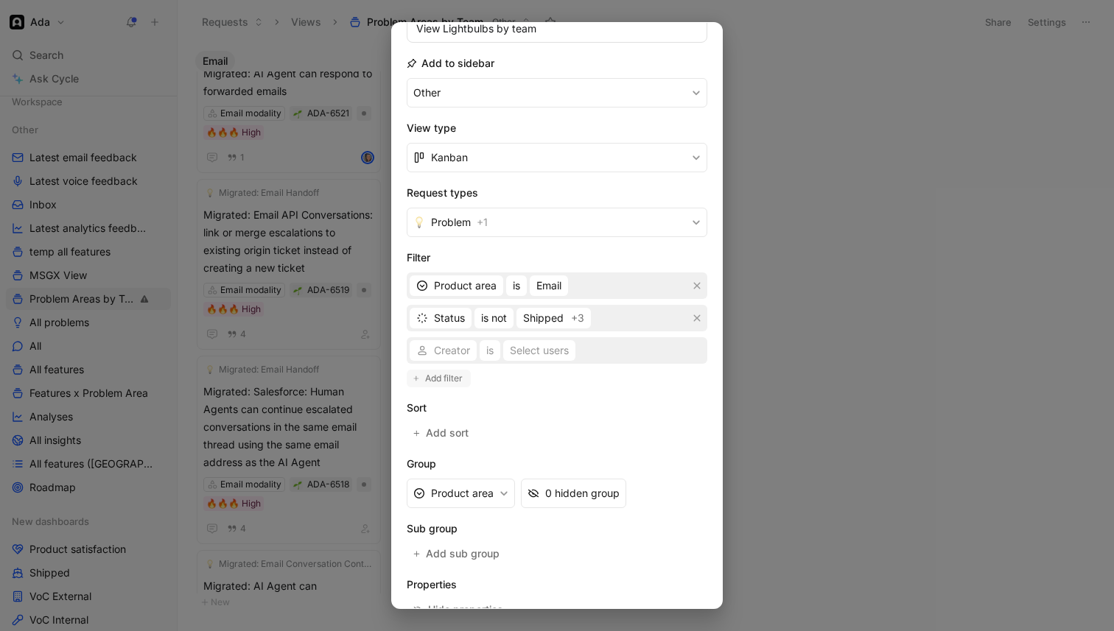
click at [434, 377] on span "Add filter" at bounding box center [444, 378] width 39 height 15
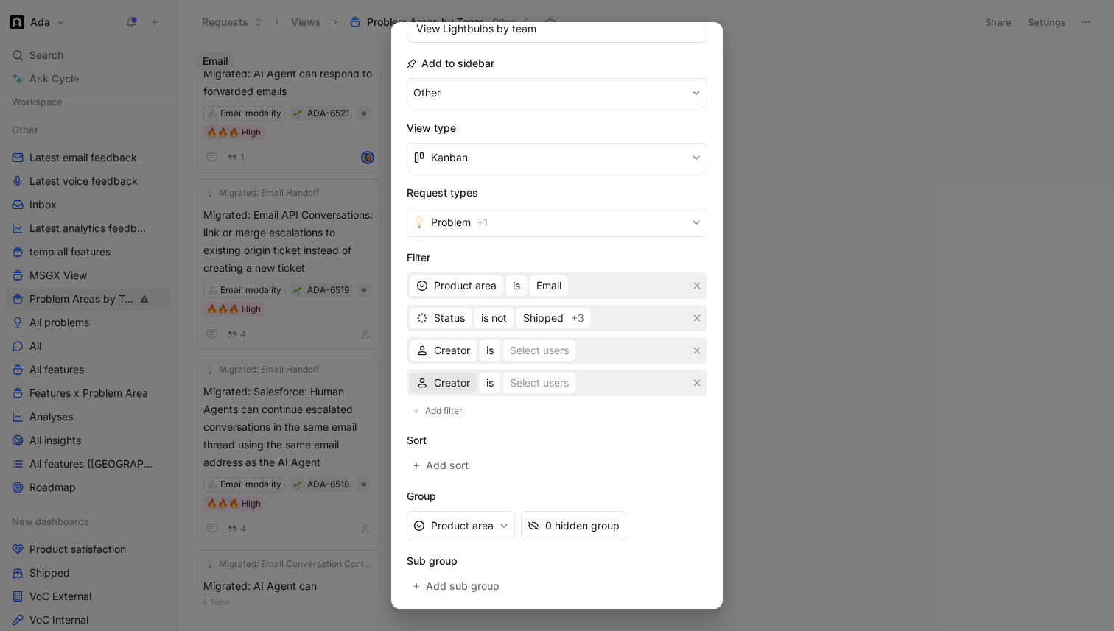
click at [444, 379] on span "Creator" at bounding box center [452, 383] width 36 height 18
click at [433, 567] on div "Status" at bounding box center [460, 568] width 100 height 22
click at [490, 383] on button "is" at bounding box center [485, 383] width 21 height 21
click at [500, 476] on span "is not" at bounding box center [494, 479] width 26 height 13
click at [540, 378] on div "Select values" at bounding box center [555, 383] width 64 height 18
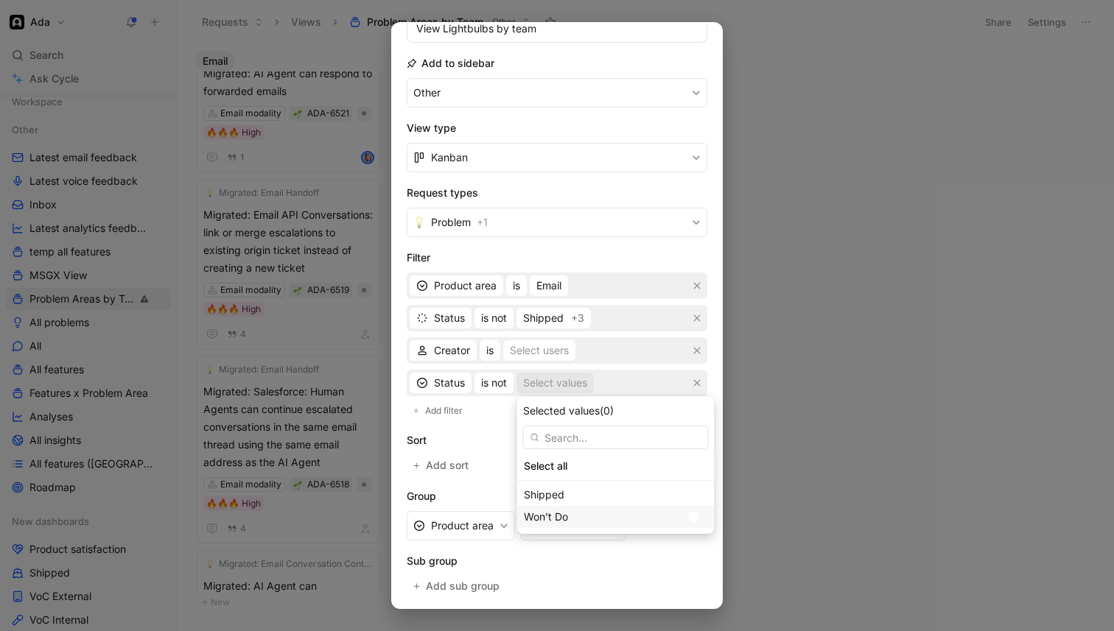
click at [687, 520] on div at bounding box center [697, 517] width 21 height 13
click at [689, 495] on div at bounding box center [694, 495] width 10 height 10
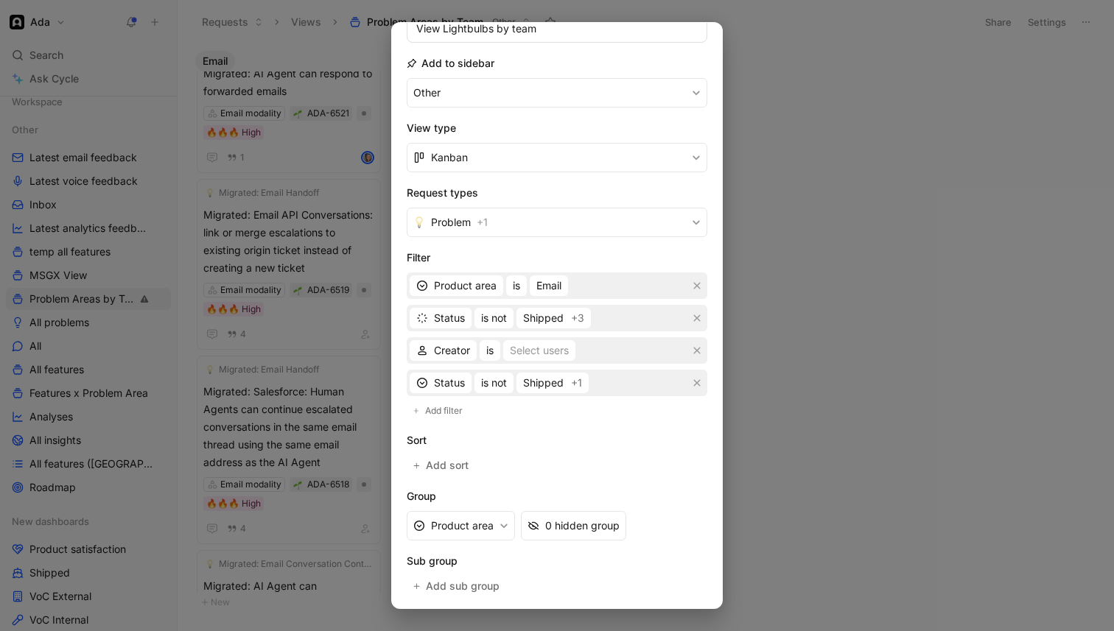
click at [757, 310] on div at bounding box center [557, 315] width 1114 height 631
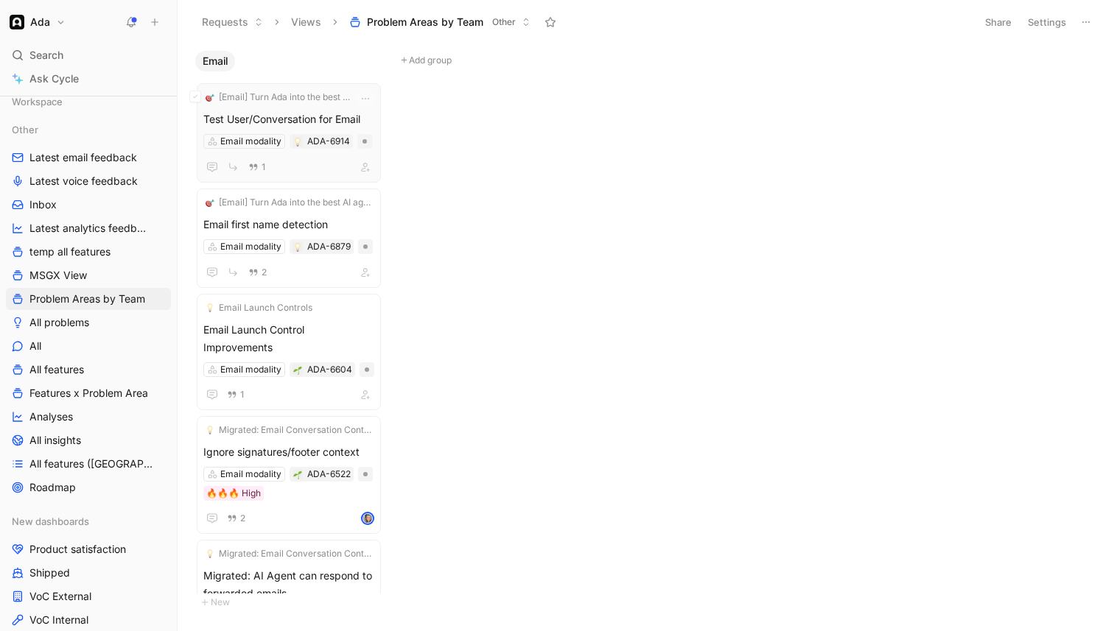
click at [330, 173] on div "1" at bounding box center [288, 167] width 171 height 18
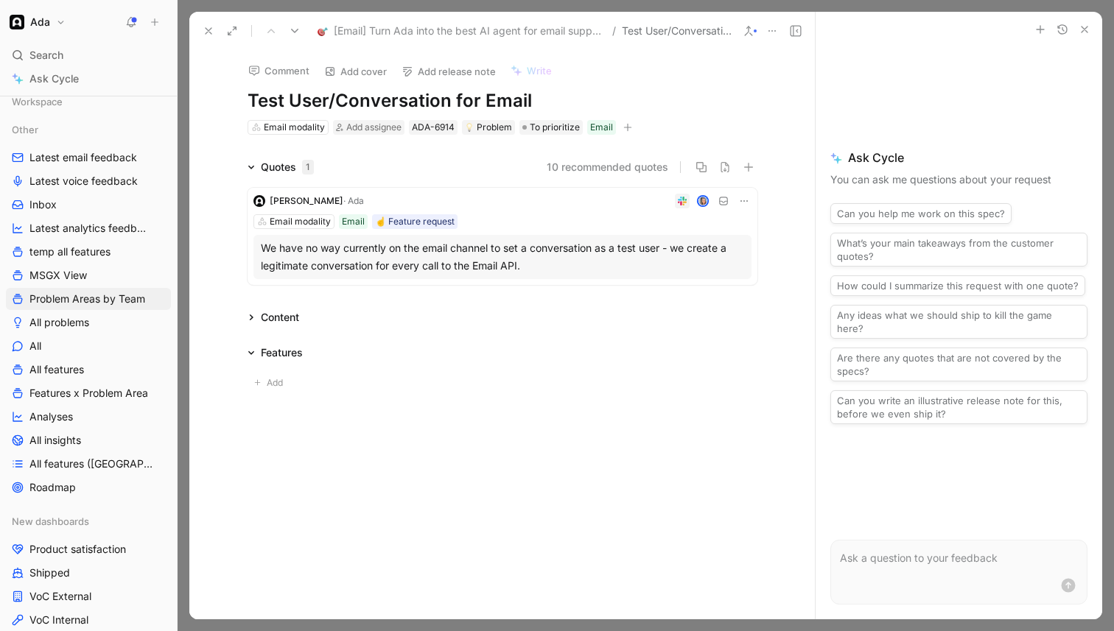
click at [343, 253] on div "We have no way currently on the email channel to set a conversation as a test u…" at bounding box center [502, 256] width 483 height 35
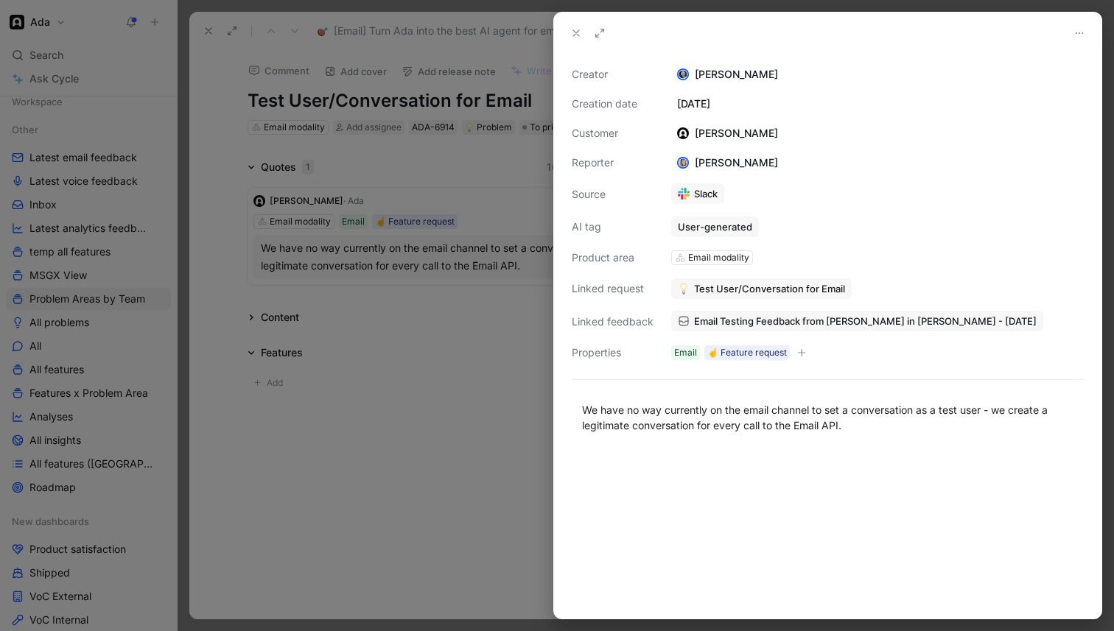
click at [343, 253] on div at bounding box center [557, 315] width 1114 height 631
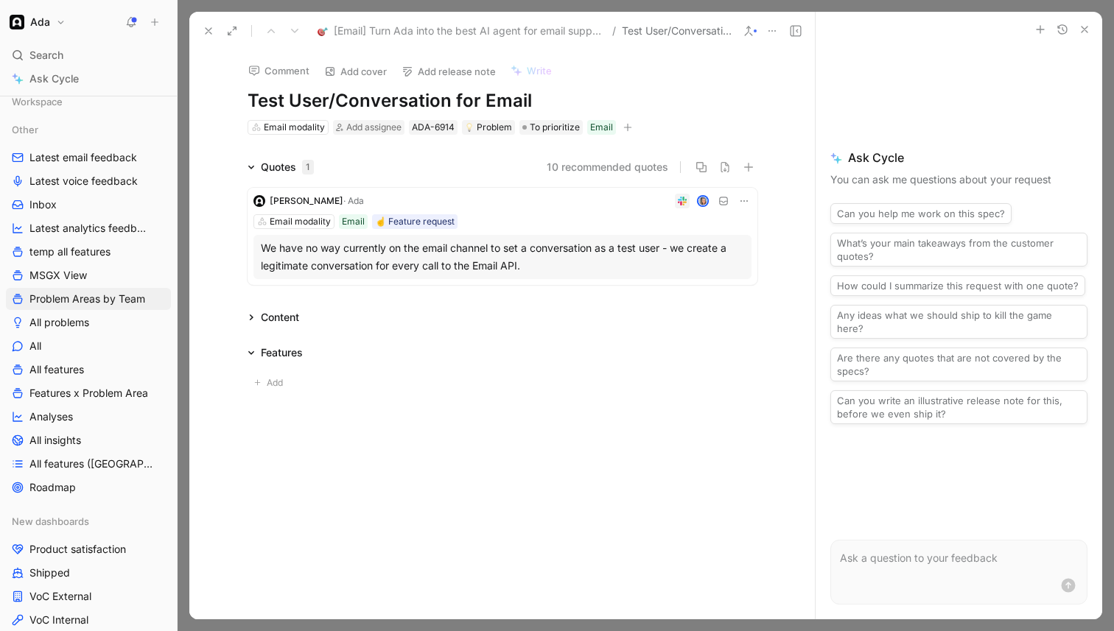
click at [357, 256] on div "We have no way currently on the email channel to set a conversation as a test u…" at bounding box center [502, 256] width 483 height 35
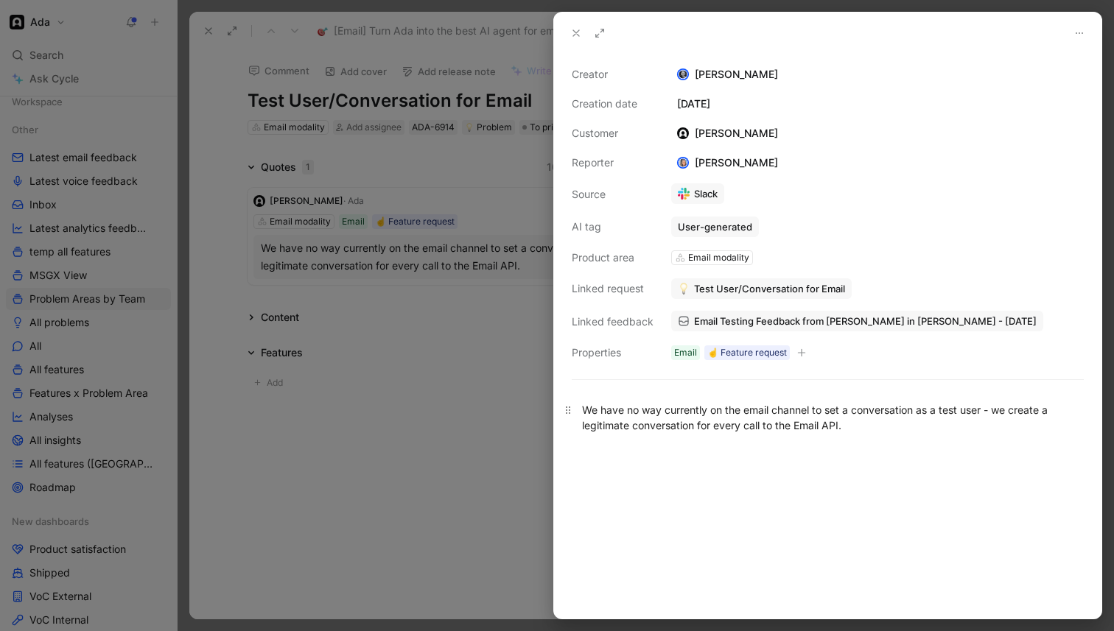
click at [686, 433] on p "We have no way currently on the email channel to set a conversation as a test u…" at bounding box center [827, 418] width 547 height 40
click at [206, 26] on div at bounding box center [557, 315] width 1114 height 631
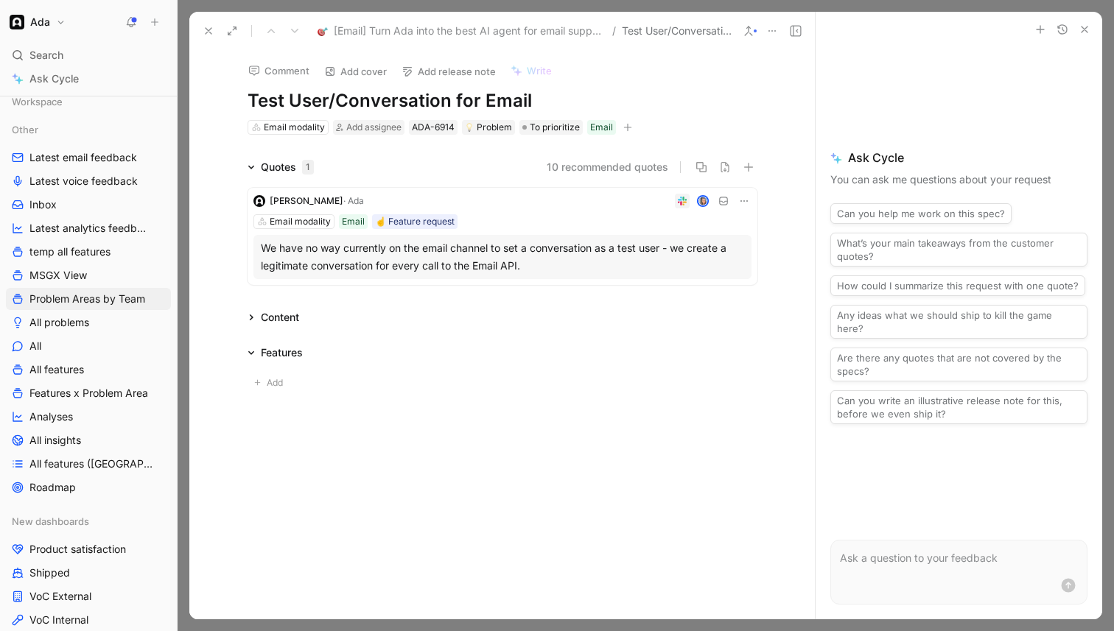
click at [206, 26] on icon at bounding box center [209, 31] width 12 height 12
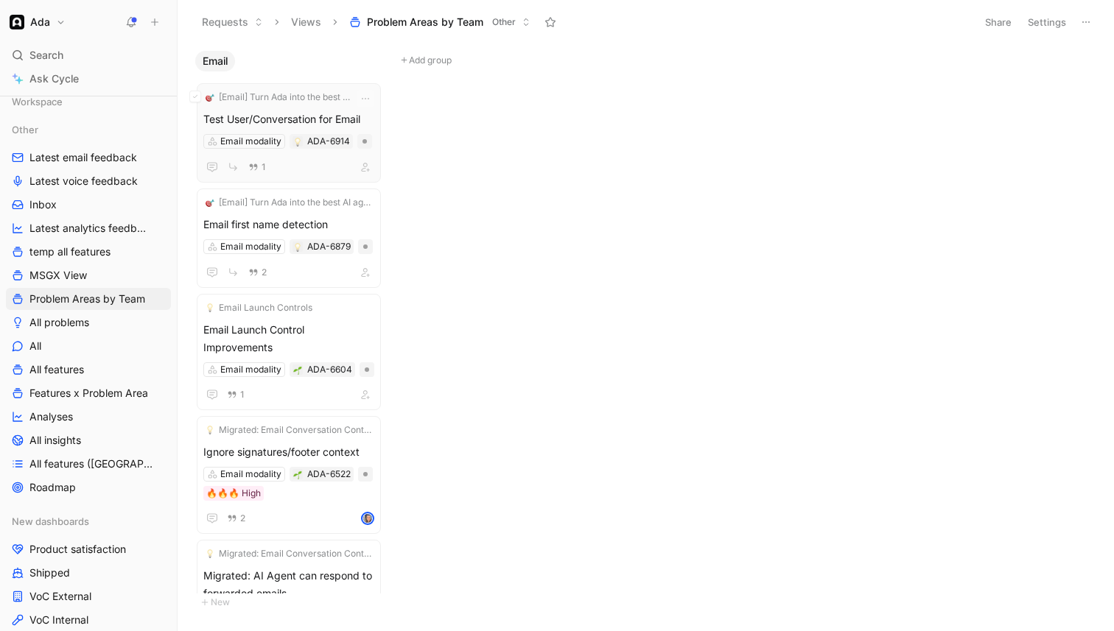
click at [319, 110] on div "[Email] Turn Ada into the best AI agent for email support Test User/Conversatio…" at bounding box center [288, 133] width 171 height 86
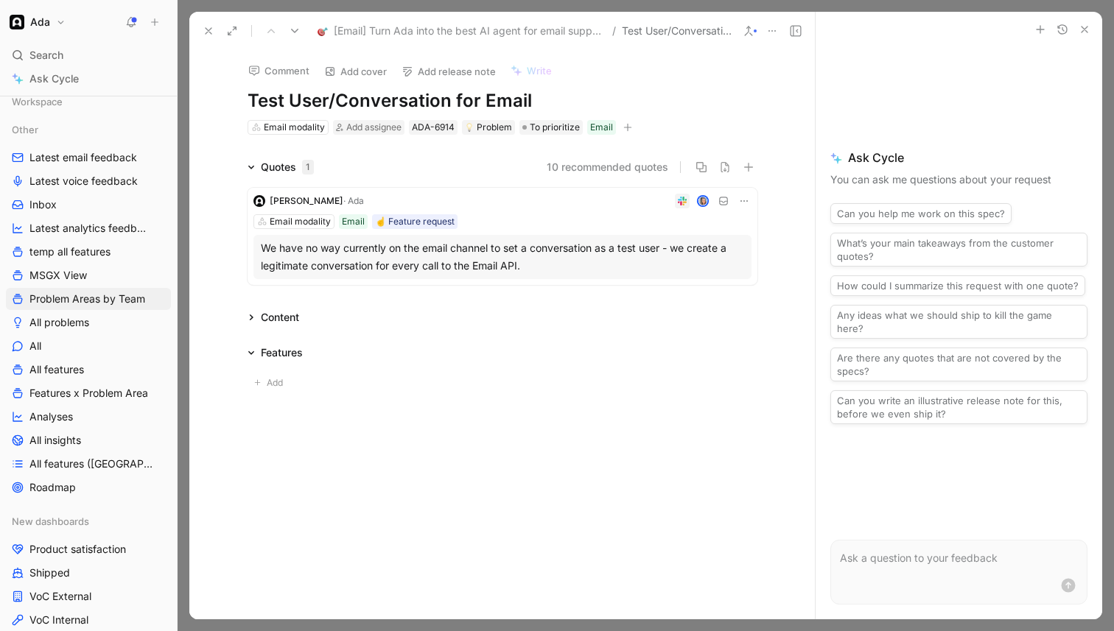
click at [518, 270] on div "We have no way currently on the email channel to set a conversation as a test u…" at bounding box center [502, 256] width 483 height 35
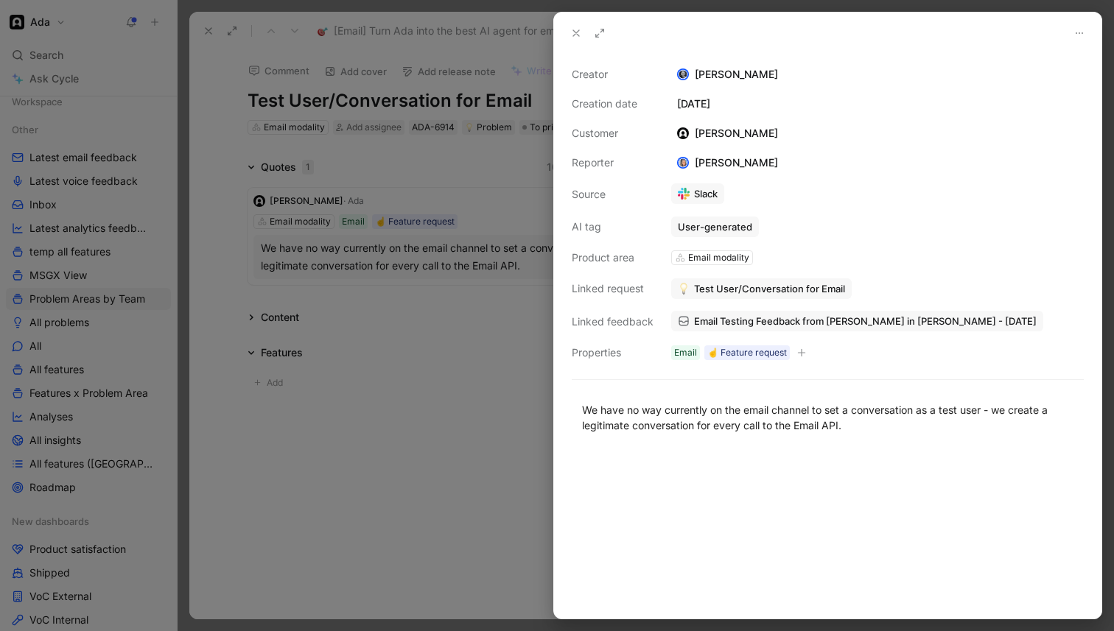
click at [760, 318] on span "Email Testing Feedback from [PERSON_NAME] in [PERSON_NAME] - [DATE]" at bounding box center [865, 321] width 343 height 13
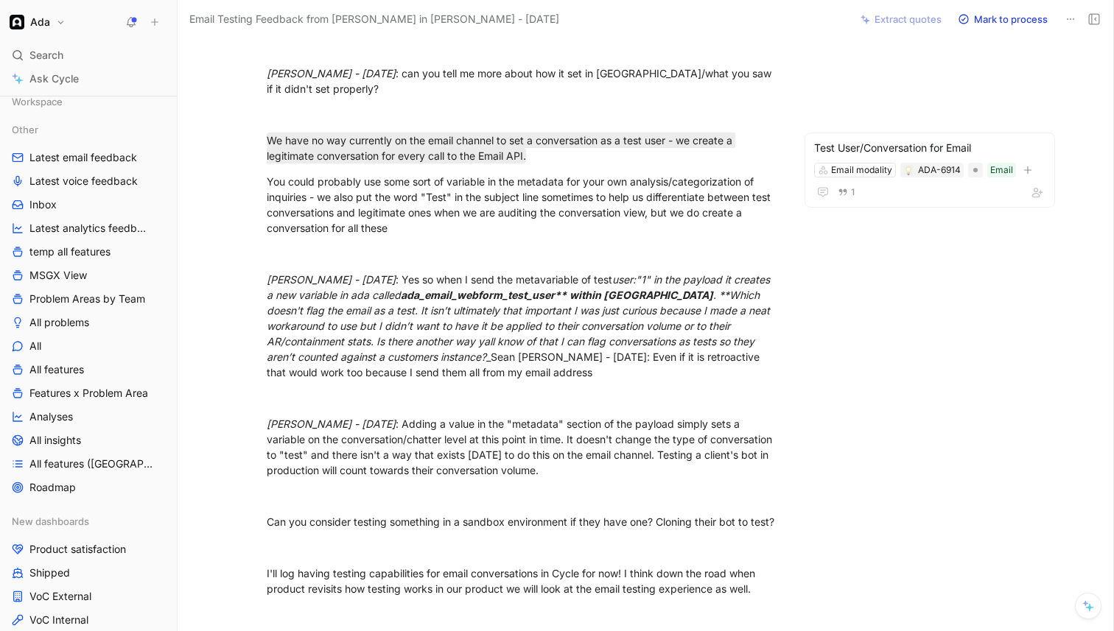
scroll to position [199, 0]
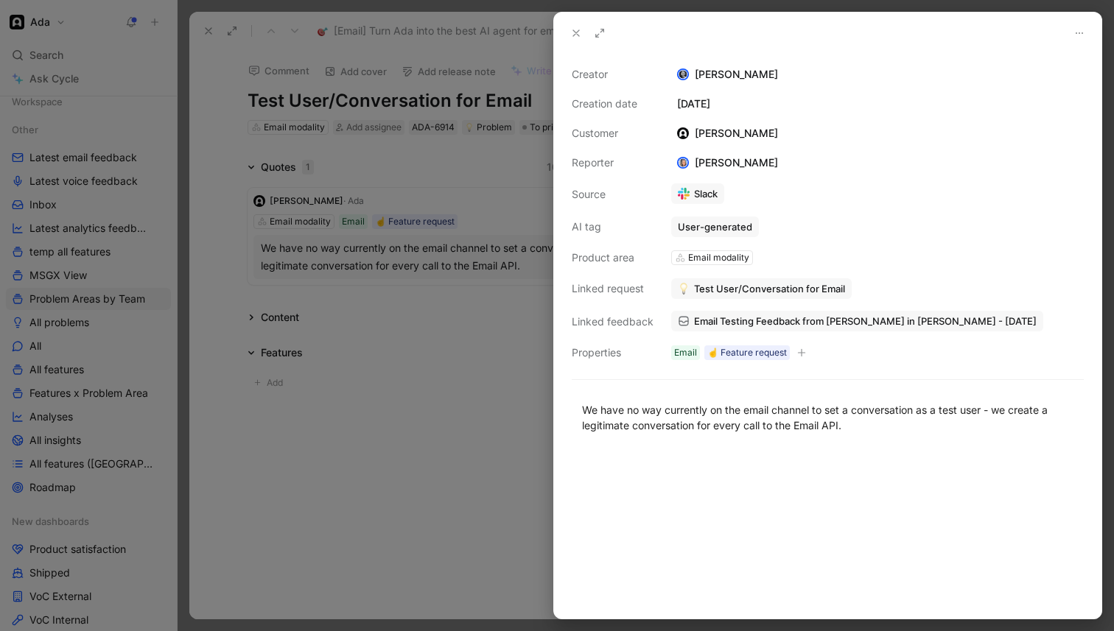
click at [352, 369] on div at bounding box center [557, 315] width 1114 height 631
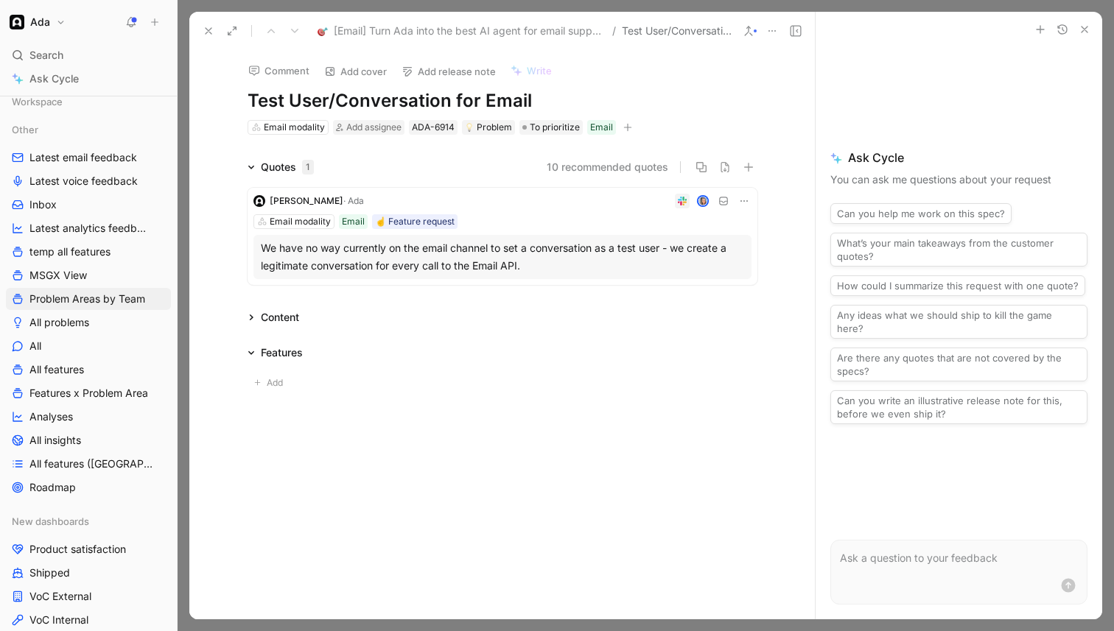
click at [253, 103] on h1 "Test User/Conversation for Email" at bounding box center [503, 101] width 510 height 24
click at [214, 31] on icon at bounding box center [209, 31] width 12 height 12
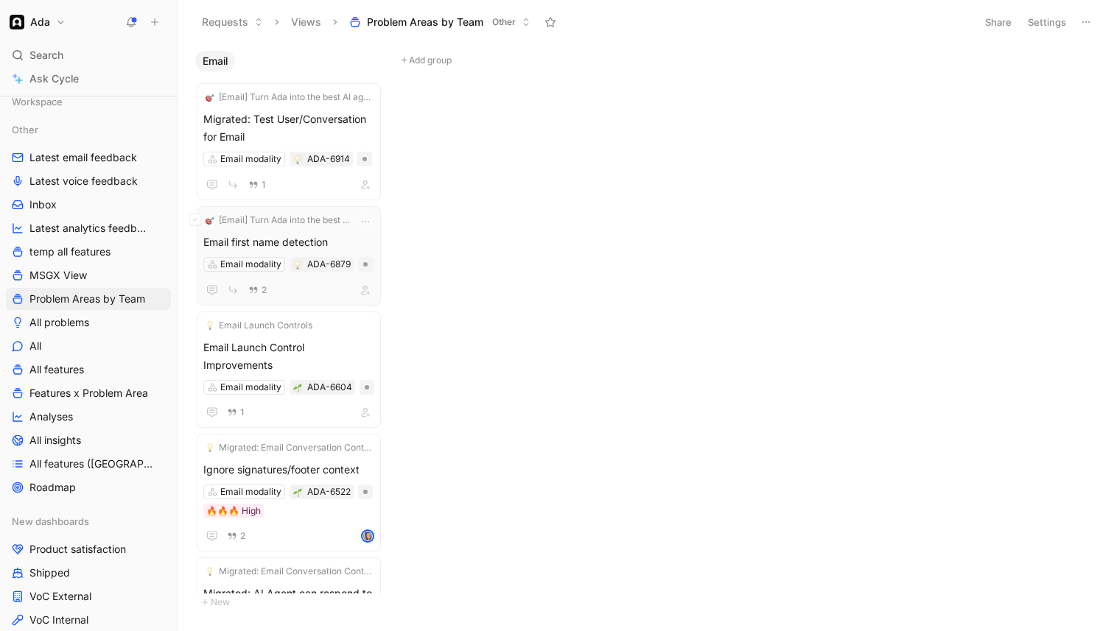
click at [335, 243] on span "Email first name detection" at bounding box center [288, 243] width 171 height 18
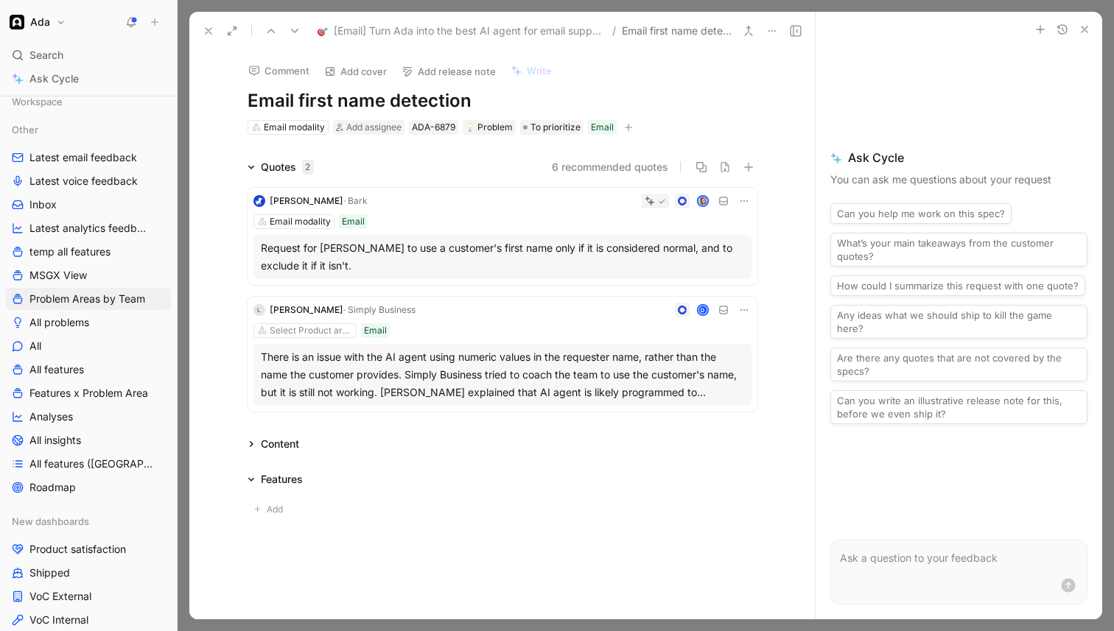
click at [358, 265] on div "Request for [PERSON_NAME] to use a customer's first name only if it is consider…" at bounding box center [502, 256] width 483 height 35
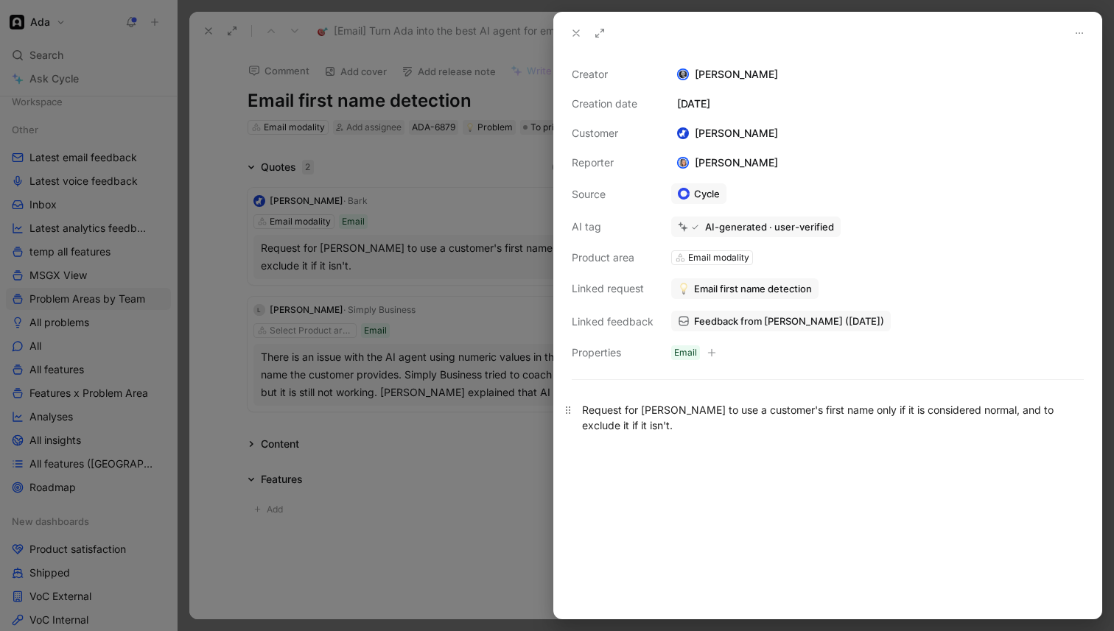
click at [675, 410] on div "Request for [PERSON_NAME] to use a customer's first name only if it is consider…" at bounding box center [827, 417] width 491 height 31
click at [469, 407] on div at bounding box center [557, 315] width 1114 height 631
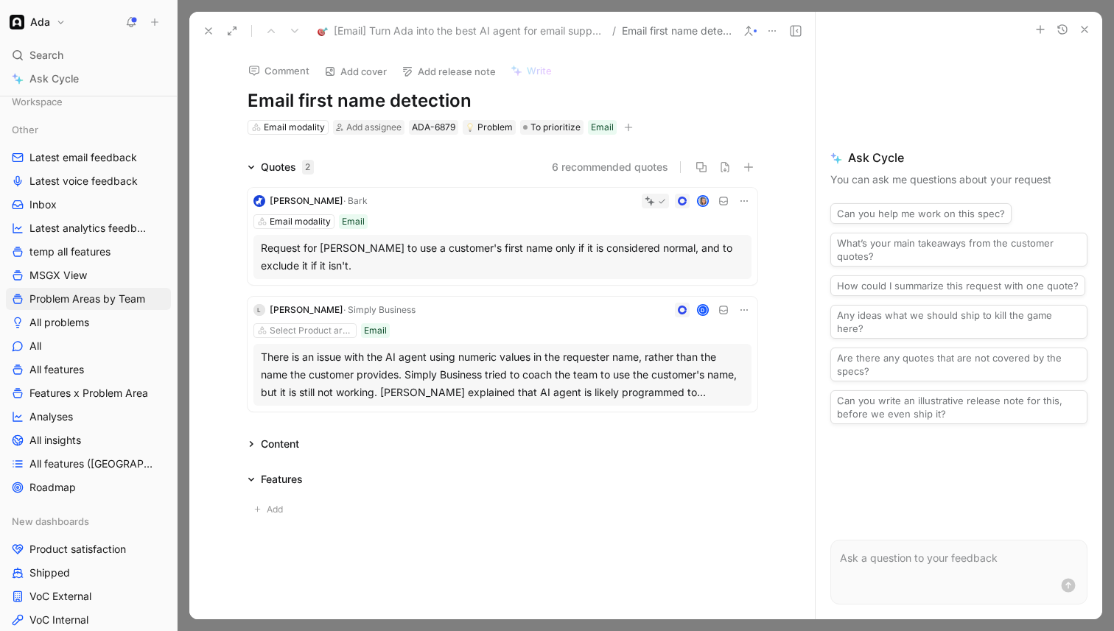
click at [503, 379] on div "There is an issue with the AI agent using numeric values in the requester name,…" at bounding box center [502, 375] width 483 height 53
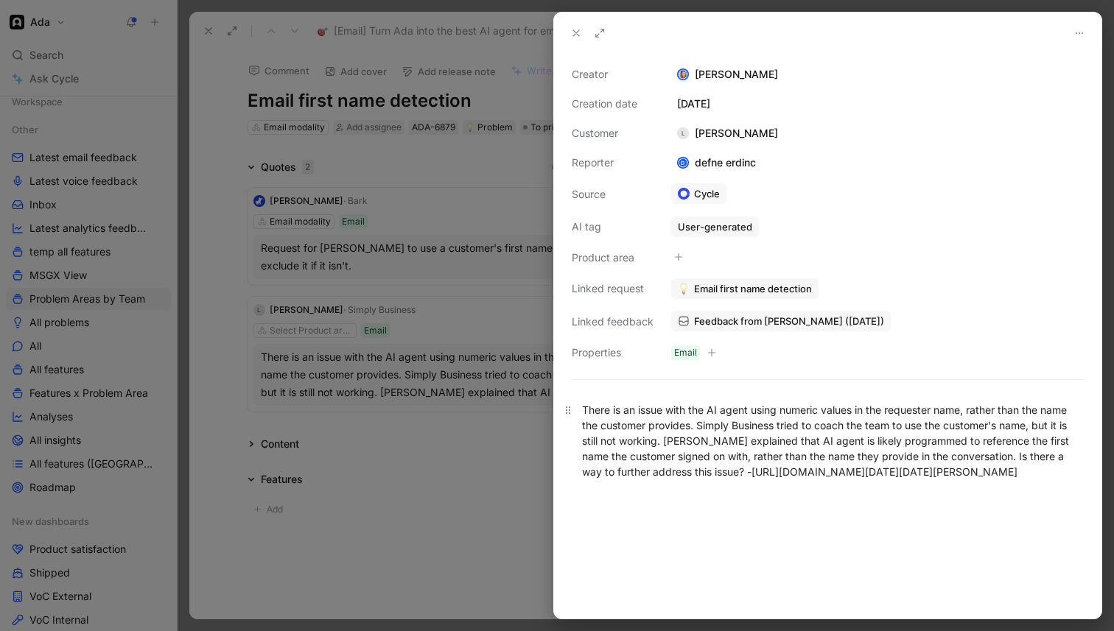
click at [657, 438] on div "There is an issue with the AI agent using numeric values in the requester name,…" at bounding box center [827, 440] width 491 height 77
drag, startPoint x: 756, startPoint y: 475, endPoint x: 928, endPoint y: 535, distance: 182.7
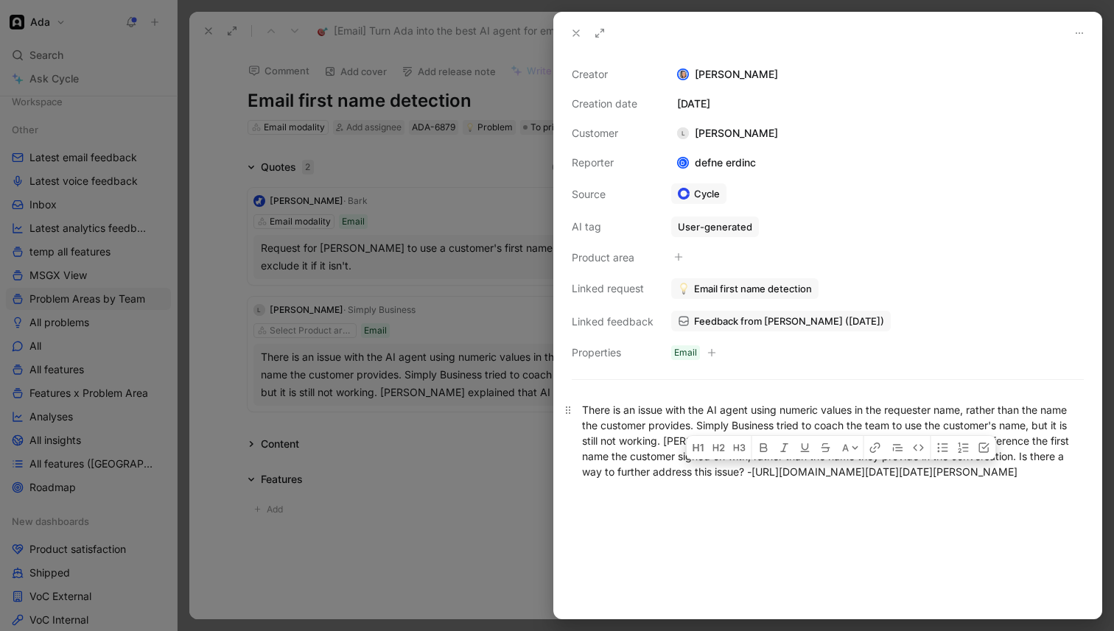
click at [928, 480] on div "There is an issue with the AI agent using numeric values in the requester name,…" at bounding box center [827, 440] width 491 height 77
click at [618, 418] on div "There is an issue with the AI agent using numeric values in the requester name,…" at bounding box center [827, 440] width 491 height 77
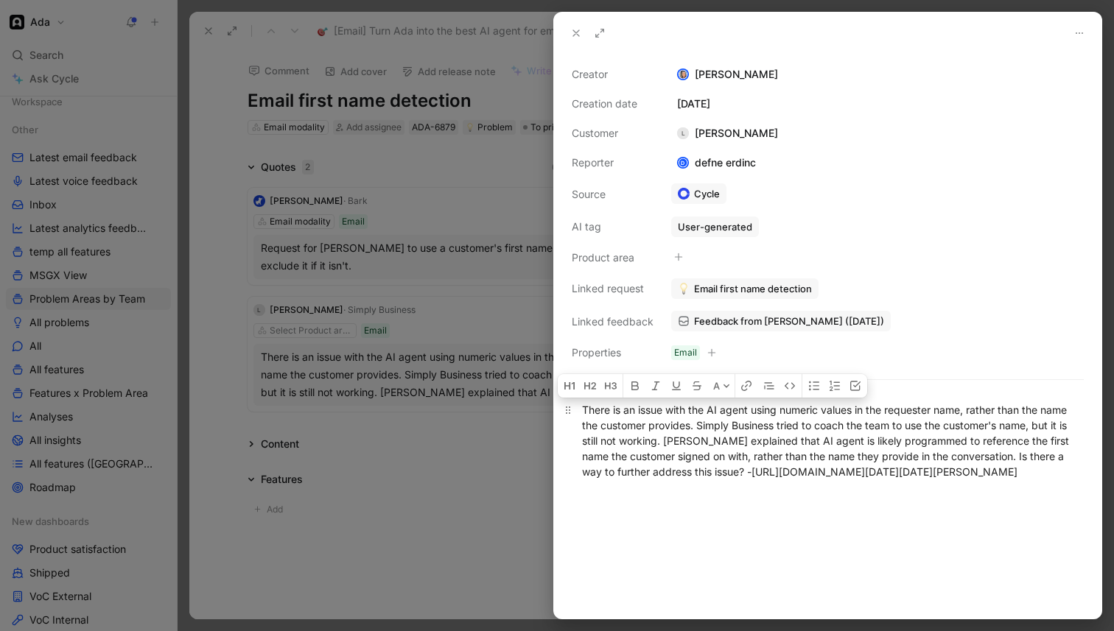
drag, startPoint x: 582, startPoint y: 410, endPoint x: 747, endPoint y: 469, distance: 175.0
click at [747, 469] on div "There is an issue with the AI agent using numeric values in the requester name,…" at bounding box center [827, 440] width 491 height 77
click at [396, 261] on div at bounding box center [557, 315] width 1114 height 631
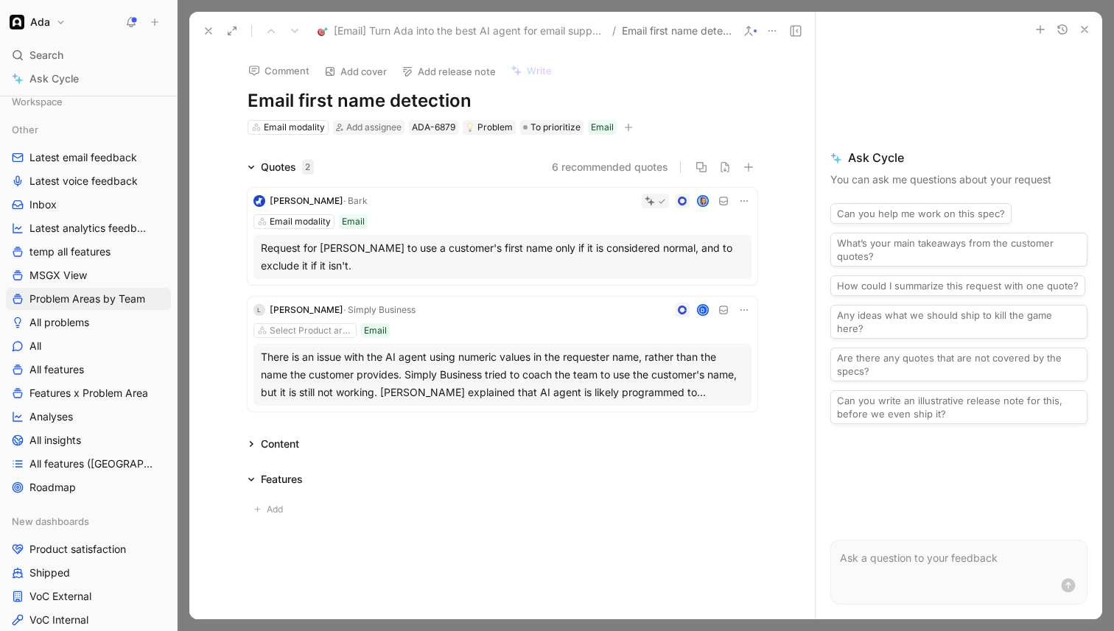
click at [249, 103] on h1 "Email first name detection" at bounding box center [503, 101] width 510 height 24
click at [211, 25] on icon at bounding box center [209, 31] width 12 height 12
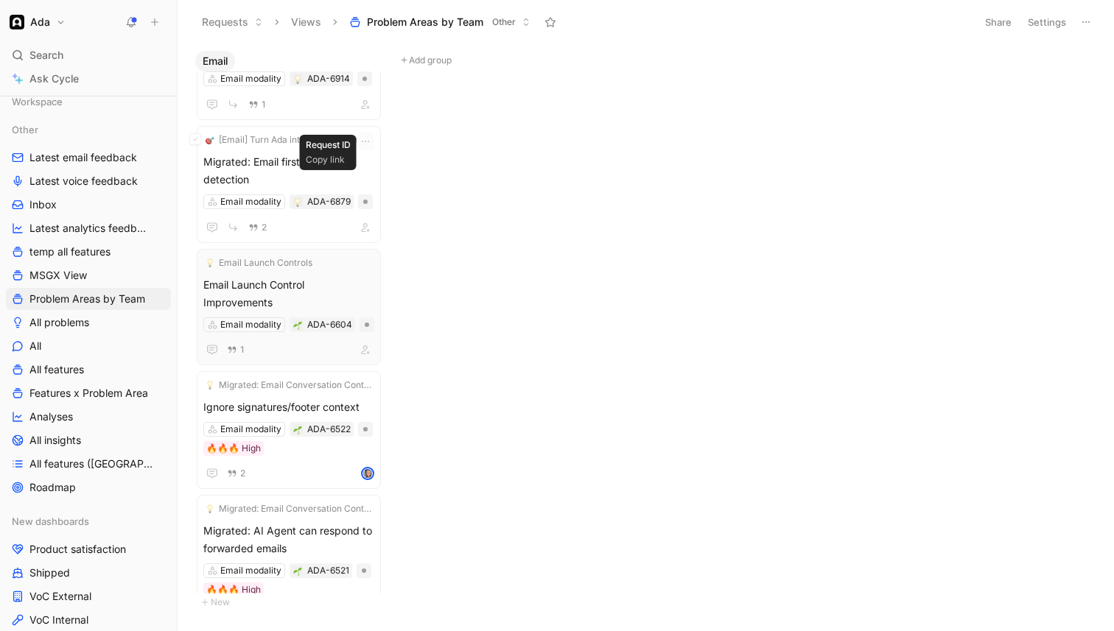
scroll to position [81, 0]
click at [334, 276] on span "Email Launch Control Improvements" at bounding box center [288, 293] width 171 height 35
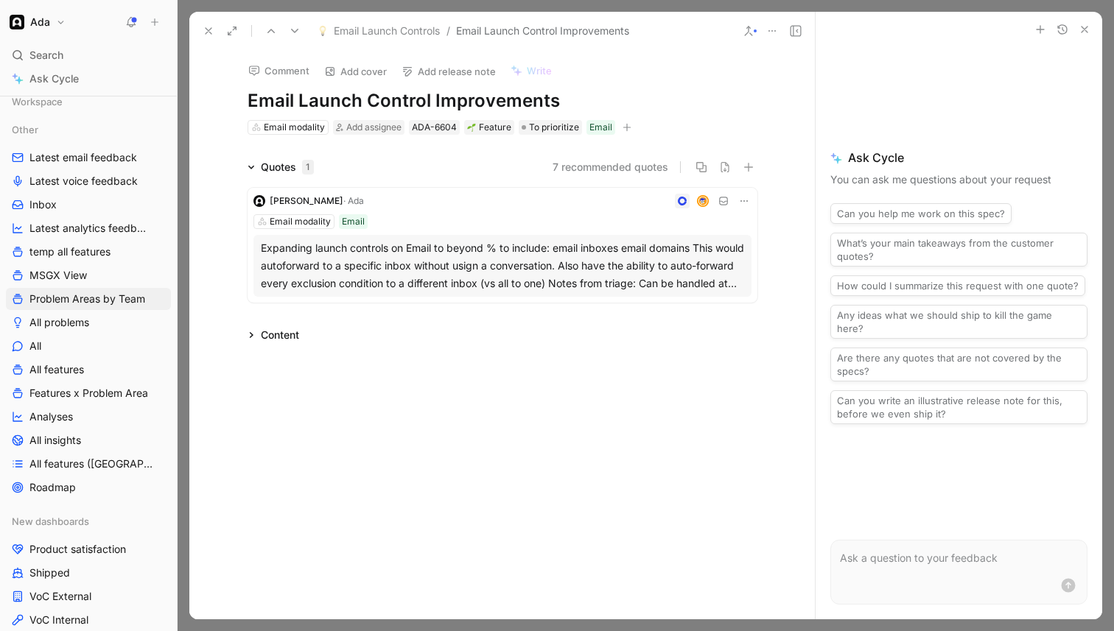
click at [413, 274] on div "Expanding launch controls on Email to beyond % to include: email inboxes email …" at bounding box center [502, 265] width 483 height 53
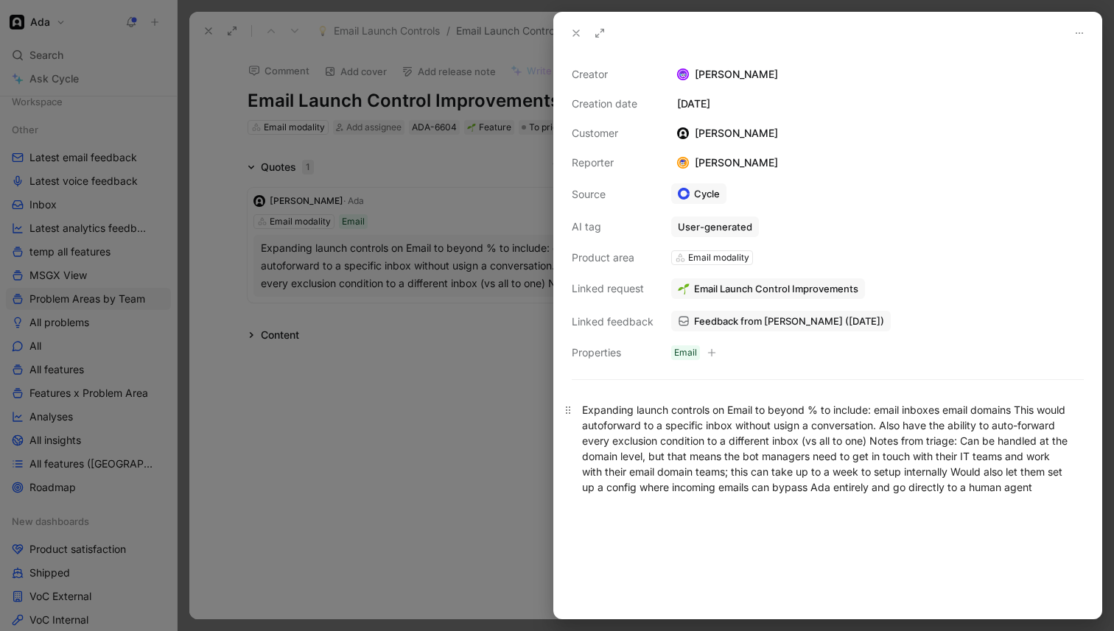
click at [716, 474] on div "Expanding launch controls on Email to beyond % to include: email inboxes email …" at bounding box center [827, 448] width 491 height 93
click at [804, 322] on span "Feedback from [PERSON_NAME] ([DATE])" at bounding box center [789, 321] width 190 height 13
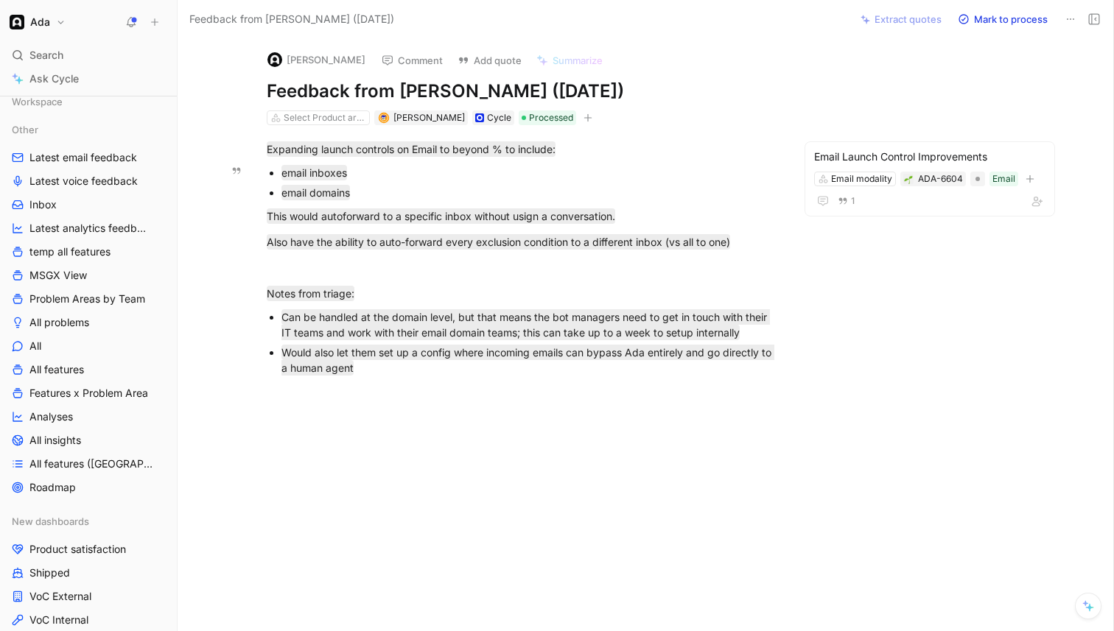
click at [598, 192] on div "email domains" at bounding box center [528, 192] width 495 height 15
click at [585, 150] on div "Expanding launch controls on Email to beyond % to include:" at bounding box center [522, 148] width 510 height 15
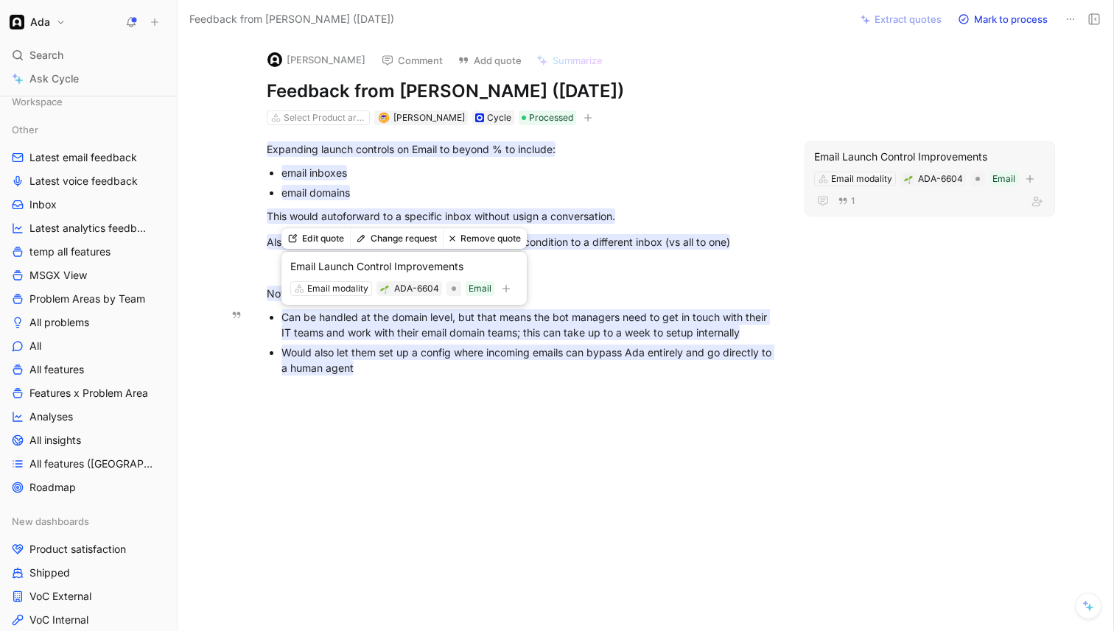
click at [491, 339] on mark "Can be handled at the domain level, but that means the bot managers need to get…" at bounding box center [525, 324] width 489 height 31
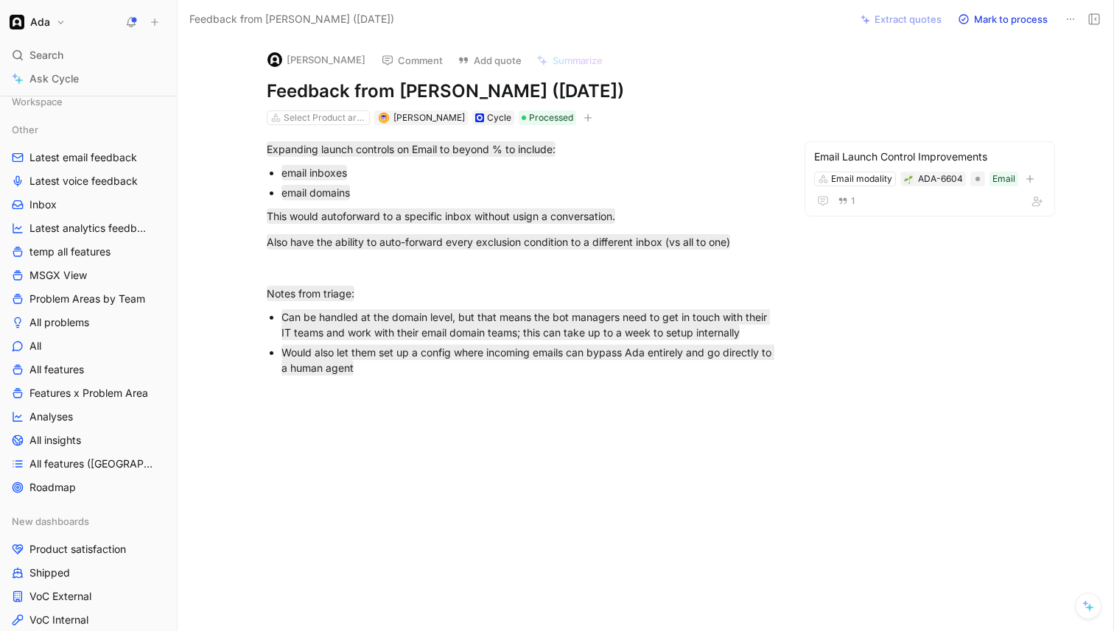
click at [529, 431] on div at bounding box center [522, 484] width 626 height 189
click at [379, 56] on button "Comment" at bounding box center [412, 60] width 74 height 21
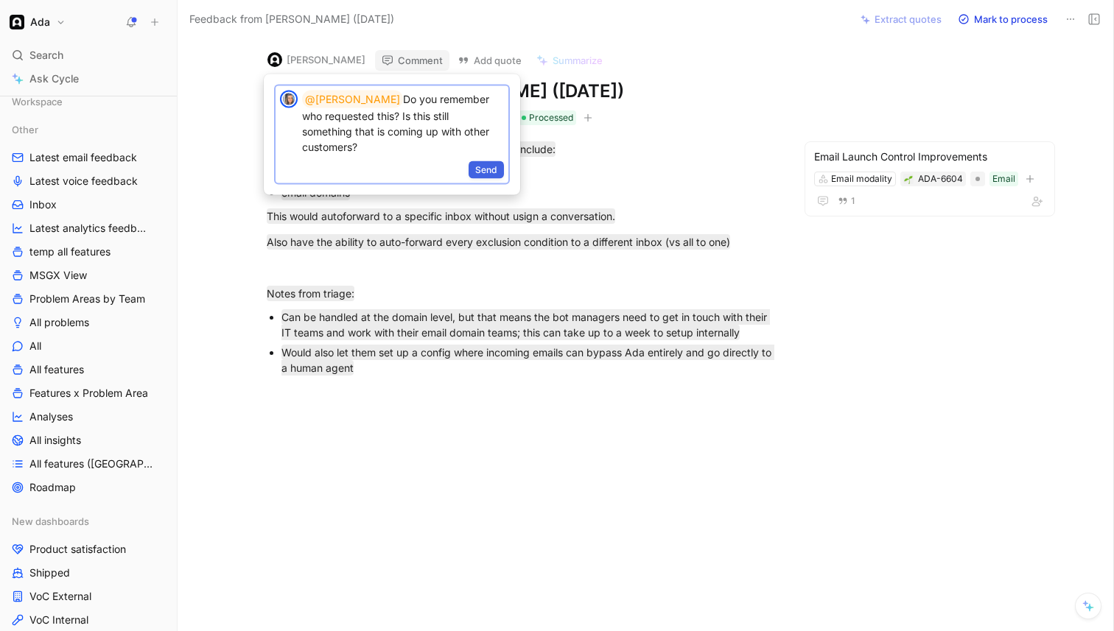
click at [480, 163] on span "Send" at bounding box center [486, 170] width 22 height 15
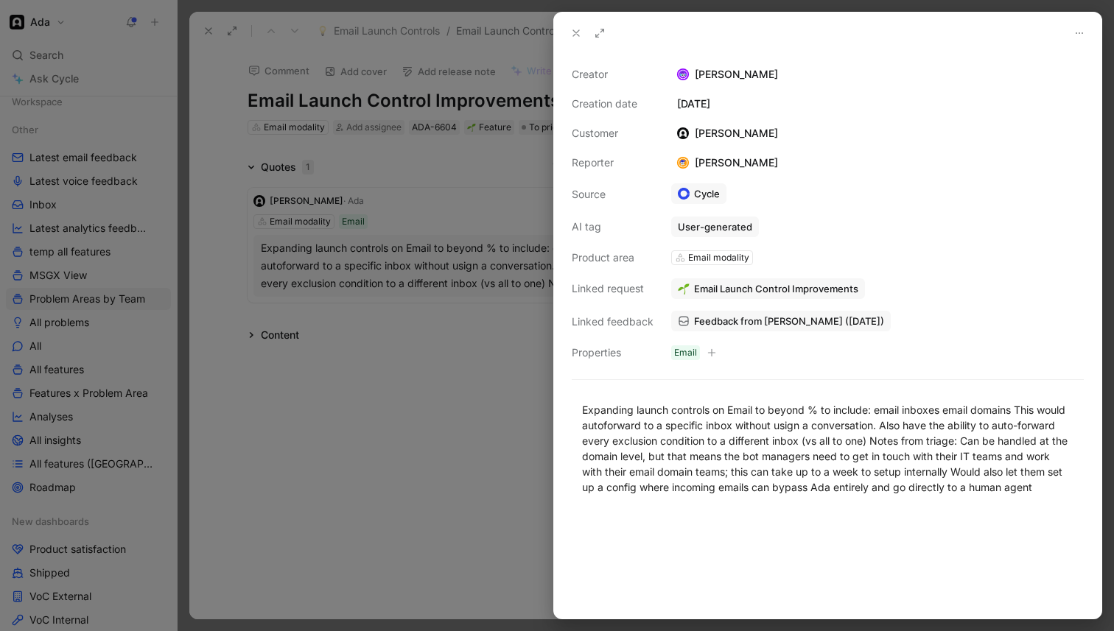
click at [223, 46] on div at bounding box center [557, 315] width 1114 height 631
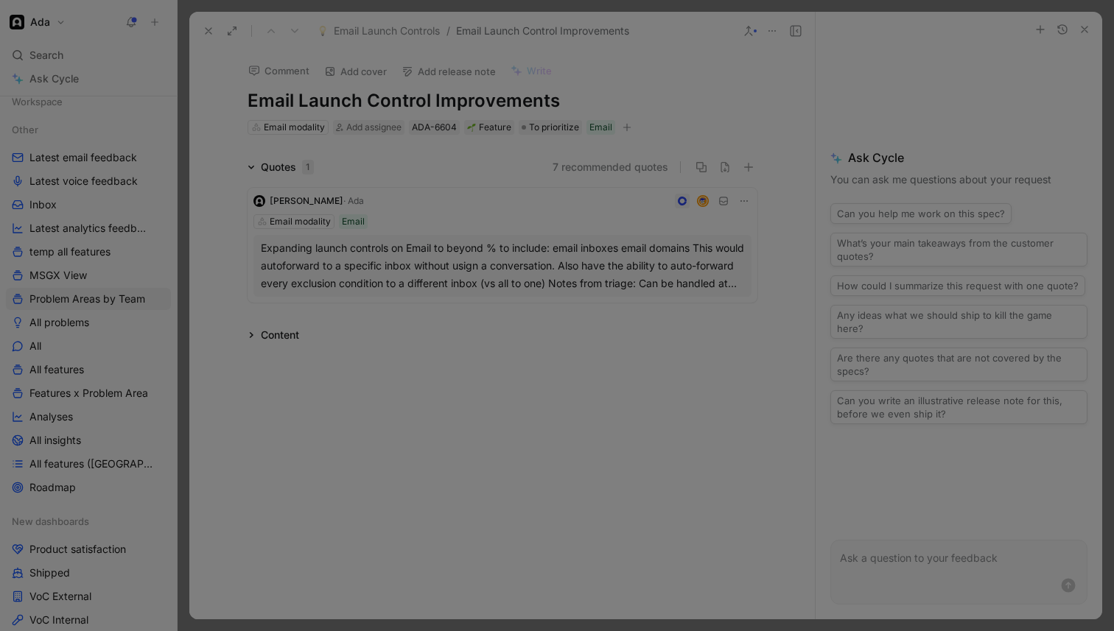
click at [205, 35] on icon at bounding box center [209, 31] width 12 height 12
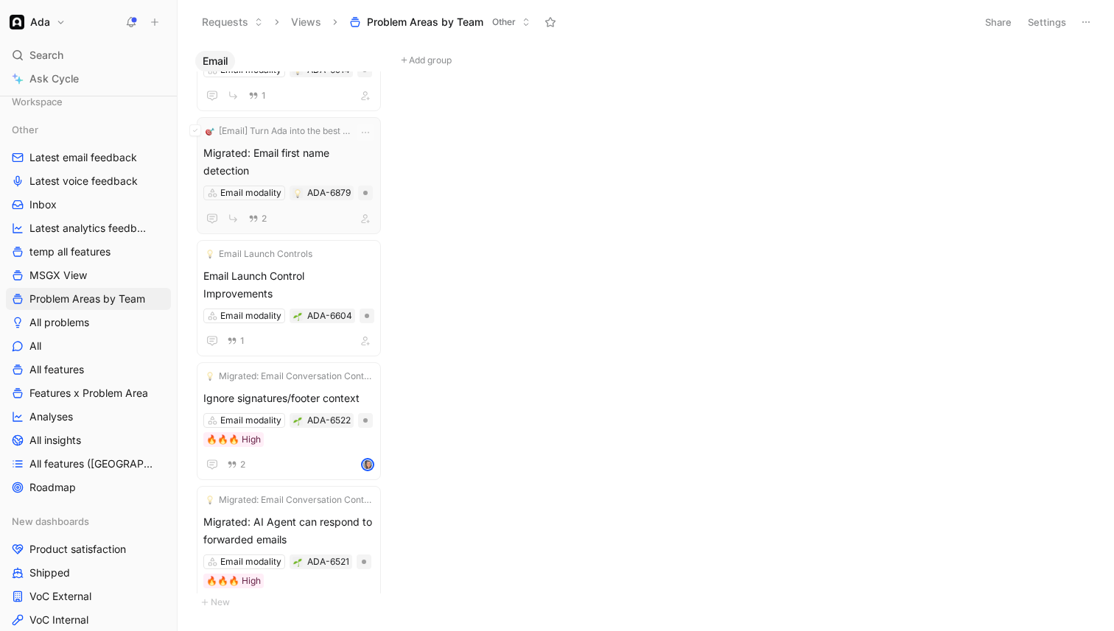
scroll to position [91, 0]
click at [300, 410] on div "Ignore signatures/footer context Email modality ADA-6522 🔥🔥🔥 High 2" at bounding box center [288, 430] width 171 height 84
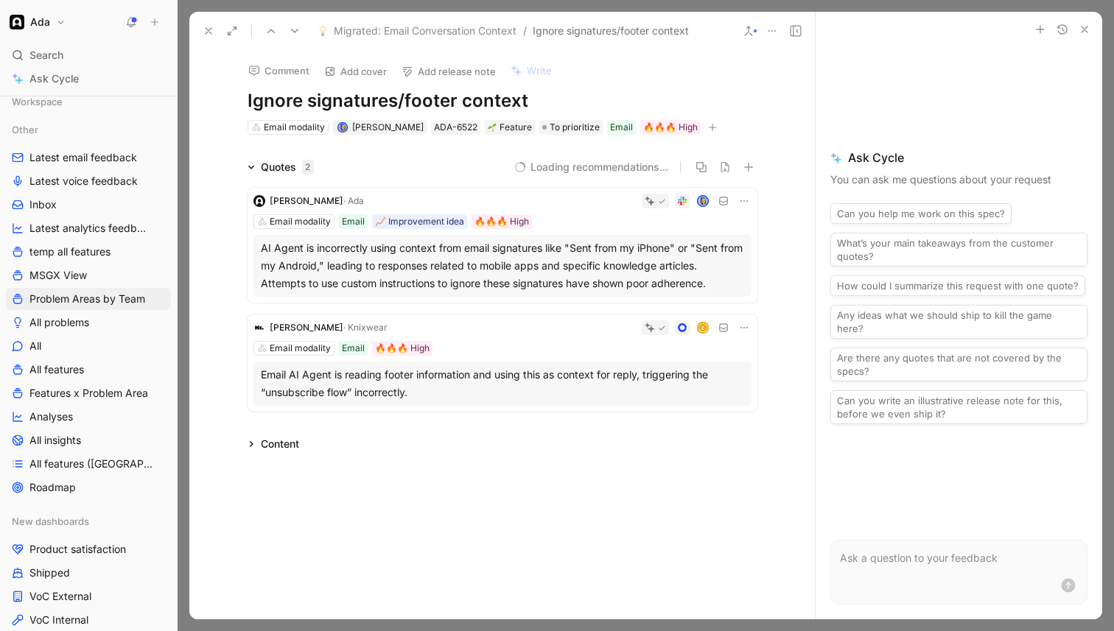
click at [333, 391] on div "Email AI Agent is reading footer information and using this as context for repl…" at bounding box center [502, 383] width 483 height 35
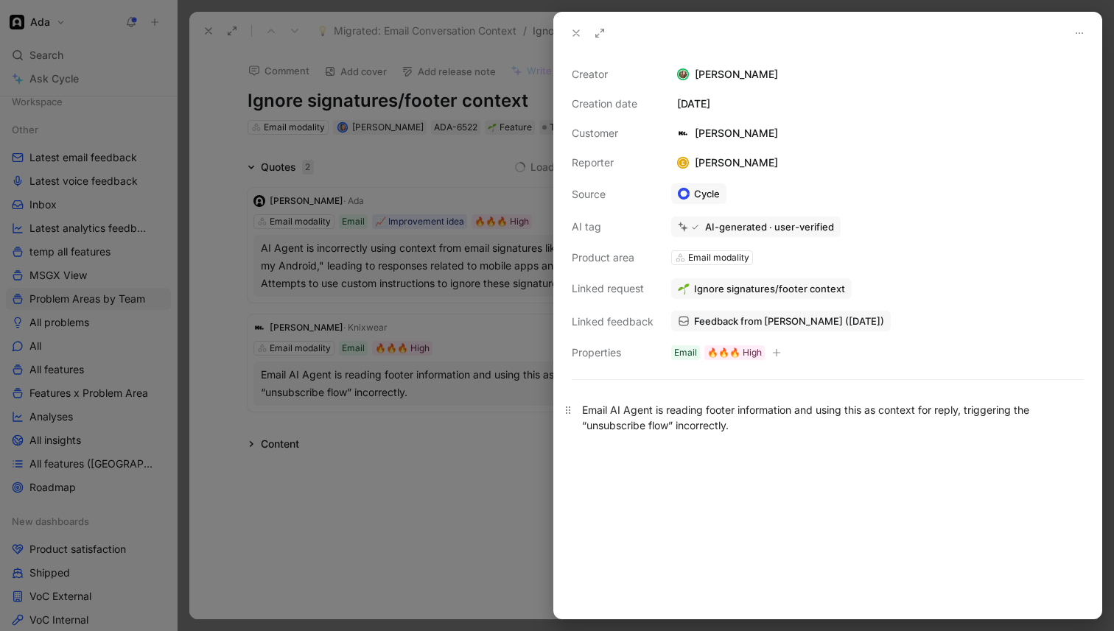
click at [601, 417] on div "Email AI Agent is reading footer information and using this as context for repl…" at bounding box center [827, 417] width 491 height 31
click at [537, 423] on div at bounding box center [557, 315] width 1114 height 631
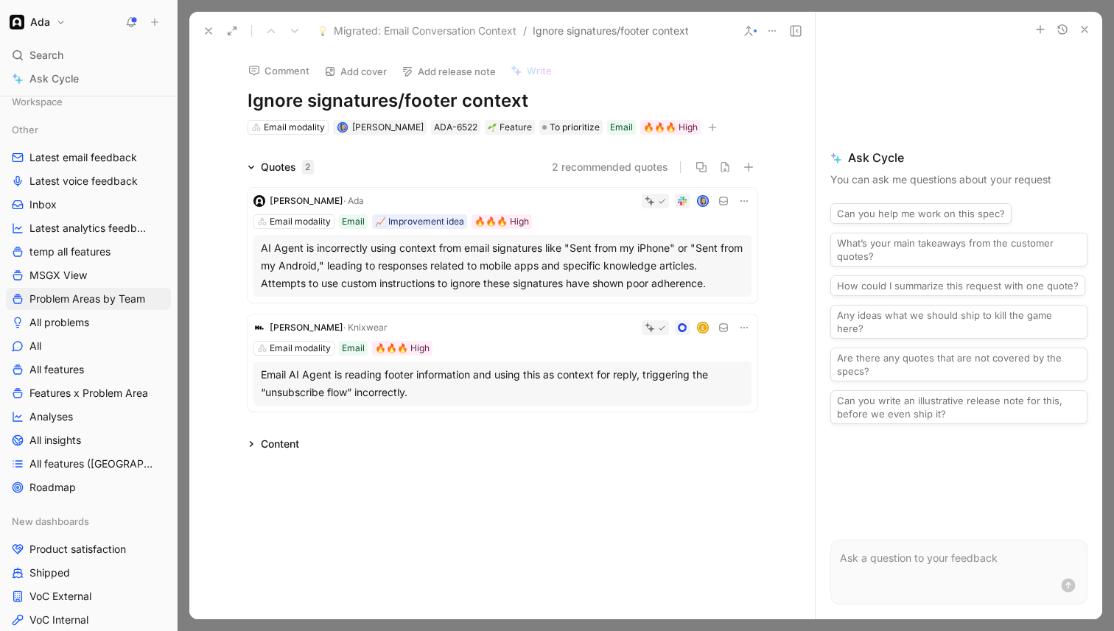
click at [528, 269] on div "AI Agent is incorrectly using context from email signatures like "Sent from my …" at bounding box center [502, 265] width 483 height 53
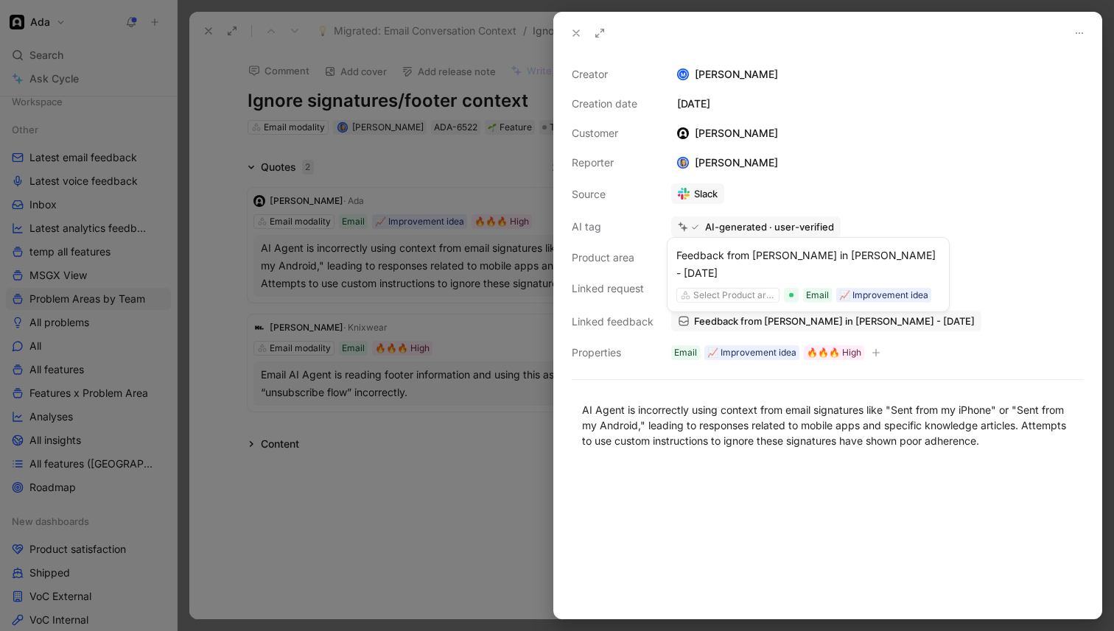
click at [777, 323] on span "Feedback from [PERSON_NAME] in [PERSON_NAME] - [DATE]" at bounding box center [834, 321] width 281 height 13
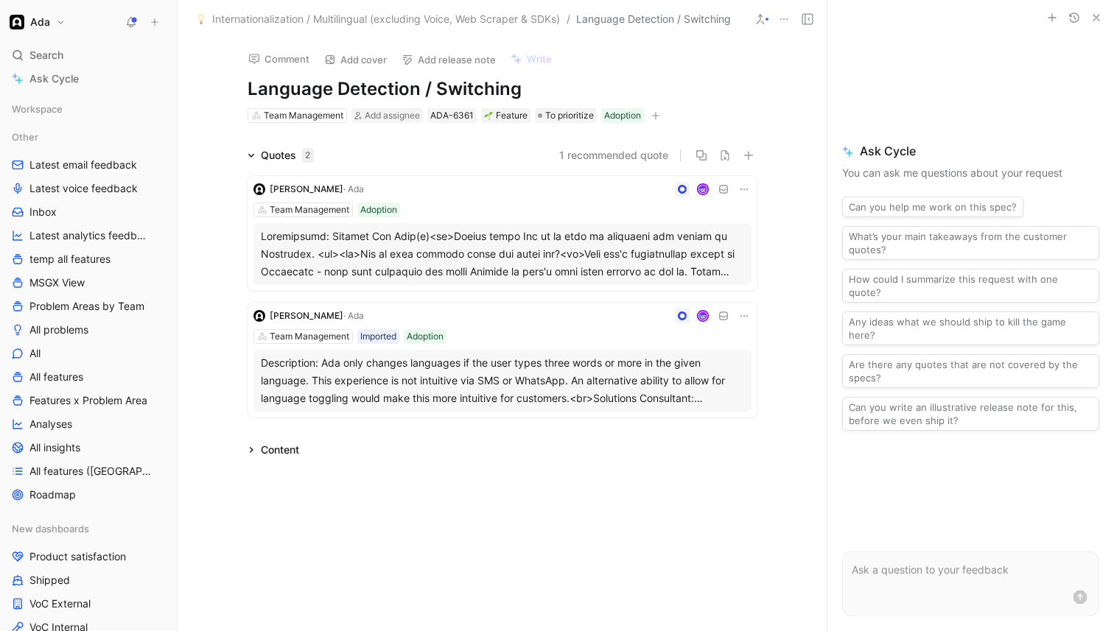
click at [554, 260] on div at bounding box center [502, 254] width 483 height 53
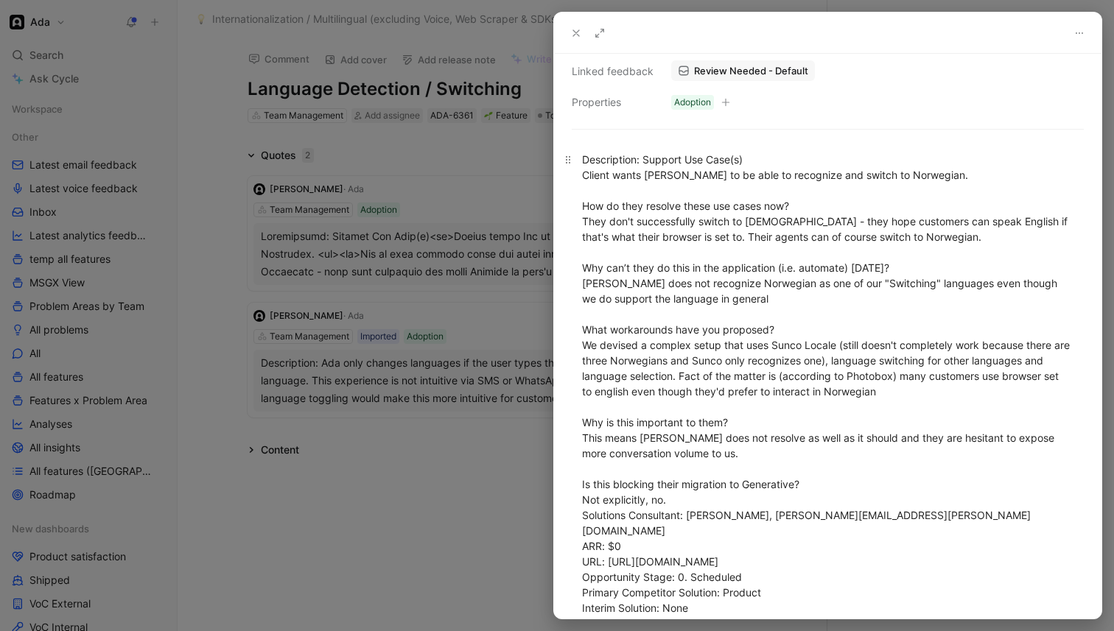
scroll to position [258, 0]
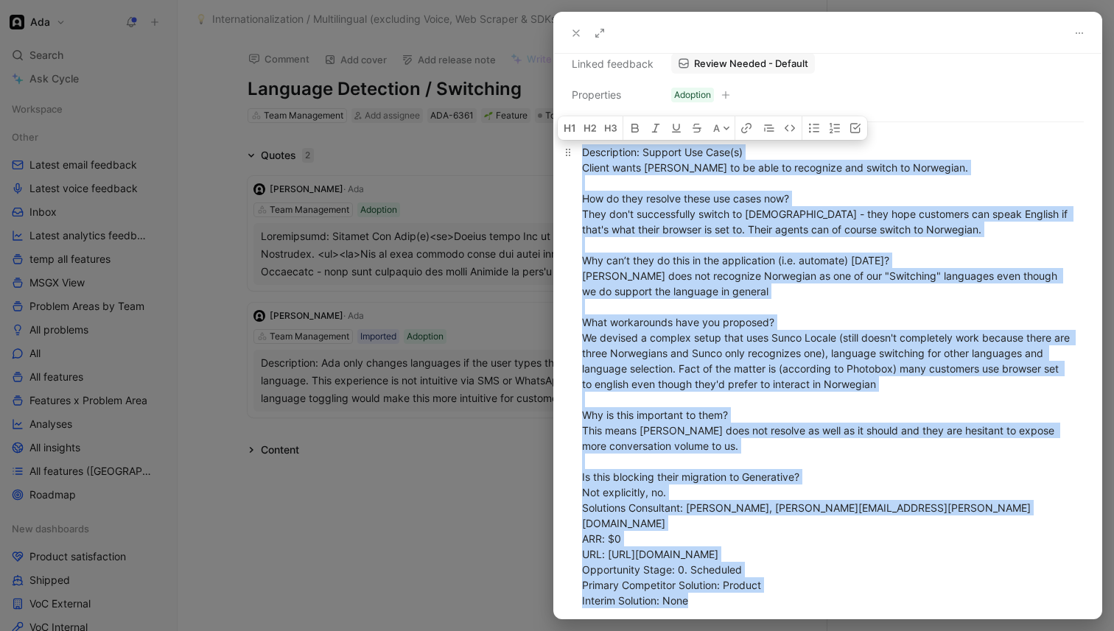
drag, startPoint x: 582, startPoint y: 150, endPoint x: 693, endPoint y: 586, distance: 449.5
click at [693, 586] on div "Description: Support Use Case(s) Client wants Ada to be able to recognize and s…" at bounding box center [827, 376] width 491 height 464
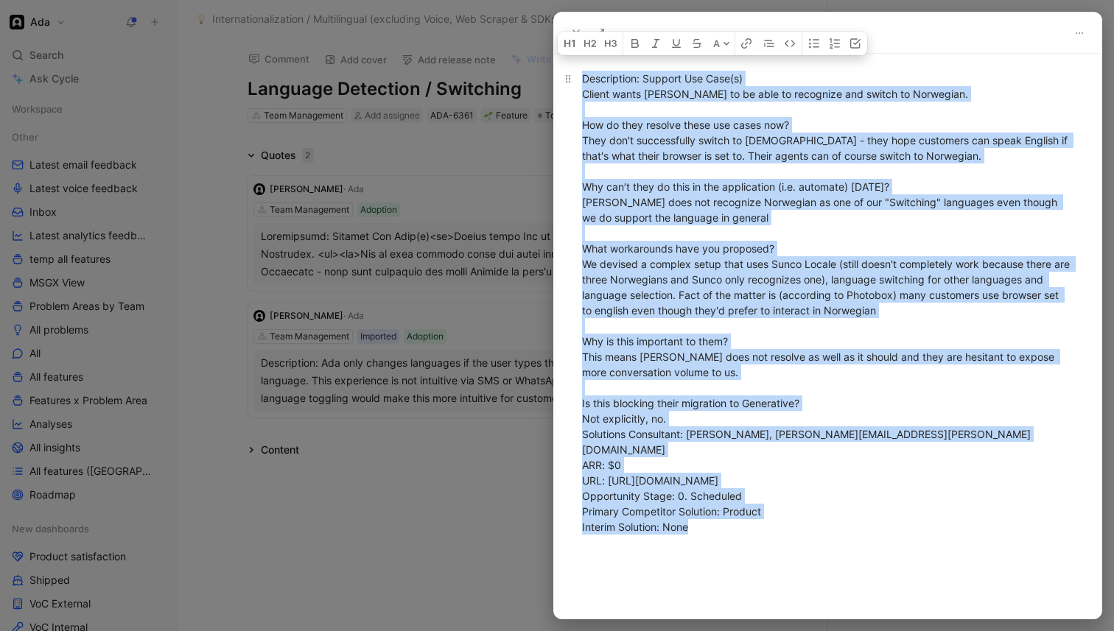
scroll to position [343, 0]
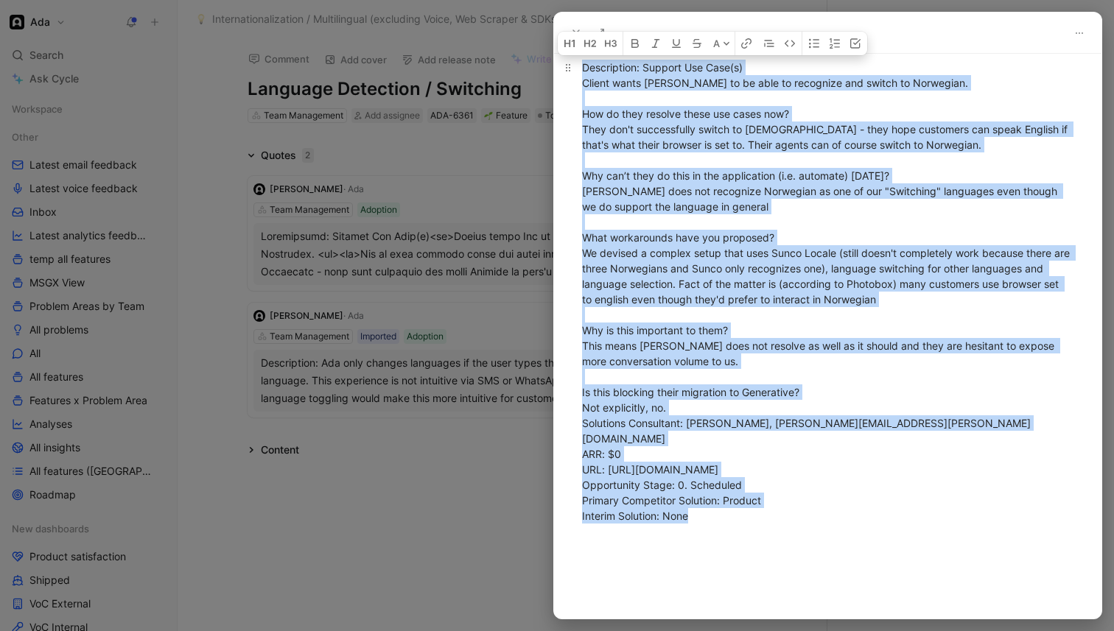
copy div "Description: Support Use Case(s) Client wants Ada to be able to recognize and s…"
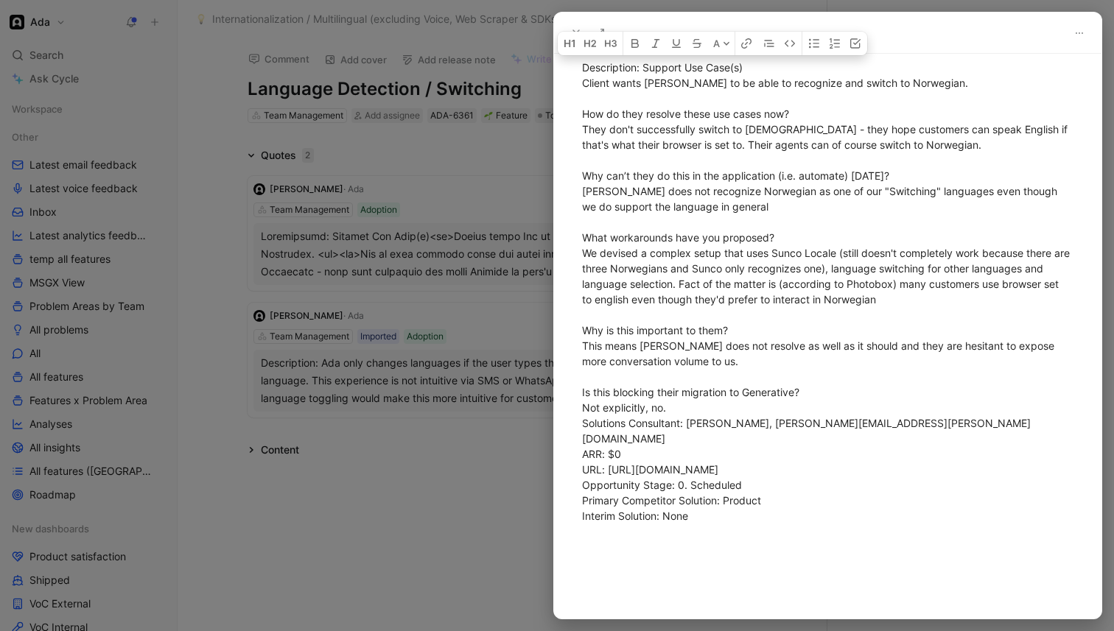
click at [367, 475] on div at bounding box center [557, 315] width 1114 height 631
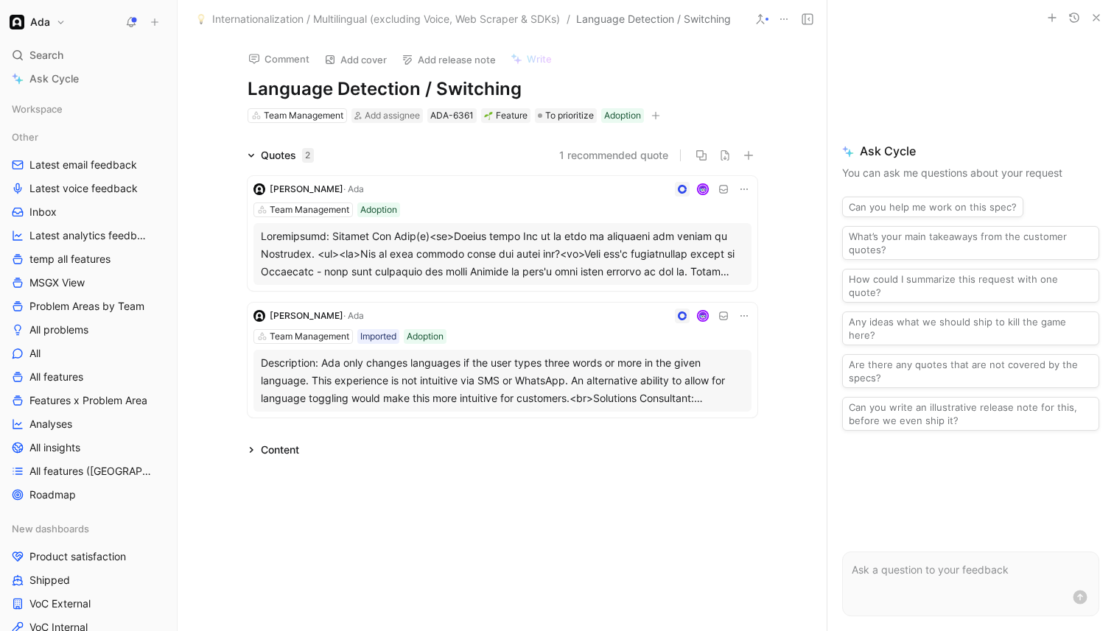
click at [516, 266] on div at bounding box center [502, 254] width 483 height 53
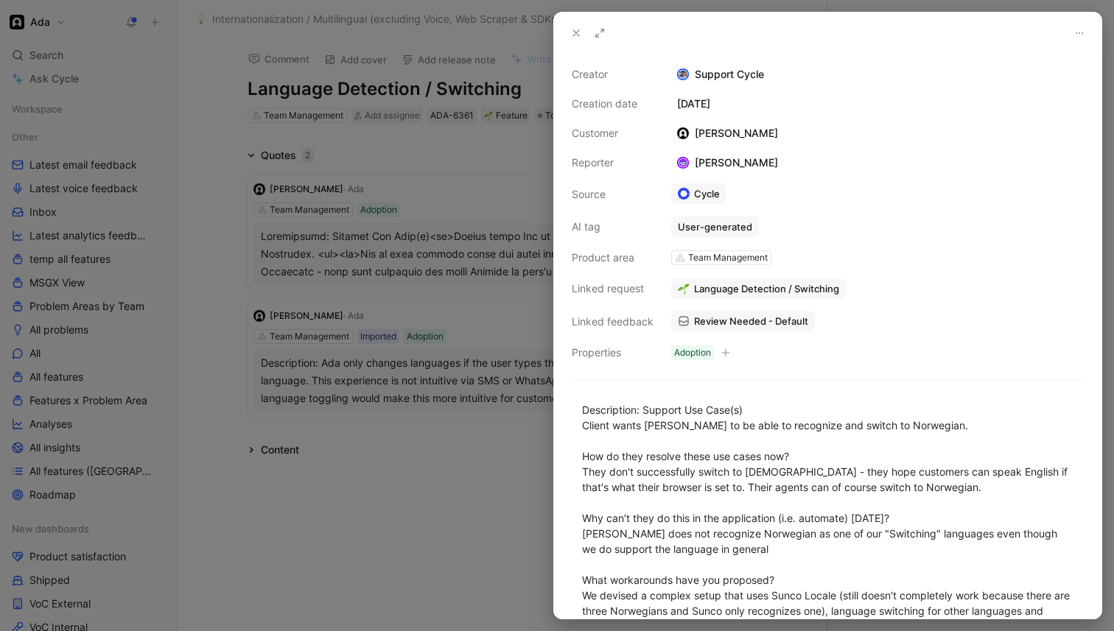
click at [742, 323] on span "Review Needed - Default" at bounding box center [751, 321] width 114 height 13
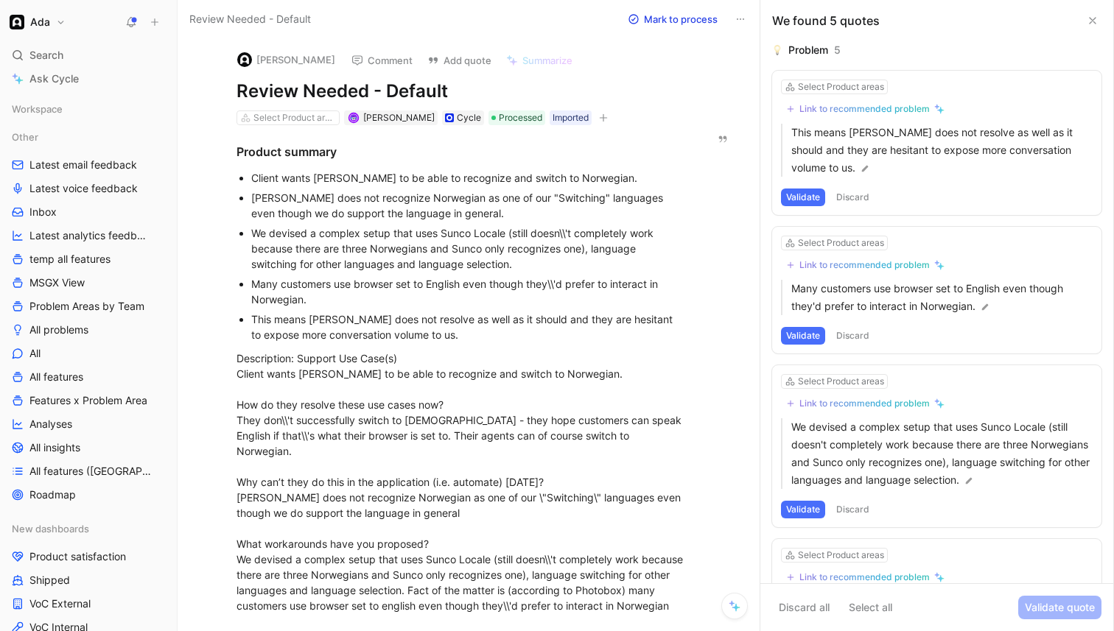
scroll to position [9, 0]
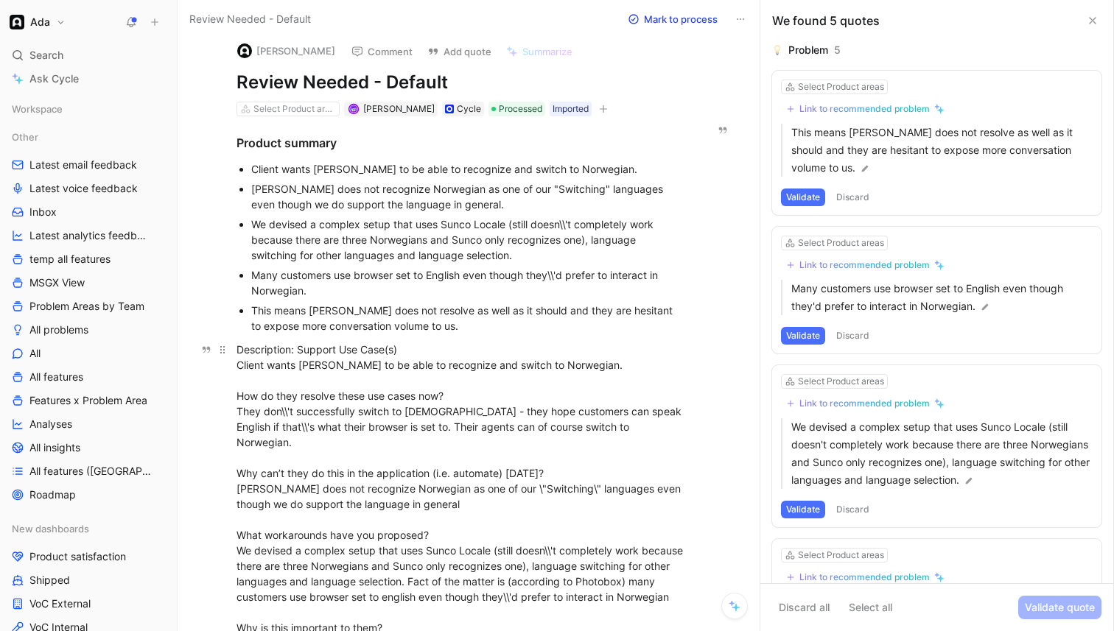
click at [630, 352] on div "Description: Support Use Case(s) Client wants Ada to be able to recognize and s…" at bounding box center [461, 582] width 449 height 480
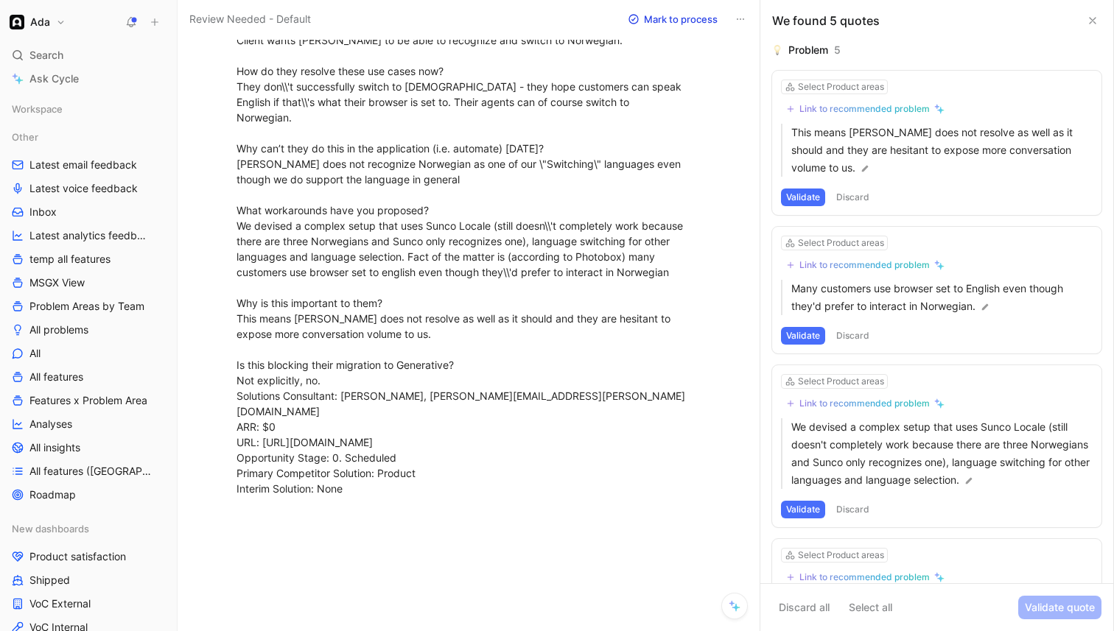
scroll to position [405, 0]
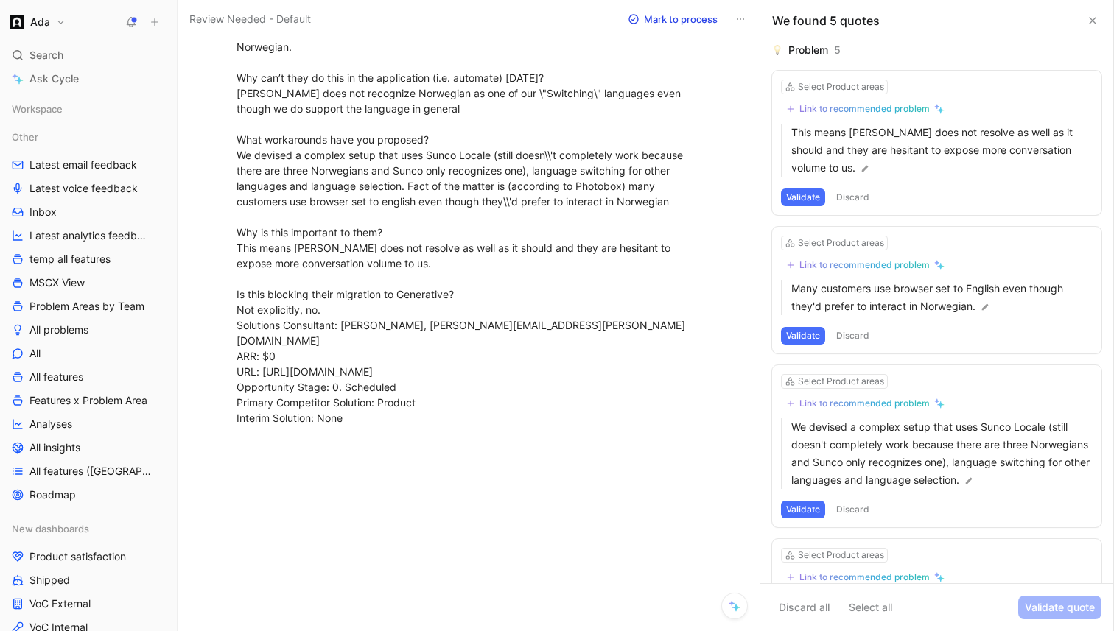
click at [530, 372] on div "Description: Support Use Case(s) Client wants Ada to be able to recognize and s…" at bounding box center [461, 186] width 449 height 480
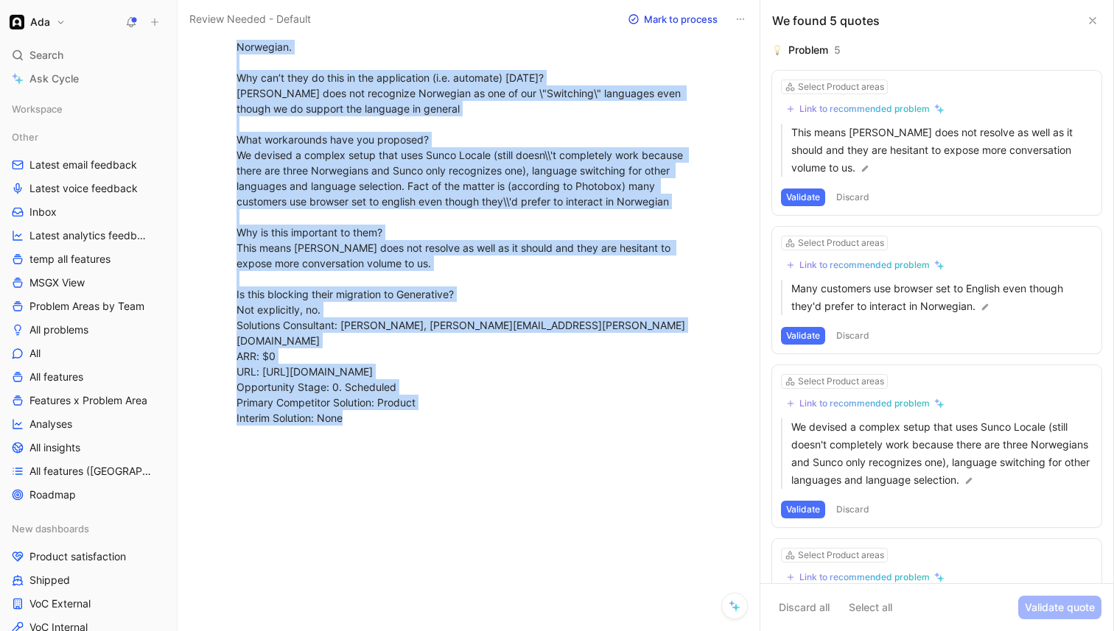
click at [530, 372] on div "Description: Support Use Case(s) Client wants Ada to be able to recognize and s…" at bounding box center [461, 186] width 449 height 480
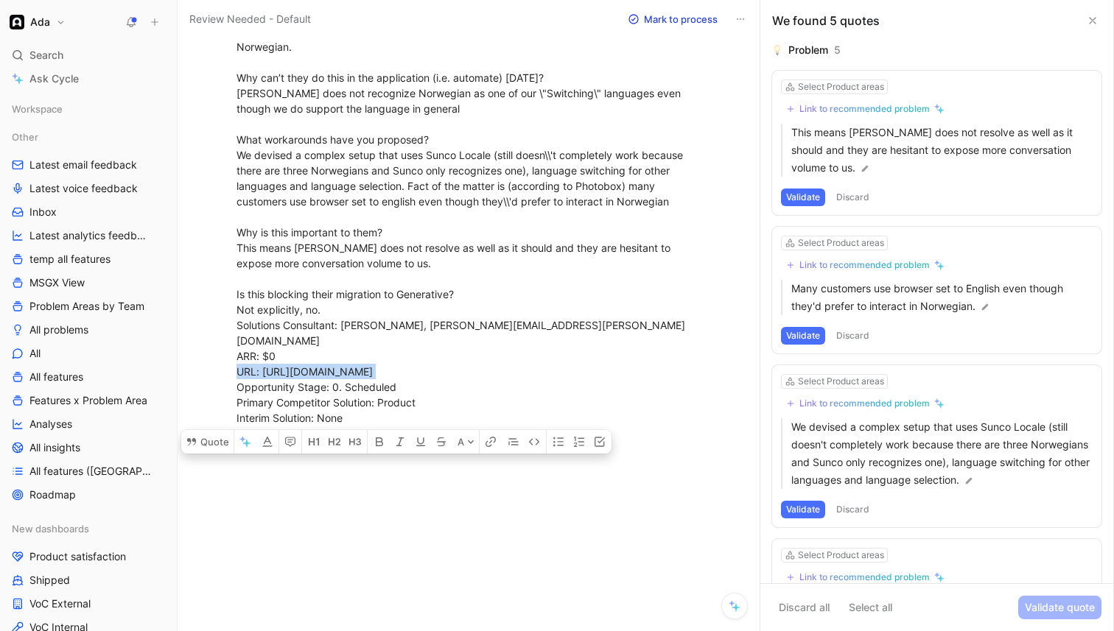
click at [530, 372] on div "Description: Support Use Case(s) Client wants Ada to be able to recognize and s…" at bounding box center [461, 186] width 449 height 480
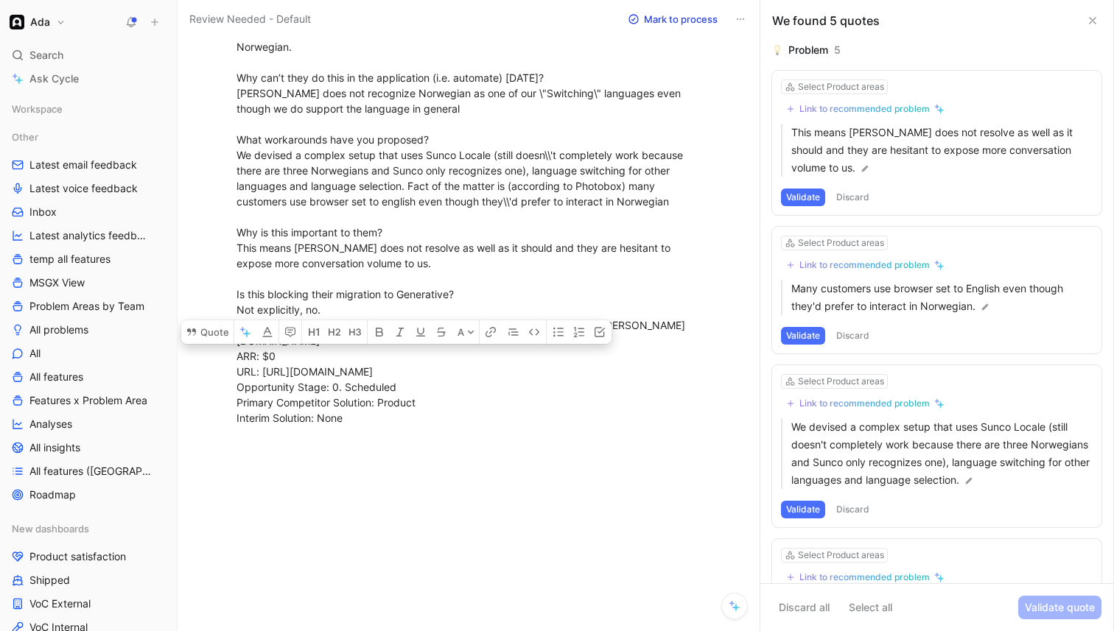
click at [469, 475] on div at bounding box center [461, 536] width 505 height 189
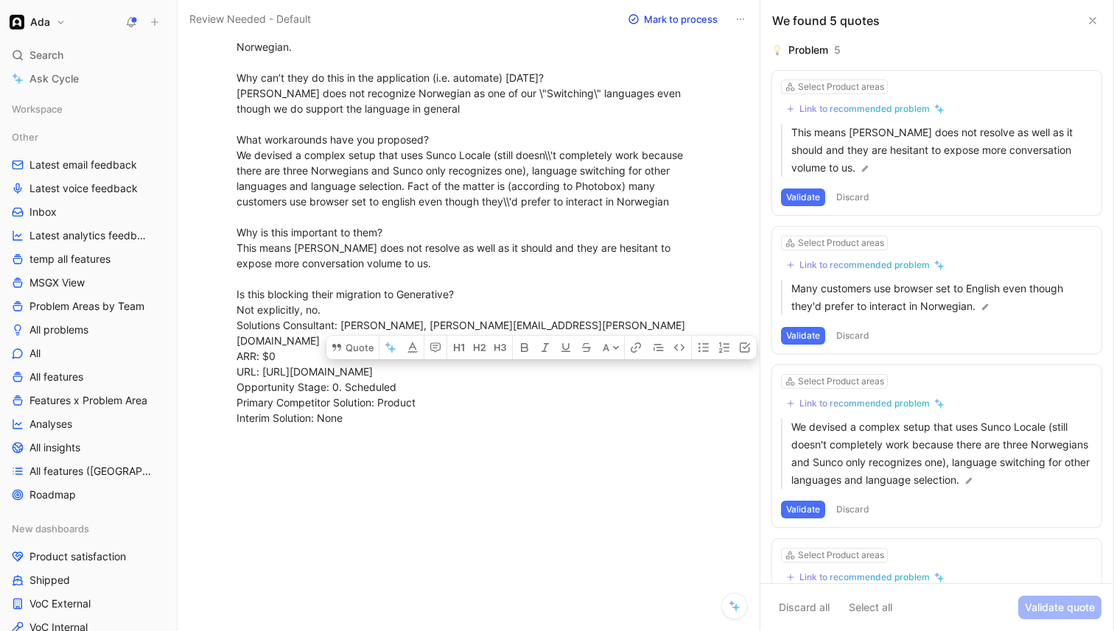
drag, startPoint x: 235, startPoint y: 372, endPoint x: 674, endPoint y: 375, distance: 439.2
click at [674, 375] on p "Description: Support Use Case(s) Client wants Ada to be able to recognize and s…" at bounding box center [461, 186] width 505 height 489
drag, startPoint x: 680, startPoint y: 374, endPoint x: 229, endPoint y: 371, distance: 451.0
click at [229, 371] on p "Description: Support Use Case(s) Client wants Ada to be able to recognize and s…" at bounding box center [461, 186] width 505 height 489
copy div "https://adasupport.lightning.force.com/lightning/r/Opportunity/006N3000005EtJYI…"
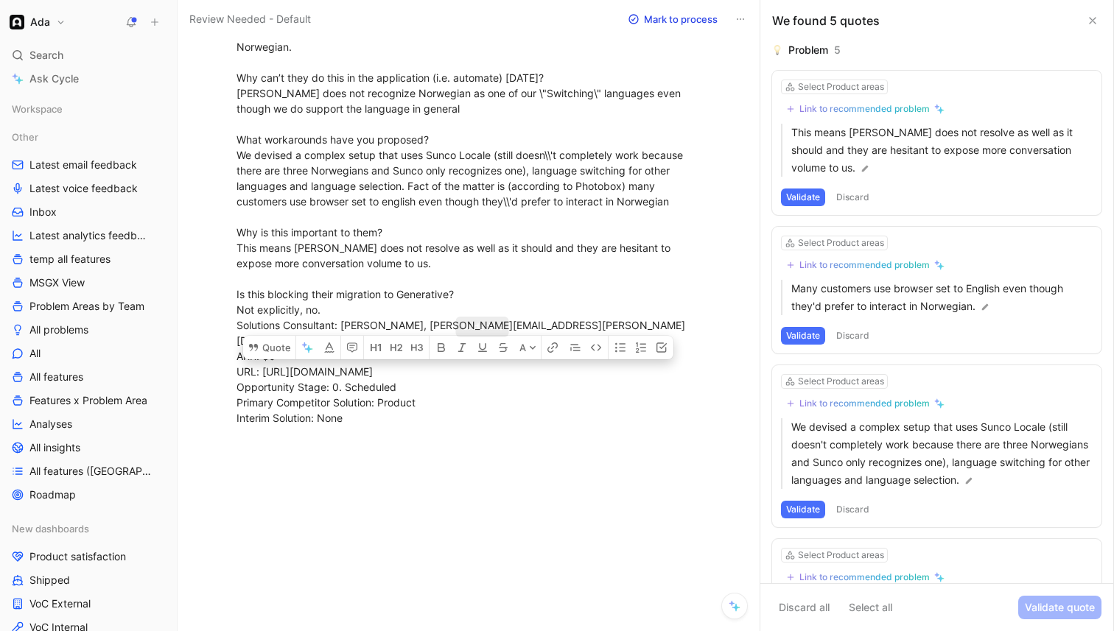
click at [506, 242] on div "Description: Support Use Case(s) Client wants Ada to be able to recognize and s…" at bounding box center [461, 186] width 449 height 480
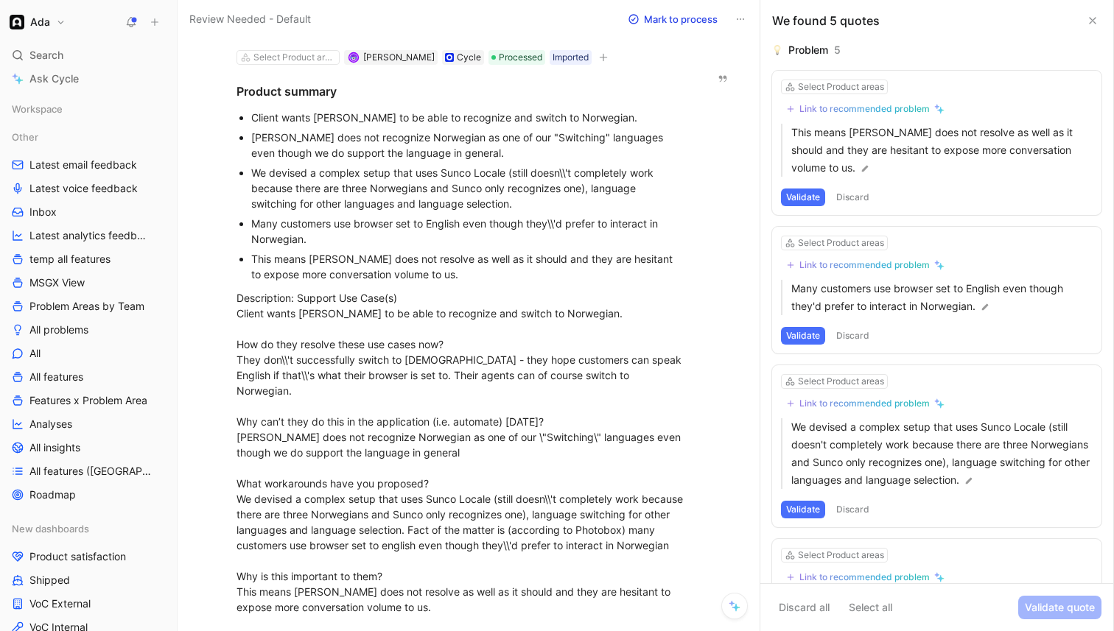
scroll to position [0, 0]
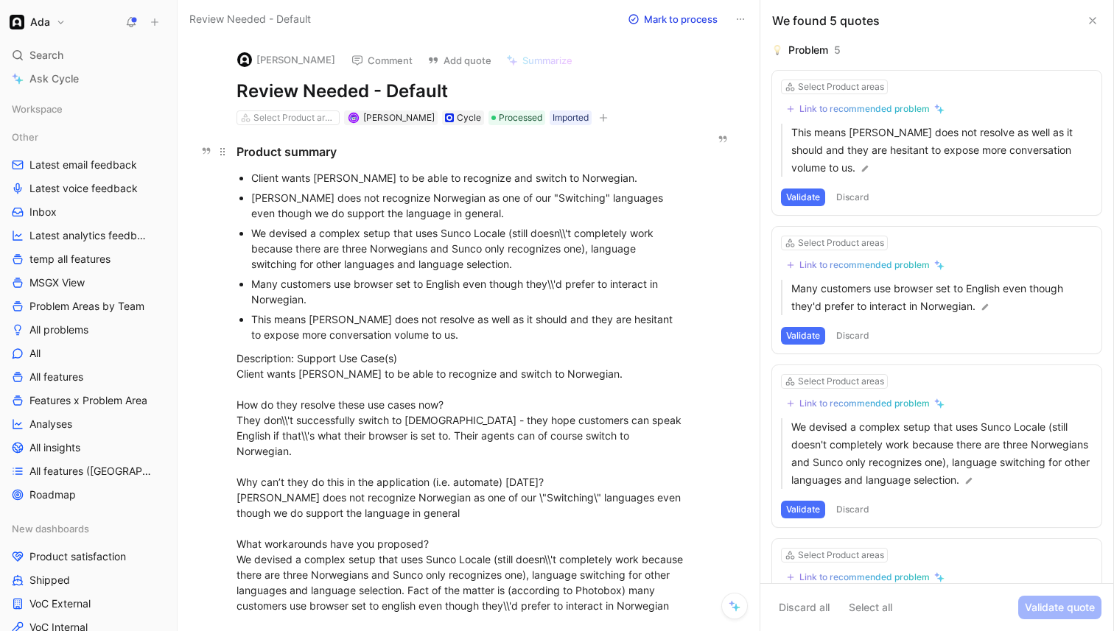
click at [233, 152] on h3 "Product summary" at bounding box center [461, 151] width 505 height 29
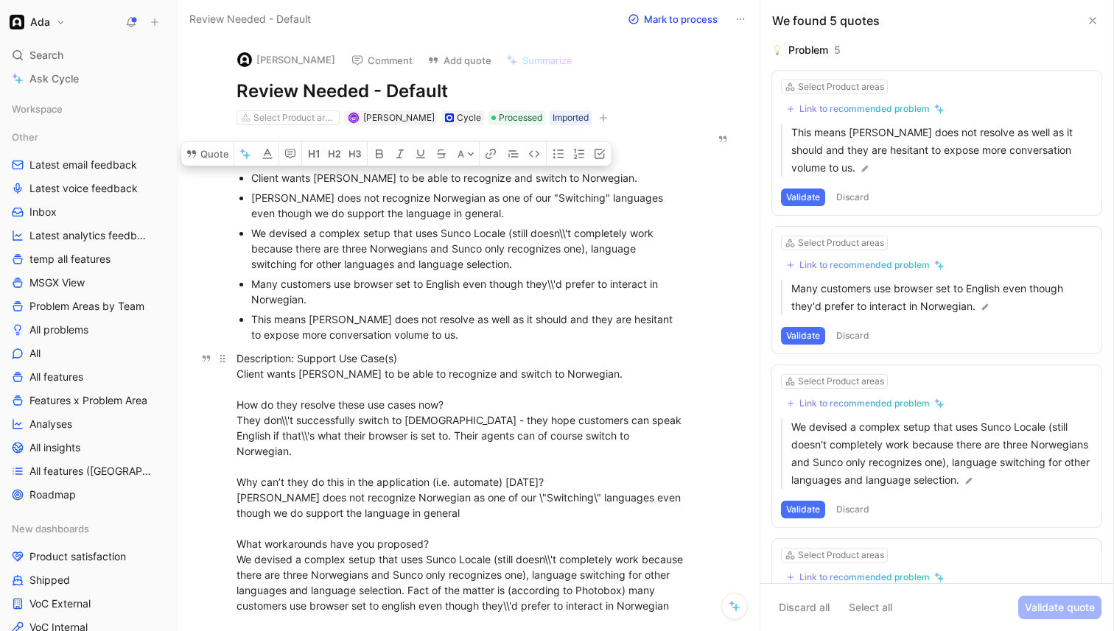
drag, startPoint x: 248, startPoint y: 173, endPoint x: 506, endPoint y: 601, distance: 499.8
click at [506, 601] on div "Product summary Client wants Ada to be able to recognize and switch to Norwegia…" at bounding box center [461, 485] width 505 height 721
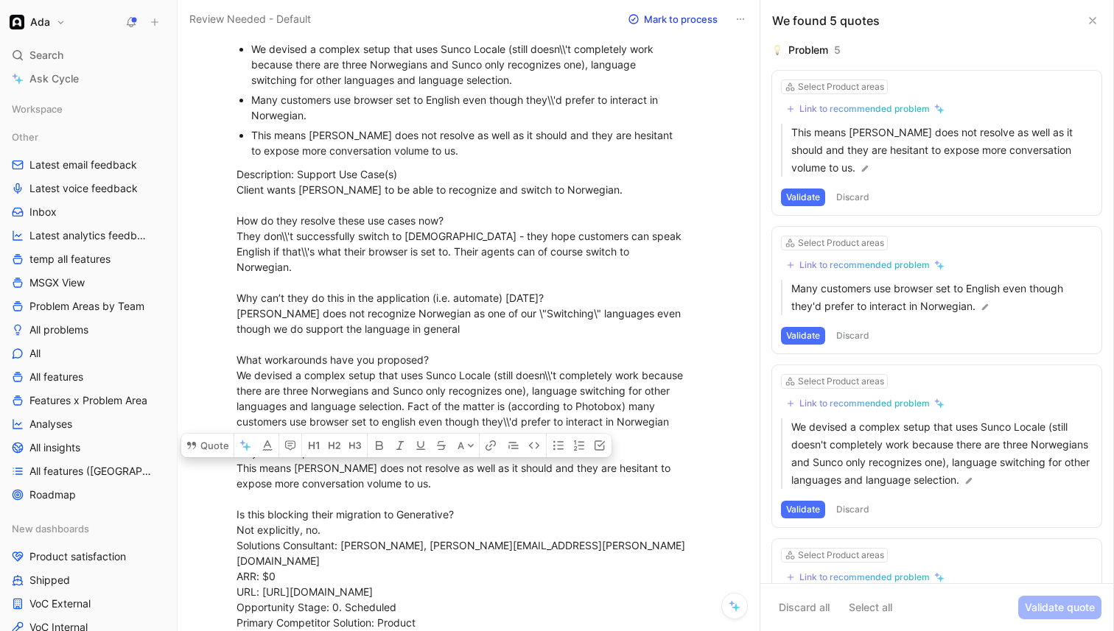
scroll to position [199, 0]
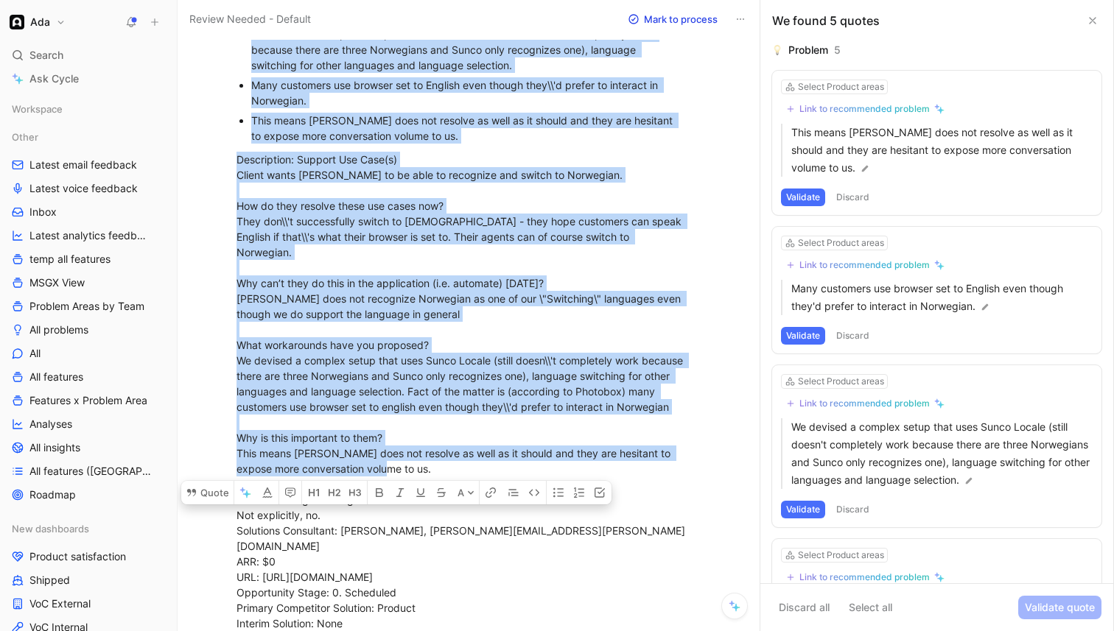
copy div "Client wants Ada to be able to recognize and switch to Norwegian. Ada does not …"
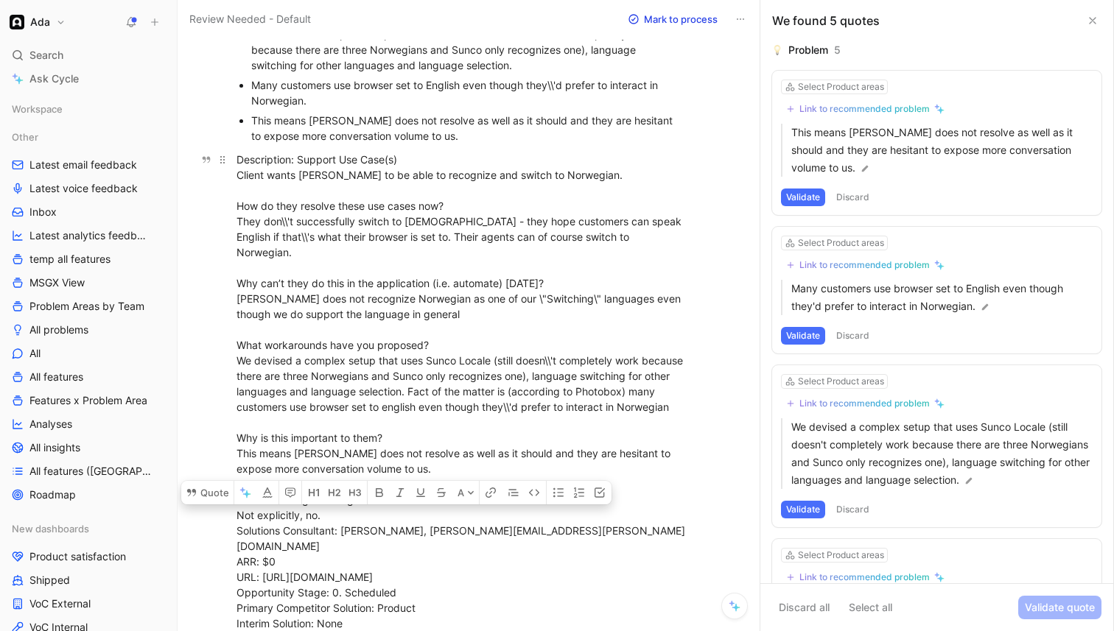
click at [570, 297] on div "Description: Support Use Case(s) Client wants Ada to be able to recognize and s…" at bounding box center [461, 392] width 449 height 480
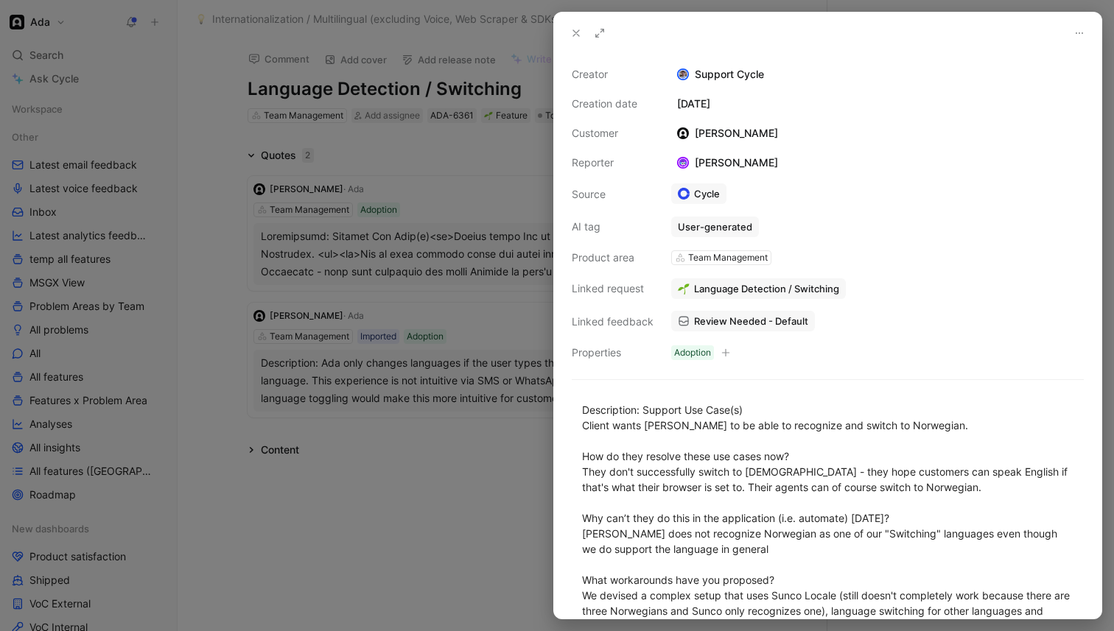
click at [398, 470] on div at bounding box center [557, 315] width 1114 height 631
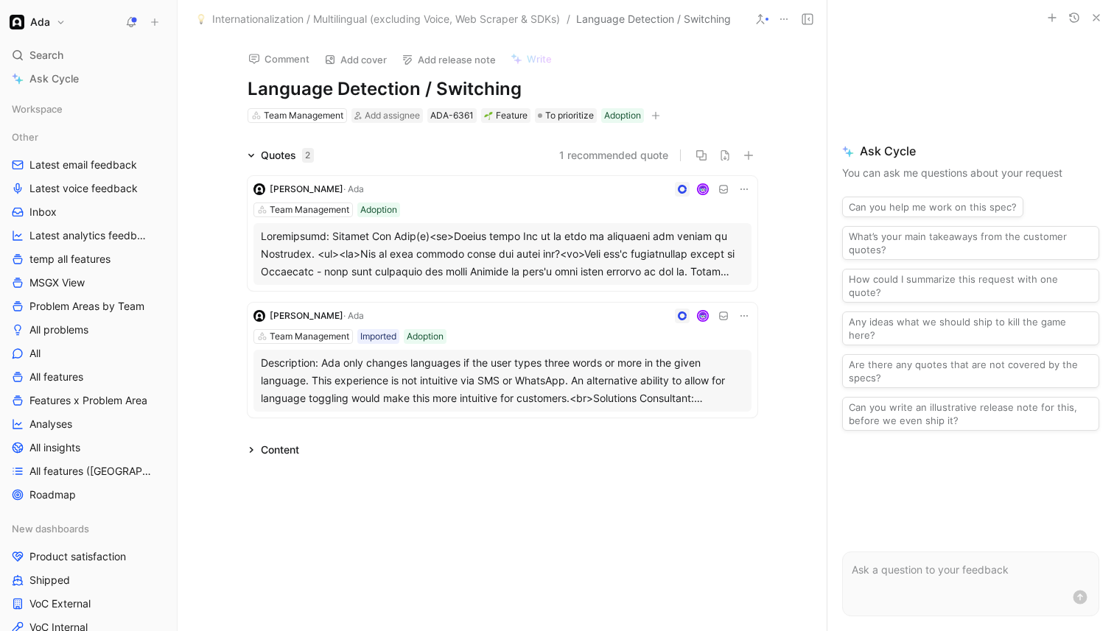
click at [439, 374] on div "Description: Ada only changes languages if the user types three words or more i…" at bounding box center [502, 380] width 483 height 53
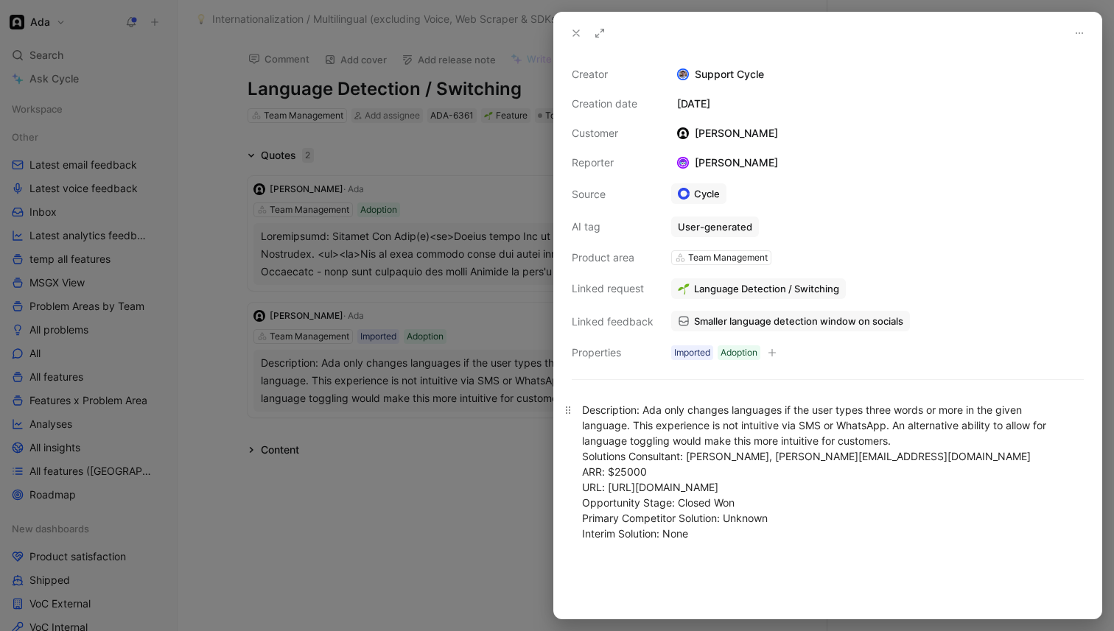
click at [858, 489] on div "Description: Ada only changes languages if the user types three words or more i…" at bounding box center [827, 471] width 491 height 139
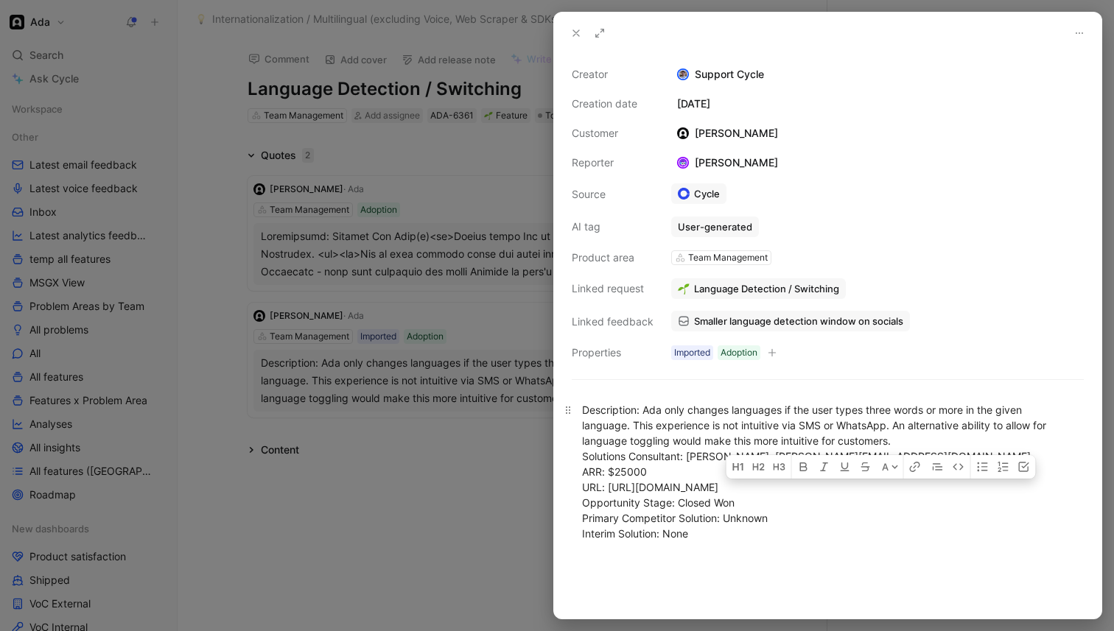
click at [858, 489] on div "Description: Ada only changes languages if the user types three words or more i…" at bounding box center [827, 471] width 491 height 139
drag, startPoint x: 1057, startPoint y: 489, endPoint x: 608, endPoint y: 491, distance: 449.5
click at [608, 491] on div "Description: Ada only changes languages if the user types three words or more i…" at bounding box center [827, 471] width 491 height 139
copy div "https://adasupport.lightning.force.com/lightning/r/Opportunity/006N3000003e5aMI…"
click at [637, 417] on div "Description: Ada only changes languages if the user types three words or more i…" at bounding box center [827, 471] width 491 height 139
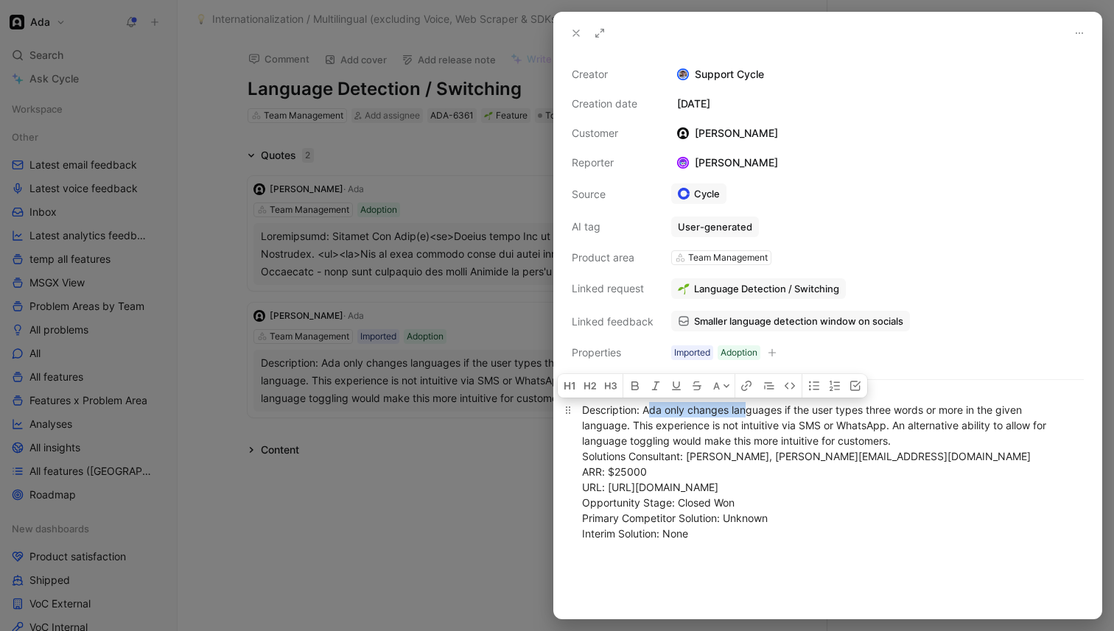
drag, startPoint x: 647, startPoint y: 411, endPoint x: 748, endPoint y: 412, distance: 101.0
click at [748, 412] on div "Description: Ada only changes languages if the user types three words or more i…" at bounding box center [827, 471] width 491 height 139
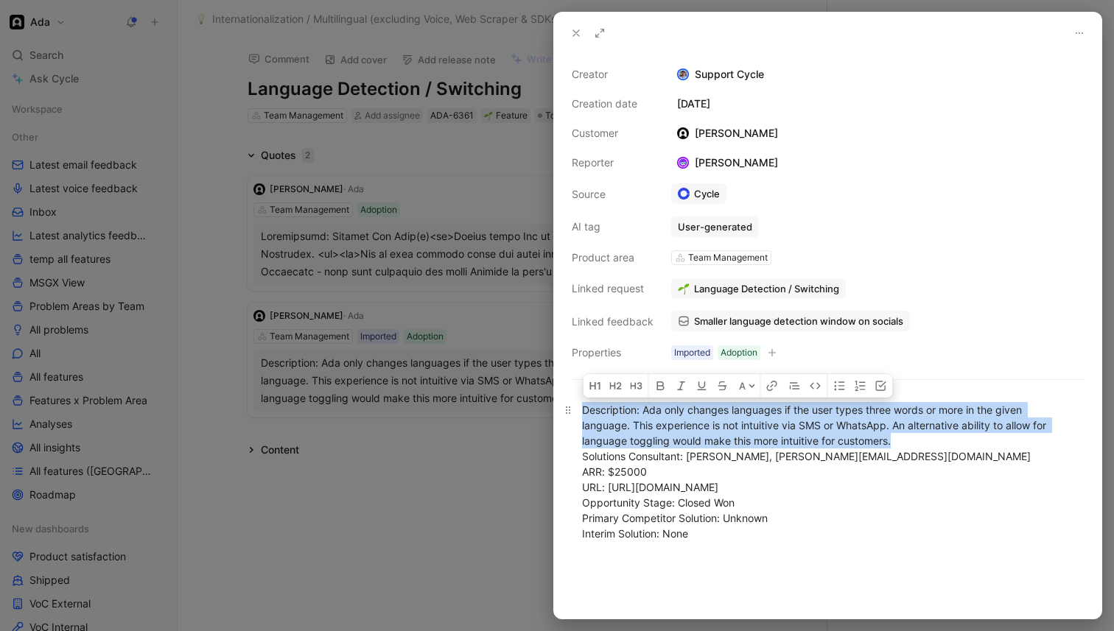
drag, startPoint x: 582, startPoint y: 407, endPoint x: 912, endPoint y: 441, distance: 331.8
click at [912, 441] on div "Description: Ada only changes languages if the user types three words or more i…" at bounding box center [827, 471] width 491 height 139
copy div "Description: Ada only changes languages if the user types three words or more i…"
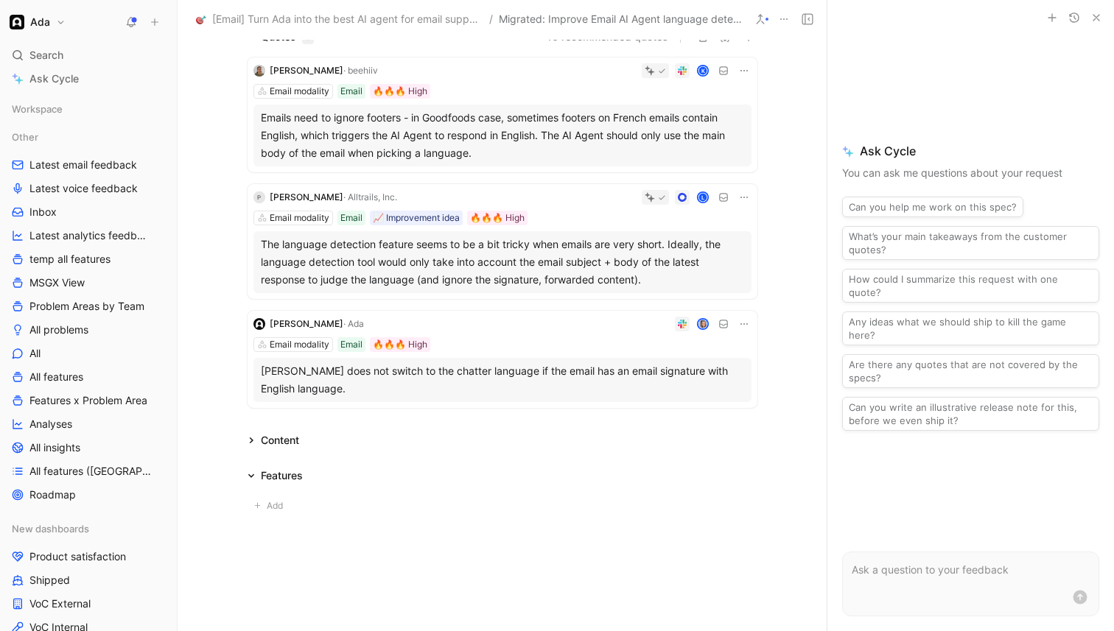
scroll to position [144, 0]
